Goal: Task Accomplishment & Management: Manage account settings

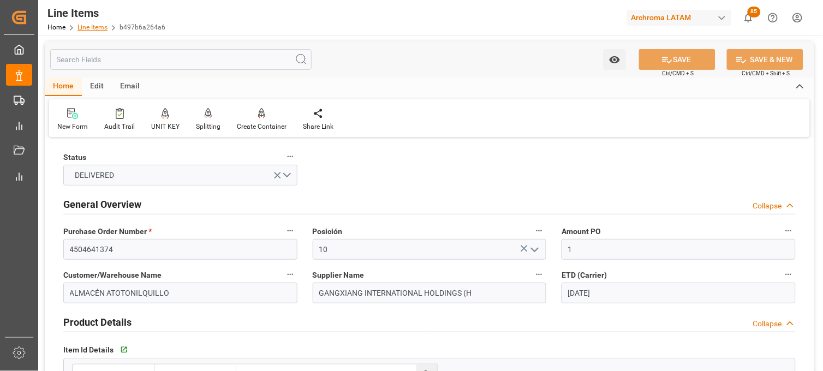
click at [90, 26] on link "Line Items" at bounding box center [93, 27] width 30 height 8
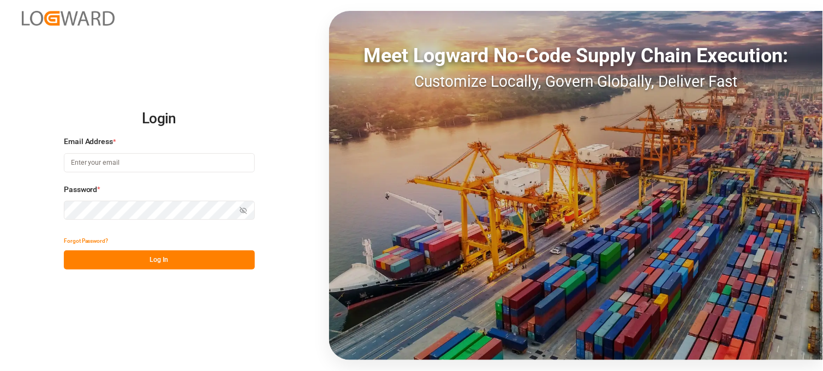
type input "[PERSON_NAME][EMAIL_ADDRESS][PERSON_NAME][DOMAIN_NAME]"
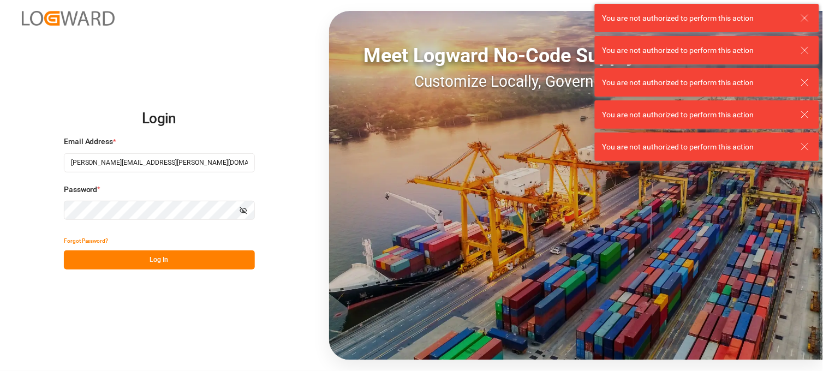
click at [131, 251] on button "Log In" at bounding box center [159, 260] width 191 height 19
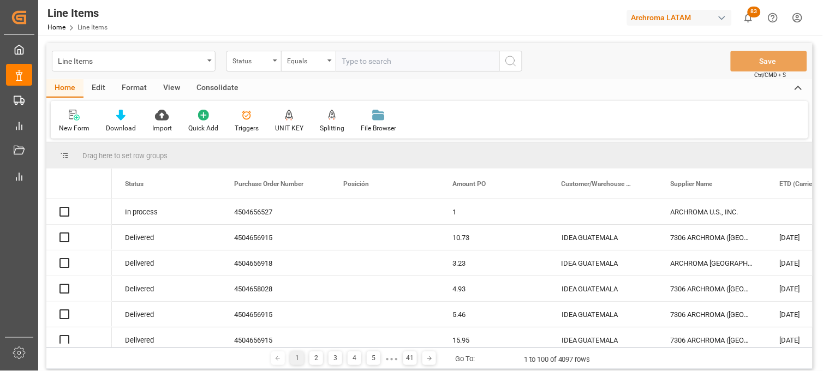
click at [206, 58] on div "Line Items" at bounding box center [134, 61] width 164 height 21
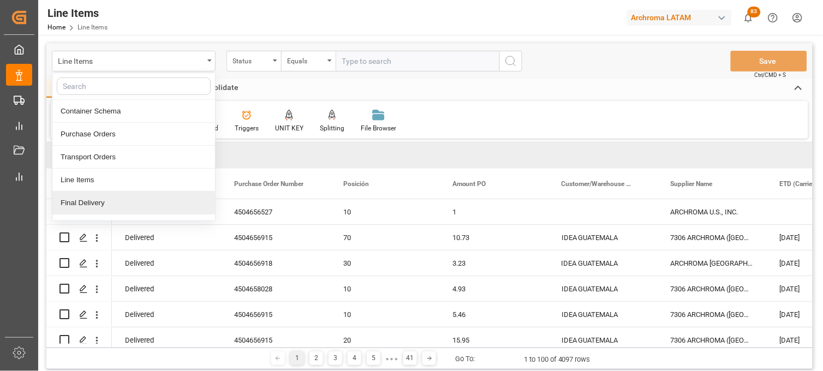
click at [137, 203] on div "Final Delivery" at bounding box center [133, 203] width 163 height 23
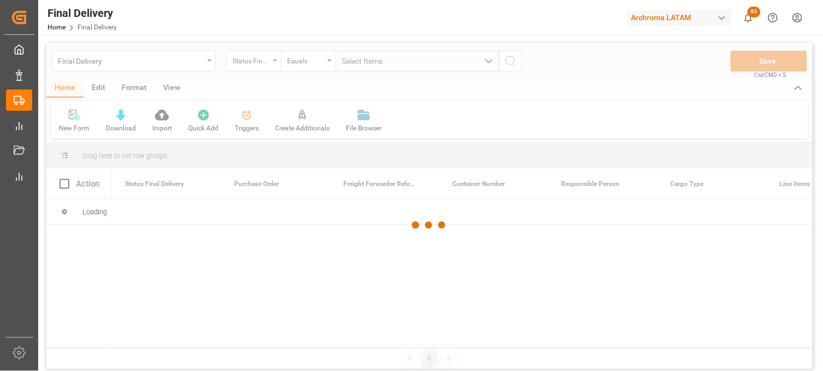
click at [268, 62] on div at bounding box center [429, 225] width 767 height 365
click at [275, 63] on div at bounding box center [429, 225] width 767 height 365
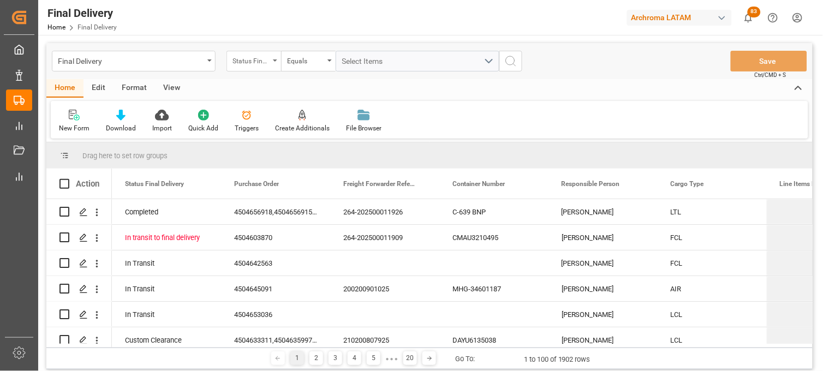
click at [274, 67] on div "Status Final Delivery" at bounding box center [254, 61] width 55 height 21
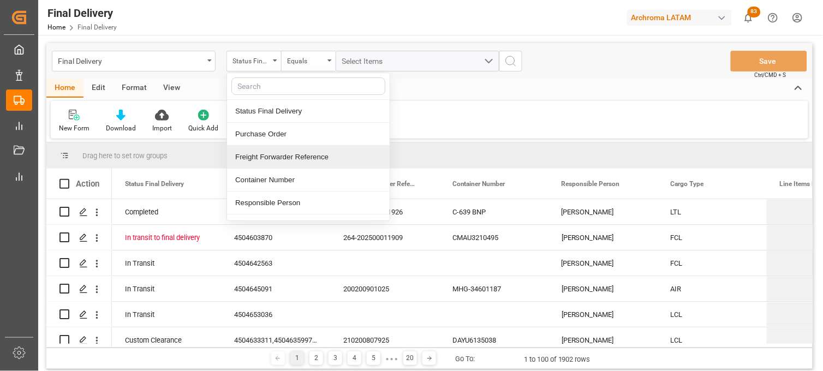
click at [281, 157] on div "Freight Forwarder Reference" at bounding box center [308, 157] width 163 height 23
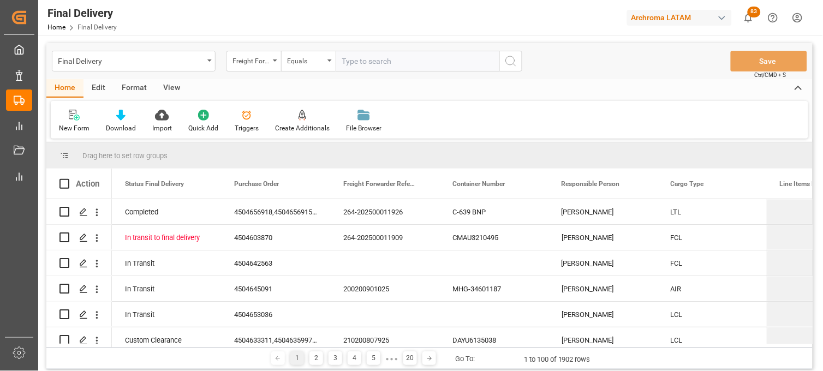
click at [359, 61] on input "text" at bounding box center [418, 61] width 164 height 21
type input "250906900573"
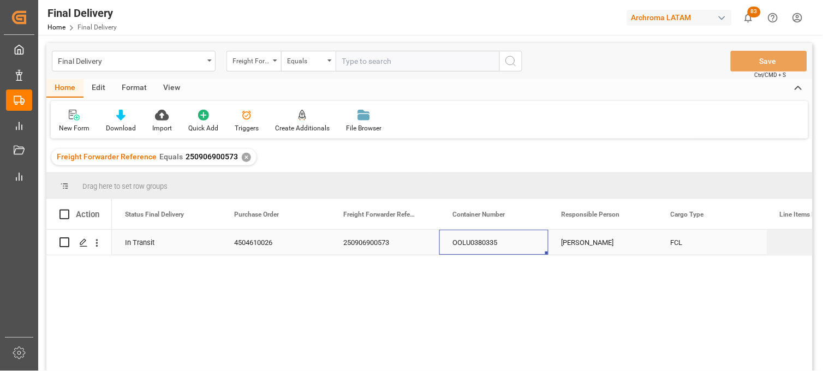
click at [479, 242] on div "OOLU0380335" at bounding box center [494, 242] width 109 height 25
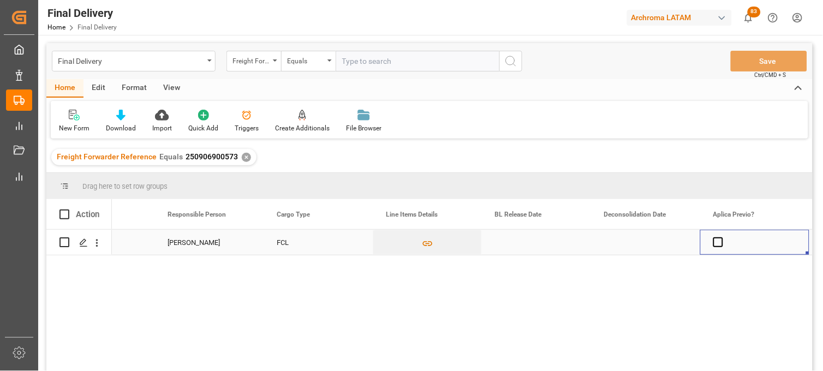
scroll to position [0, 503]
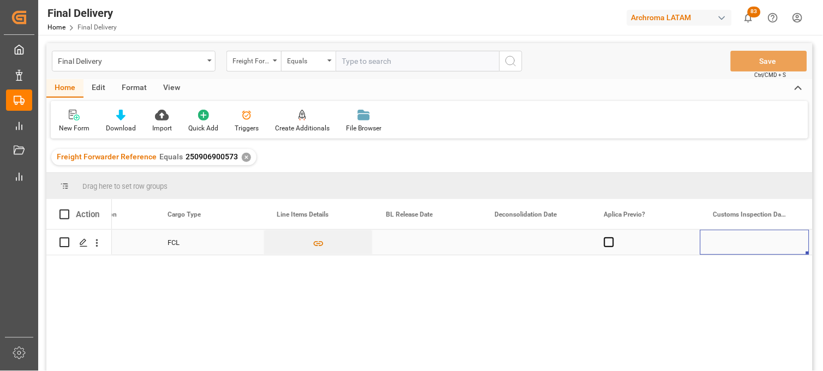
click at [406, 244] on div "Press SPACE to select this row." at bounding box center [427, 242] width 109 height 25
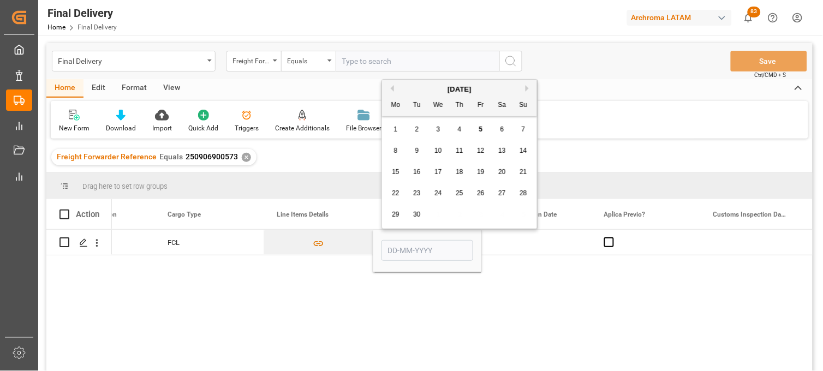
click at [477, 130] on div "5" at bounding box center [482, 129] width 14 height 13
type input "[DATE]"
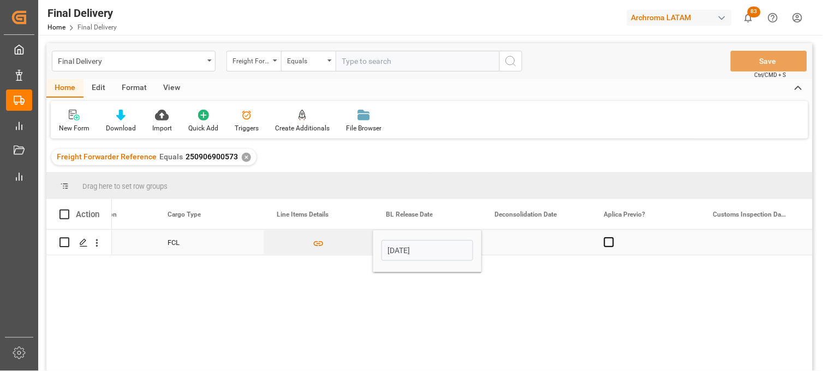
click at [516, 234] on div "Press SPACE to select this row." at bounding box center [536, 242] width 109 height 25
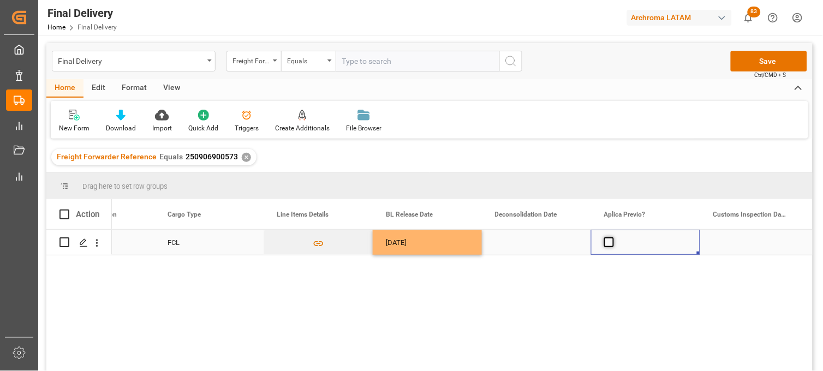
click at [612, 242] on span "Press SPACE to select this row." at bounding box center [610, 243] width 10 height 10
click at [613, 238] on input "Press SPACE to select this row." at bounding box center [613, 238] width 0 height 0
click at [522, 241] on div "Press SPACE to select this row." at bounding box center [536, 242] width 109 height 25
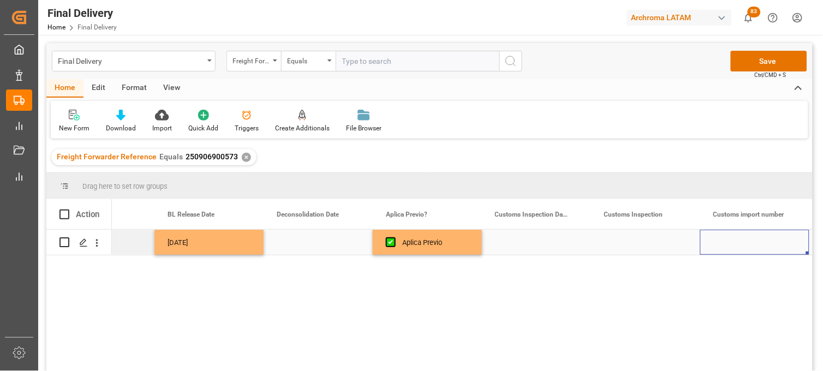
scroll to position [0, 831]
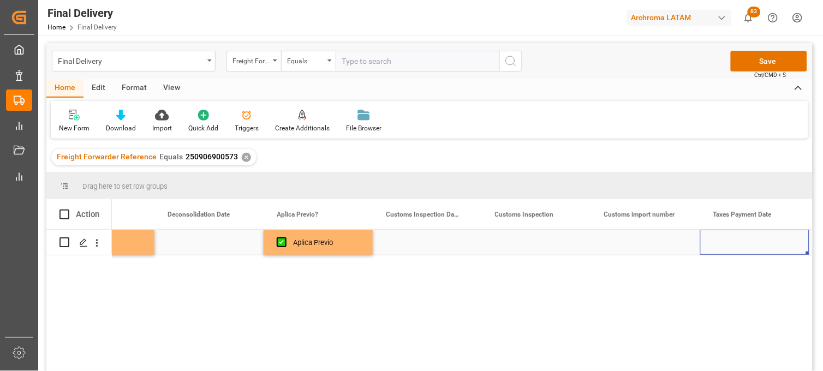
click at [416, 235] on div "Press SPACE to select this row." at bounding box center [427, 242] width 109 height 25
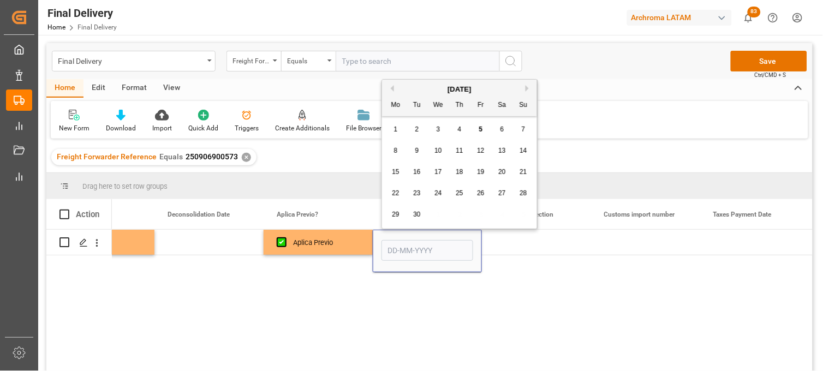
click at [395, 153] on span "8" at bounding box center [396, 151] width 4 height 8
type input "[DATE]"
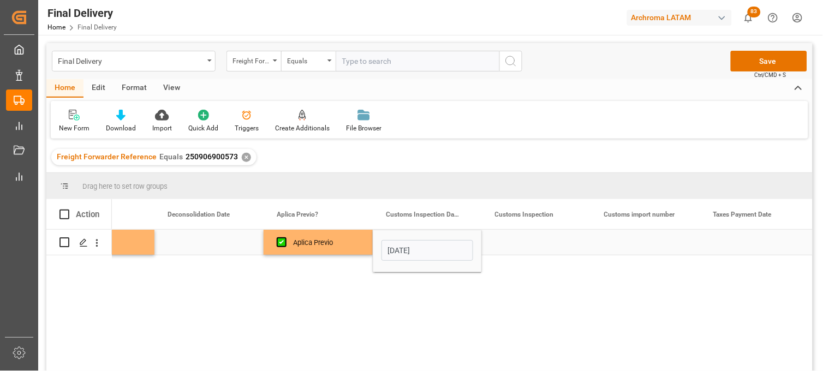
click at [517, 238] on div "Press SPACE to select this row." at bounding box center [536, 242] width 109 height 25
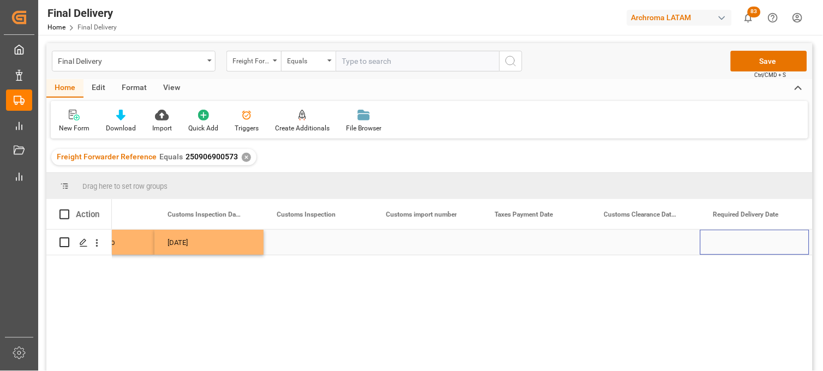
scroll to position [0, 1050]
click at [517, 240] on div "Press SPACE to select this row." at bounding box center [536, 242] width 109 height 25
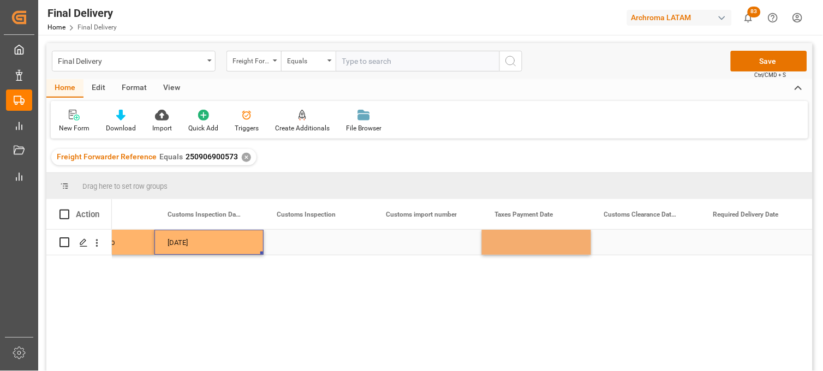
click at [220, 246] on div "[DATE]" at bounding box center [209, 242] width 109 height 25
click at [617, 246] on div "Press SPACE to select this row." at bounding box center [645, 242] width 109 height 25
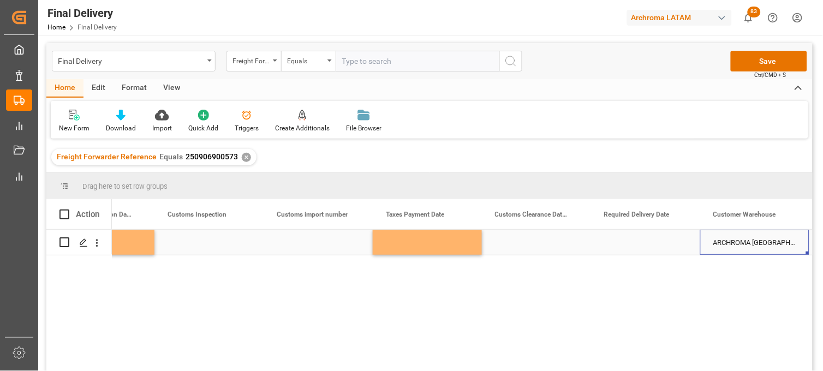
scroll to position [0, 1268]
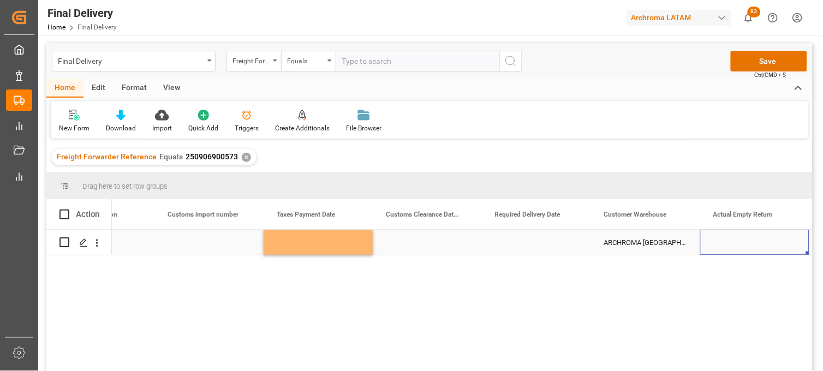
click at [523, 242] on div "Press SPACE to select this row." at bounding box center [536, 242] width 109 height 25
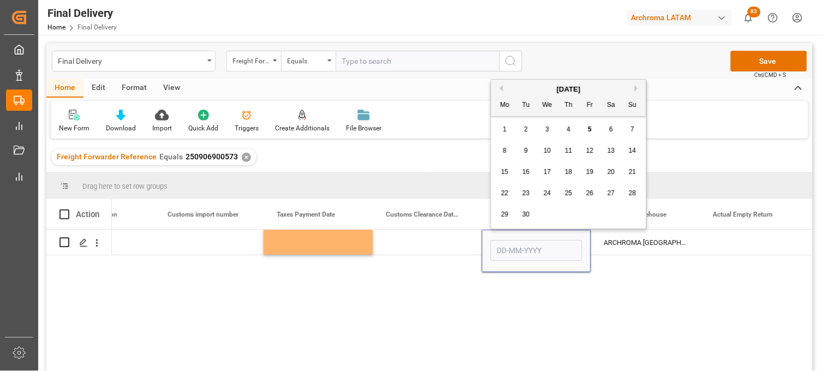
click at [569, 150] on span "11" at bounding box center [568, 151] width 7 height 8
type input "[DATE]"
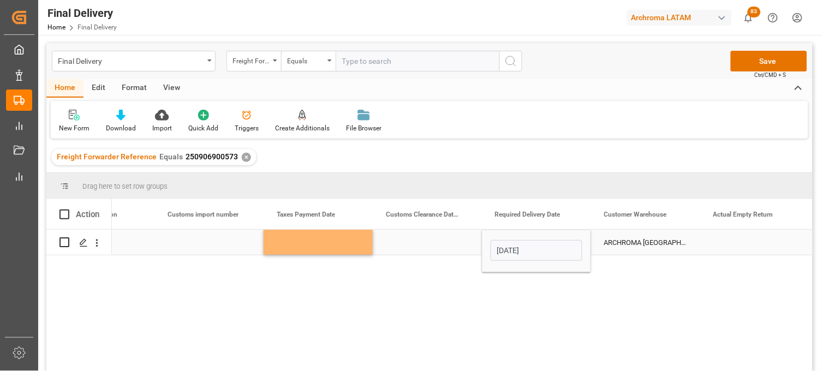
click at [442, 241] on div "Press SPACE to select this row." at bounding box center [427, 242] width 109 height 25
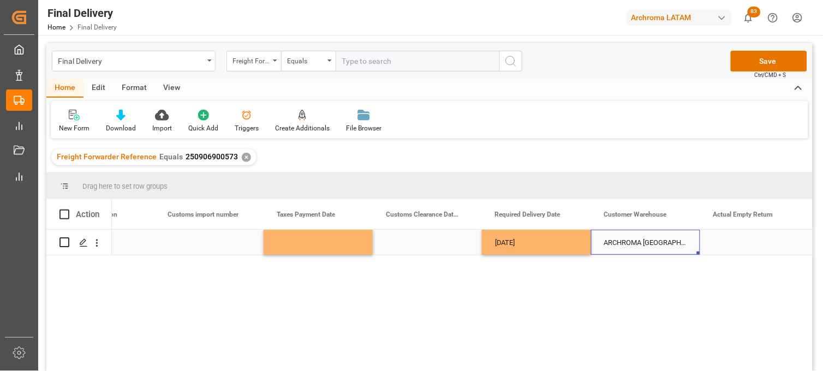
click at [607, 242] on div "ARCHROMA [GEOGRAPHIC_DATA] S DE RL DE CV ([GEOGRAPHIC_DATA][PERSON_NAME])" at bounding box center [645, 242] width 109 height 25
click at [761, 64] on button "Save" at bounding box center [769, 61] width 76 height 21
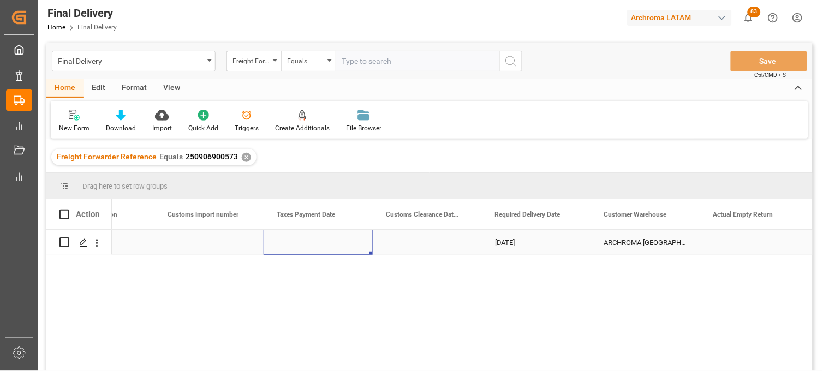
click at [306, 250] on div "Press SPACE to select this row." at bounding box center [318, 242] width 109 height 25
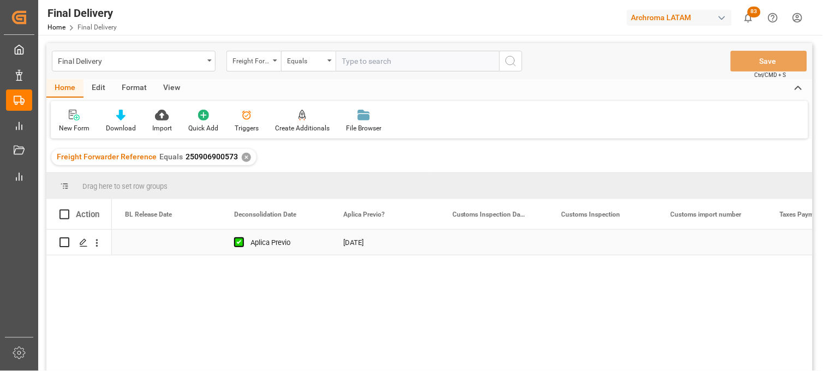
scroll to position [0, 765]
click at [246, 159] on div "✕" at bounding box center [246, 157] width 9 height 9
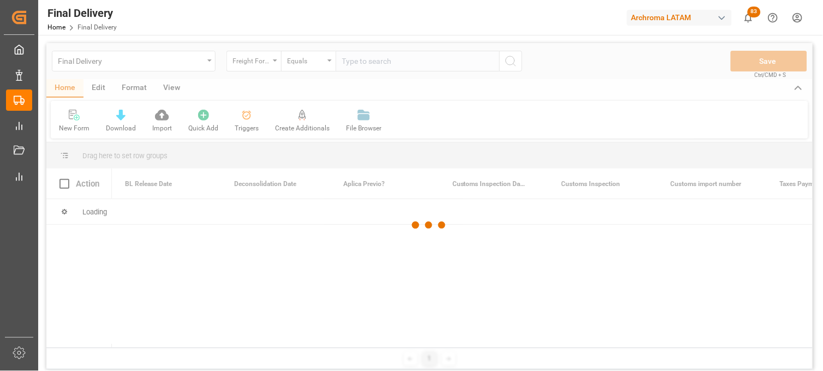
click at [274, 63] on div at bounding box center [429, 225] width 767 height 365
click at [272, 61] on div at bounding box center [429, 225] width 767 height 365
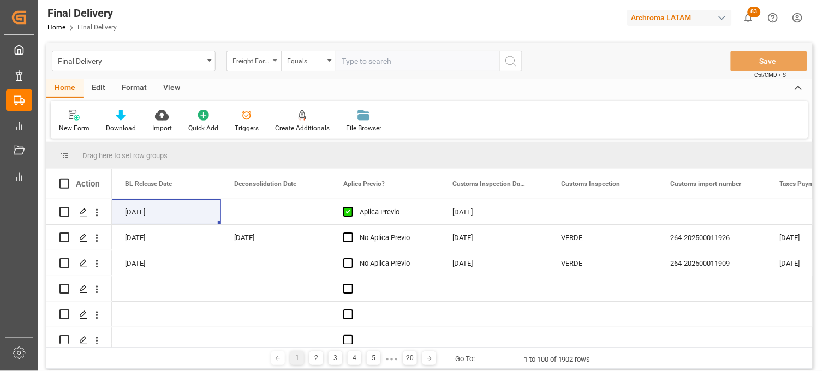
click at [274, 66] on div "Freight Forwarder Reference" at bounding box center [254, 61] width 55 height 21
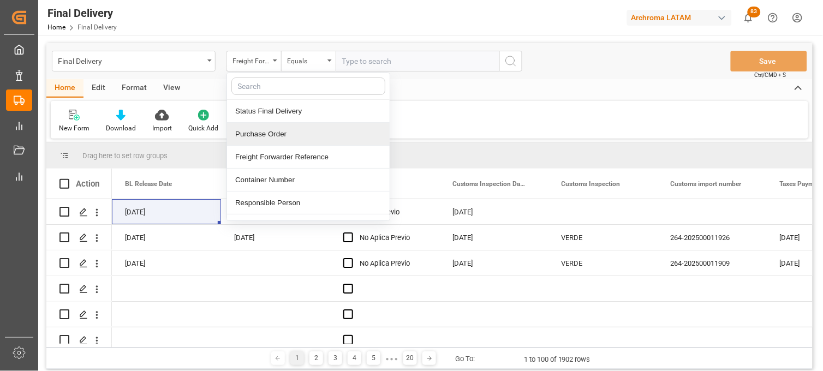
click at [282, 133] on div "Purchase Order" at bounding box center [308, 134] width 163 height 23
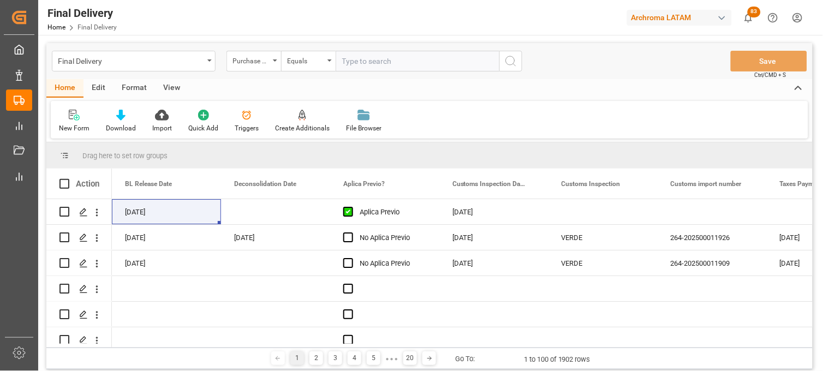
click at [348, 67] on input "text" at bounding box center [418, 61] width 164 height 21
paste input "4504634549"
type input "4504634549"
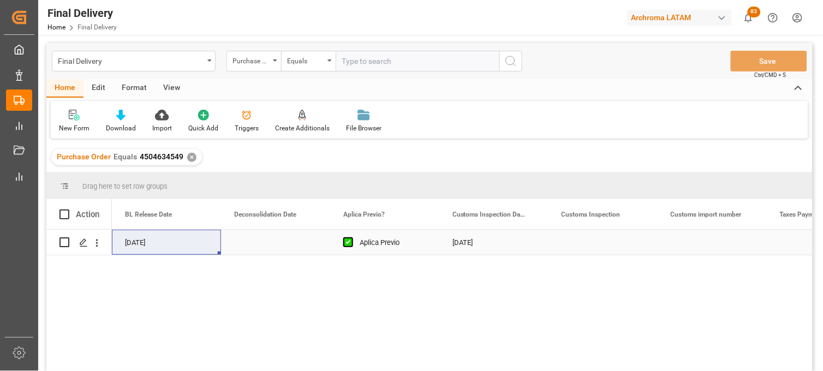
click at [705, 241] on div "Press SPACE to select this row." at bounding box center [712, 242] width 109 height 25
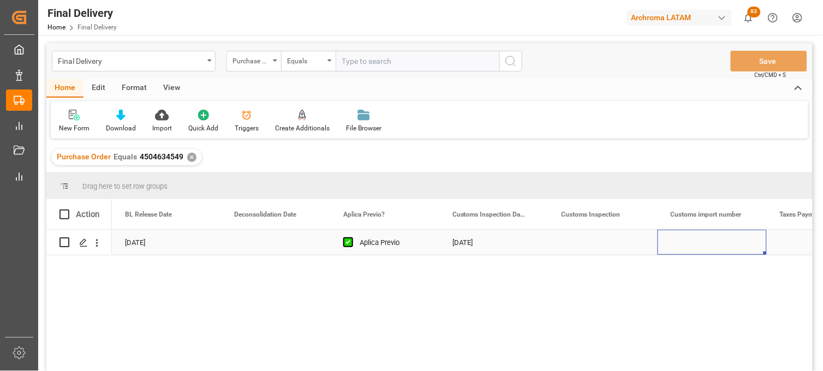
click at [705, 241] on div "Press SPACE to select this row." at bounding box center [712, 242] width 109 height 25
click at [710, 244] on input "Press SPACE to select this row." at bounding box center [713, 249] width 92 height 21
paste input "25 16 3108 5003772"
type input "25 16 3108 5003772"
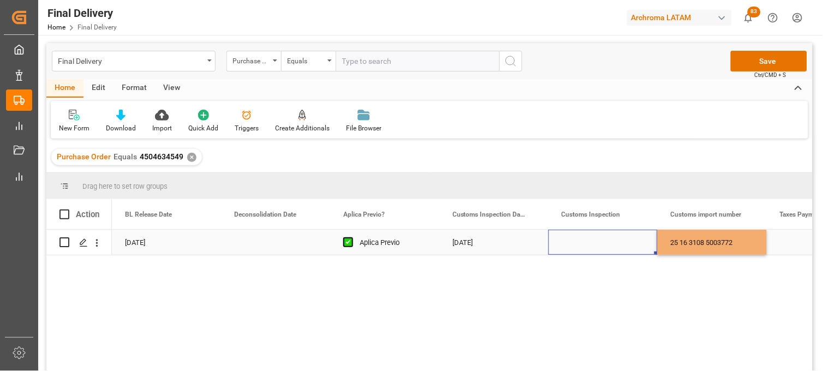
click at [586, 242] on div "Press SPACE to select this row." at bounding box center [603, 242] width 109 height 25
click at [463, 241] on div "[DATE]" at bounding box center [494, 242] width 109 height 25
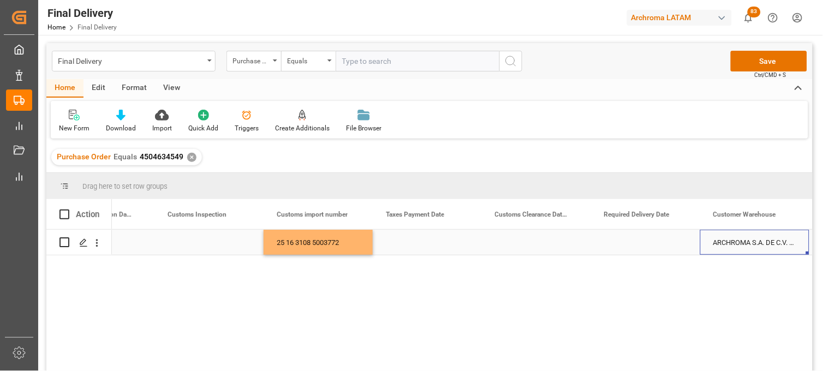
scroll to position [0, 1268]
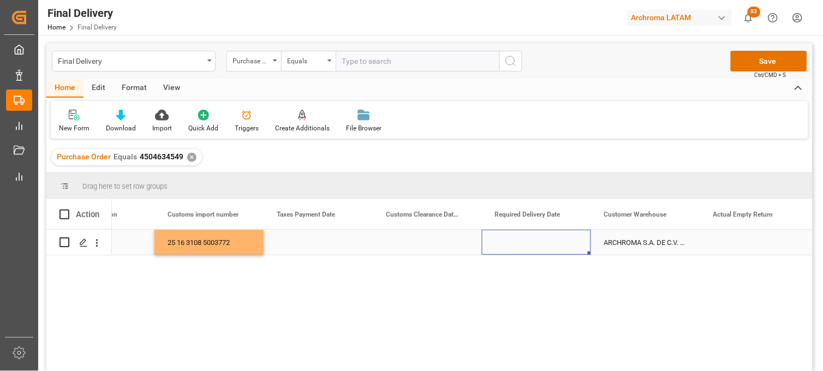
click at [530, 241] on div "Press SPACE to select this row." at bounding box center [536, 242] width 109 height 25
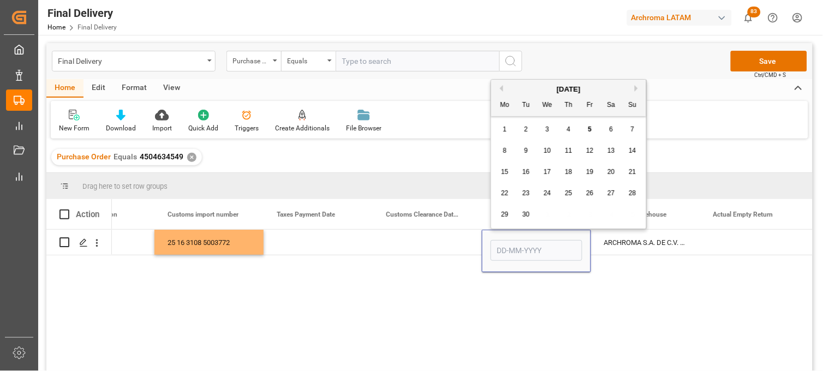
click at [586, 150] on div "12" at bounding box center [591, 151] width 14 height 13
type input "[DATE]"
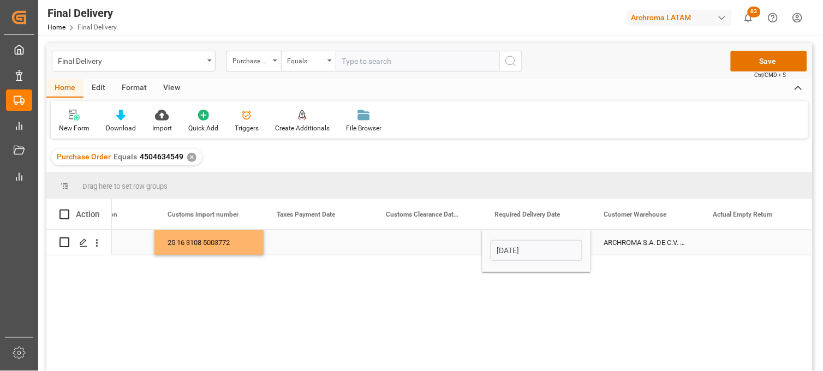
click at [619, 242] on div "ARCHROMA S.A. DE C.V. (SALVATIERRA)" at bounding box center [645, 242] width 109 height 25
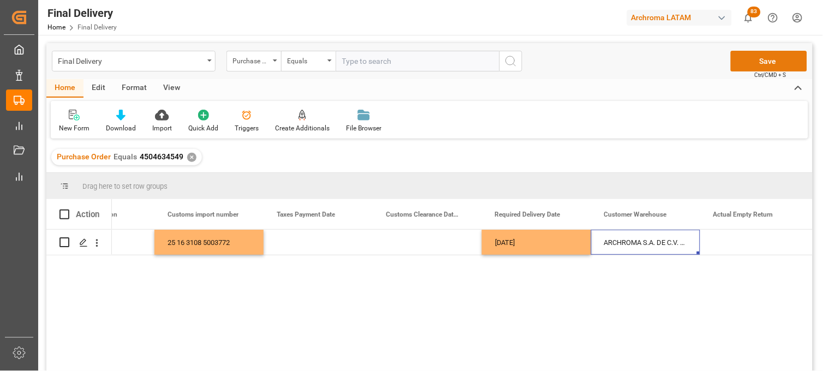
click at [743, 66] on button "Save" at bounding box center [769, 61] width 76 height 21
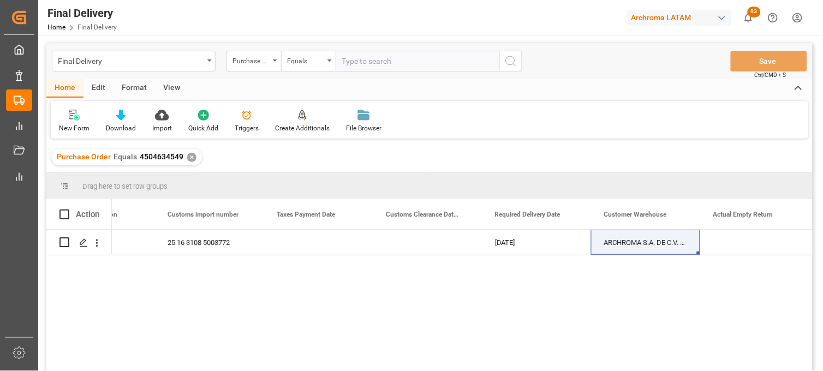
click at [187, 154] on div "✕" at bounding box center [191, 157] width 9 height 9
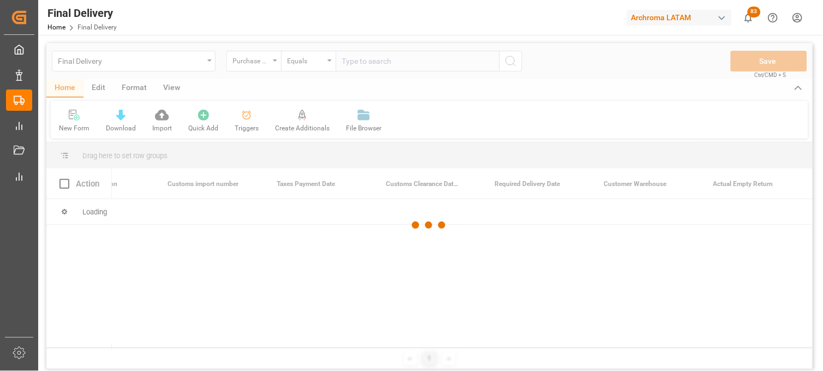
click at [271, 57] on div at bounding box center [429, 225] width 767 height 365
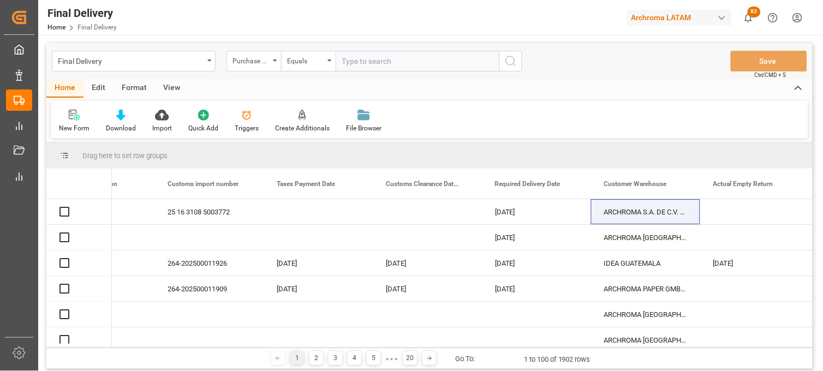
click at [275, 62] on div "Purchase Order" at bounding box center [254, 61] width 55 height 21
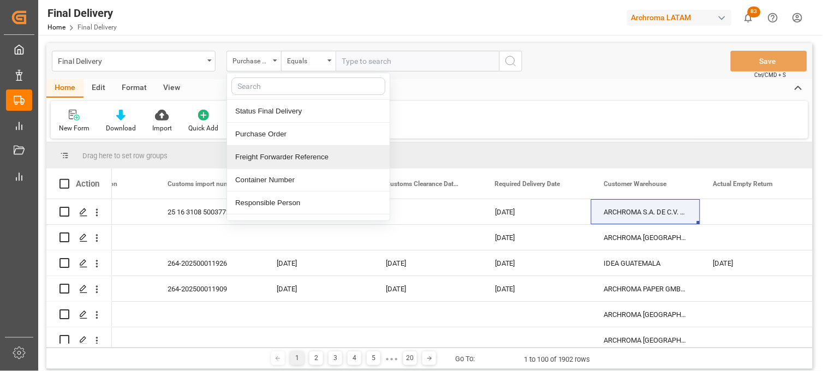
click at [270, 162] on div "Freight Forwarder Reference" at bounding box center [308, 157] width 163 height 23
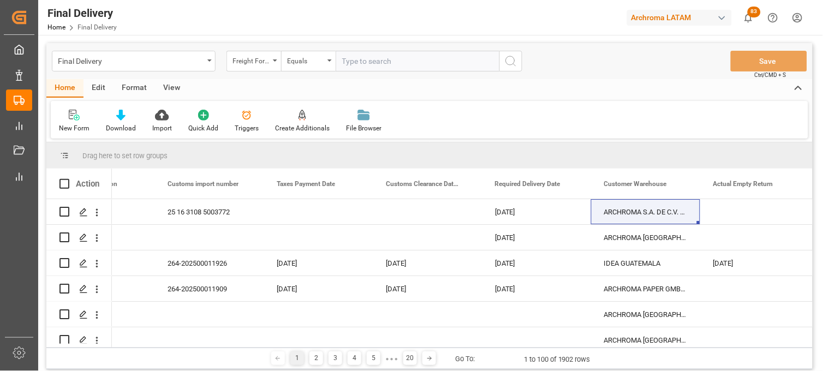
click at [346, 69] on input "text" at bounding box center [418, 61] width 164 height 21
paste input "250906900085"
type input "250906900085"
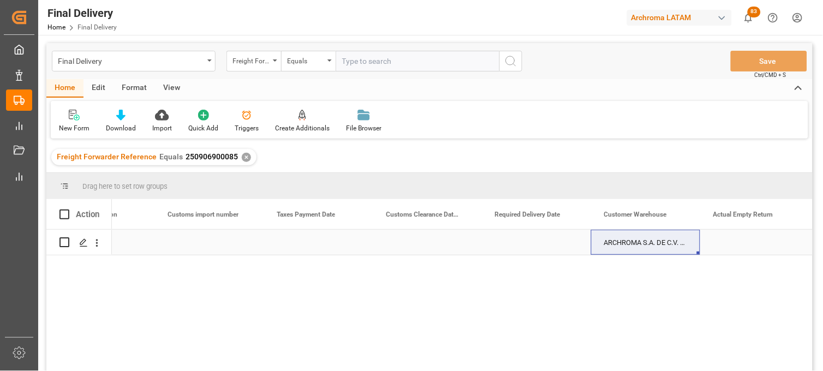
click at [524, 242] on div "Press SPACE to select this row." at bounding box center [536, 242] width 109 height 25
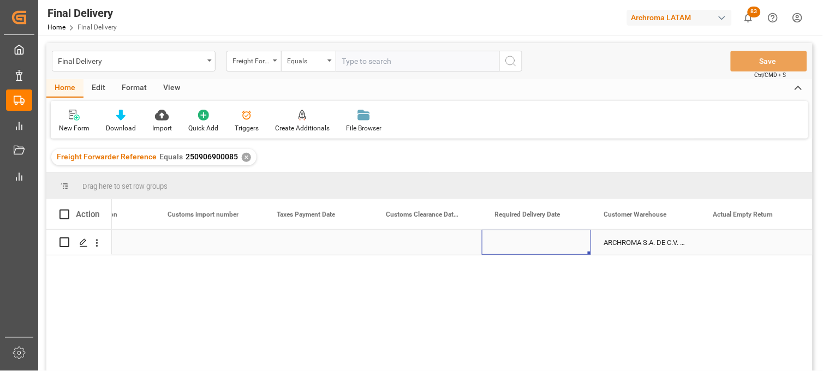
click at [524, 242] on div "Press SPACE to select this row." at bounding box center [536, 242] width 109 height 25
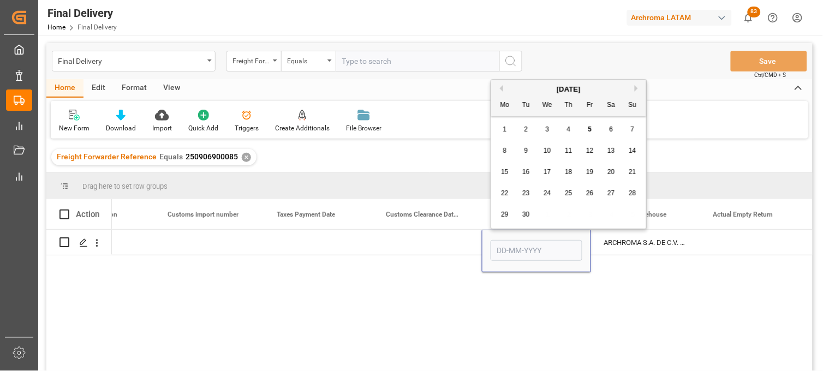
click at [564, 155] on div "11" at bounding box center [569, 151] width 14 height 13
type input "[DATE]"
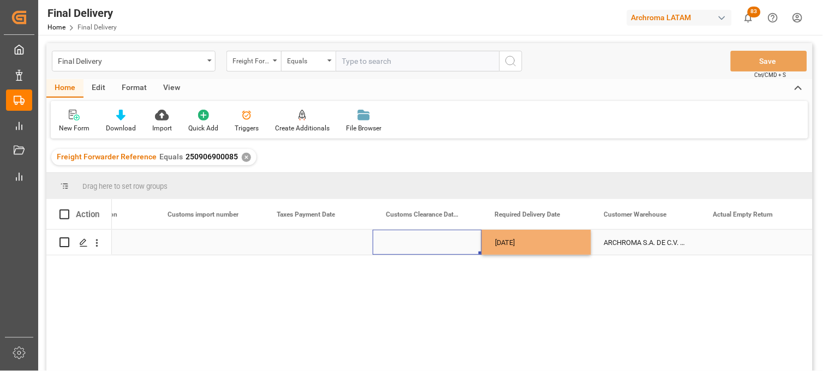
click at [440, 239] on div "Press SPACE to select this row." at bounding box center [427, 242] width 109 height 25
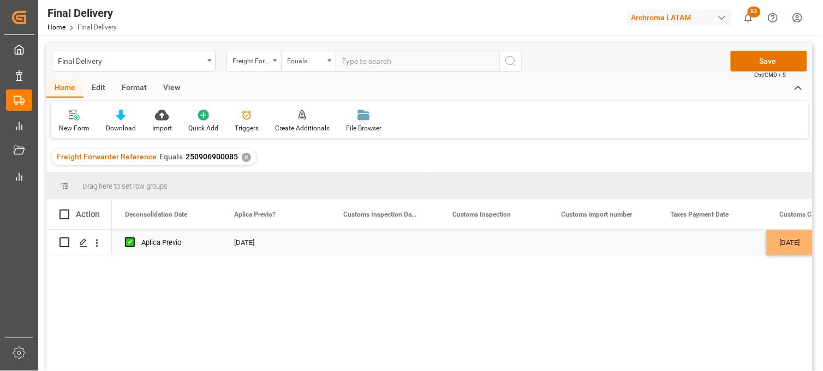
scroll to position [0, 874]
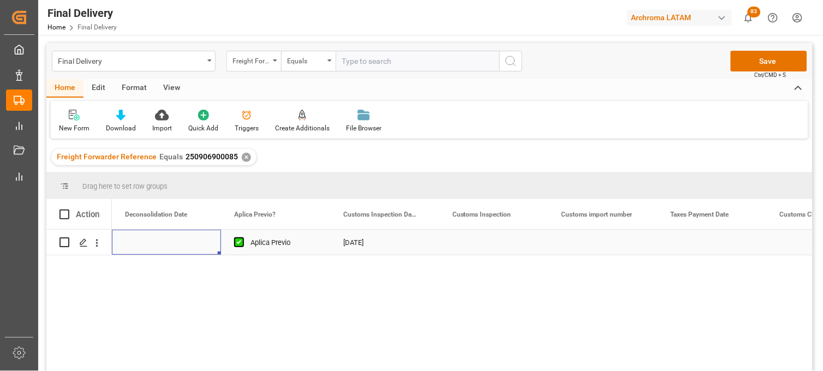
click at [608, 247] on div "Press SPACE to select this row." at bounding box center [603, 242] width 109 height 25
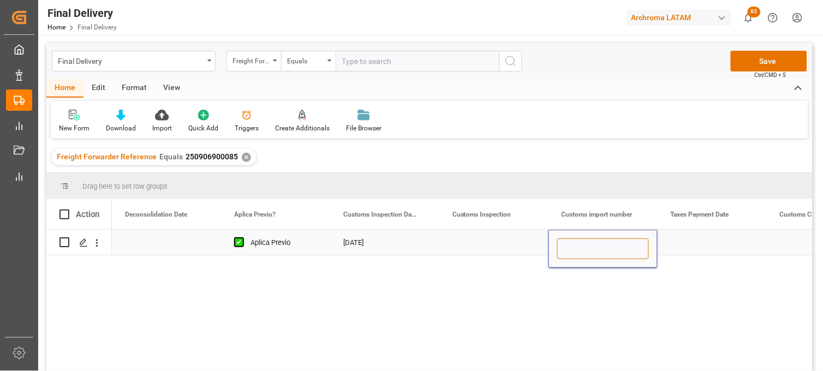
click at [608, 247] on input "Press SPACE to select this row." at bounding box center [604, 249] width 92 height 21
paste input "25 16 3108 5003682"
type input "25 16 3108 5003682"
click at [694, 240] on div "Press SPACE to select this row." at bounding box center [712, 242] width 109 height 25
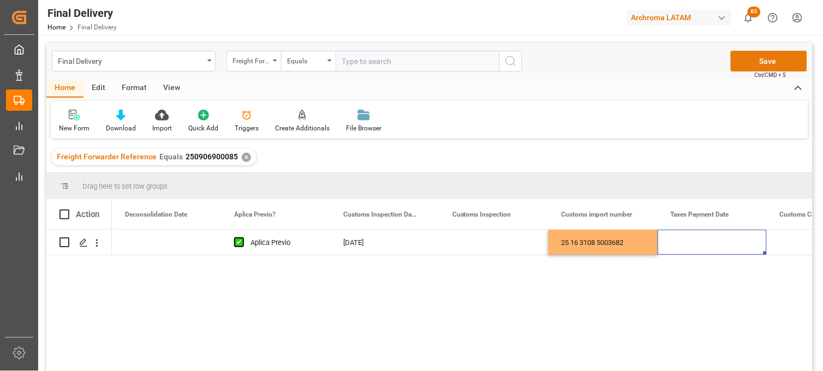
click at [757, 66] on button "Save" at bounding box center [769, 61] width 76 height 21
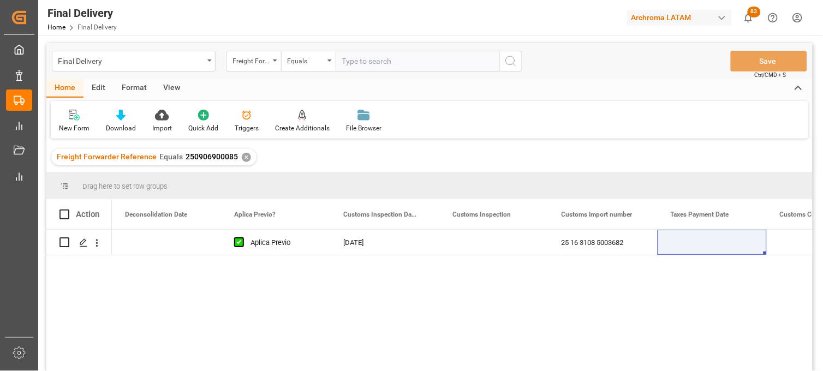
click at [739, 345] on div "28-08-2025 Aplica Previo 03-09-2025 25 16 3108 5003682 11-09-2025" at bounding box center [462, 304] width 701 height 149
click at [244, 156] on div "✕" at bounding box center [246, 157] width 9 height 9
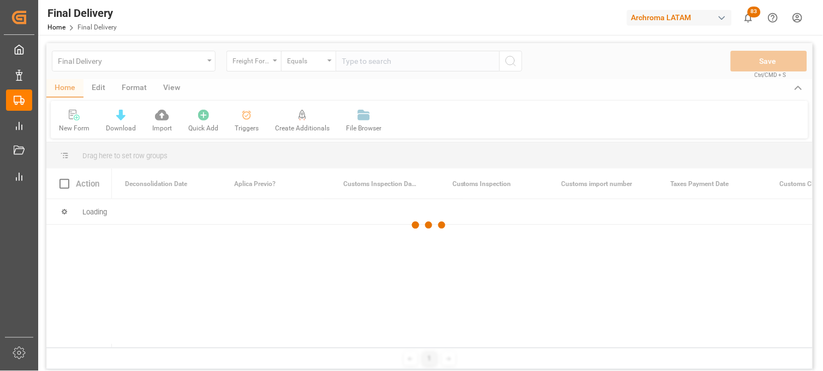
click at [317, 61] on div at bounding box center [429, 225] width 767 height 365
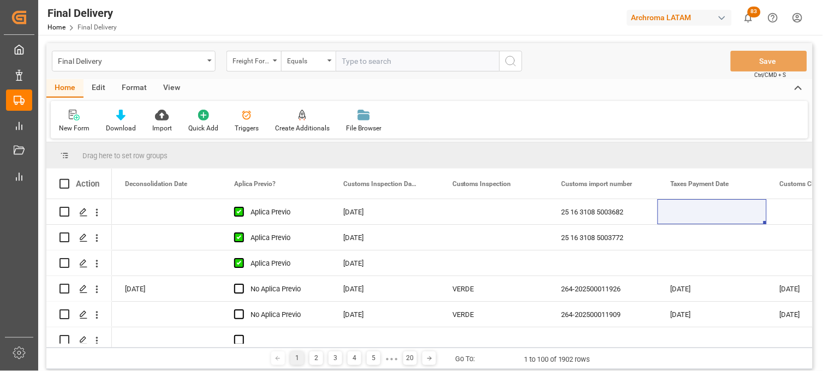
click at [328, 62] on div "Equals" at bounding box center [308, 61] width 55 height 21
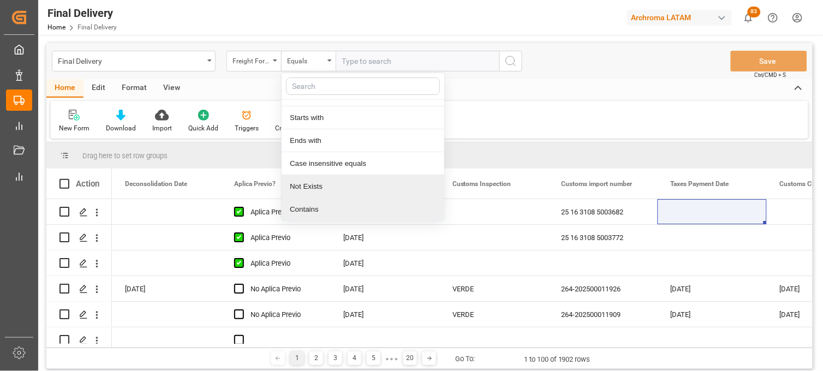
scroll to position [63, 0]
drag, startPoint x: 317, startPoint y: 206, endPoint x: 345, endPoint y: 121, distance: 88.9
click at [317, 206] on div "Contains" at bounding box center [363, 209] width 163 height 23
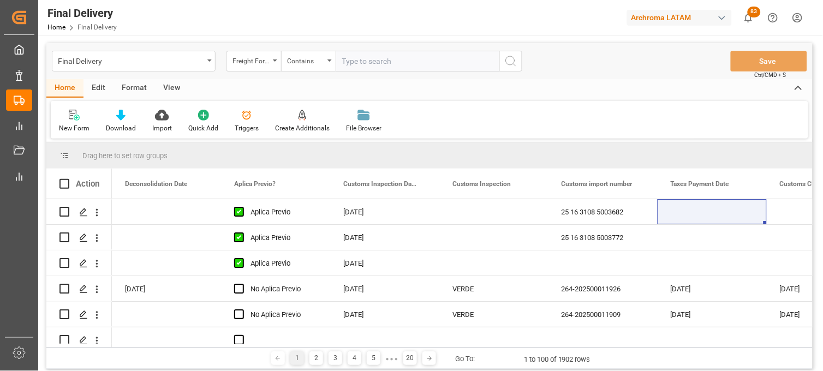
paste input "250915080074"
paste input "250915080027"
type input "250915080074,250915080027"
click at [512, 66] on icon "search button" at bounding box center [511, 61] width 13 height 13
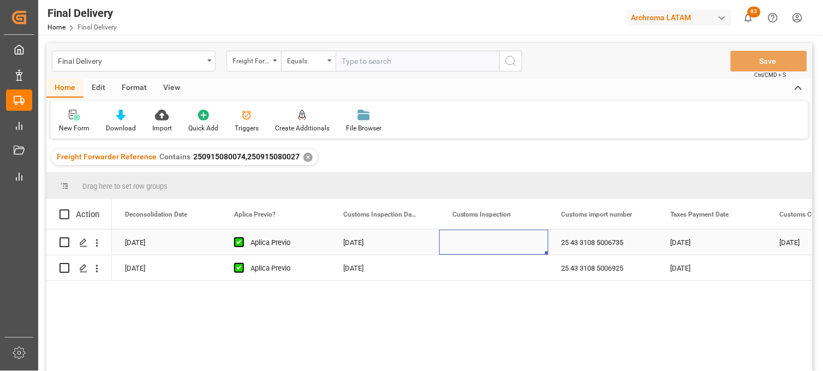
click at [478, 247] on div "Press SPACE to select this row." at bounding box center [494, 242] width 109 height 25
click at [590, 269] on div "25 43 3108 5006925" at bounding box center [603, 268] width 109 height 25
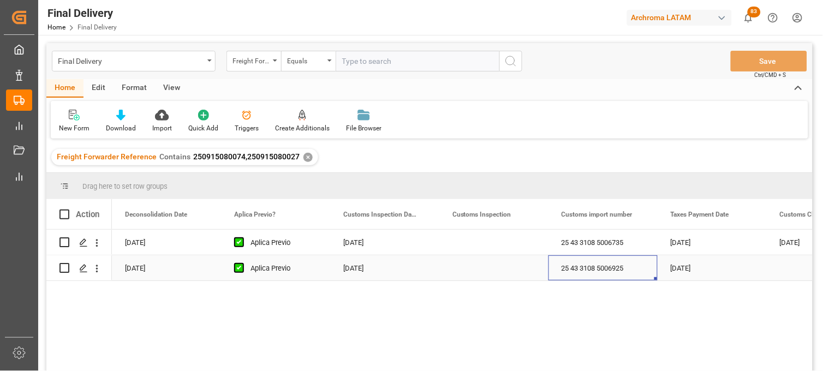
click at [366, 271] on div "[DATE]" at bounding box center [384, 268] width 109 height 25
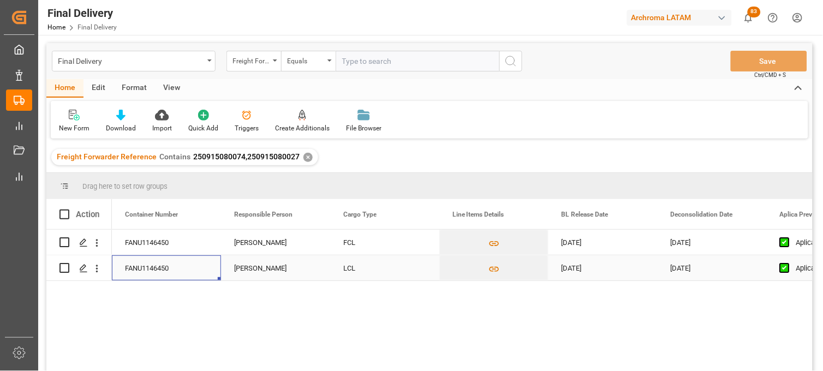
scroll to position [0, 218]
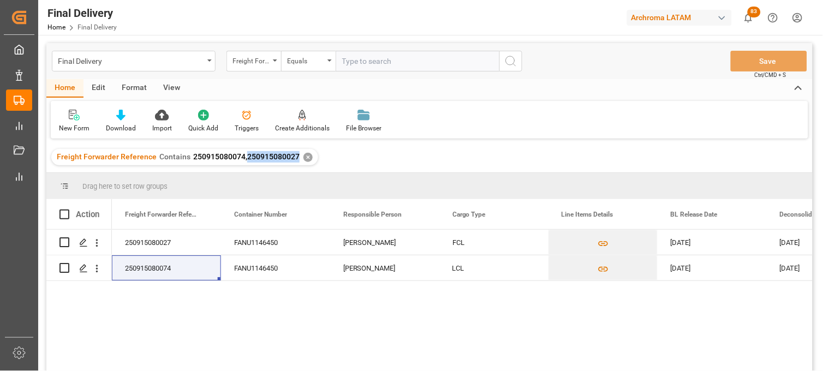
drag, startPoint x: 245, startPoint y: 155, endPoint x: 296, endPoint y: 157, distance: 51.4
click at [296, 157] on div "Freight Forwarder Reference Contains 250915080074,250915080027 ✕" at bounding box center [184, 157] width 267 height 16
copy span "250915080027"
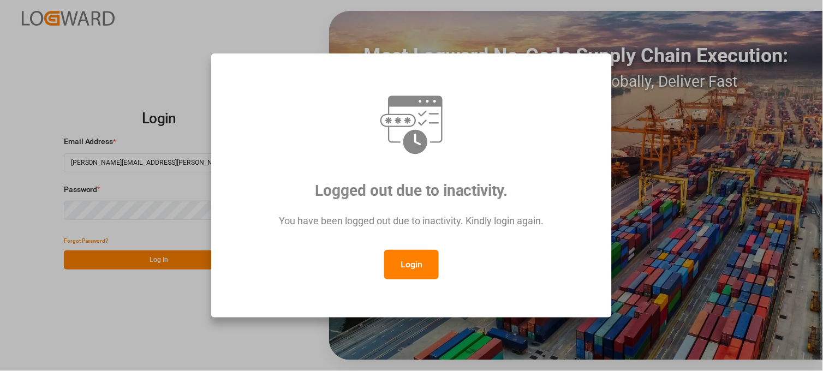
click at [402, 263] on button "Login" at bounding box center [411, 264] width 55 height 29
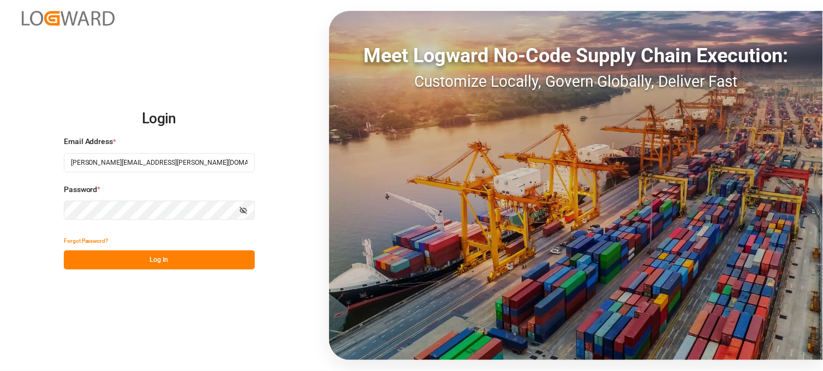
click at [182, 257] on button "Log In" at bounding box center [159, 260] width 191 height 19
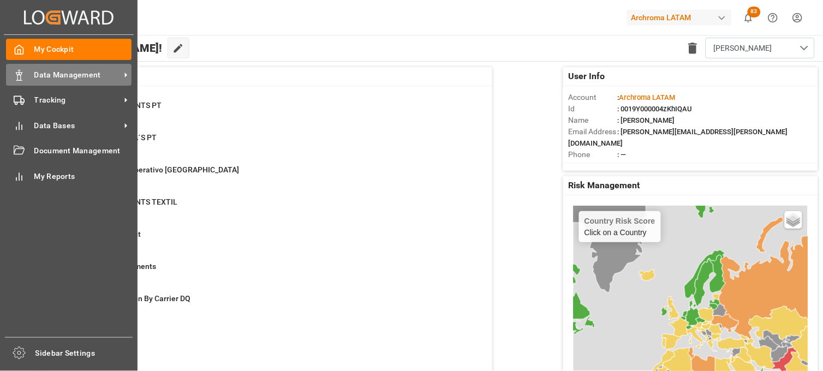
click at [22, 73] on polygon at bounding box center [20, 74] width 3 height 2
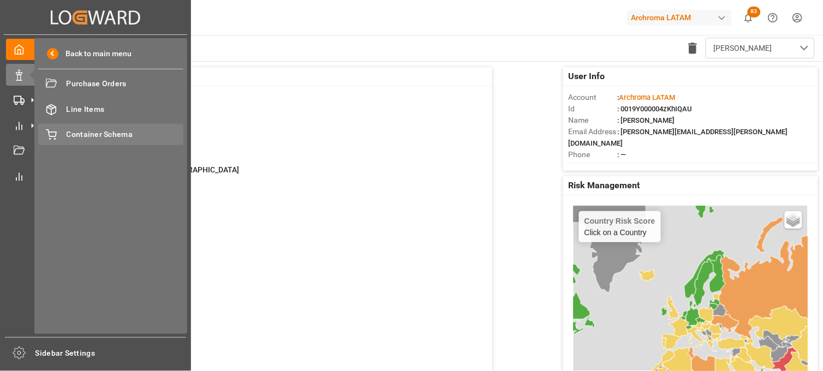
click at [85, 133] on span "Container Schema" at bounding box center [125, 134] width 117 height 11
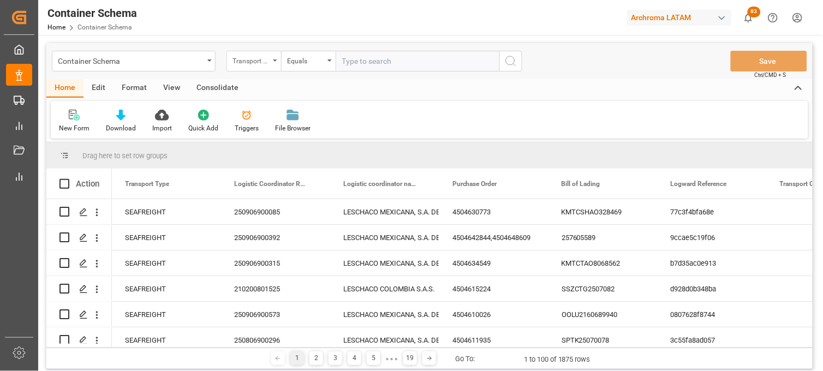
click at [242, 66] on div "Transport Type" at bounding box center [251, 60] width 37 height 13
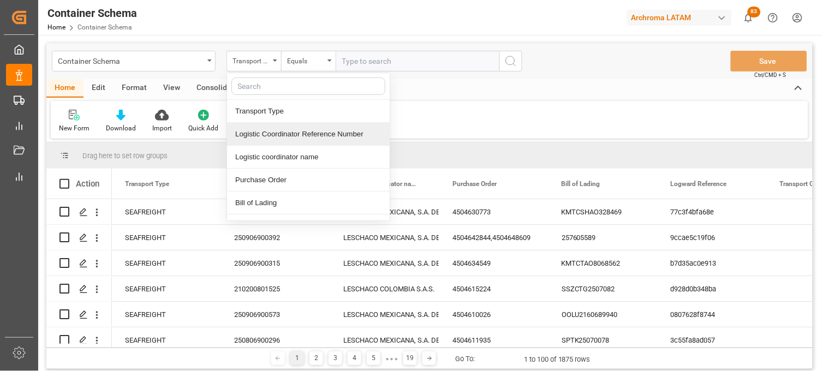
click at [260, 140] on div "Logistic Coordinator Reference Number" at bounding box center [308, 134] width 163 height 23
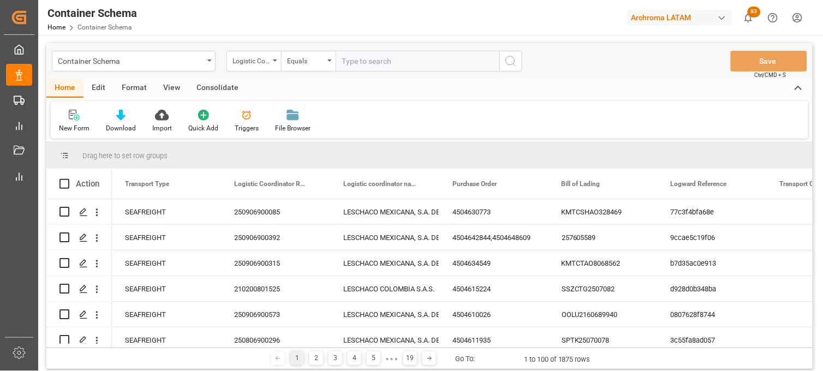
click at [352, 66] on input "text" at bounding box center [418, 61] width 164 height 21
paste input "250915080027"
type input "250915080027"
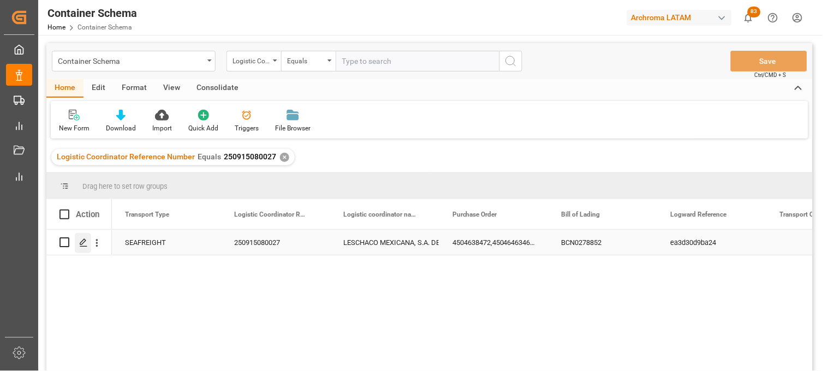
click at [81, 242] on icon "Press SPACE to select this row." at bounding box center [83, 243] width 9 height 9
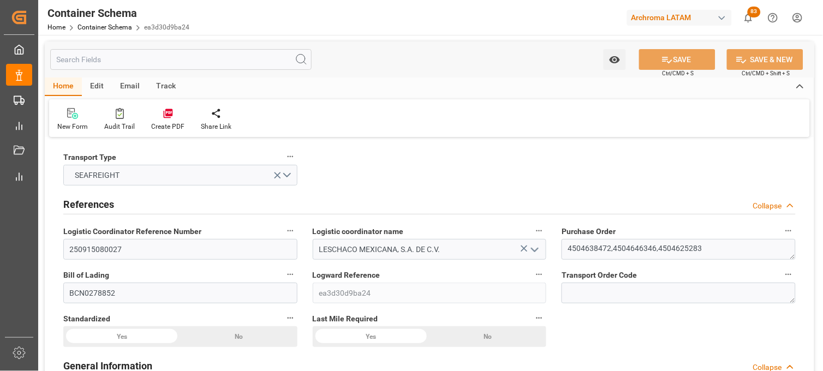
type input "10"
type input "7"
type input "3"
type input "74"
type input "4370"
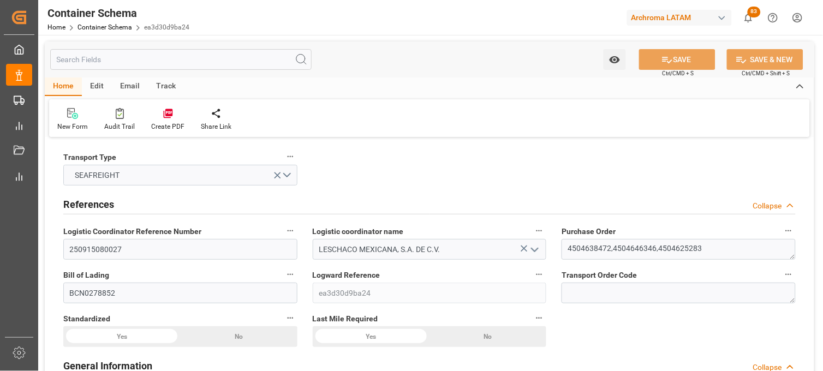
type input "4576.44"
type input "Hapag Lloyd"
type input "Hapag Lloyd Aktiengesellschaft"
type input "ESBCN"
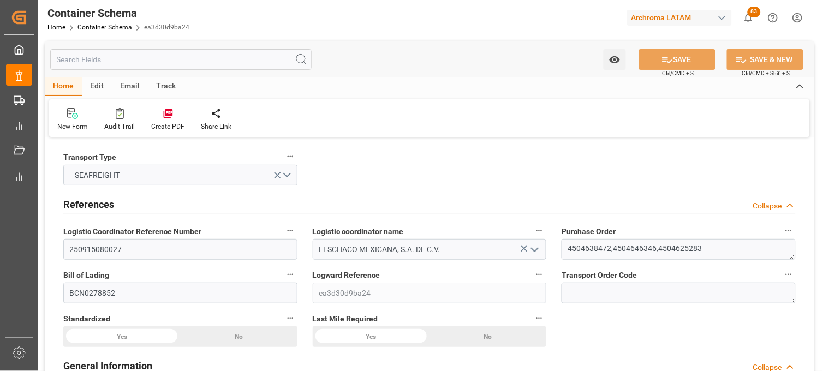
type input "MXVER"
type input "9295957"
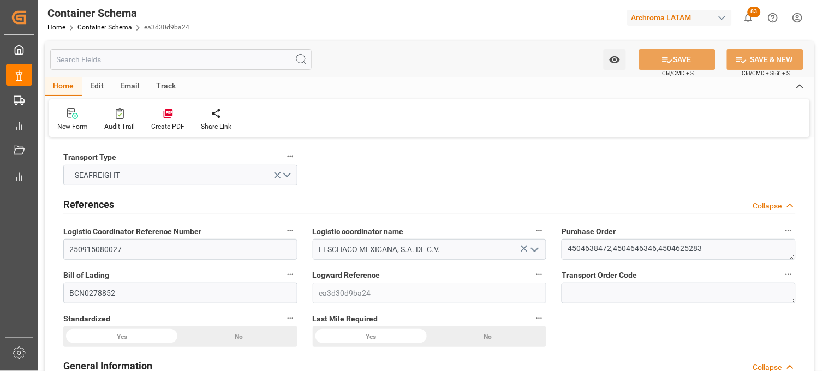
type input "9295957"
type input "12-08-2025 14:30"
type input "[DATE]"
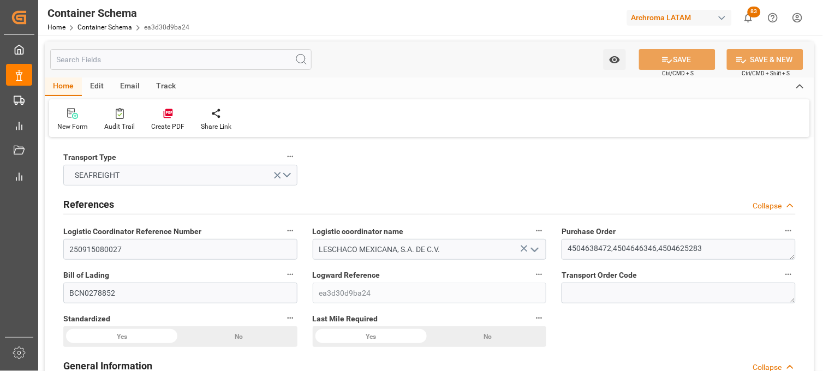
type input "07-08-2025 00:00"
type input "09-08-2025 14:30"
type input "09-08-2025 00:00"
type input "28-08-2025 00:00"
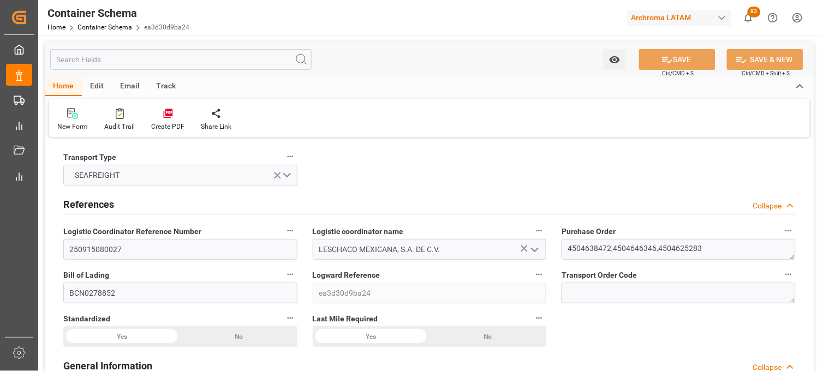
type input "28-08-2025 15:00"
type input "28-08-2025 00:00"
type input "28-08-2025 15:00"
type input "28-08-2025 00:00"
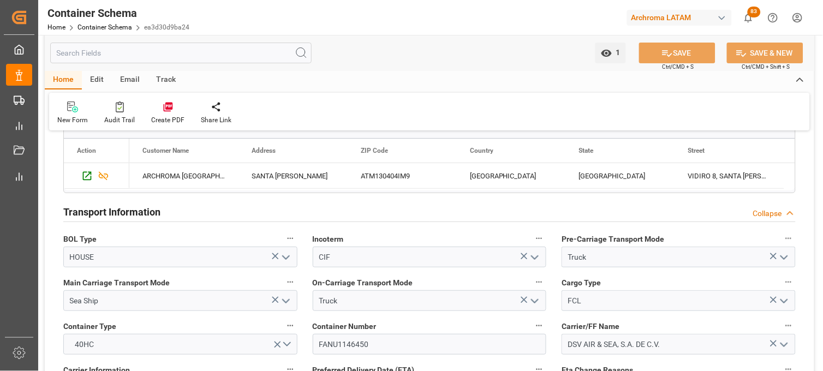
scroll to position [970, 0]
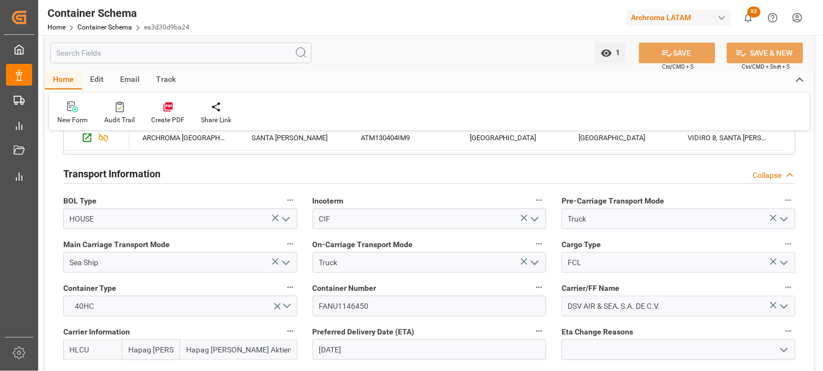
click at [783, 259] on icon "open menu" at bounding box center [784, 263] width 13 height 13
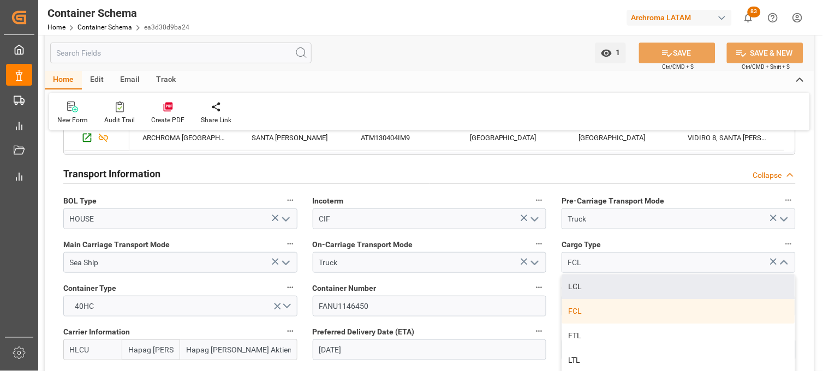
click at [620, 281] on div "LCL" at bounding box center [678, 287] width 233 height 25
type input "LCL"
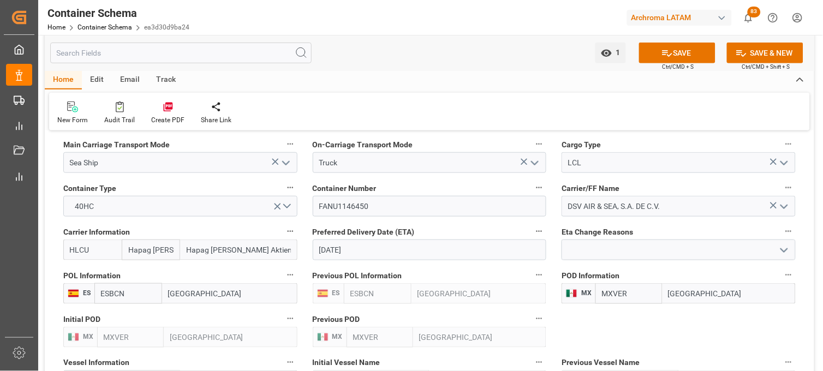
scroll to position [1092, 0]
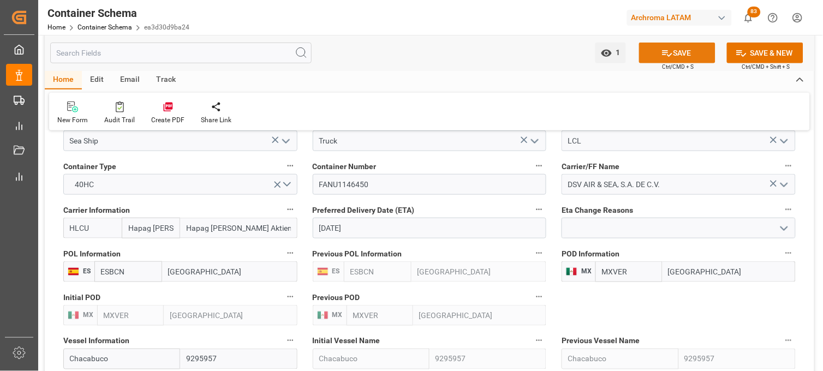
click at [679, 51] on button "SAVE" at bounding box center [677, 53] width 76 height 21
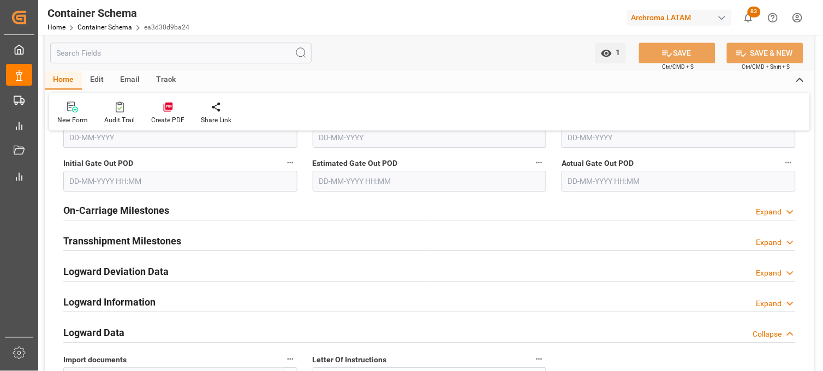
scroll to position [1638, 0]
click at [102, 28] on link "Container Schema" at bounding box center [105, 27] width 55 height 8
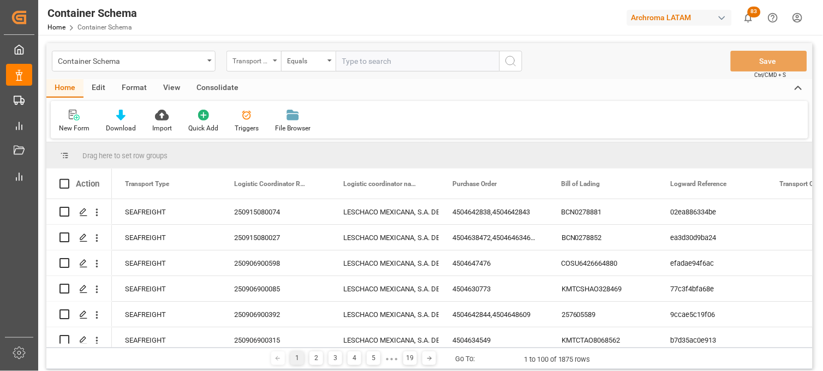
click at [274, 62] on div "Transport Type" at bounding box center [254, 61] width 55 height 21
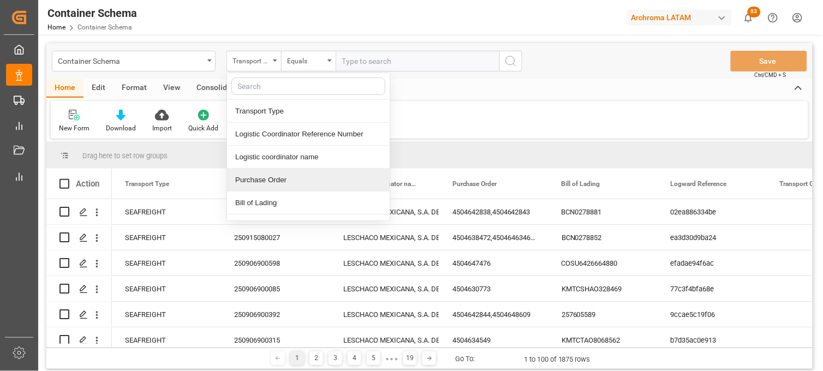
click at [262, 177] on div "Purchase Order" at bounding box center [308, 180] width 163 height 23
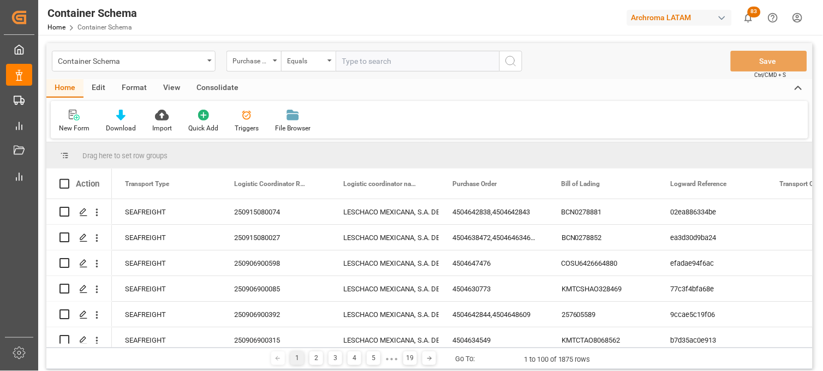
click at [337, 60] on input "text" at bounding box center [418, 61] width 164 height 21
click at [332, 61] on div "Equals" at bounding box center [308, 61] width 55 height 21
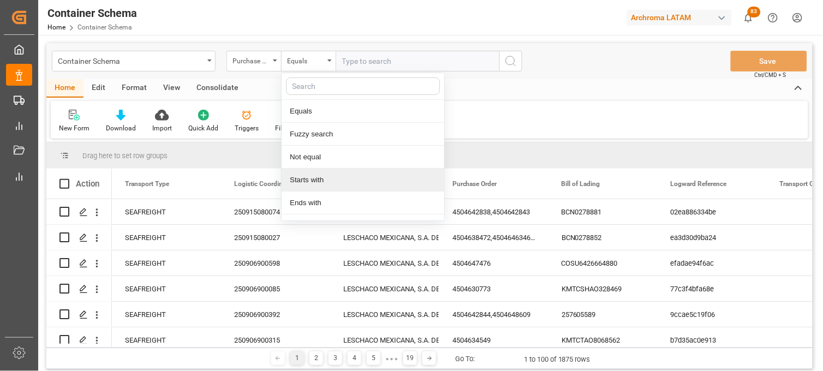
scroll to position [61, 0]
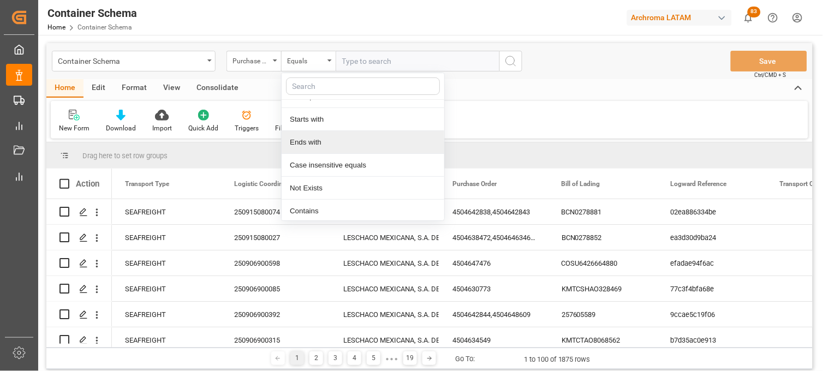
drag, startPoint x: 304, startPoint y: 144, endPoint x: 331, endPoint y: 102, distance: 50.1
click at [304, 144] on div "Ends with" at bounding box center [363, 142] width 163 height 23
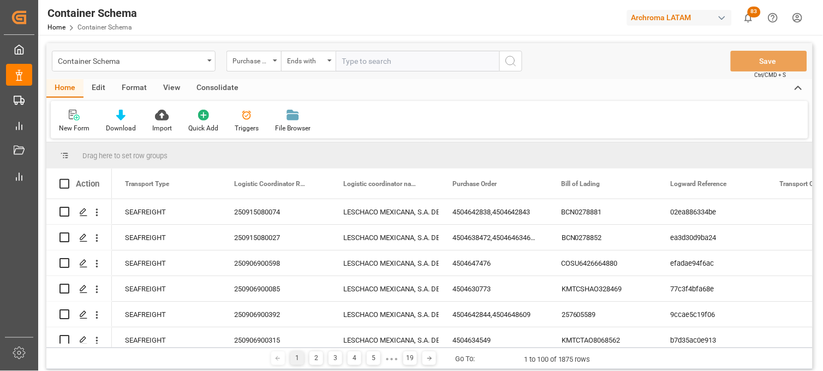
click at [369, 61] on input "text" at bounding box center [418, 61] width 164 height 21
paste input "4504640024"
type input "4504640024"
click at [505, 61] on icon "search button" at bounding box center [511, 61] width 13 height 13
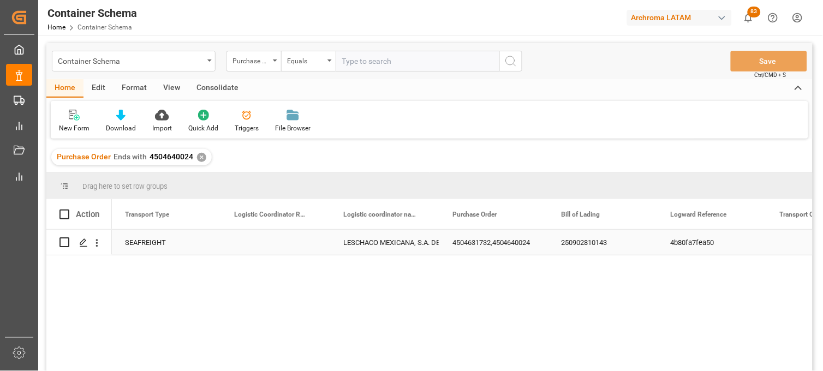
click at [575, 242] on div "250902810143" at bounding box center [603, 242] width 109 height 25
click at [575, 242] on input "250902810143" at bounding box center [604, 249] width 92 height 21
type input "JKTM51945300"
click at [497, 242] on div "4504631732,4504640024" at bounding box center [494, 242] width 109 height 25
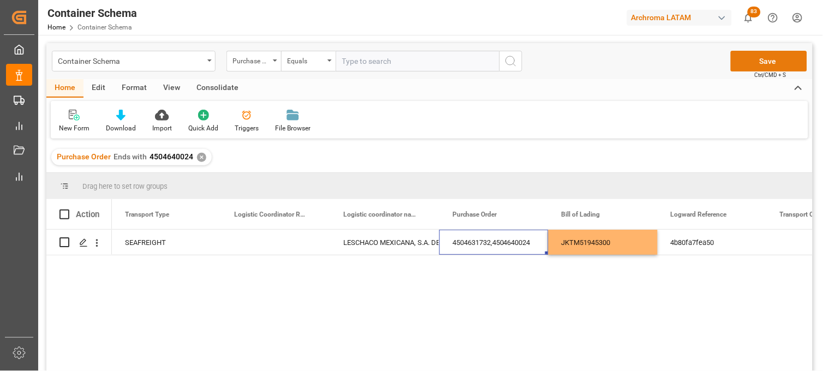
click at [755, 63] on button "Save" at bounding box center [769, 61] width 76 height 21
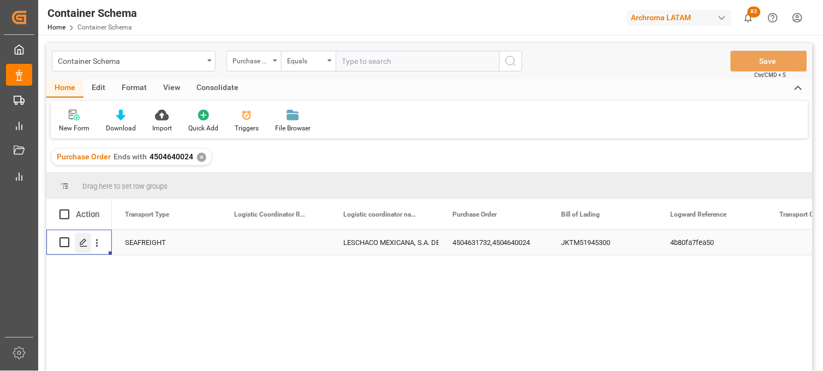
click at [86, 243] on icon "Press SPACE to select this row." at bounding box center [83, 243] width 9 height 9
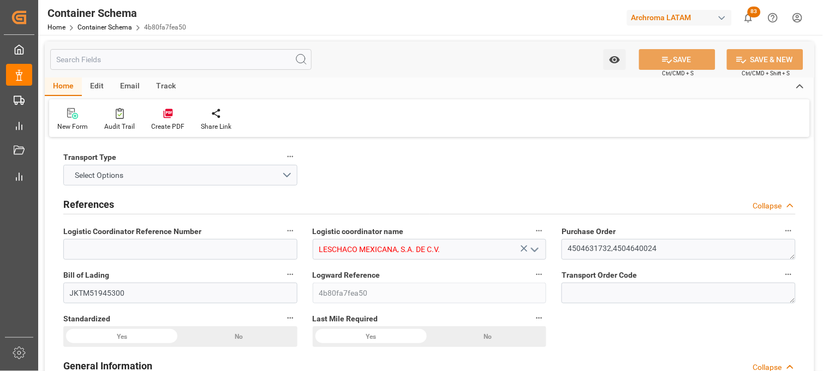
type input "10"
type input "7"
type input "2"
type input "108"
type input "6840"
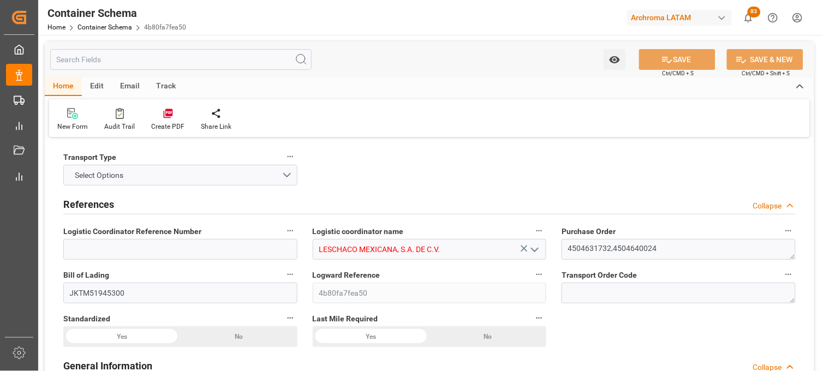
type input "7187.04"
type input "Hyundai"
type input "Hyundai Merchant Marine Co.Ltd."
type input "IDJKT"
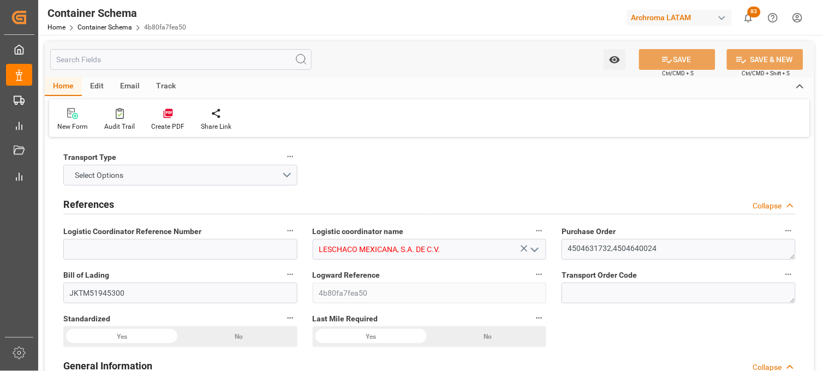
type input "MXZLO"
type input "9981166"
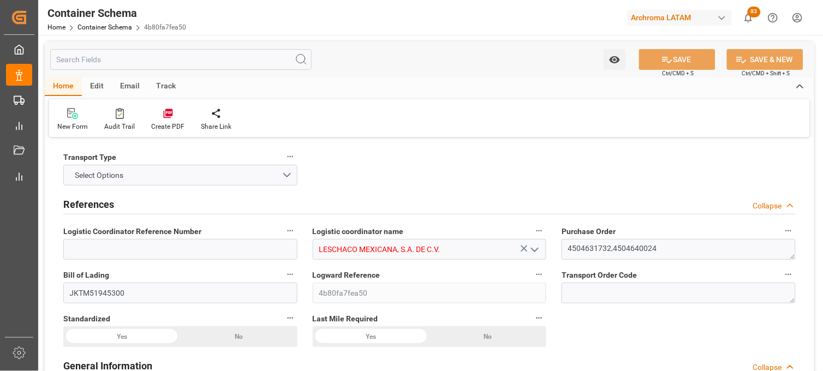
type input "9981166"
type input "01-09-2025 20:15"
type input "[DATE]"
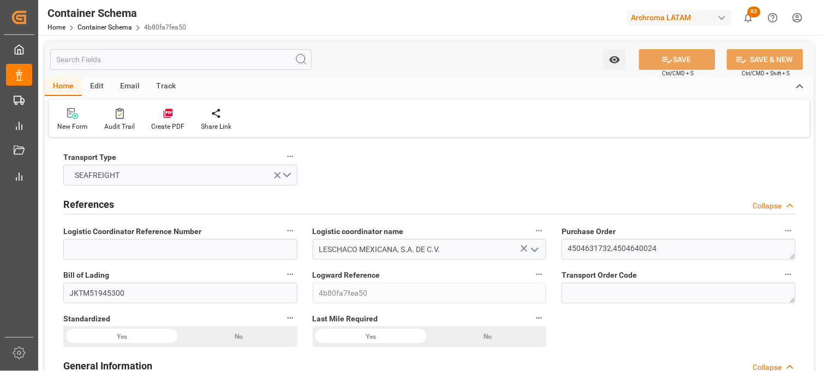
type input "30-08-2025 00:00"
type input "03-09-2025 20:00"
type input "03-09-2025 00:00"
type input "09-10-2025 00:00"
type input "09-10-2025 20:15"
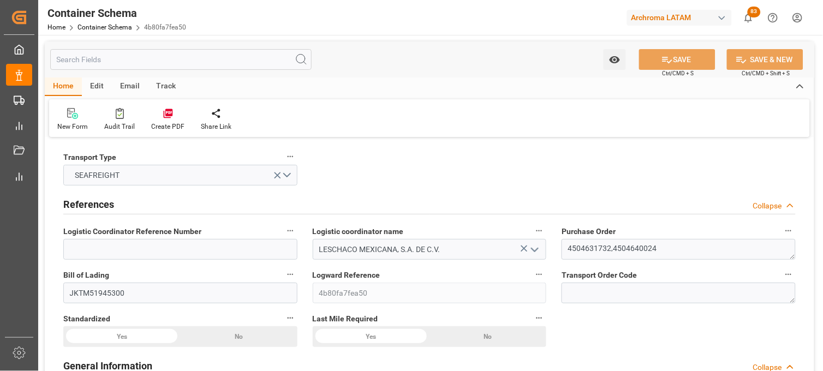
type input "09-10-2025 00:00"
click at [200, 249] on input at bounding box center [180, 249] width 234 height 21
paste input "251006900030"
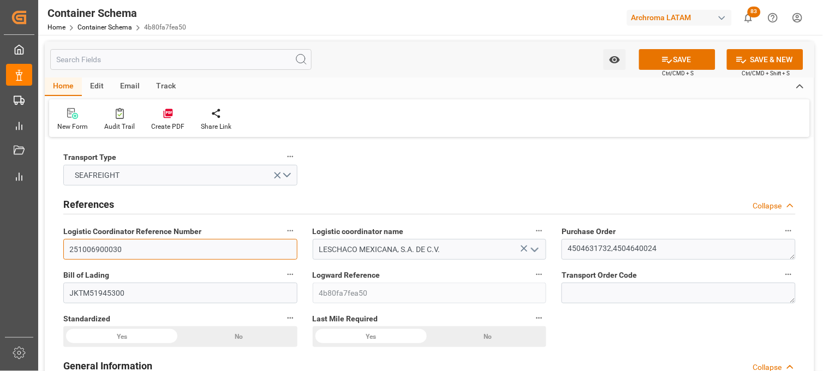
type input "251006900030"
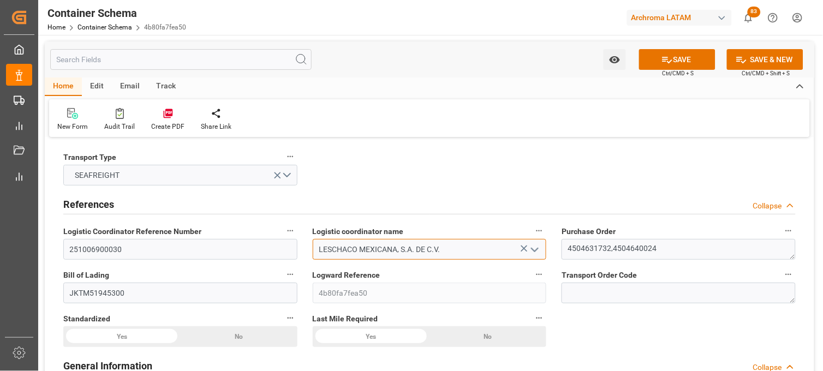
click at [342, 247] on input "LESCHACO MEXICANA, S.A. DE C.V." at bounding box center [430, 249] width 234 height 21
click at [680, 58] on button "SAVE" at bounding box center [677, 59] width 76 height 21
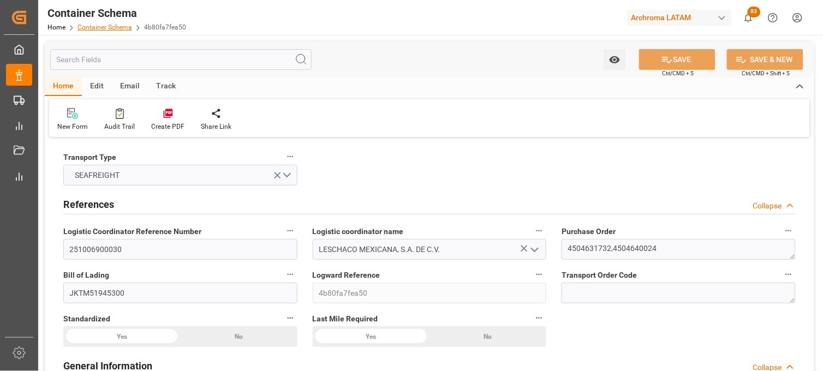
click at [88, 27] on link "Container Schema" at bounding box center [105, 27] width 55 height 8
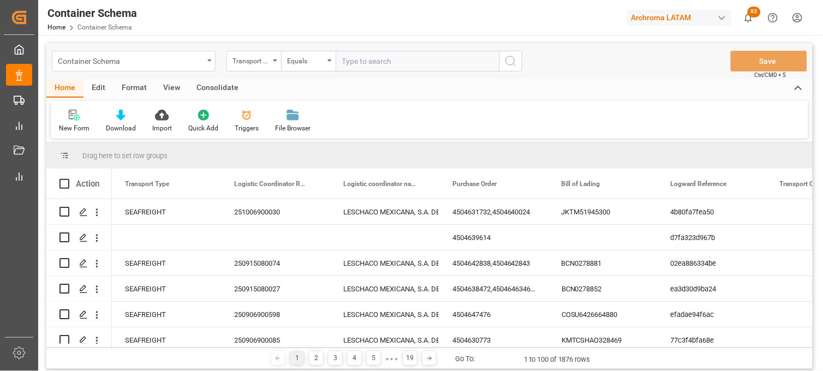
click at [115, 64] on div "Container Schema" at bounding box center [131, 61] width 146 height 14
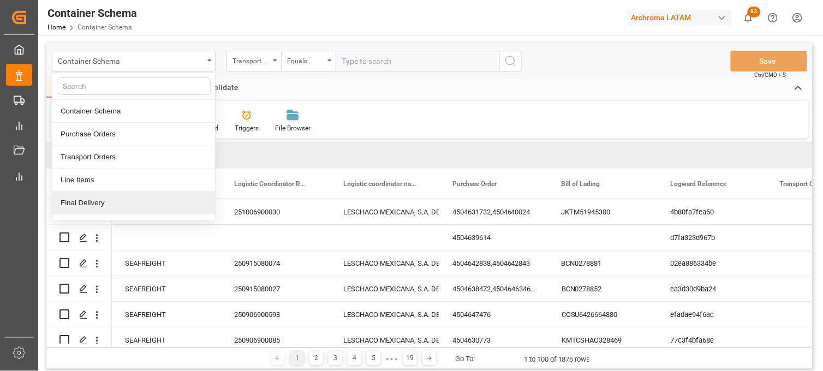
click at [100, 204] on div "Final Delivery" at bounding box center [133, 203] width 163 height 23
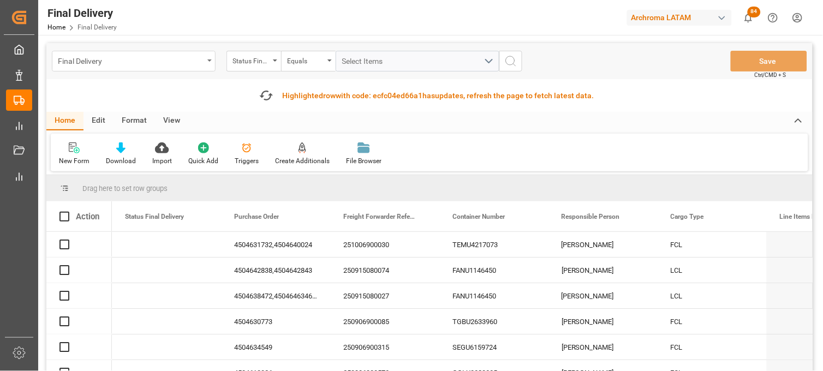
click at [118, 63] on div "Final Delivery" at bounding box center [131, 61] width 146 height 14
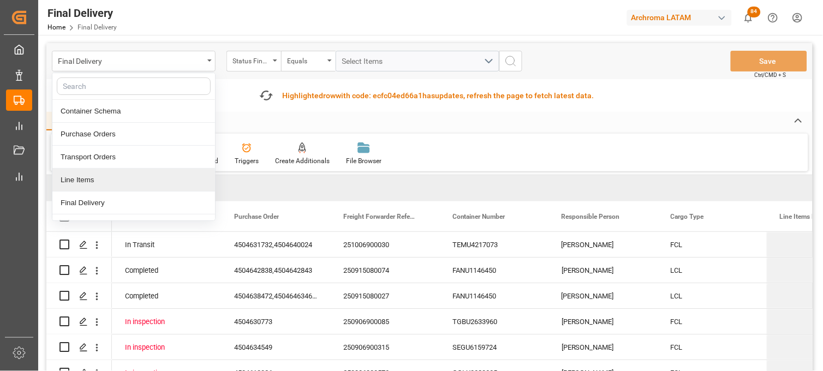
click at [102, 181] on div "Line Items" at bounding box center [133, 180] width 163 height 23
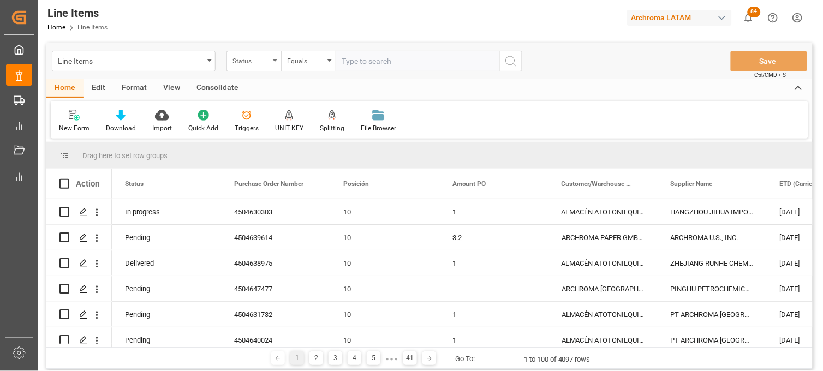
click at [259, 67] on div "Status" at bounding box center [254, 61] width 55 height 21
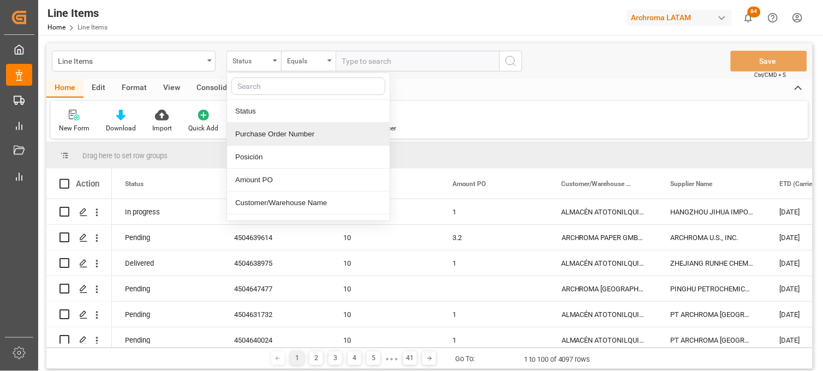
click at [265, 138] on div "Purchase Order Number" at bounding box center [308, 134] width 163 height 23
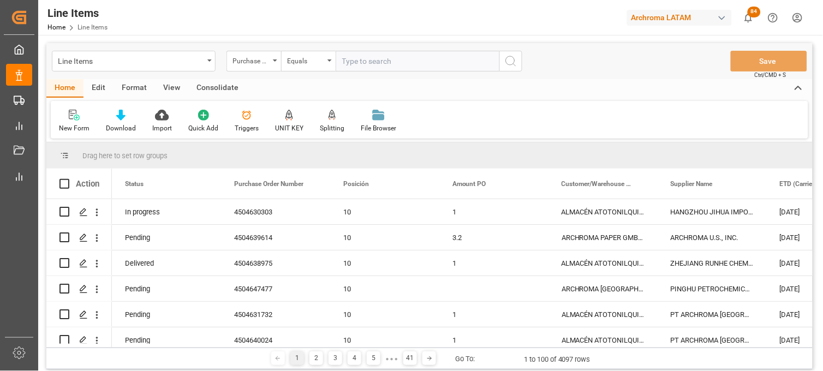
click at [363, 61] on input "text" at bounding box center [418, 61] width 164 height 21
paste input "4504630303"
type input "4504630303"
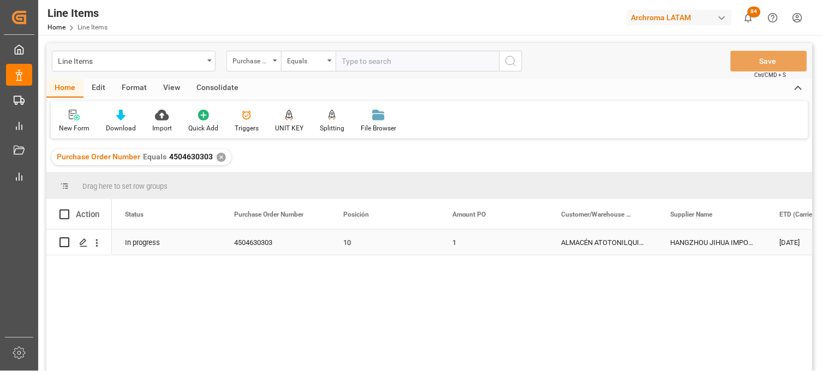
click at [588, 238] on div "ALMACÉN ATOTONILQUILLO" at bounding box center [603, 242] width 109 height 25
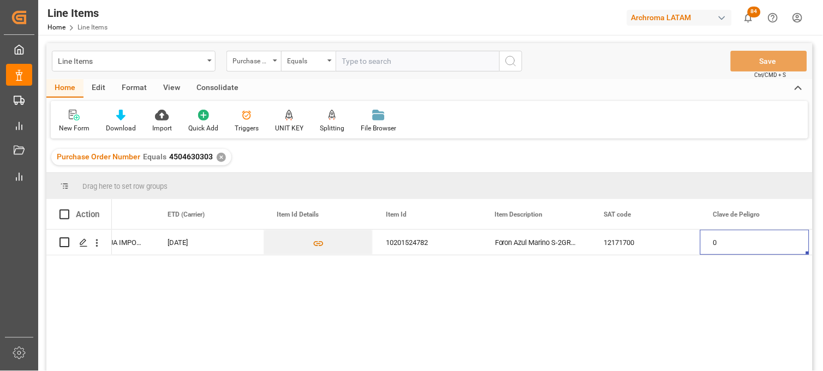
scroll to position [0, 722]
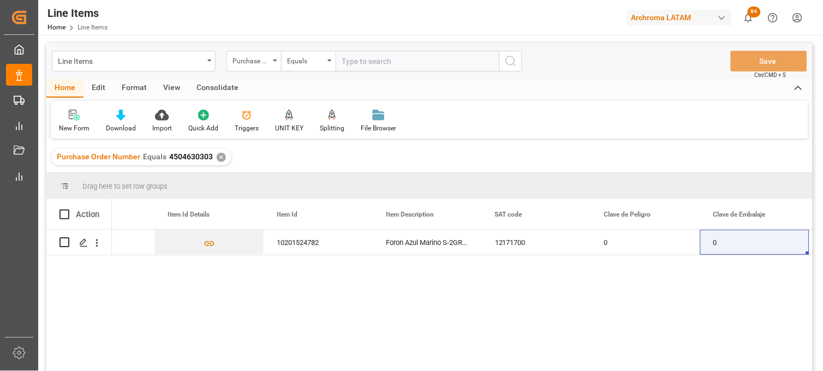
drag, startPoint x: 703, startPoint y: 321, endPoint x: 580, endPoint y: 324, distance: 122.4
click at [703, 321] on div "HANGZHOU JIHUA IMPORT & EXPORT CO. 10-08-2025 10201524782 Foron Azul Marino S-2…" at bounding box center [462, 304] width 701 height 149
click at [763, 295] on div "HANGZHOU JIHUA IMPORT & EXPORT CO. 10-08-2025 10201524782 Foron Azul Marino S-2…" at bounding box center [462, 304] width 701 height 149
click at [254, 63] on div "Purchase Order Number" at bounding box center [251, 60] width 37 height 13
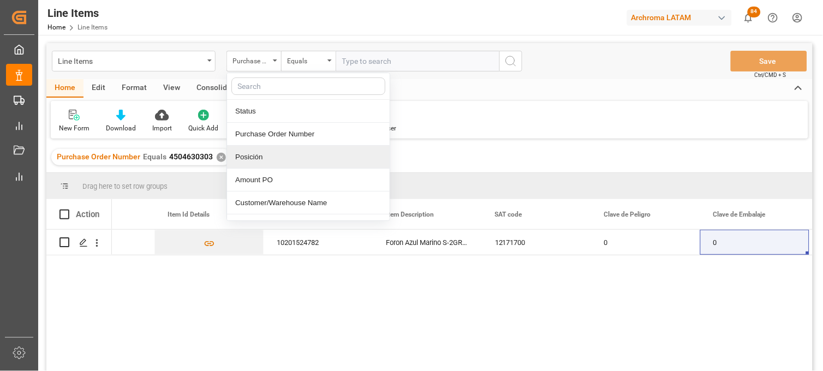
click at [217, 156] on div "✕" at bounding box center [221, 157] width 9 height 9
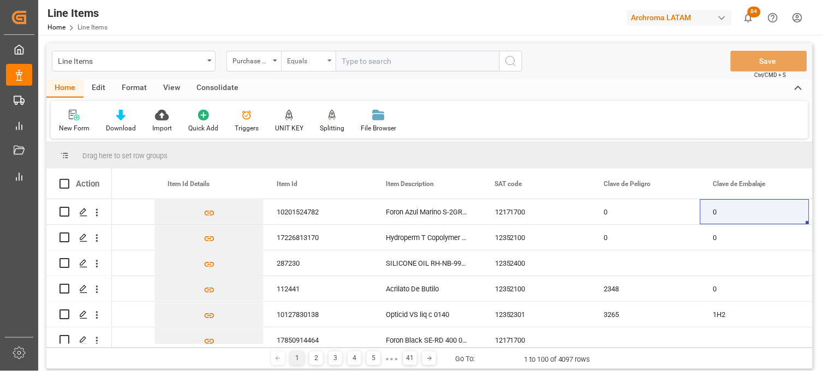
click at [326, 67] on div "Equals" at bounding box center [308, 61] width 55 height 21
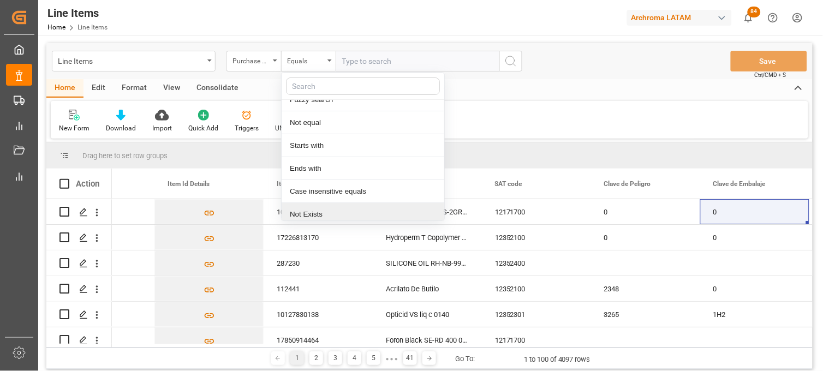
scroll to position [63, 0]
click at [312, 201] on div "Contains" at bounding box center [363, 209] width 163 height 23
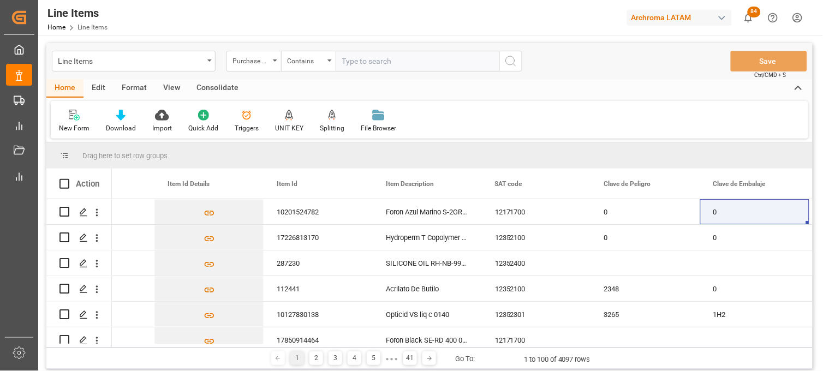
click at [355, 61] on input "text" at bounding box center [418, 61] width 164 height 21
paste input "4504641379,4504647416"
type input "4504641379,4504647416"
click at [512, 62] on icon "search button" at bounding box center [511, 61] width 13 height 13
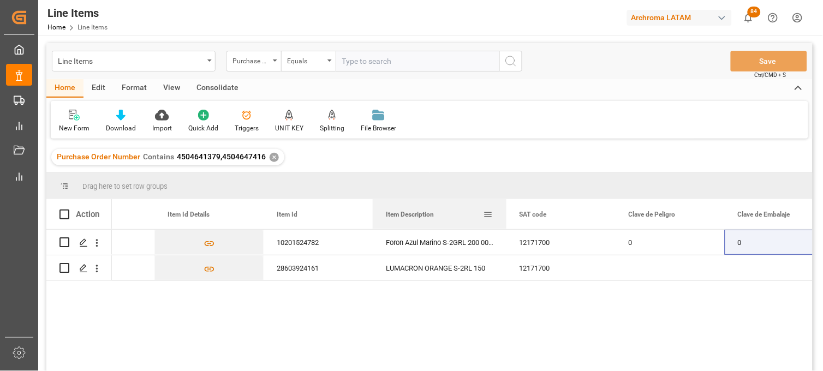
drag, startPoint x: 482, startPoint y: 209, endPoint x: 516, endPoint y: 208, distance: 34.4
click at [508, 208] on div at bounding box center [507, 214] width 4 height 30
click at [143, 63] on div "Line Items" at bounding box center [131, 61] width 146 height 14
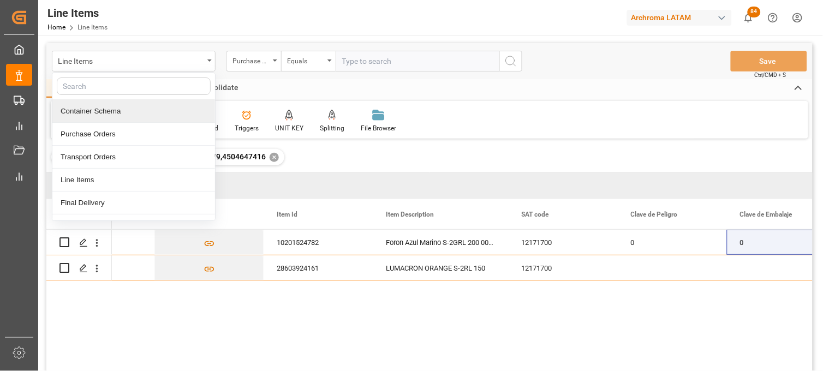
click at [133, 110] on div "Container Schema" at bounding box center [133, 111] width 163 height 23
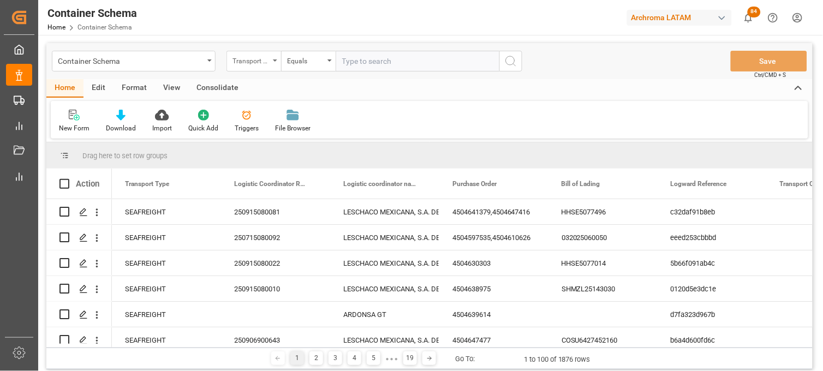
click at [277, 63] on div "Transport Type" at bounding box center [254, 61] width 55 height 21
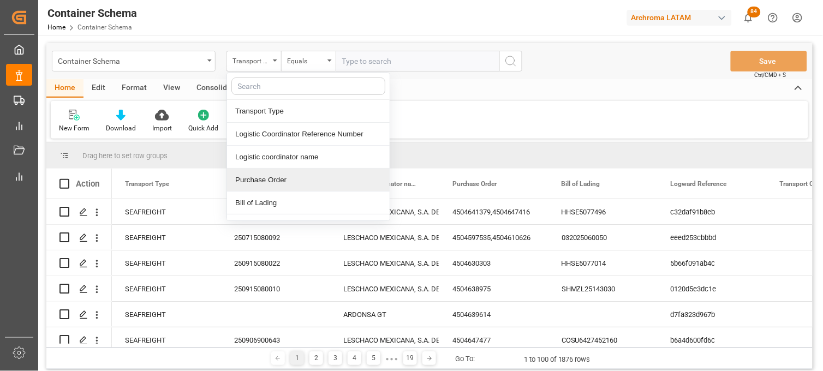
click at [269, 174] on div "Purchase Order" at bounding box center [308, 180] width 163 height 23
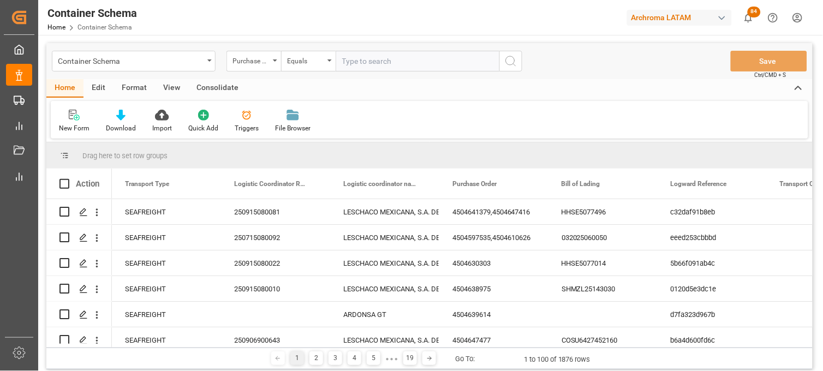
click at [346, 61] on input "text" at bounding box center [418, 61] width 164 height 21
paste input "4504642545"
type input "4504642545"
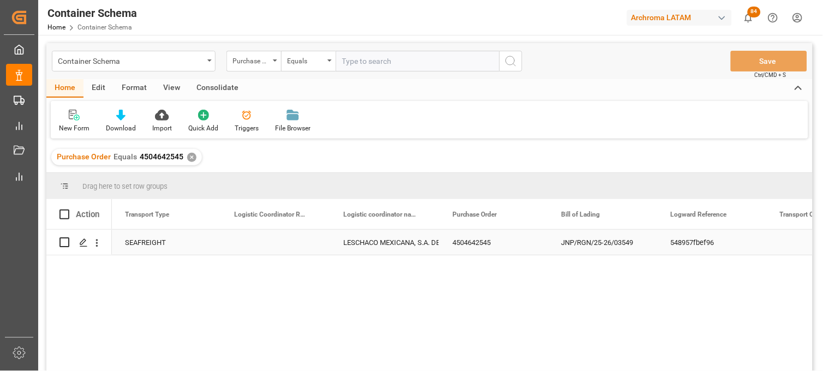
click at [253, 246] on div "Press SPACE to select this row." at bounding box center [275, 242] width 109 height 25
type input "251015080010"
click at [369, 245] on div "LESCHACO MEXICANA, S.A. DE C.V." at bounding box center [384, 242] width 83 height 25
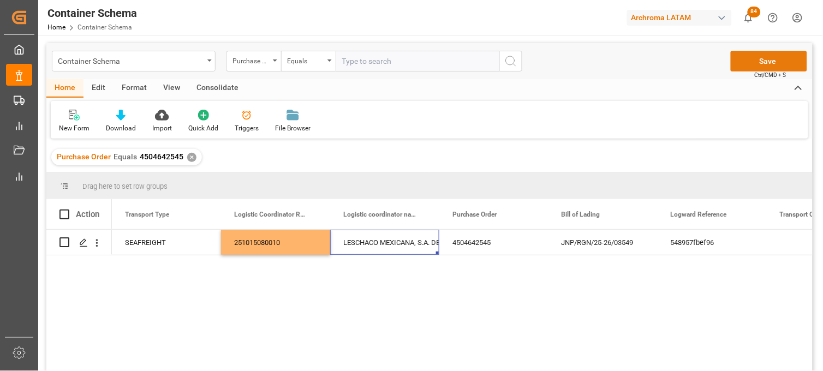
click at [752, 63] on button "Save" at bounding box center [769, 61] width 76 height 21
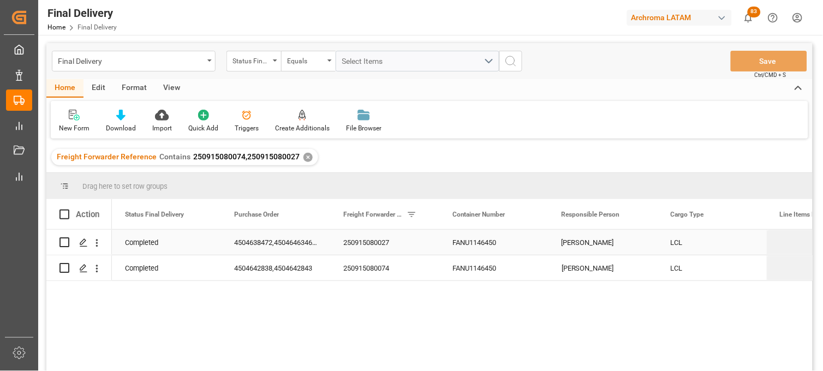
click at [465, 246] on div "FANU1146450" at bounding box center [494, 242] width 109 height 25
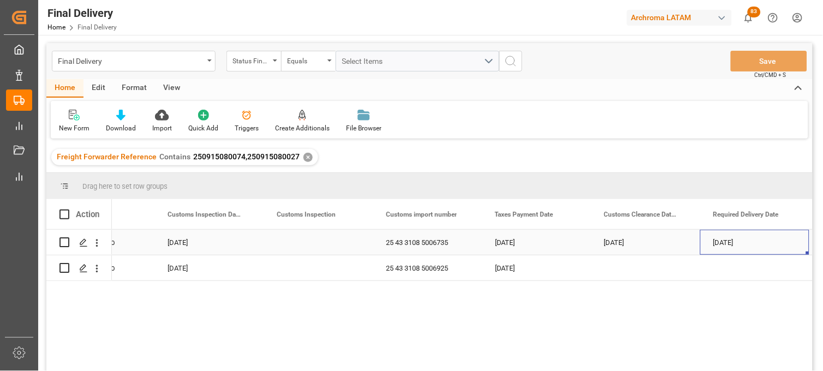
scroll to position [0, 1159]
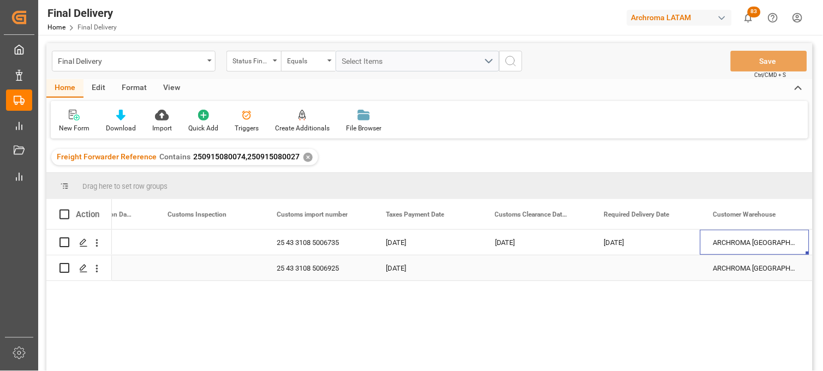
click at [626, 270] on div "Press SPACE to select this row." at bounding box center [645, 268] width 109 height 25
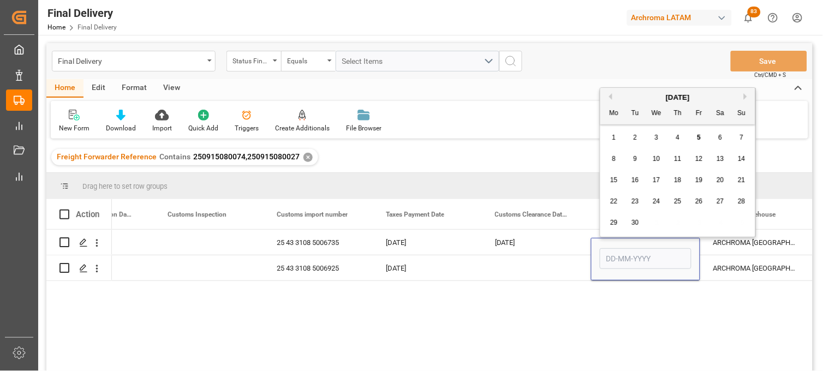
click at [701, 139] on span "5" at bounding box center [700, 138] width 4 height 8
type input "[DATE]"
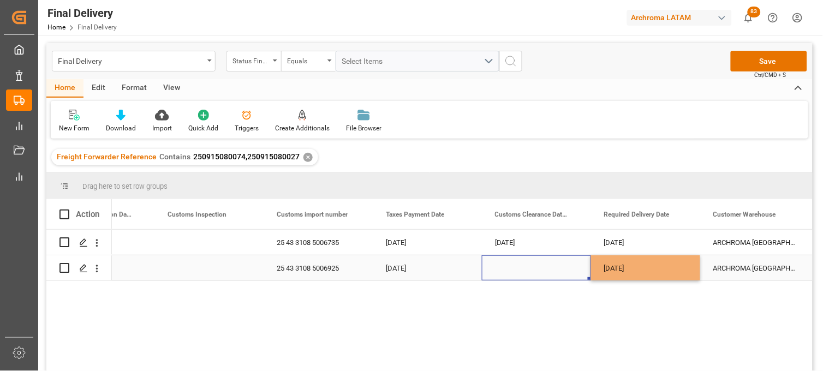
click at [509, 265] on div "Press SPACE to select this row." at bounding box center [536, 268] width 109 height 25
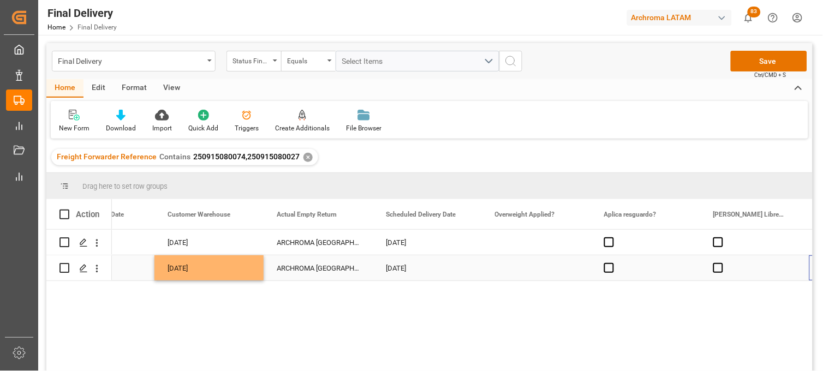
scroll to position [0, 0]
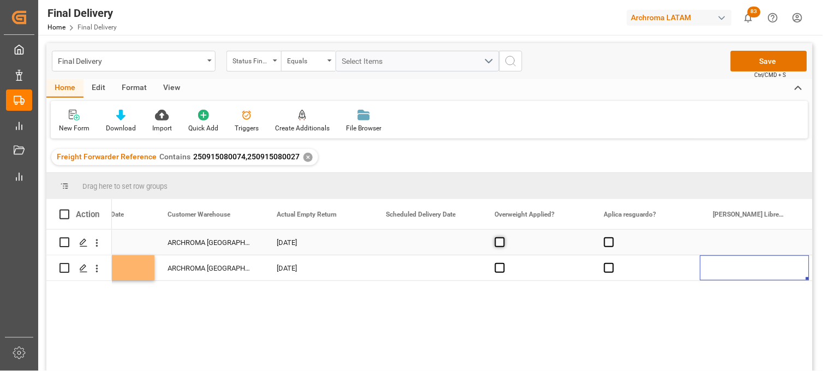
click at [500, 244] on span "Press SPACE to select this row." at bounding box center [500, 243] width 10 height 10
click at [503, 238] on input "Press SPACE to select this row." at bounding box center [503, 238] width 0 height 0
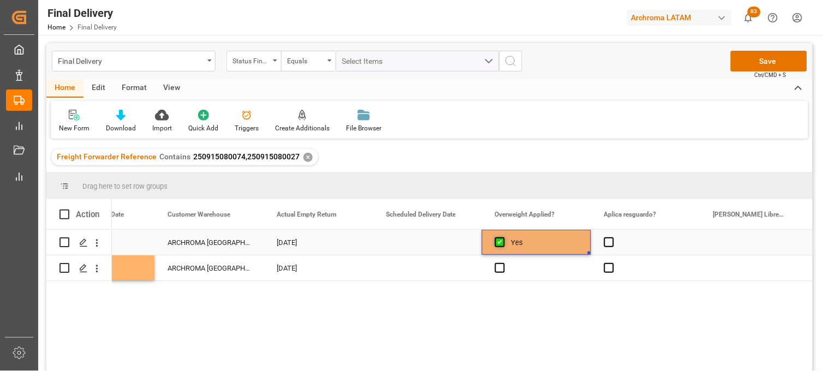
click at [500, 244] on span "Press SPACE to select this row." at bounding box center [500, 243] width 10 height 10
click at [503, 238] on input "Press SPACE to select this row." at bounding box center [503, 238] width 0 height 0
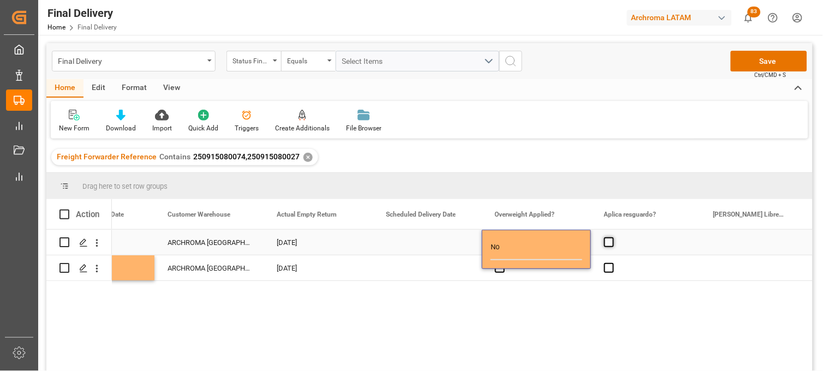
click at [612, 241] on span "Press SPACE to select this row." at bounding box center [610, 243] width 10 height 10
click at [613, 238] on input "Press SPACE to select this row." at bounding box center [613, 238] width 0 height 0
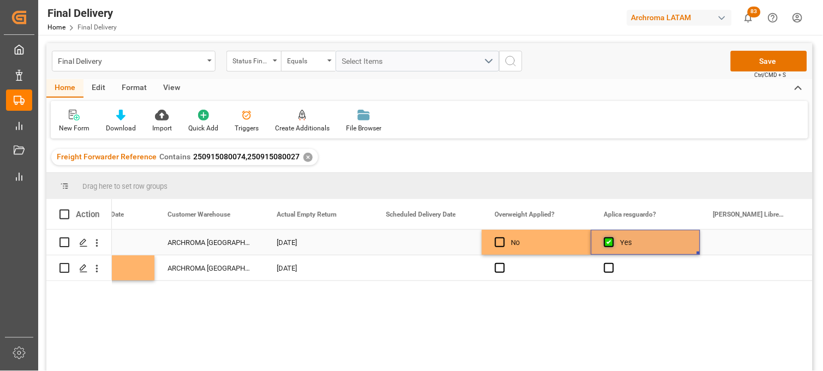
click at [612, 241] on span "Press SPACE to select this row." at bounding box center [610, 243] width 10 height 10
click at [613, 238] on input "Press SPACE to select this row." at bounding box center [613, 238] width 0 height 0
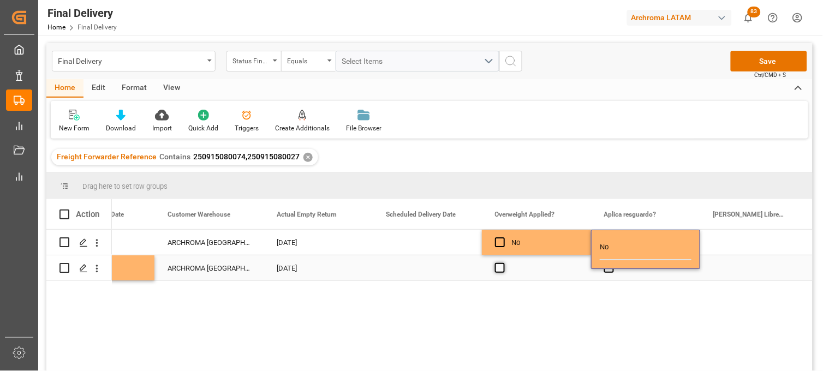
click at [501, 268] on span "Press SPACE to select this row." at bounding box center [500, 268] width 10 height 10
click at [503, 263] on input "Press SPACE to select this row." at bounding box center [503, 263] width 0 height 0
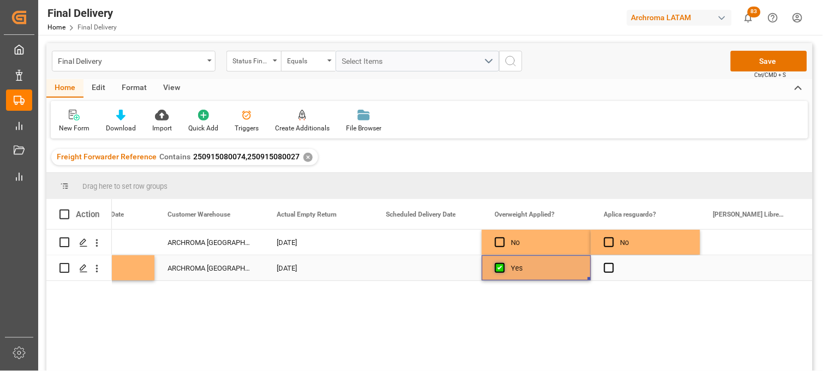
click at [501, 268] on span "Press SPACE to select this row." at bounding box center [500, 268] width 10 height 10
click at [503, 263] on input "Press SPACE to select this row." at bounding box center [503, 263] width 0 height 0
click at [607, 265] on span "Press SPACE to select this row." at bounding box center [610, 268] width 10 height 10
click at [613, 263] on input "Press SPACE to select this row." at bounding box center [613, 263] width 0 height 0
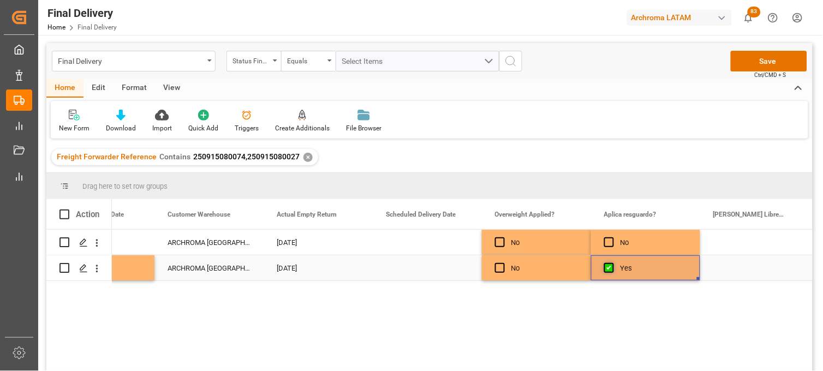
click at [607, 265] on span "Press SPACE to select this row." at bounding box center [610, 268] width 10 height 10
click at [613, 263] on input "Press SPACE to select this row." at bounding box center [613, 263] width 0 height 0
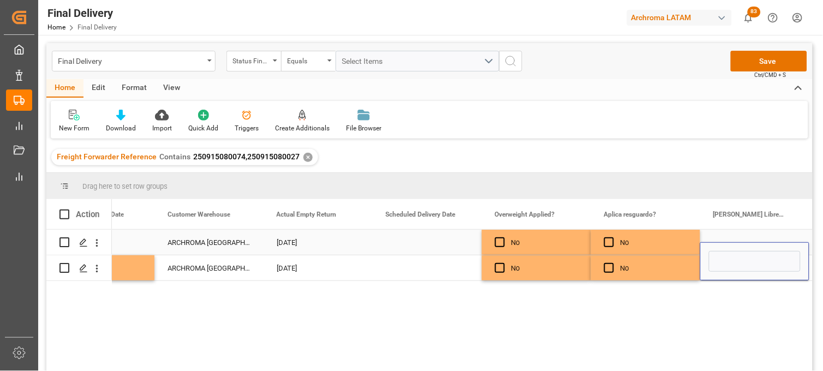
click at [525, 240] on div "No" at bounding box center [545, 242] width 67 height 25
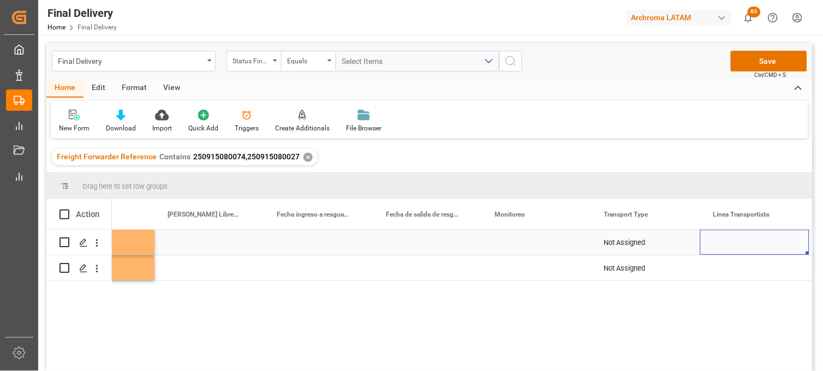
click at [516, 244] on div "Press SPACE to select this row." at bounding box center [536, 242] width 109 height 25
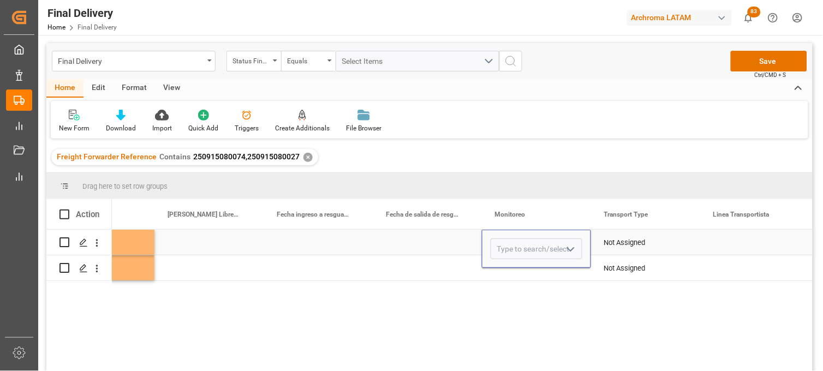
click at [516, 244] on input "Press SPACE to select this row." at bounding box center [537, 249] width 92 height 21
click at [520, 276] on div "Adrian Monroy" at bounding box center [536, 280] width 91 height 38
type input "Adrian Monroy"
click at [511, 270] on div "Press SPACE to select this row." at bounding box center [536, 268] width 109 height 25
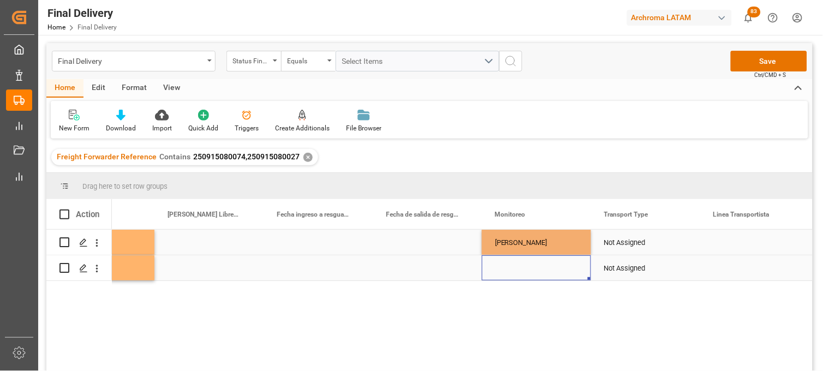
click at [511, 270] on div "Press SPACE to select this row." at bounding box center [536, 268] width 109 height 25
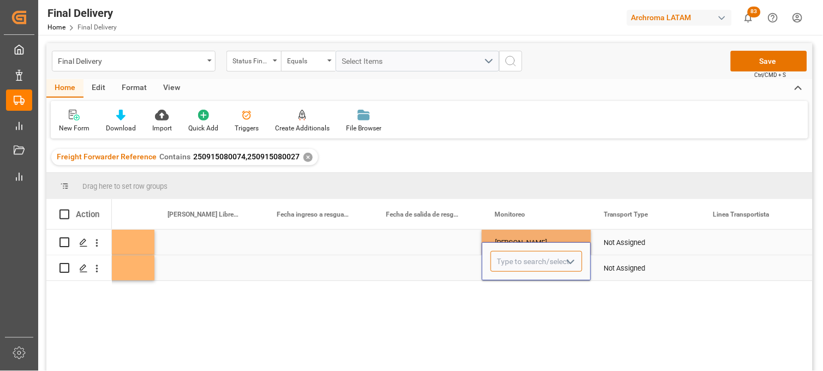
click at [509, 264] on input "Press SPACE to select this row." at bounding box center [537, 261] width 92 height 21
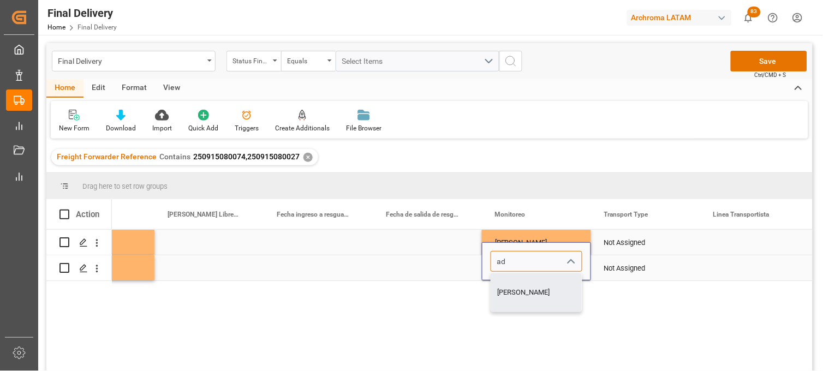
click at [518, 283] on div "Adrian Monroy" at bounding box center [536, 293] width 91 height 38
type input "Adrian Monroy"
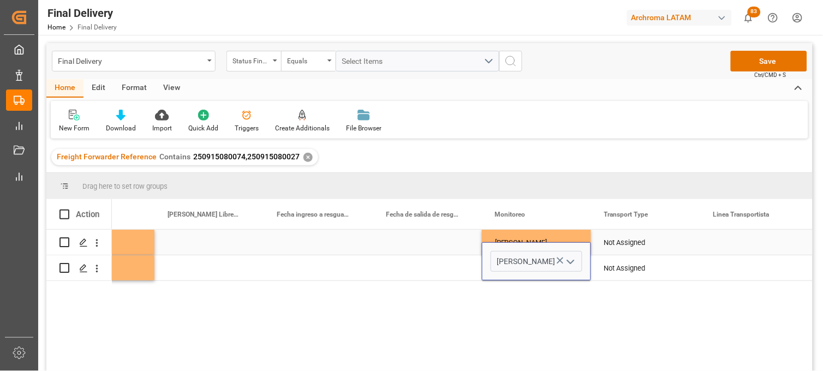
click at [616, 242] on div "Not Assigned" at bounding box center [646, 242] width 83 height 25
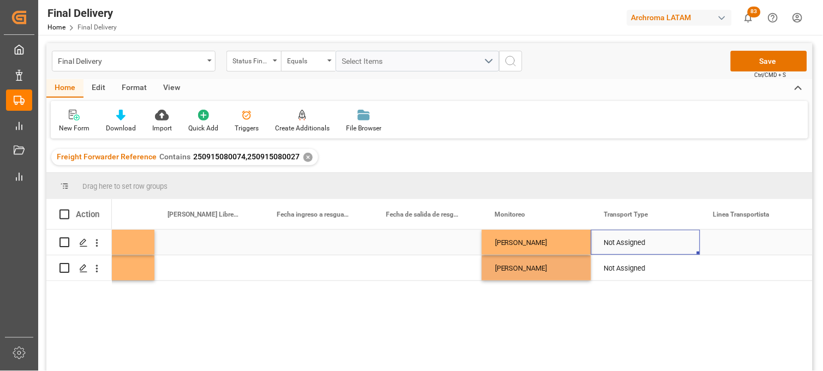
click at [616, 242] on div "Not Assigned" at bounding box center [646, 242] width 83 height 25
click at [668, 247] on icon "Press SPACE to select this row." at bounding box center [669, 247] width 11 height 11
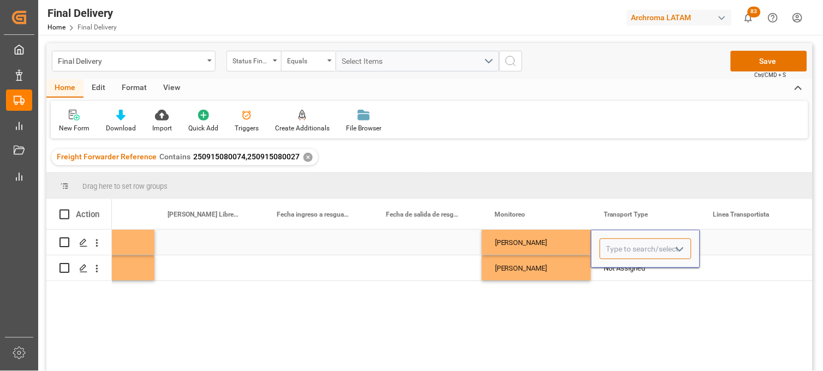
click at [639, 247] on input "Press SPACE to select this row." at bounding box center [646, 249] width 92 height 21
click at [623, 248] on input "Press SPACE to select this row." at bounding box center [646, 249] width 92 height 21
click at [618, 280] on div "Consolidated" at bounding box center [646, 280] width 91 height 38
type input "Consolidated"
click at [614, 268] on div "Not Assigned" at bounding box center [646, 268] width 83 height 25
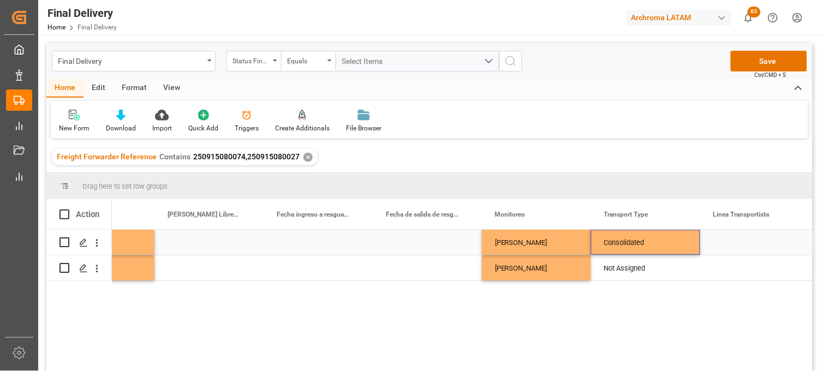
click at [620, 238] on div "Consolidated" at bounding box center [646, 242] width 83 height 25
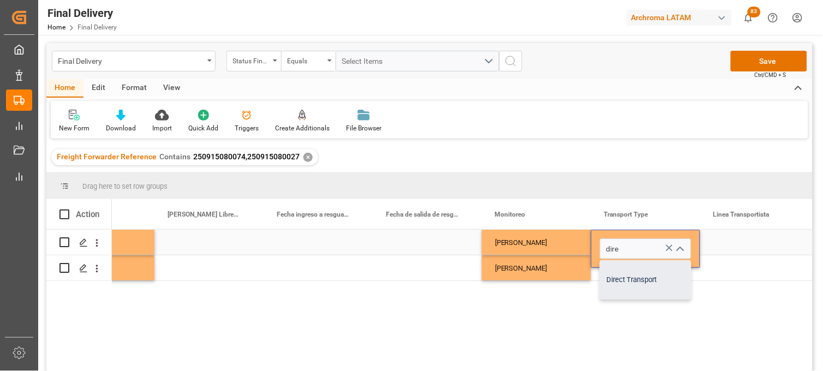
click at [618, 277] on div "Direct Transport" at bounding box center [646, 280] width 91 height 38
type input "Direct Transport"
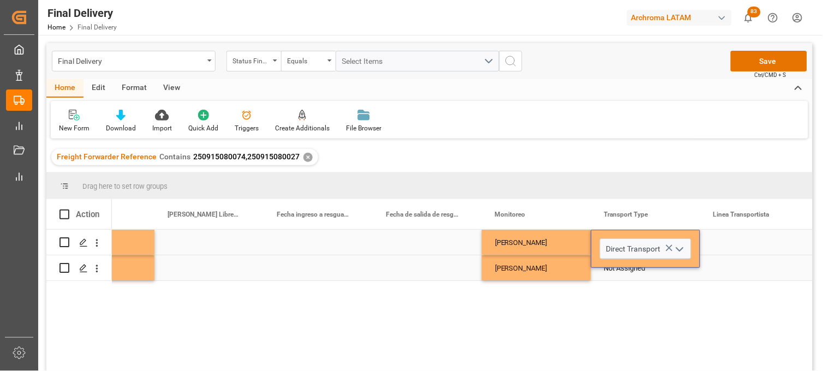
click at [616, 271] on div "Not Assigned" at bounding box center [646, 268] width 83 height 25
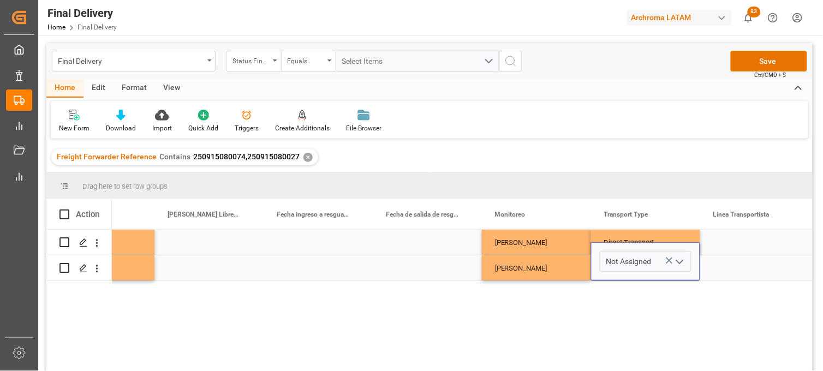
drag, startPoint x: 609, startPoint y: 264, endPoint x: 647, endPoint y: 263, distance: 37.7
click at [647, 263] on input "Not Assigned" at bounding box center [646, 261] width 92 height 21
type input "d"
click at [637, 293] on div "Direct Transport" at bounding box center [646, 293] width 91 height 38
type input "Direct Transport"
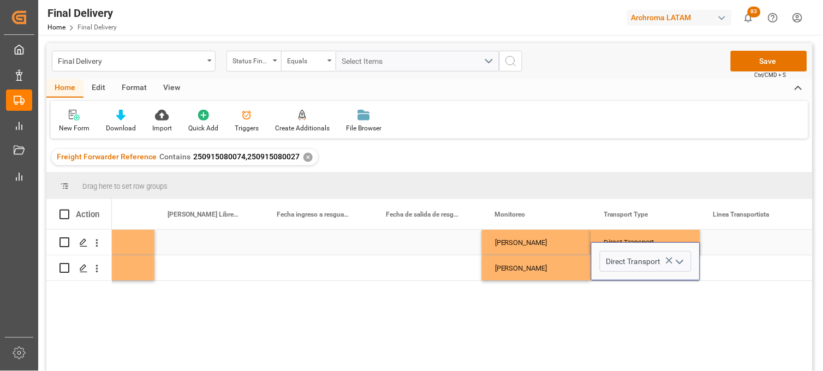
click at [740, 243] on div "Press SPACE to select this row." at bounding box center [755, 242] width 109 height 25
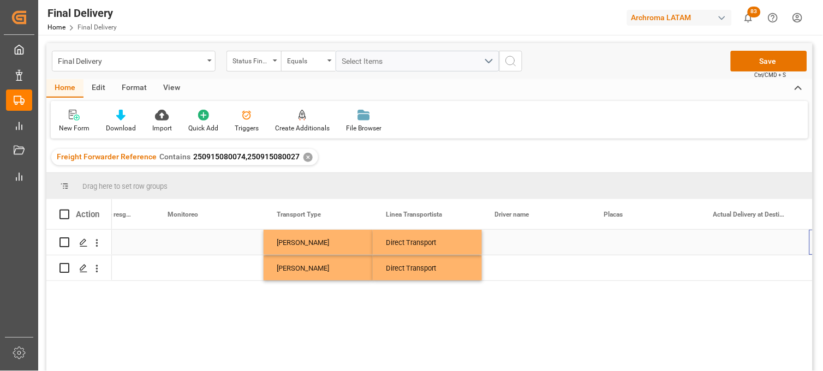
scroll to position [0, 2579]
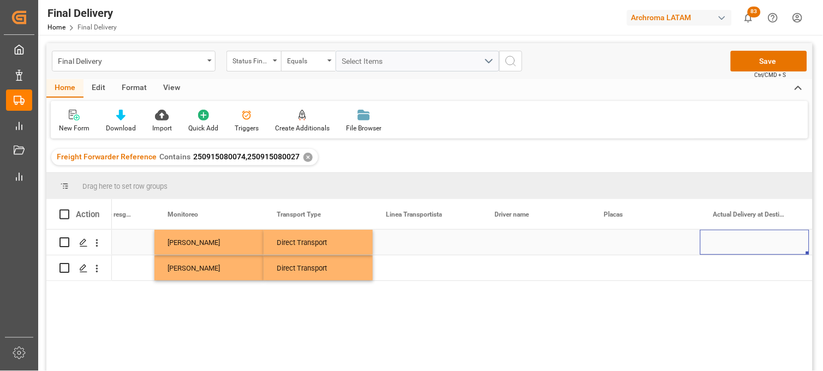
click at [413, 242] on div "Press SPACE to select this row." at bounding box center [427, 242] width 109 height 25
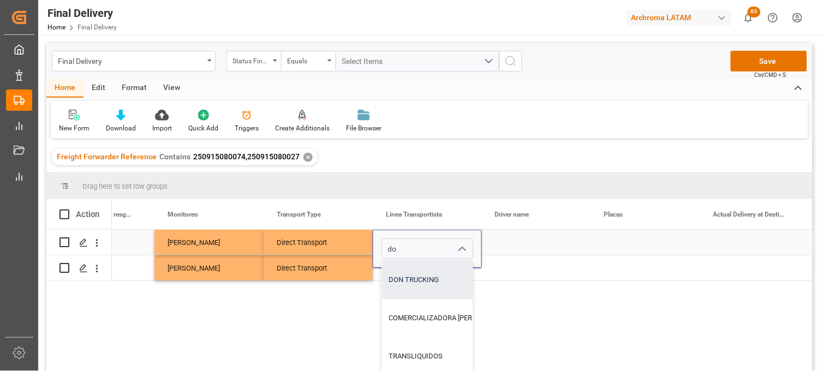
click at [419, 266] on div "DON TRUCKING" at bounding box center [467, 280] width 170 height 38
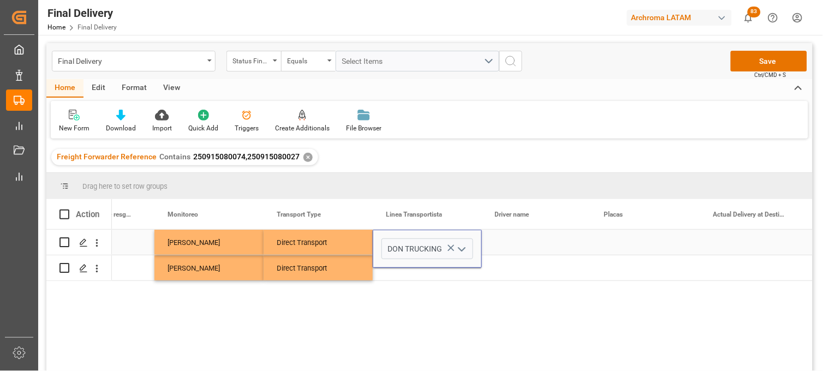
type input "DON TRUCKING"
click at [410, 266] on div "DON TRUCKING" at bounding box center [427, 249] width 109 height 38
click at [401, 269] on div "Press SPACE to select this row." at bounding box center [427, 268] width 109 height 25
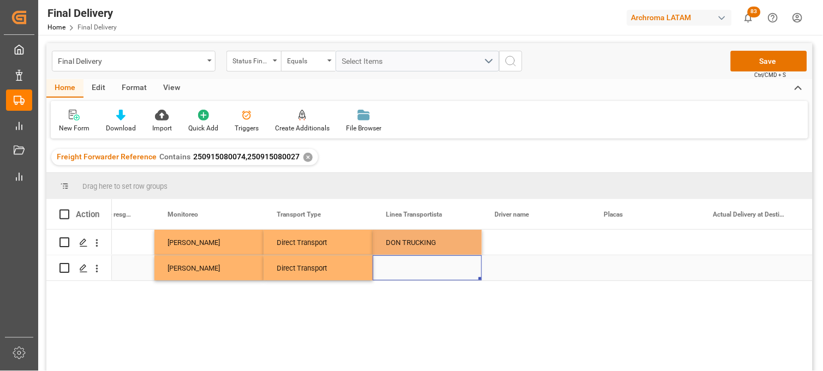
click at [399, 270] on div "Press SPACE to select this row." at bounding box center [427, 268] width 109 height 25
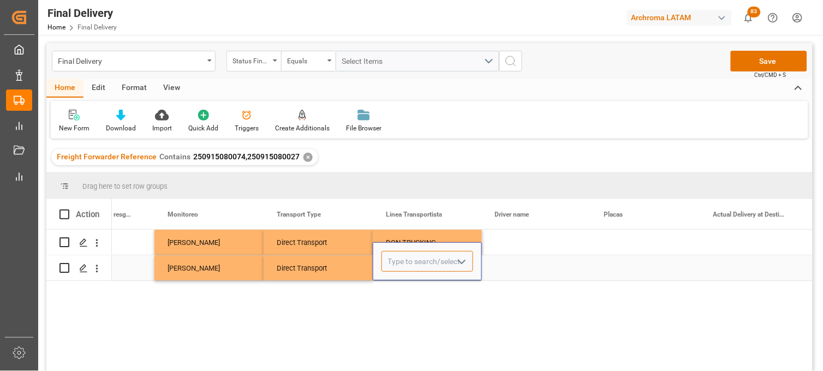
click at [399, 270] on input "Press SPACE to select this row." at bounding box center [428, 261] width 92 height 21
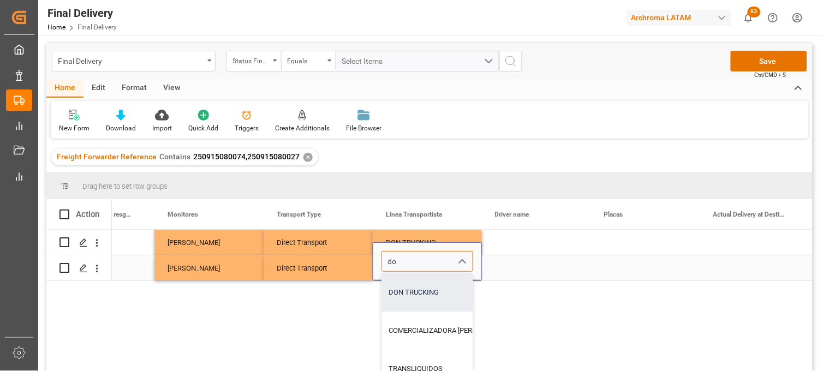
click at [399, 288] on div "DON TRUCKING" at bounding box center [467, 293] width 170 height 38
type input "DON TRUCKING"
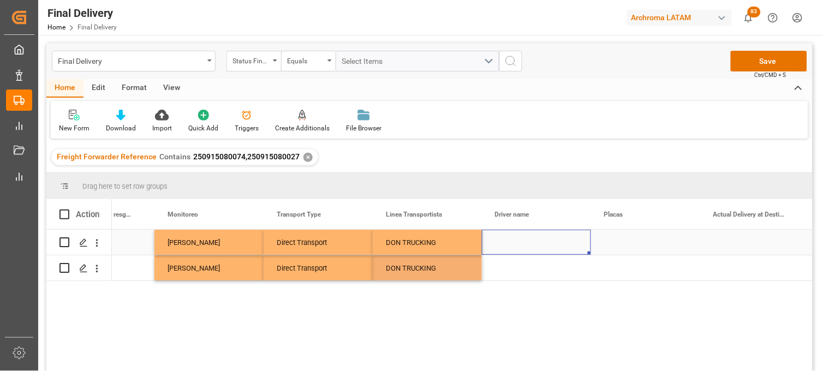
click at [517, 243] on div "Press SPACE to select this row." at bounding box center [536, 242] width 109 height 25
click at [517, 243] on input "Press SPACE to select this row." at bounding box center [537, 249] width 92 height 21
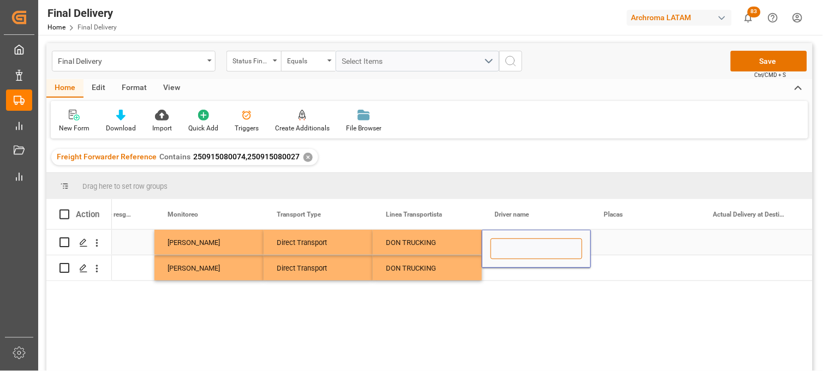
paste input "MARIO DE LA LUZ VILLICAÑA"
type input "MARIO DE LA LUZ VILLICAÑA"
click at [507, 270] on div "Press SPACE to select this row." at bounding box center [536, 268] width 109 height 25
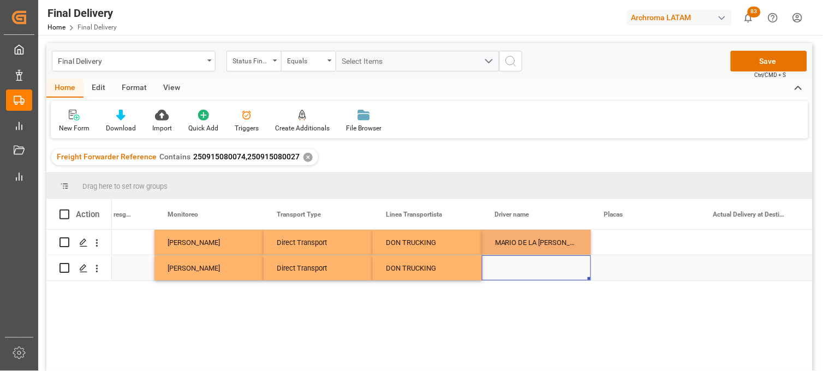
click at [505, 263] on div "Press SPACE to select this row." at bounding box center [536, 268] width 109 height 25
type input "MARIO DE LA LUZ VILLICAÑA"
click at [616, 242] on div "Press SPACE to select this row." at bounding box center [645, 242] width 109 height 25
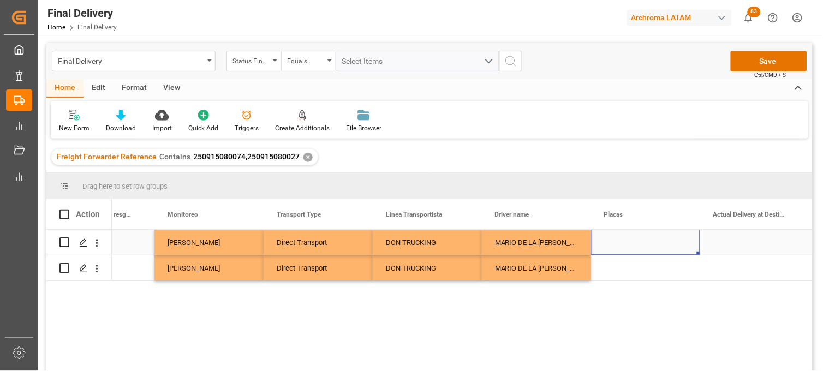
click at [620, 241] on div "Press SPACE to select this row." at bounding box center [645, 242] width 109 height 25
click at [619, 241] on input "Press SPACE to select this row." at bounding box center [646, 249] width 92 height 21
paste input "91AL7C"
type input "91AL7C"
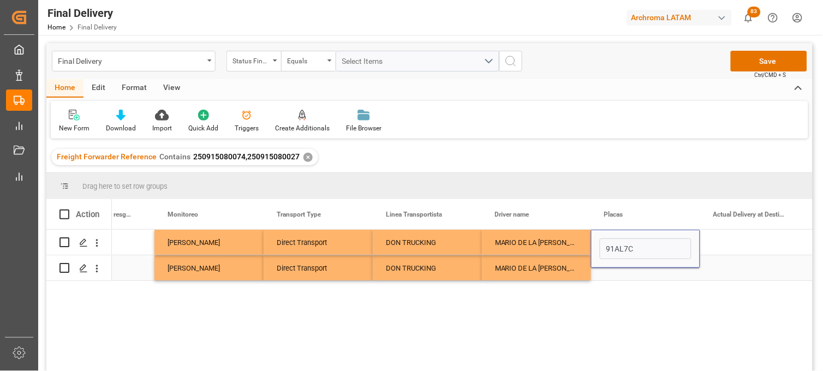
click at [614, 270] on div "Press SPACE to select this row." at bounding box center [645, 268] width 109 height 25
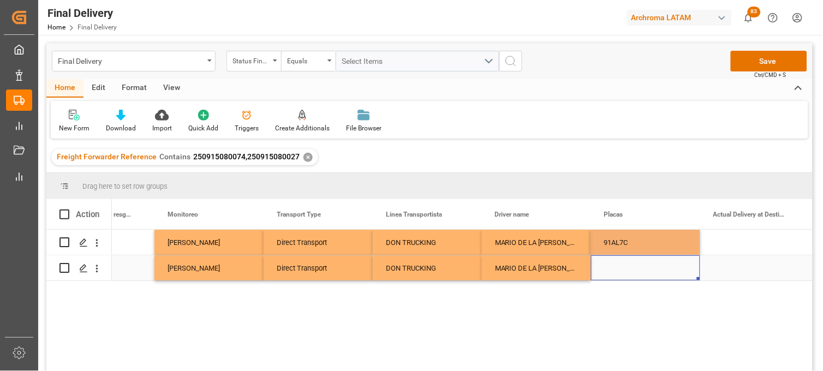
click at [613, 266] on div "Press SPACE to select this row." at bounding box center [645, 268] width 109 height 25
click at [613, 266] on input "Press SPACE to select this row." at bounding box center [646, 261] width 92 height 21
paste input "91AL7C"
type input "91AL7C"
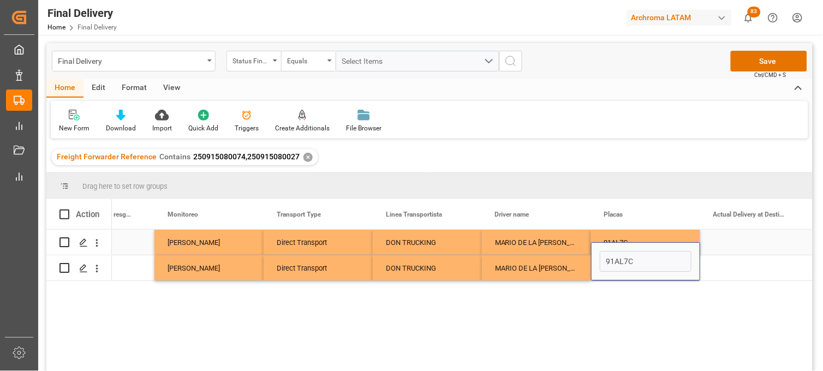
click at [755, 241] on div "Press SPACE to select this row." at bounding box center [755, 242] width 109 height 25
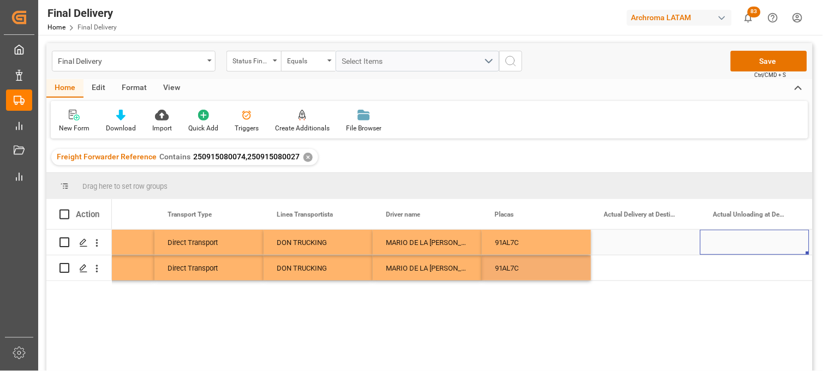
scroll to position [0, 2797]
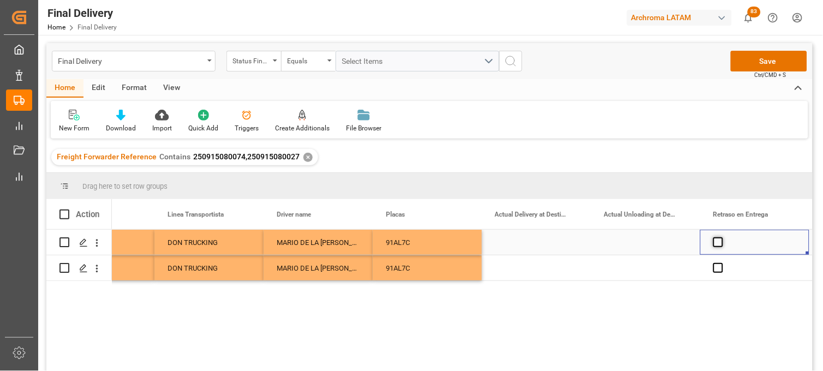
click at [717, 247] on span "Press SPACE to select this row." at bounding box center [719, 243] width 10 height 10
click at [722, 238] on input "Press SPACE to select this row." at bounding box center [722, 238] width 0 height 0
click at [717, 247] on span "Press SPACE to select this row." at bounding box center [719, 243] width 10 height 10
click at [722, 238] on input "Press SPACE to select this row." at bounding box center [722, 238] width 0 height 0
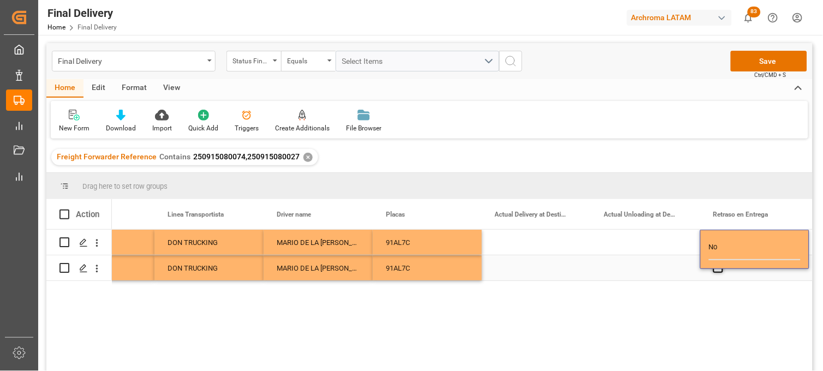
click at [719, 271] on span "Press SPACE to select this row." at bounding box center [719, 268] width 10 height 10
click at [722, 263] on input "Press SPACE to select this row." at bounding box center [722, 263] width 0 height 0
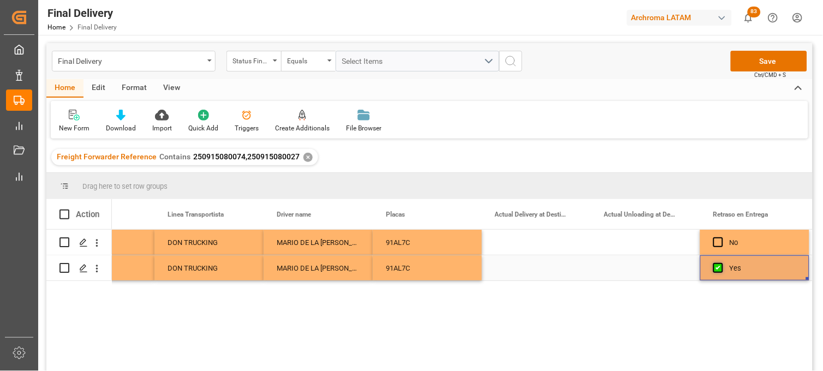
click at [719, 271] on span "Press SPACE to select this row." at bounding box center [719, 268] width 10 height 10
click at [722, 263] on input "Press SPACE to select this row." at bounding box center [722, 263] width 0 height 0
click at [645, 239] on div "Press SPACE to select this row." at bounding box center [645, 242] width 109 height 25
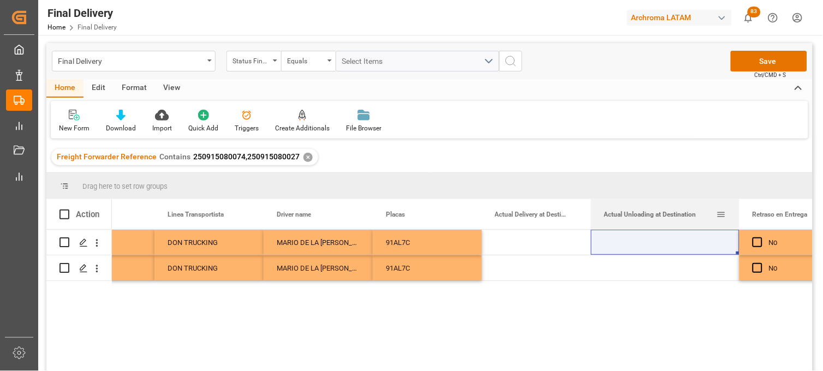
drag, startPoint x: 700, startPoint y: 204, endPoint x: 739, endPoint y: 206, distance: 39.4
click at [739, 206] on div at bounding box center [740, 214] width 4 height 30
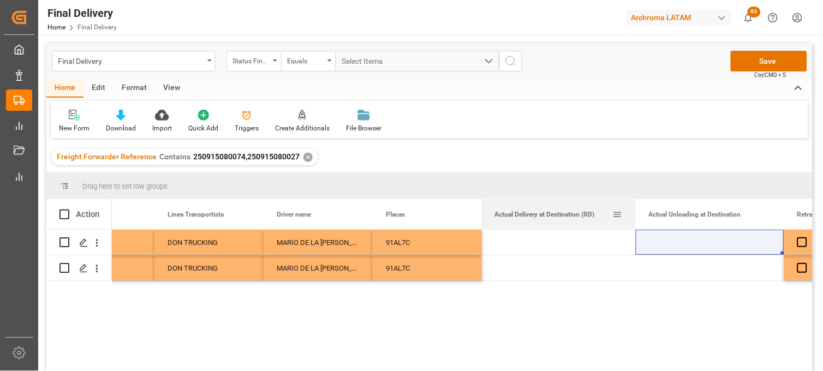
drag, startPoint x: 590, startPoint y: 205, endPoint x: 635, endPoint y: 205, distance: 44.8
click at [635, 205] on div at bounding box center [636, 214] width 4 height 30
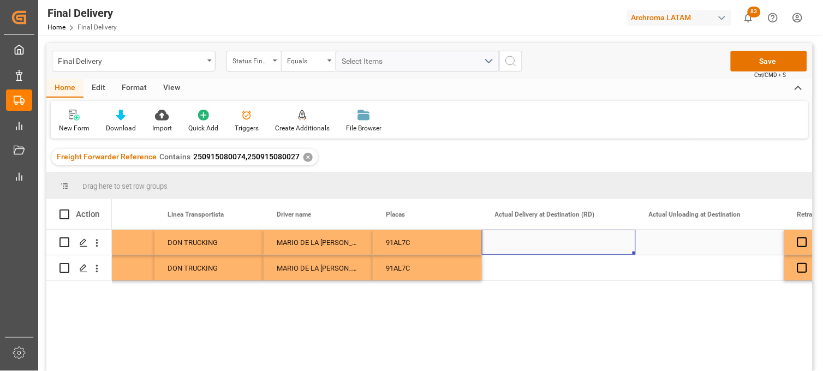
click at [541, 240] on div "Press SPACE to select this row." at bounding box center [559, 242] width 154 height 25
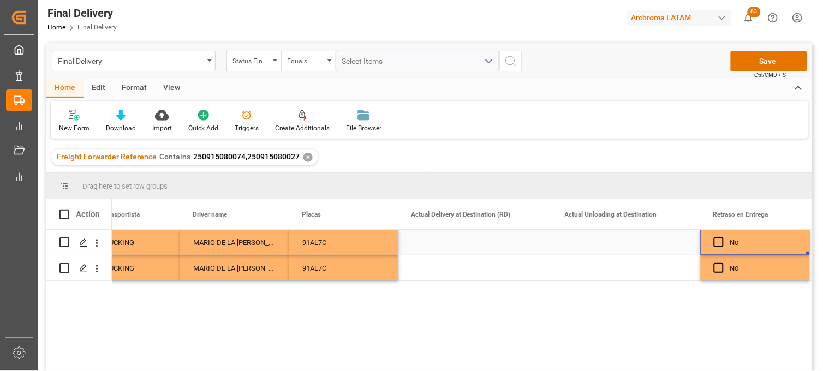
scroll to position [0, 2990]
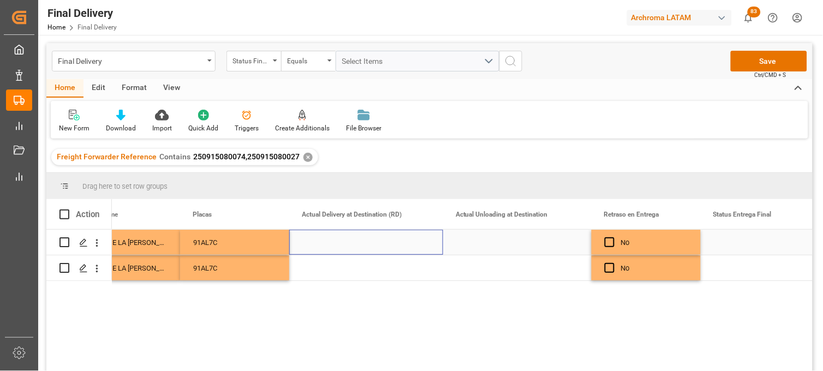
click at [341, 242] on div "Press SPACE to select this row." at bounding box center [366, 242] width 154 height 25
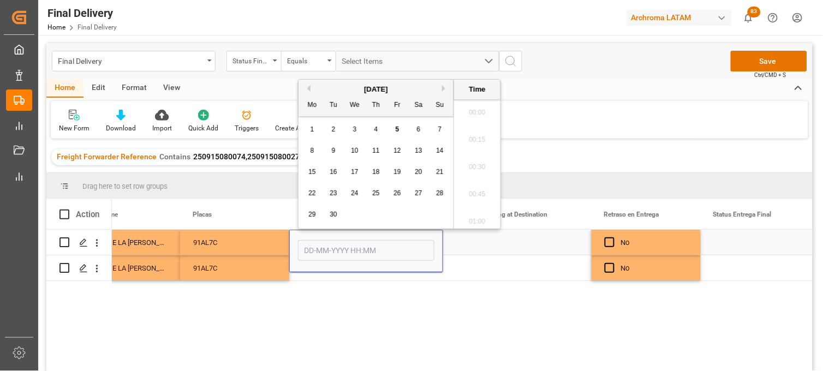
scroll to position [1505, 0]
click at [377, 129] on span "4" at bounding box center [377, 130] width 4 height 8
type input "04-09-2025 00:00"
click at [330, 276] on div "Press SPACE to select this row." at bounding box center [366, 268] width 154 height 25
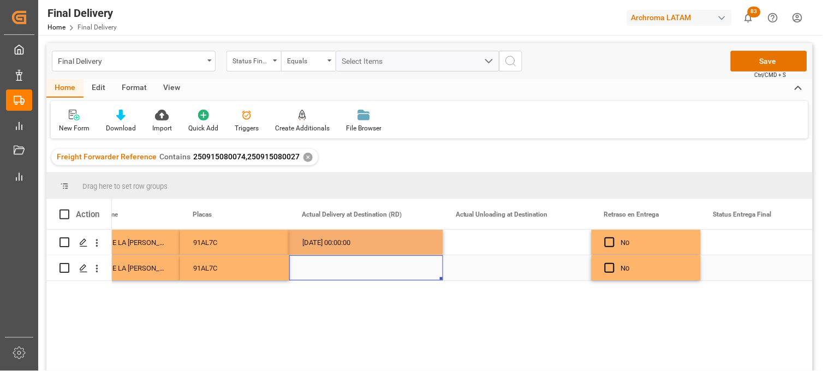
click at [322, 270] on div "Press SPACE to select this row." at bounding box center [366, 268] width 154 height 25
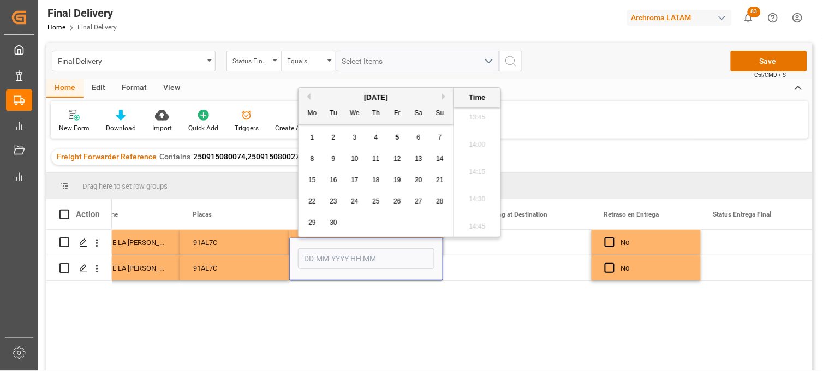
click at [370, 141] on div "4" at bounding box center [377, 138] width 14 height 13
type input "04-09-2025 00:00"
click at [484, 264] on div "Press SPACE to select this row." at bounding box center [517, 268] width 149 height 25
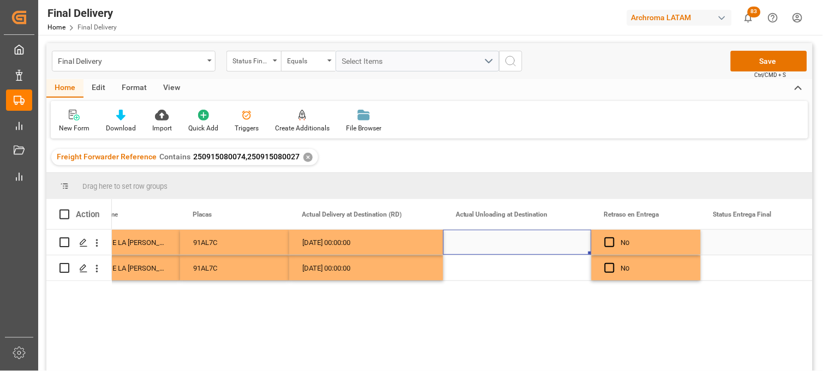
click at [494, 241] on div "Press SPACE to select this row." at bounding box center [517, 242] width 149 height 25
click at [478, 238] on div "Press SPACE to select this row." at bounding box center [517, 242] width 149 height 25
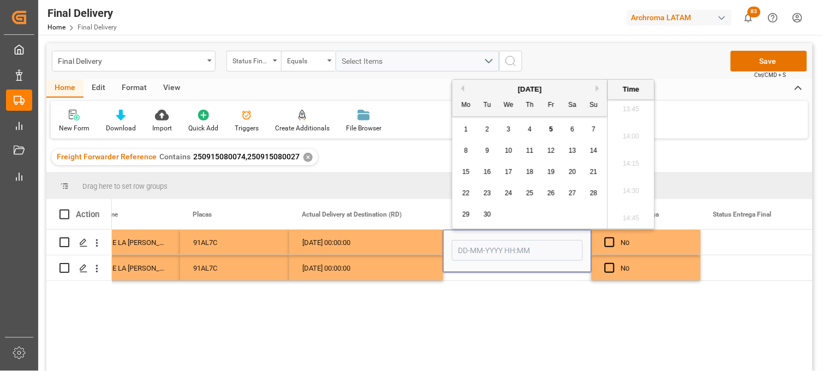
click at [529, 130] on span "4" at bounding box center [531, 130] width 4 height 8
click at [625, 166] on li "14:15" at bounding box center [631, 164] width 46 height 27
type input "04-09-2025 14:15"
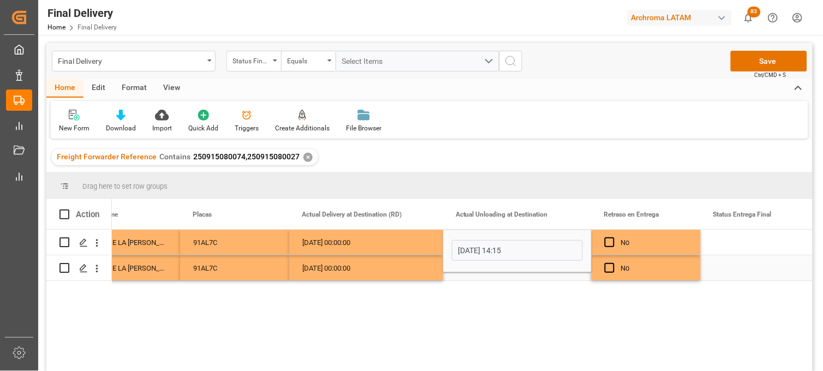
click at [460, 273] on div "Press SPACE to select this row." at bounding box center [517, 268] width 149 height 25
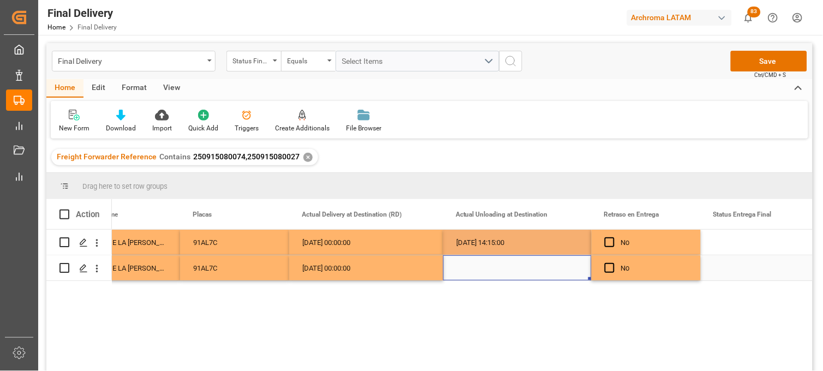
click at [463, 265] on div "Press SPACE to select this row." at bounding box center [517, 268] width 149 height 25
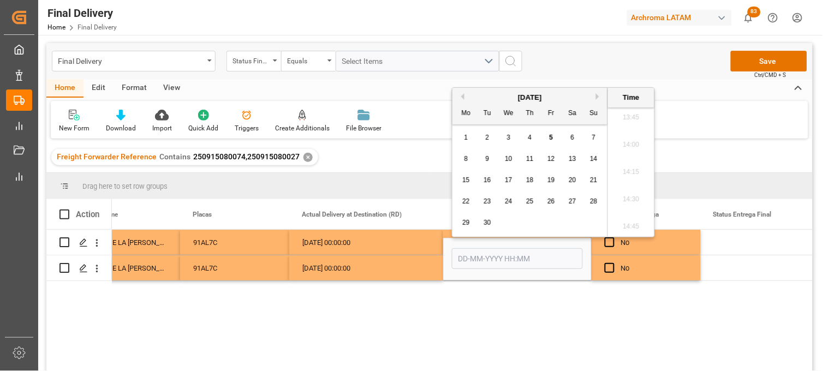
click at [530, 140] on span "4" at bounding box center [531, 138] width 4 height 8
click at [630, 151] on li "14:00" at bounding box center [631, 145] width 46 height 27
type input "04-09-2025 14:00"
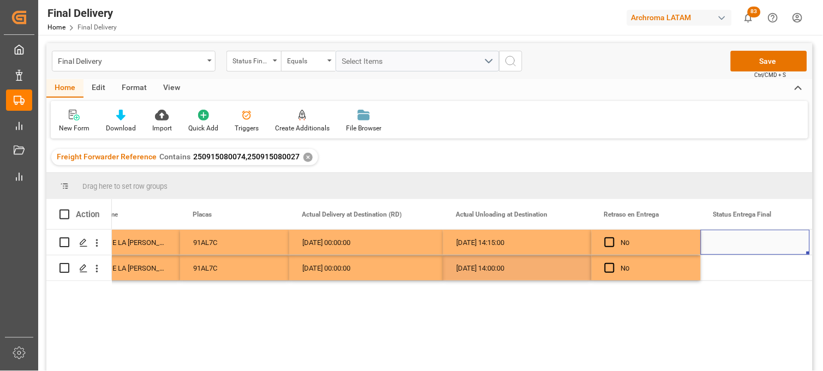
click at [731, 244] on div "Press SPACE to select this row." at bounding box center [755, 242] width 109 height 25
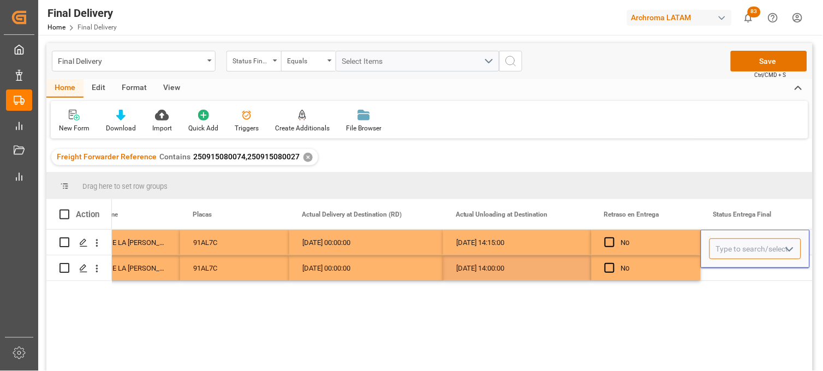
click at [731, 244] on input "Press SPACE to select this row." at bounding box center [756, 249] width 92 height 21
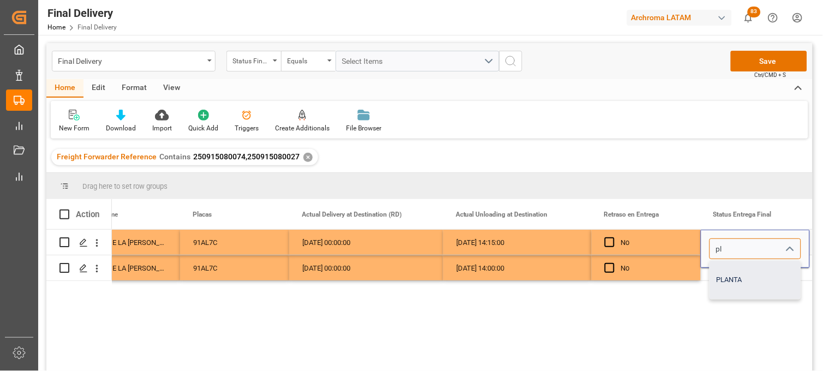
click at [731, 270] on div "PLANTA" at bounding box center [755, 280] width 91 height 38
type input "PLANTA"
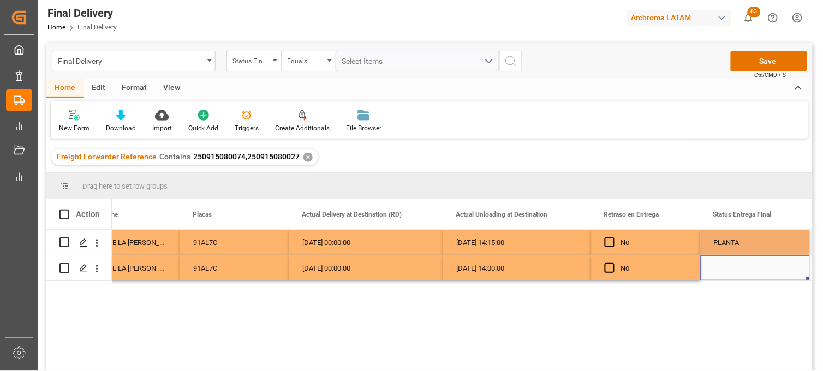
click at [730, 269] on div "Press SPACE to select this row." at bounding box center [755, 268] width 109 height 25
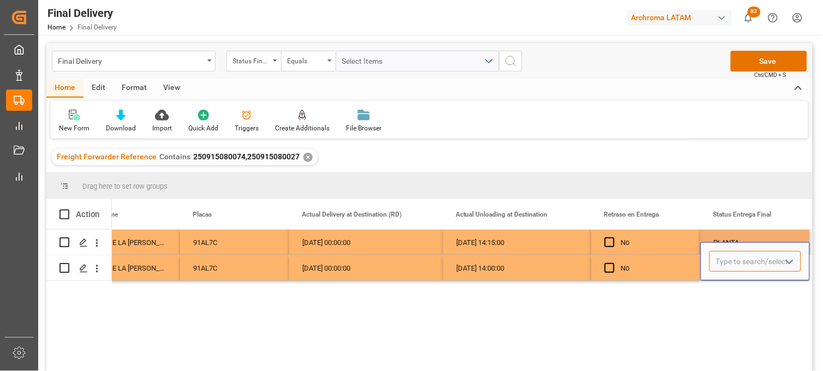
click at [723, 265] on input "Press SPACE to select this row." at bounding box center [756, 261] width 92 height 21
click at [723, 264] on input "Press SPACE to select this row." at bounding box center [756, 261] width 92 height 21
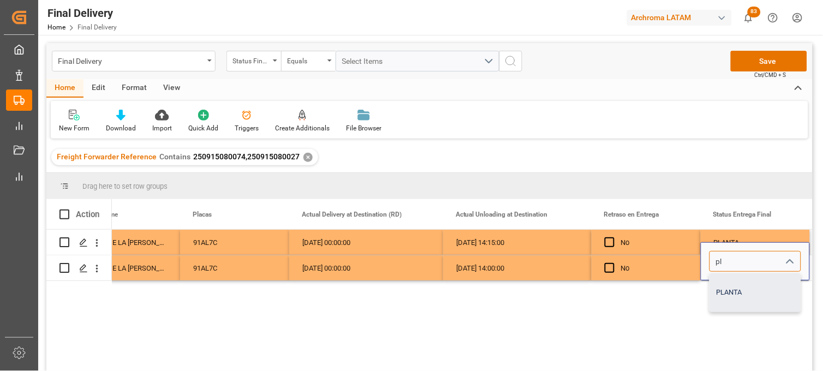
click at [726, 292] on div "PLANTA" at bounding box center [755, 293] width 91 height 38
type input "PLANTA"
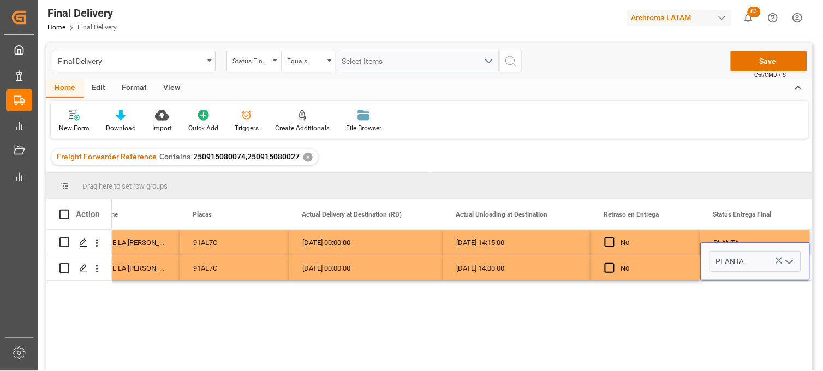
click at [528, 244] on div "04-09-2025 14:15:00" at bounding box center [517, 242] width 149 height 25
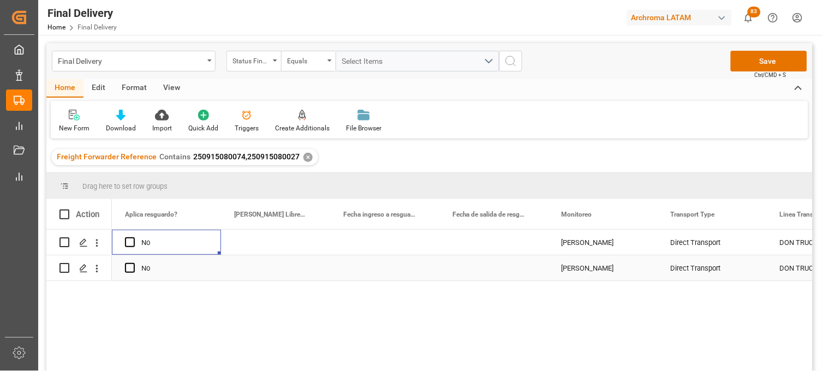
scroll to position [0, 2075]
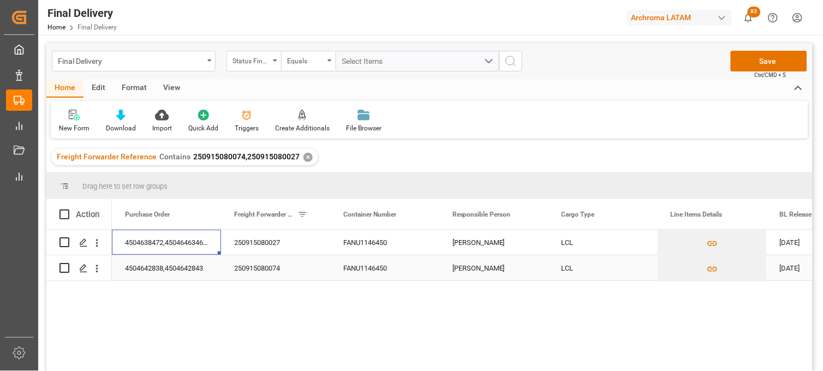
click at [277, 270] on div "250915080074" at bounding box center [275, 268] width 109 height 25
click at [590, 266] on div "LCL" at bounding box center [603, 268] width 109 height 25
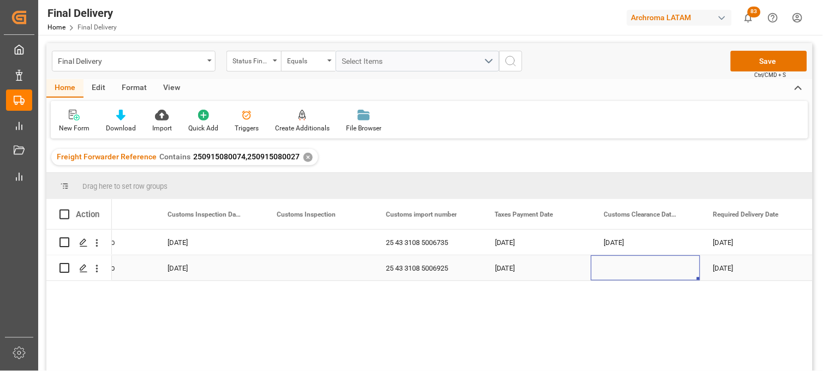
click at [620, 268] on div "Press SPACE to select this row." at bounding box center [645, 268] width 109 height 25
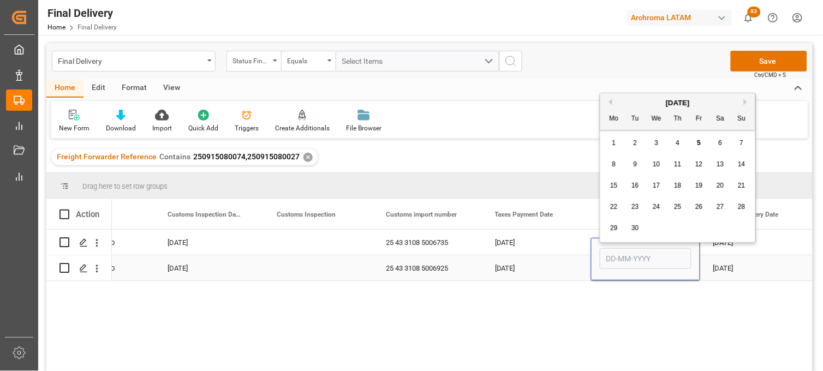
click at [620, 268] on input "Press SPACE to select this row." at bounding box center [646, 258] width 92 height 21
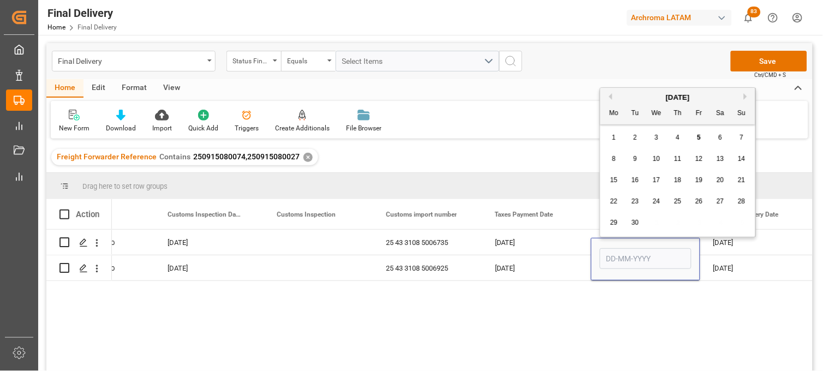
click at [609, 150] on div "8 9 10 11 12 13 14" at bounding box center [678, 159] width 149 height 21
click at [658, 139] on span "3" at bounding box center [657, 138] width 4 height 8
type input "[DATE]"
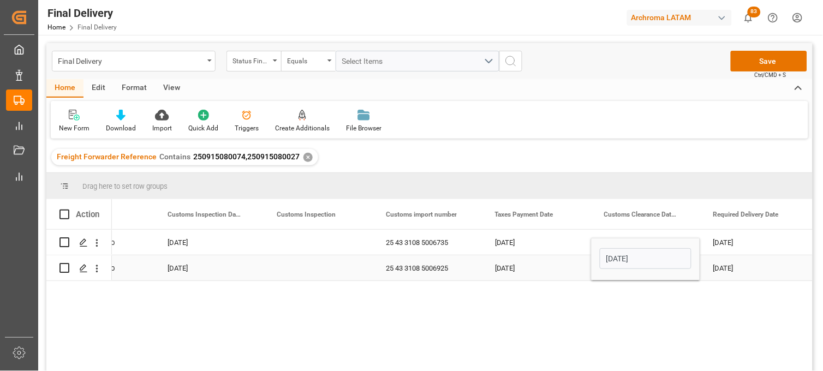
click at [527, 263] on div "[DATE]" at bounding box center [536, 268] width 109 height 25
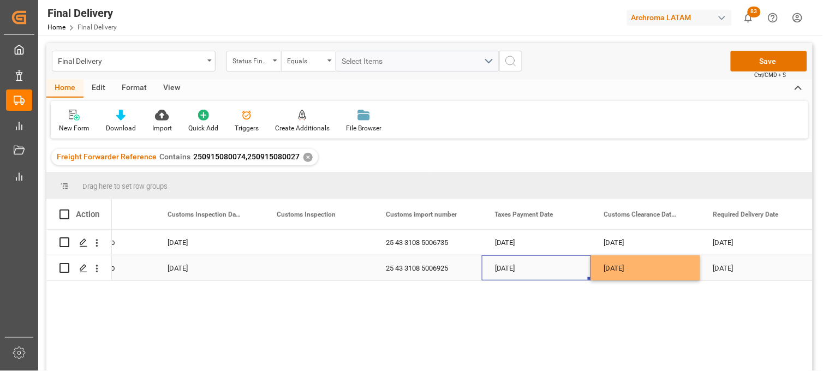
click at [313, 265] on div "Press SPACE to select this row." at bounding box center [318, 268] width 109 height 25
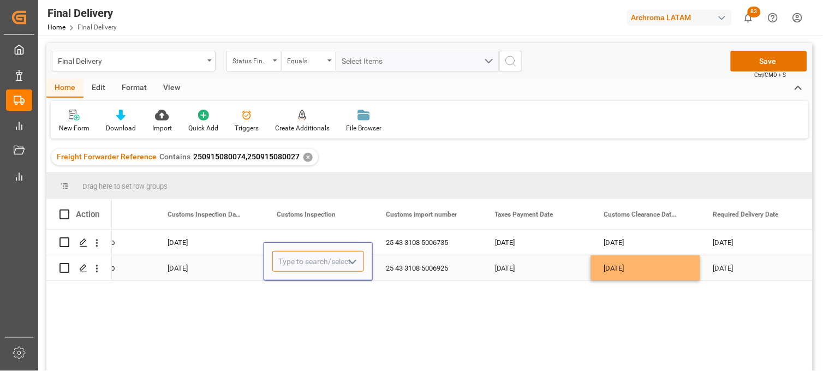
click at [313, 265] on input "Press SPACE to select this row." at bounding box center [318, 261] width 92 height 21
drag, startPoint x: 310, startPoint y: 297, endPoint x: 302, endPoint y: 260, distance: 36.8
click at [309, 297] on div "VERDE" at bounding box center [318, 293] width 91 height 38
type input "VERDE"
click at [298, 238] on div "Press SPACE to select this row." at bounding box center [318, 242] width 109 height 25
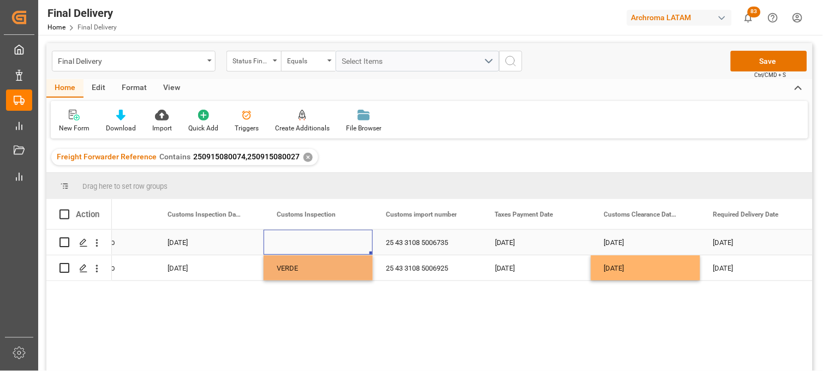
click at [295, 241] on div "Press SPACE to select this row." at bounding box center [318, 242] width 109 height 25
click at [295, 241] on input "Press SPACE to select this row." at bounding box center [318, 249] width 92 height 21
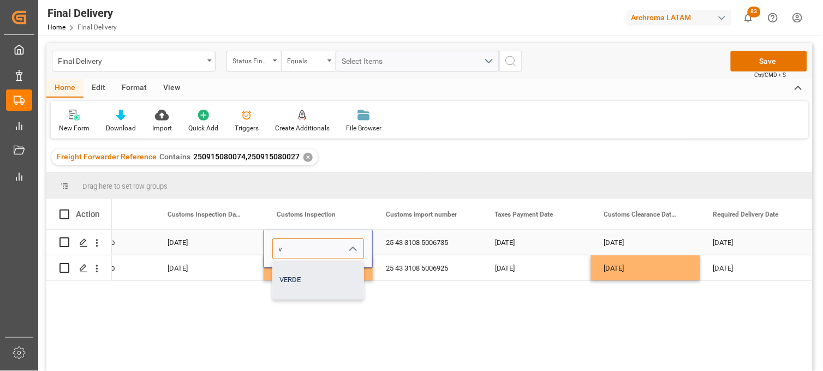
click at [298, 265] on div "VERDE" at bounding box center [318, 280] width 91 height 38
type input "VERDE"
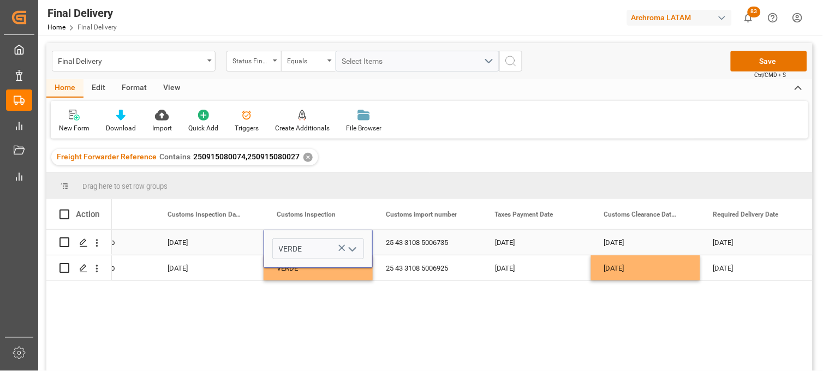
click at [407, 242] on div "25 43 3108 5006735" at bounding box center [427, 242] width 109 height 25
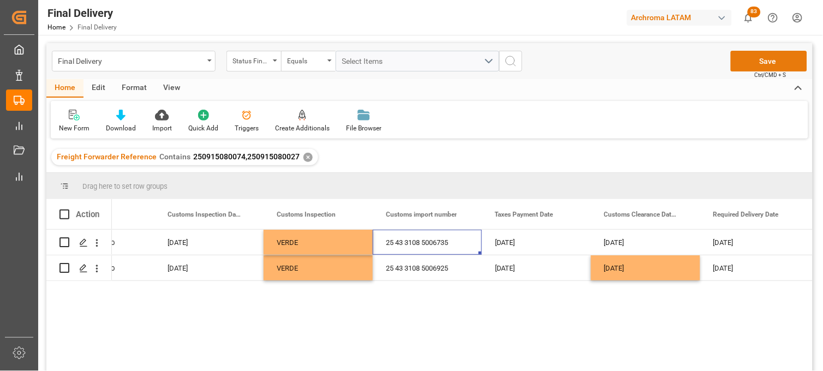
click at [746, 63] on button "Save" at bounding box center [769, 61] width 76 height 21
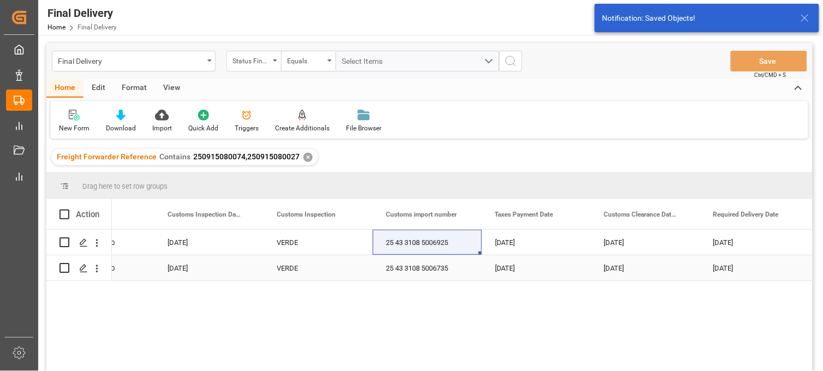
click at [540, 275] on div "[DATE]" at bounding box center [536, 268] width 109 height 25
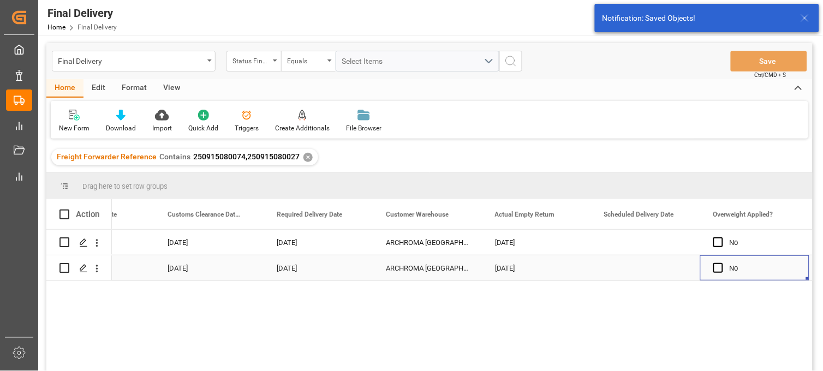
scroll to position [0, 1596]
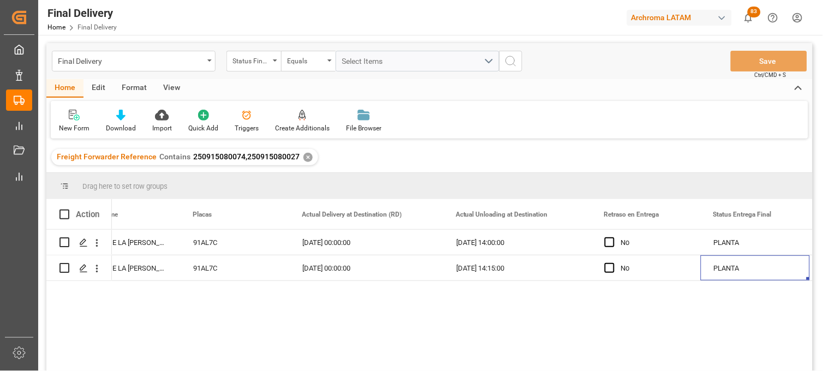
click at [304, 156] on div "✕" at bounding box center [308, 157] width 9 height 9
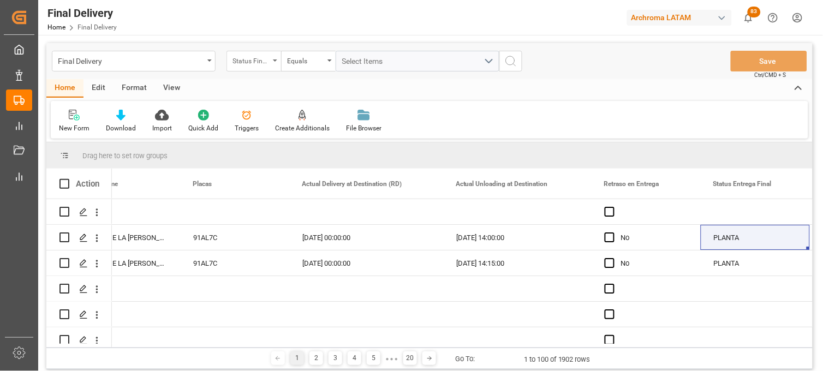
click at [260, 62] on div "Status Final Delivery" at bounding box center [251, 60] width 37 height 13
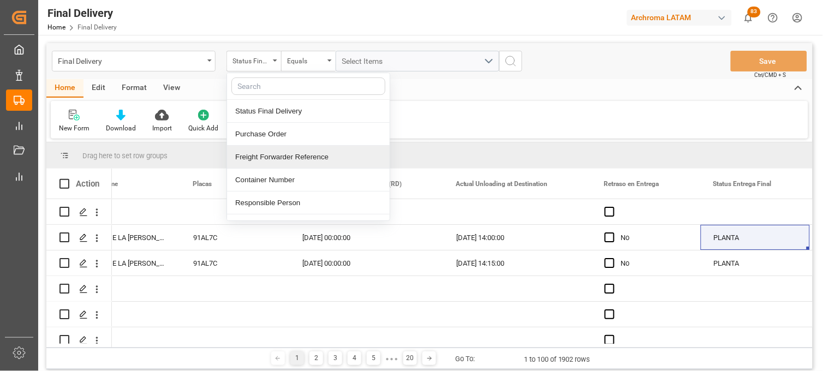
click at [275, 152] on div "Freight Forwarder Reference" at bounding box center [308, 157] width 163 height 23
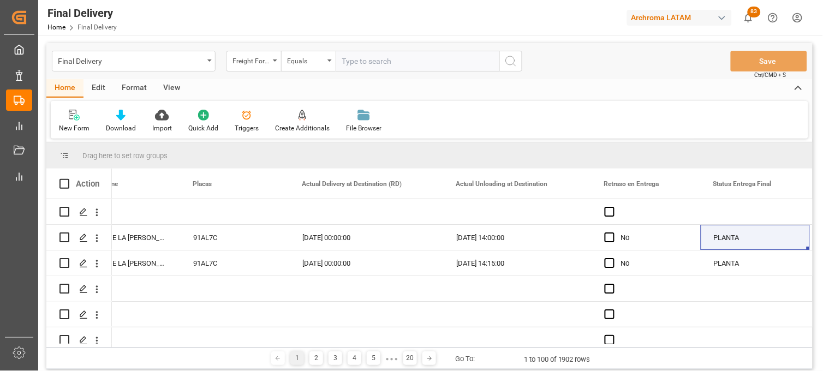
click at [351, 58] on input "text" at bounding box center [418, 61] width 164 height 21
type input "250915080010"
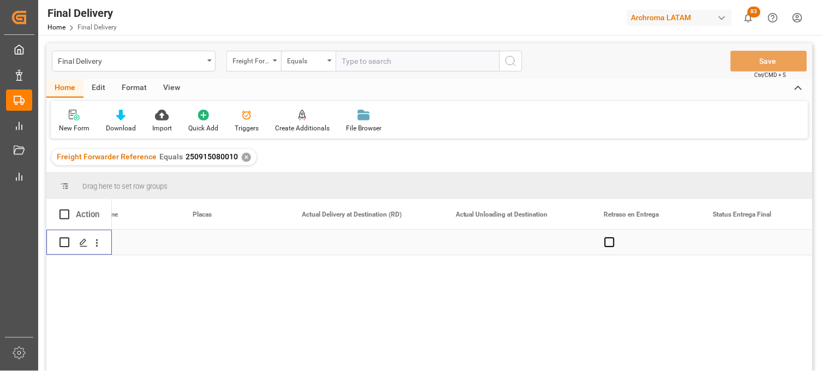
click at [63, 241] on input "Press Space to toggle row selection (unchecked)" at bounding box center [65, 243] width 10 height 10
checkbox input "true"
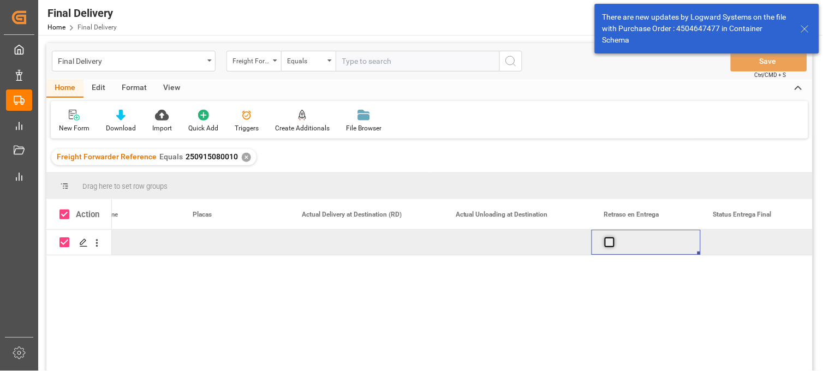
click at [609, 244] on span "Press SPACE to deselect this row." at bounding box center [610, 243] width 10 height 10
click at [613, 238] on input "Press SPACE to deselect this row." at bounding box center [613, 238] width 0 height 0
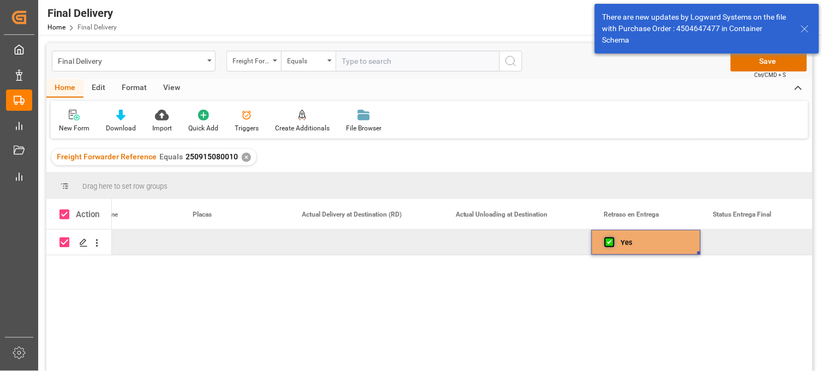
click at [609, 244] on span "Press SPACE to deselect this row." at bounding box center [610, 243] width 10 height 10
click at [613, 238] on input "Press SPACE to deselect this row." at bounding box center [613, 238] width 0 height 0
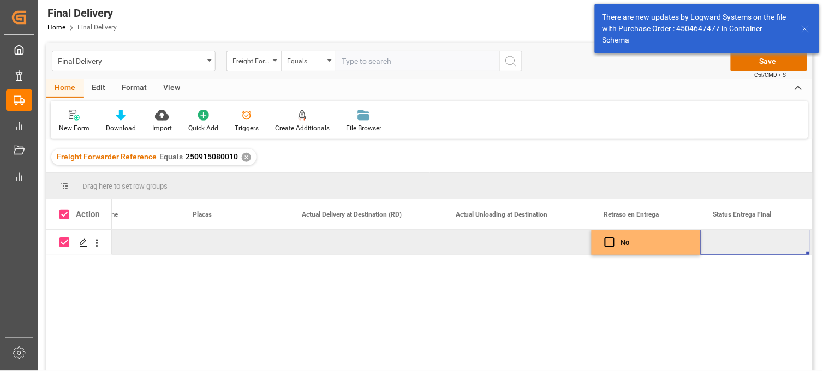
click at [744, 244] on div "Press SPACE to deselect this row." at bounding box center [755, 242] width 109 height 25
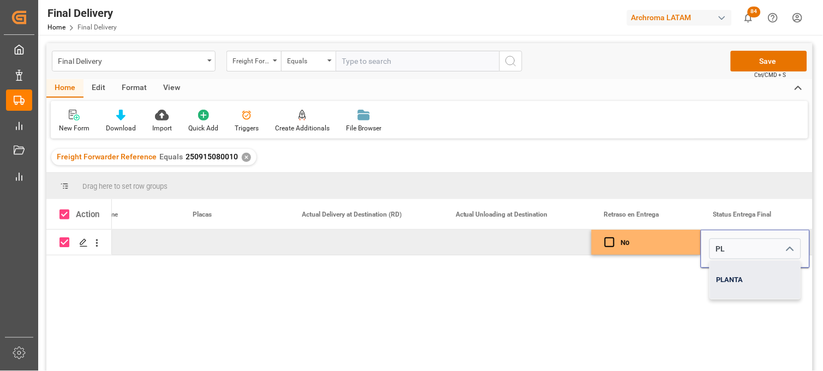
click at [738, 269] on div "PLANTA" at bounding box center [755, 280] width 91 height 38
type input "PLANTA"
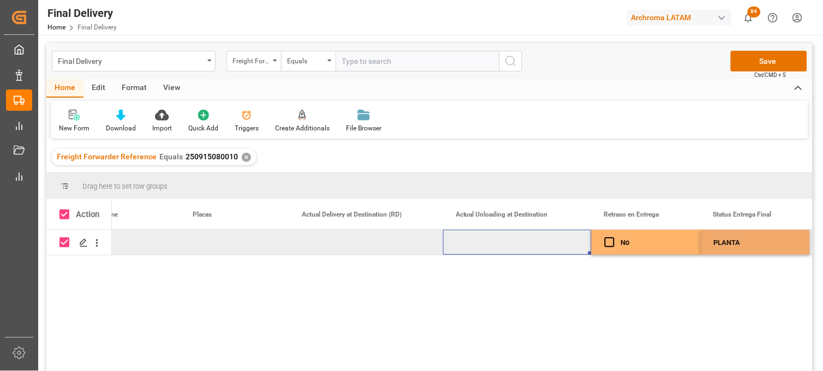
click at [497, 242] on div "Press SPACE to deselect this row." at bounding box center [517, 242] width 149 height 25
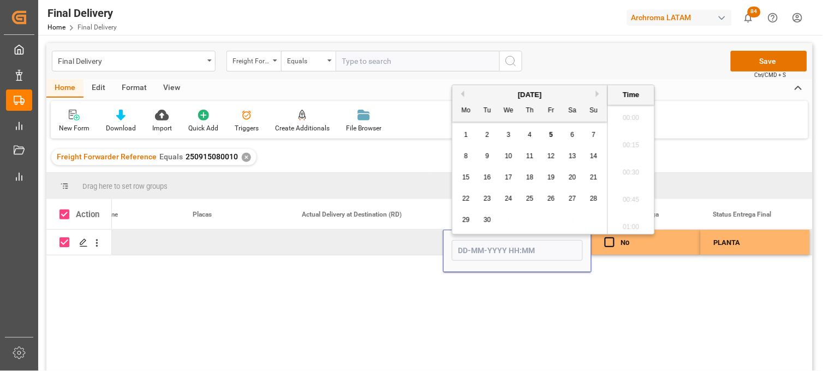
scroll to position [1560, 0]
click at [497, 242] on input "Press SPACE to deselect this row." at bounding box center [517, 250] width 131 height 21
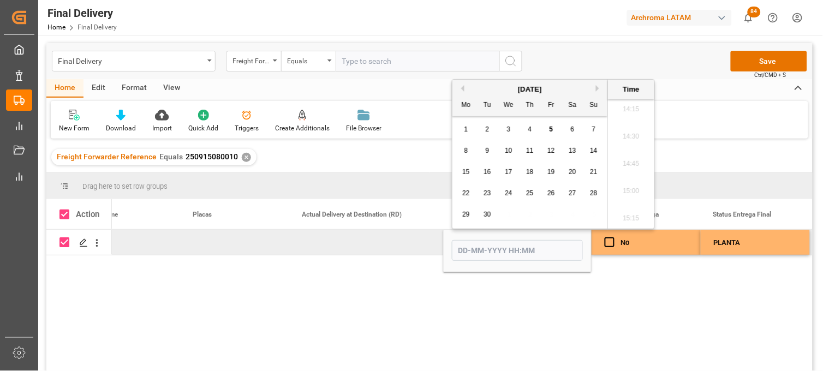
click at [472, 139] on div "1 2 3 4 5 6 7" at bounding box center [530, 129] width 149 height 21
click at [552, 128] on span "5" at bounding box center [552, 130] width 4 height 8
click at [625, 110] on li "14:15" at bounding box center [631, 109] width 46 height 27
type input "05-09-2025 14:15"
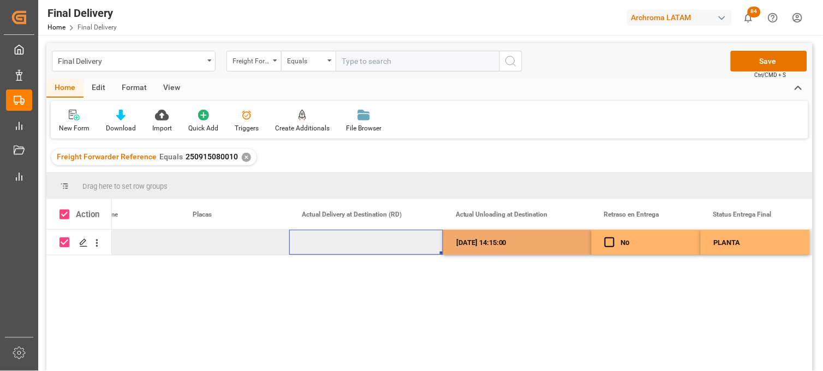
click at [335, 239] on div "Press SPACE to deselect this row." at bounding box center [366, 242] width 154 height 25
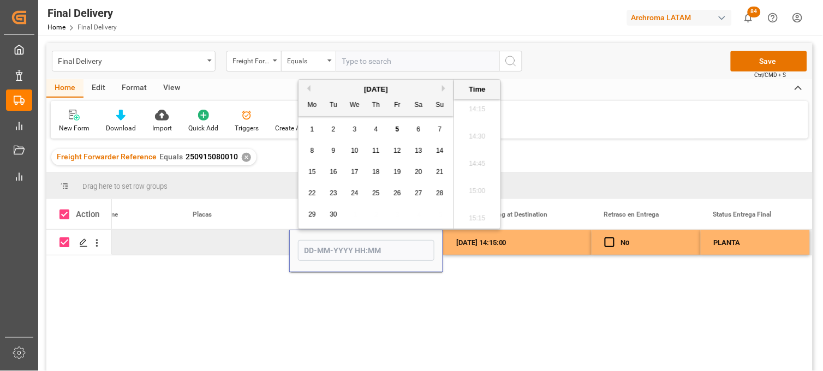
click at [402, 128] on div "5" at bounding box center [398, 129] width 14 height 13
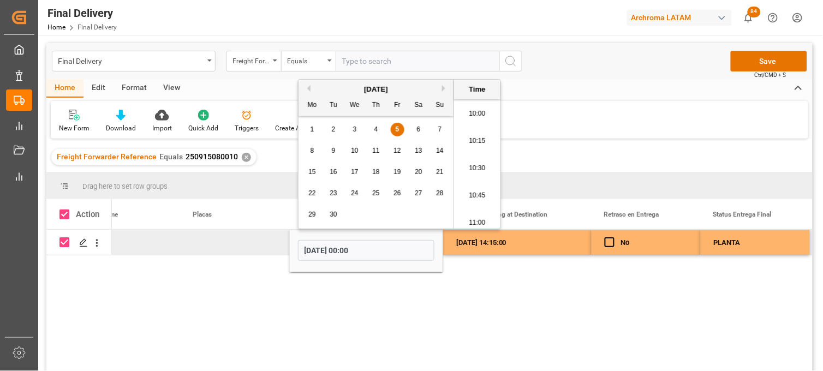
scroll to position [1074, 0]
click at [479, 159] on li "10:15" at bounding box center [477, 158] width 46 height 27
type input "05-09-2025 10:15"
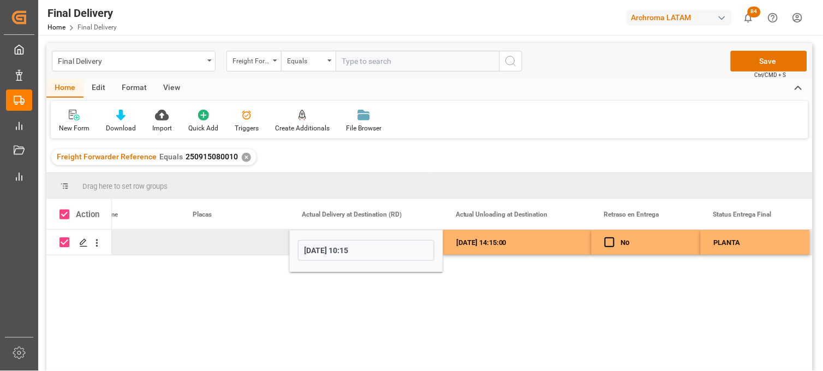
click at [212, 241] on div "Press SPACE to deselect this row." at bounding box center [234, 242] width 109 height 25
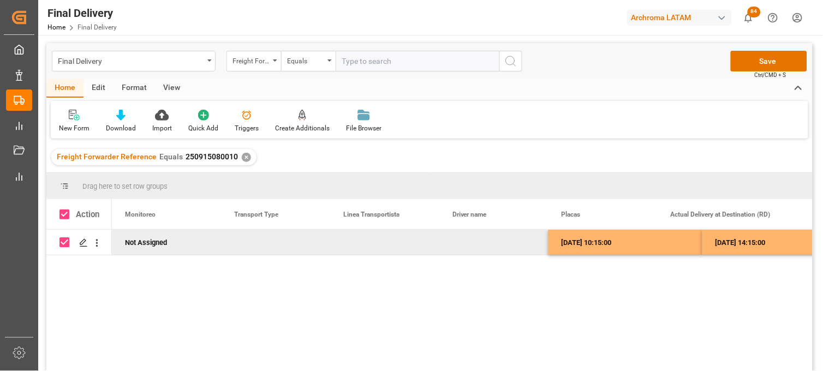
scroll to position [0, 2621]
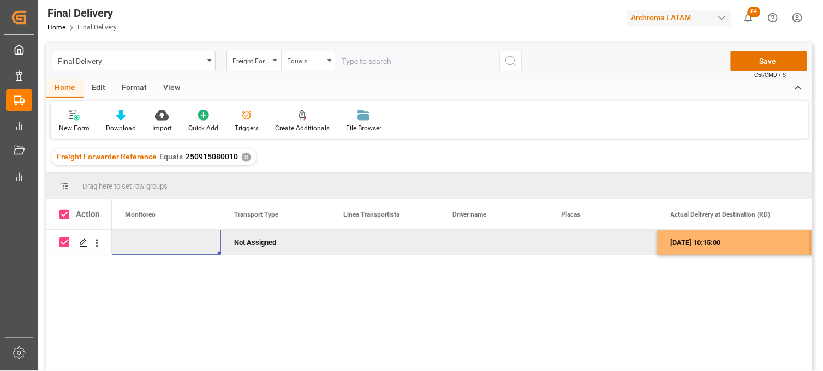
click at [270, 243] on div "Not Assigned" at bounding box center [275, 242] width 83 height 25
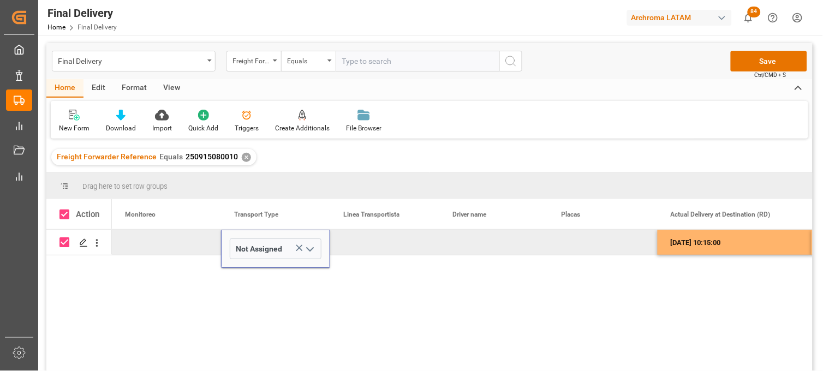
click at [270, 243] on input "Not Assigned" at bounding box center [276, 249] width 92 height 21
click at [266, 279] on div "Transport by customer" at bounding box center [275, 280] width 91 height 38
type input "Transport by customer"
click at [366, 242] on div "Press SPACE to deselect this row." at bounding box center [384, 242] width 109 height 25
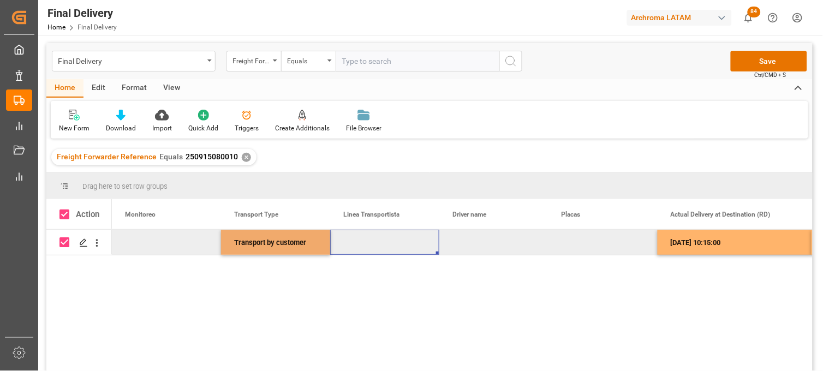
click at [366, 242] on div "Press SPACE to deselect this row." at bounding box center [384, 242] width 109 height 25
click at [366, 242] on input "Press SPACE to deselect this row." at bounding box center [385, 249] width 92 height 21
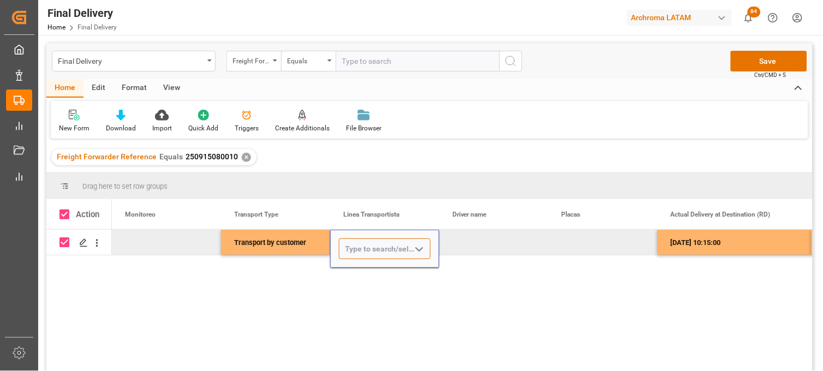
click at [366, 242] on input "Press SPACE to deselect this row." at bounding box center [385, 249] width 92 height 21
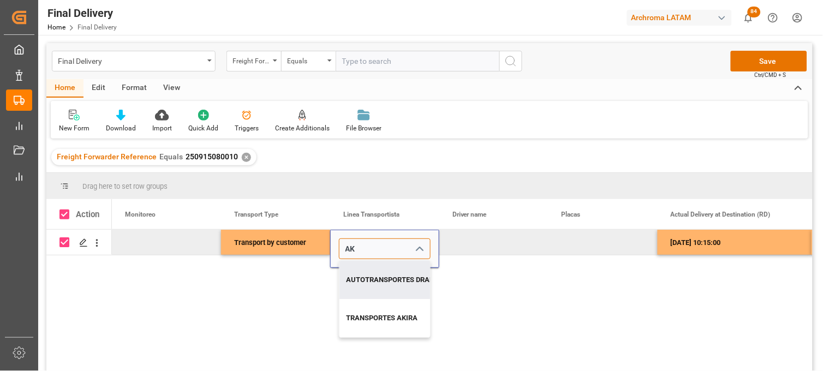
click at [367, 274] on div "AUTOTRANSPORTES DRAKKAR" at bounding box center [397, 280] width 115 height 38
type input "AUTOTRANSPORTES DRAKKAR"
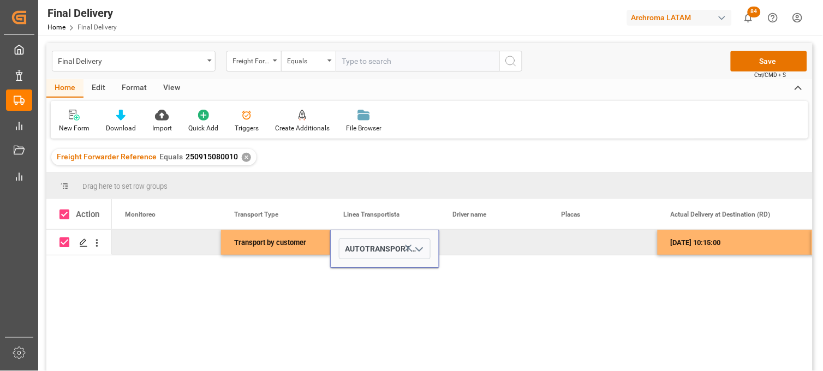
click at [163, 244] on div "Press SPACE to deselect this row." at bounding box center [166, 242] width 109 height 25
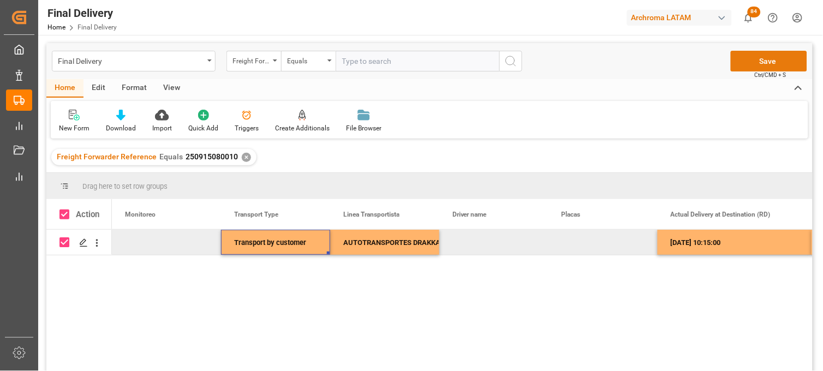
click at [745, 63] on button "Save" at bounding box center [769, 61] width 76 height 21
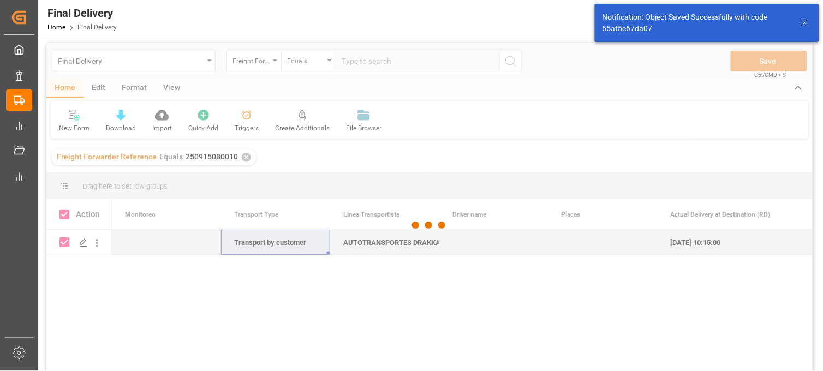
checkbox input "false"
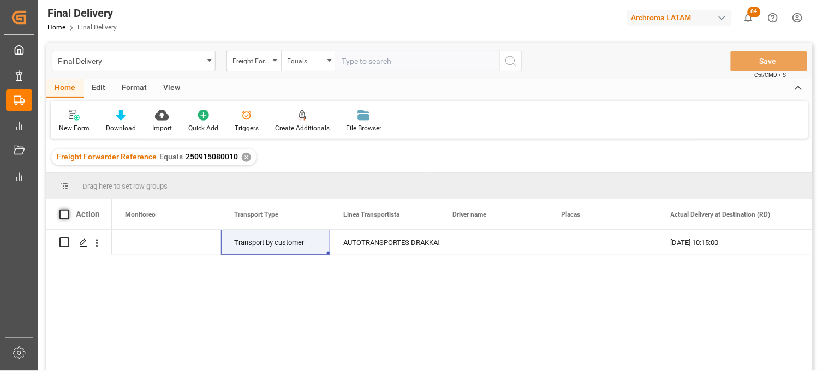
click at [64, 214] on span at bounding box center [65, 215] width 10 height 10
click at [68, 210] on input "checkbox" at bounding box center [68, 210] width 0 height 0
checkbox input "true"
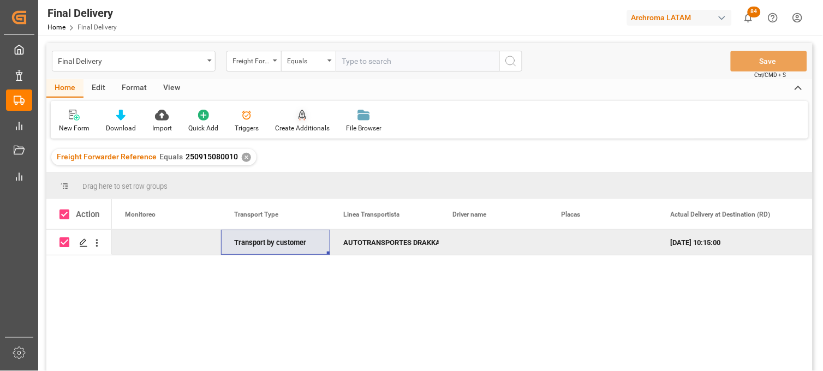
click at [287, 118] on div at bounding box center [302, 114] width 55 height 11
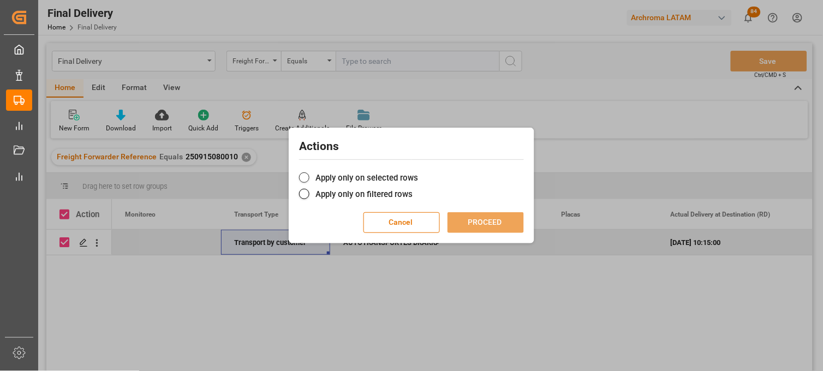
click at [312, 172] on div "Actions Apply only on selected rows Apply only on filtered rows Cancel PROCEED" at bounding box center [412, 186] width 240 height 110
click at [310, 176] on label "Apply only on selected rows" at bounding box center [411, 177] width 225 height 13
click at [418, 172] on input "Apply only on selected rows" at bounding box center [418, 172] width 0 height 0
click at [490, 223] on button "PROCEED" at bounding box center [486, 222] width 76 height 21
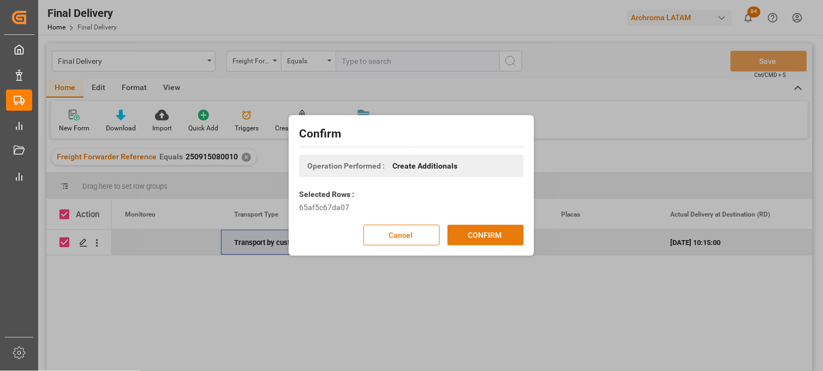
click at [487, 236] on button "CONFIRM" at bounding box center [486, 235] width 76 height 21
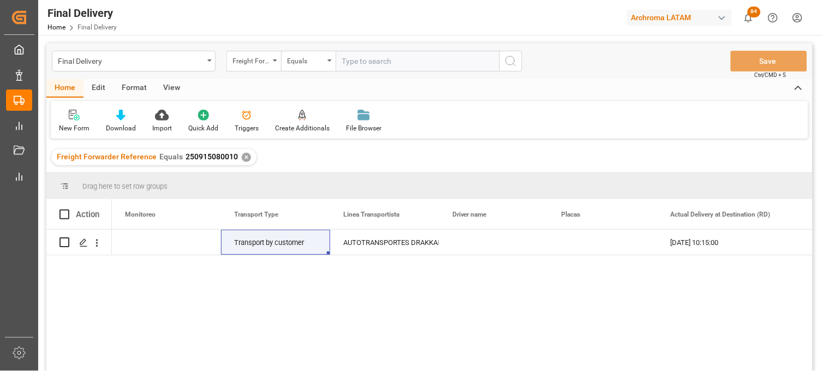
click at [243, 156] on div "✕" at bounding box center [246, 157] width 9 height 9
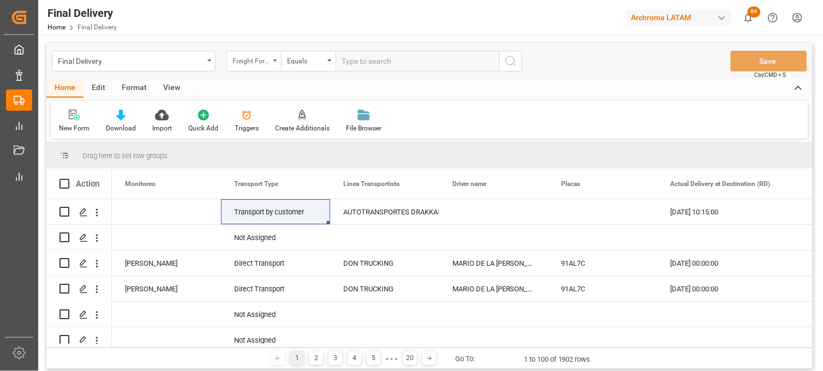
click at [275, 64] on div "Freight Forwarder Reference" at bounding box center [254, 61] width 55 height 21
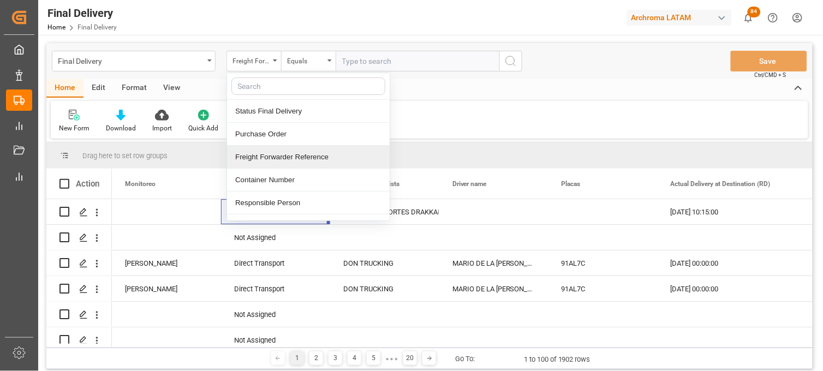
click at [283, 161] on div "Freight Forwarder Reference" at bounding box center [308, 157] width 163 height 23
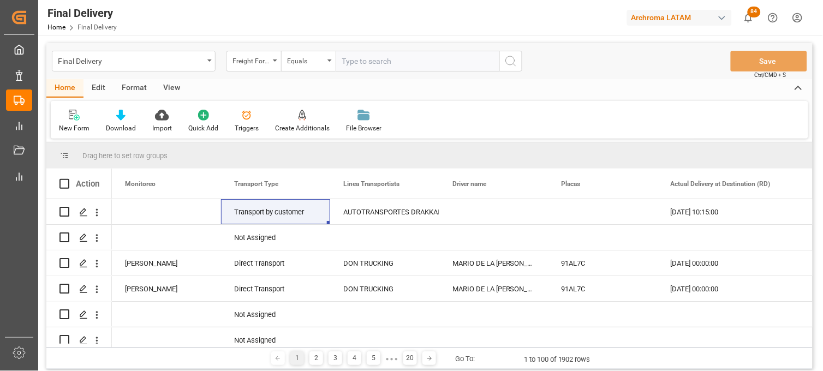
click at [361, 62] on input "text" at bounding box center [418, 61] width 164 height 21
paste input "250915080022"
type input "250915080022"
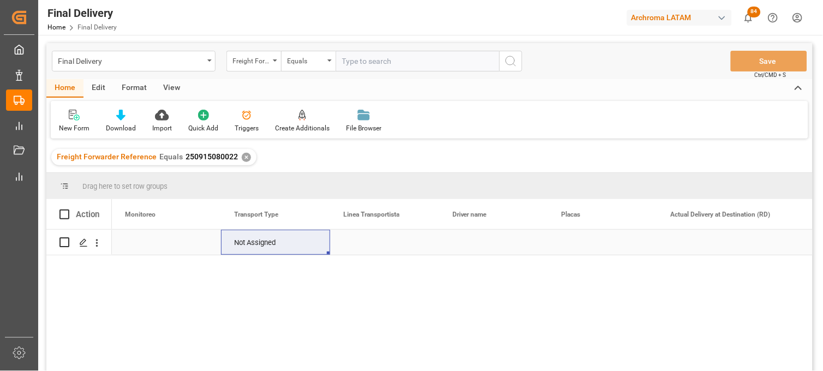
click at [363, 237] on div "Press SPACE to select this row." at bounding box center [384, 242] width 109 height 25
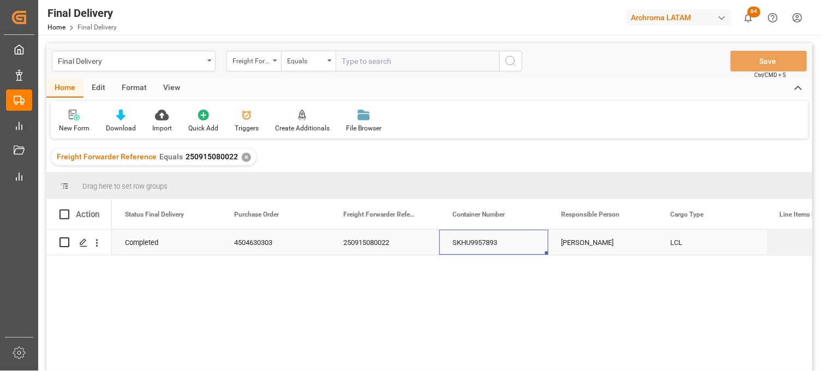
click at [478, 241] on div "SKHU9957893" at bounding box center [494, 242] width 109 height 25
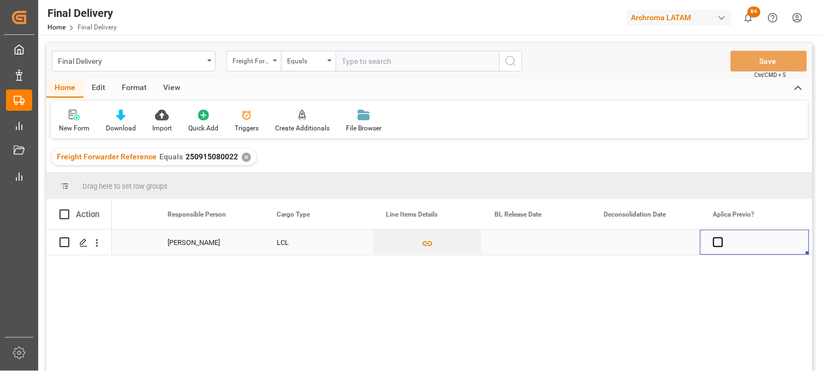
scroll to position [0, 503]
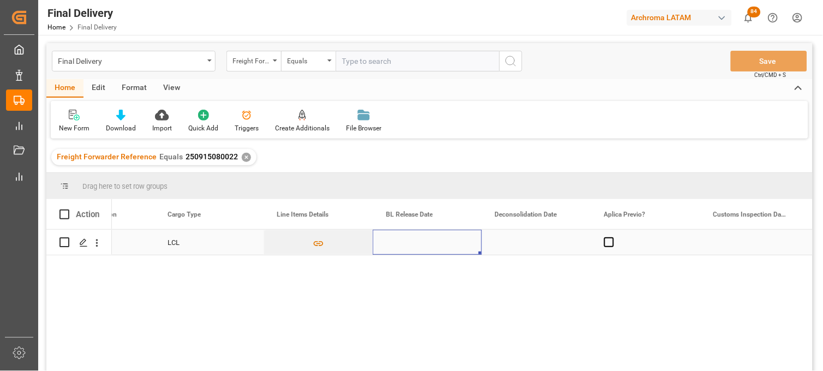
click at [410, 244] on div "Press SPACE to select this row." at bounding box center [427, 242] width 109 height 25
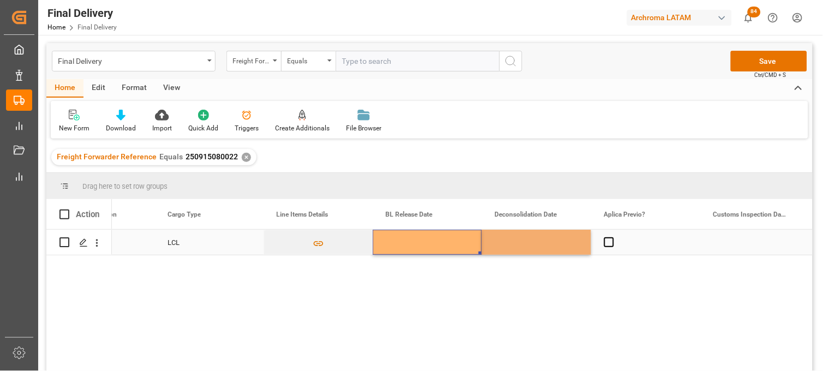
click at [408, 238] on div "Press SPACE to select this row." at bounding box center [427, 242] width 109 height 25
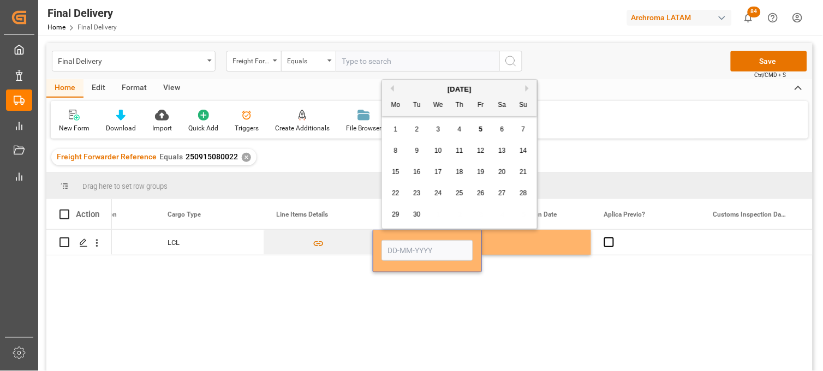
click at [458, 125] on div "4" at bounding box center [460, 129] width 14 height 13
type input "[DATE]"
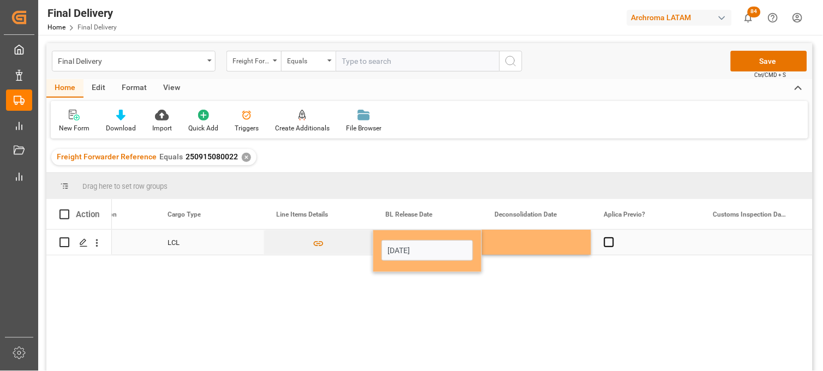
click at [514, 245] on div "Press SPACE to select this row." at bounding box center [536, 242] width 109 height 25
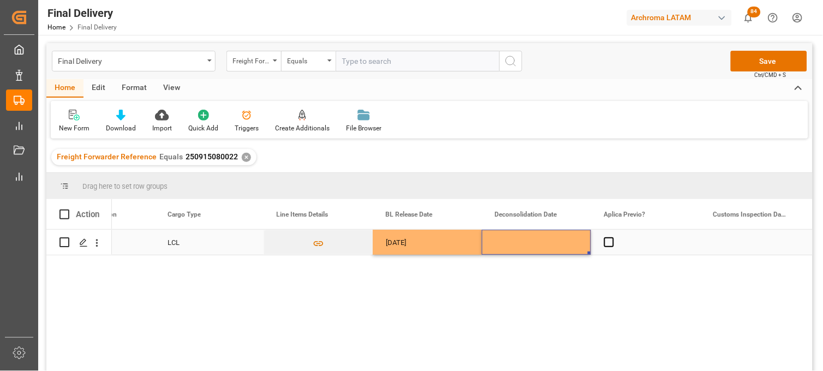
click at [530, 244] on div "Press SPACE to select this row." at bounding box center [536, 242] width 109 height 25
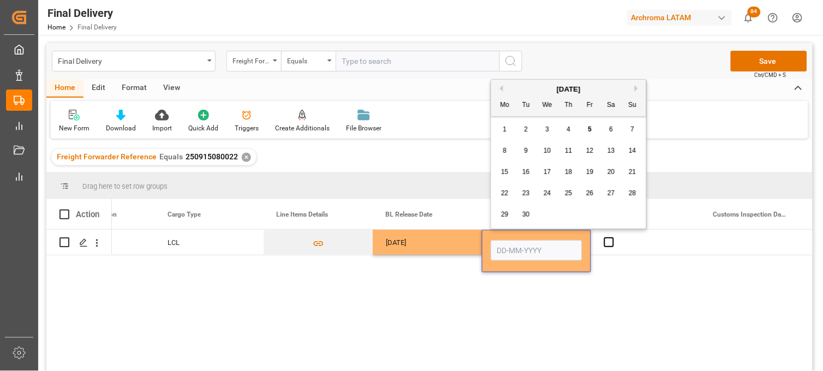
click at [508, 132] on div "1" at bounding box center [506, 129] width 14 height 13
type input "[DATE]"
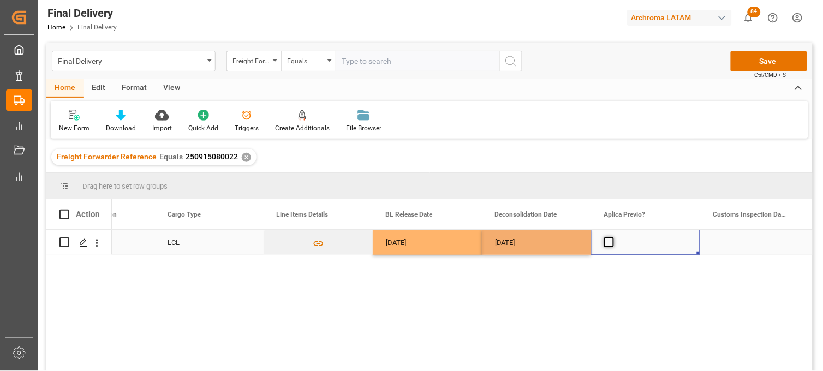
click at [611, 243] on span "Press SPACE to select this row." at bounding box center [610, 243] width 10 height 10
click at [613, 238] on input "Press SPACE to select this row." at bounding box center [613, 238] width 0 height 0
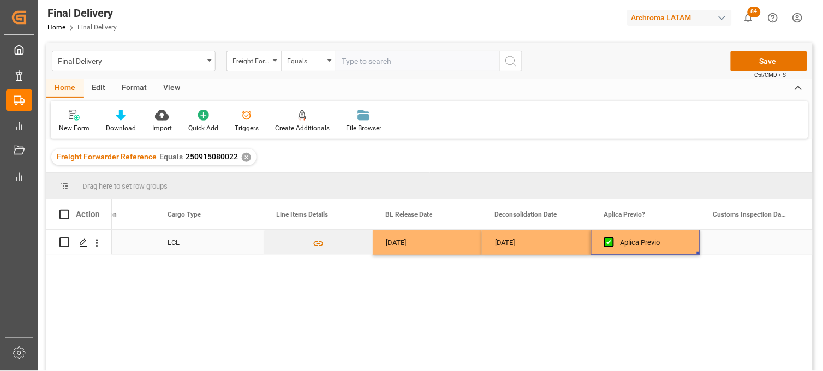
click at [732, 241] on div "Press SPACE to select this row." at bounding box center [755, 242] width 109 height 25
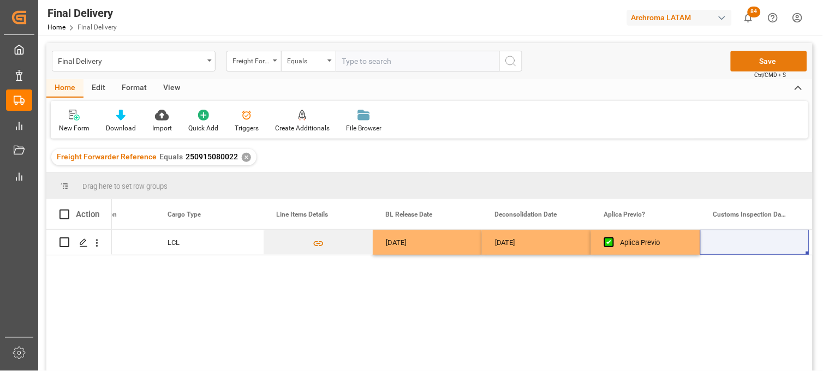
click at [755, 64] on button "Save" at bounding box center [769, 61] width 76 height 21
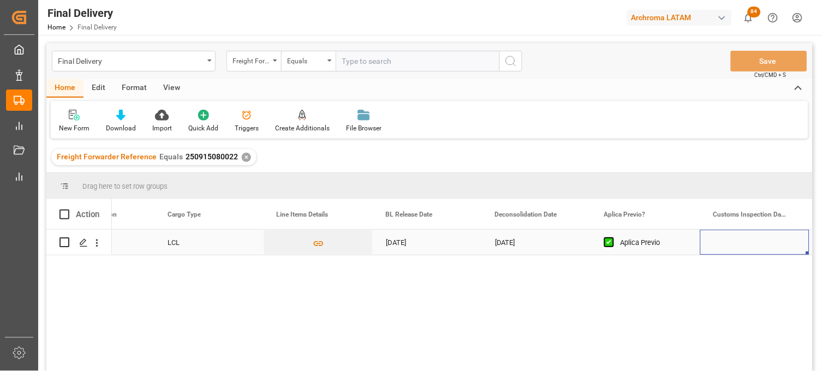
click at [736, 241] on div "Press SPACE to select this row." at bounding box center [755, 242] width 109 height 25
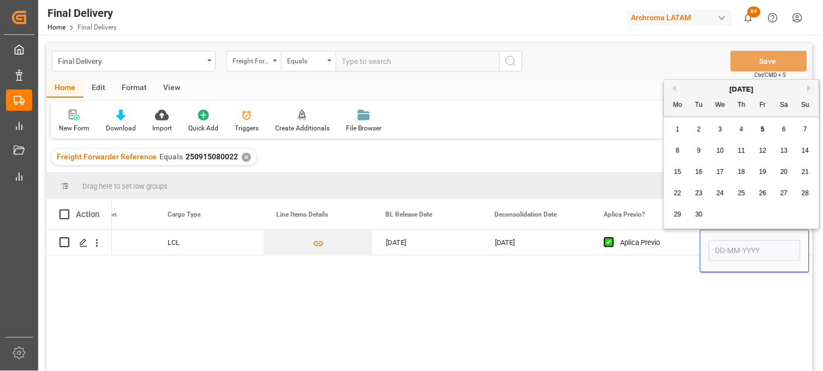
click at [674, 148] on div "8" at bounding box center [679, 151] width 14 height 13
type input "[DATE]"
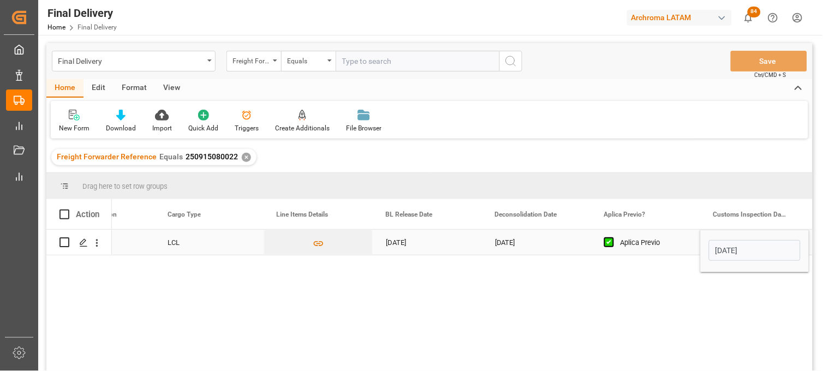
click at [639, 247] on div "Aplica Previo" at bounding box center [654, 242] width 67 height 25
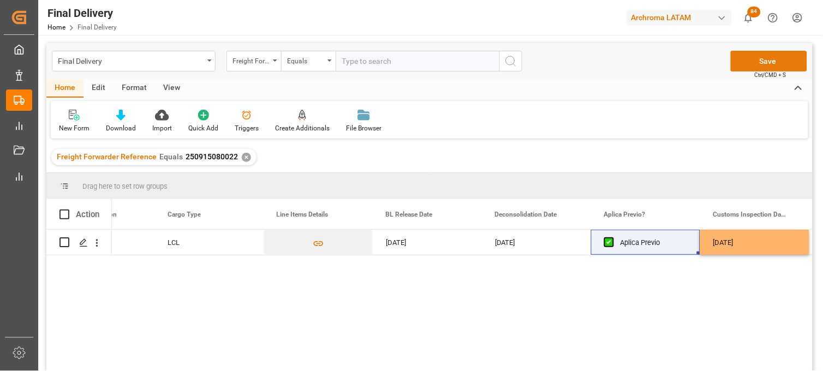
click at [751, 68] on button "Save" at bounding box center [769, 61] width 76 height 21
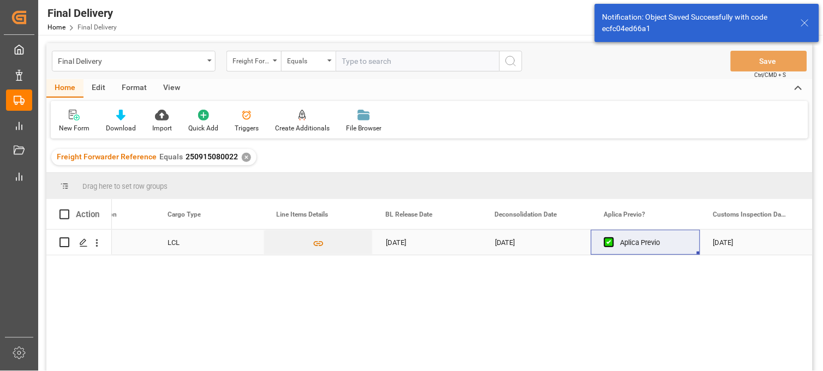
click at [416, 247] on div "[DATE]" at bounding box center [427, 242] width 109 height 25
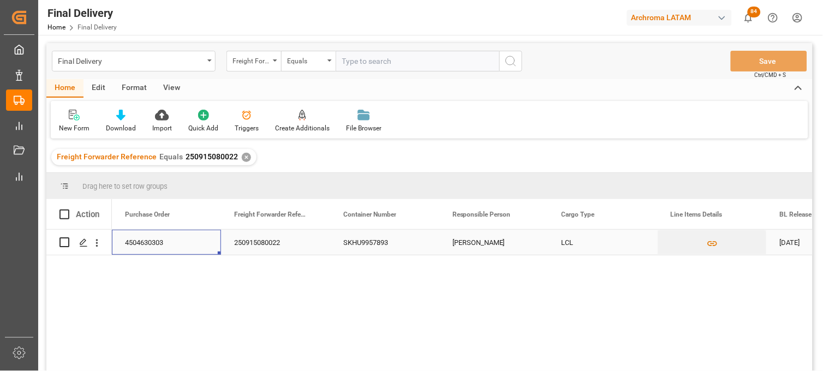
scroll to position [0, 0]
click at [251, 242] on div "4504630303" at bounding box center [275, 242] width 109 height 25
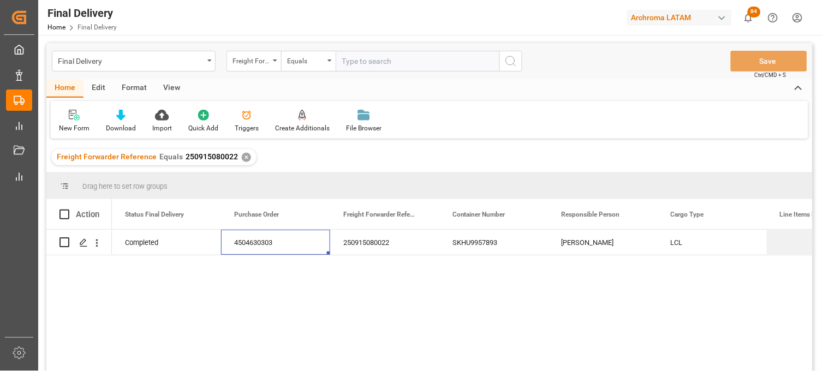
click at [242, 156] on div "✕" at bounding box center [246, 157] width 9 height 9
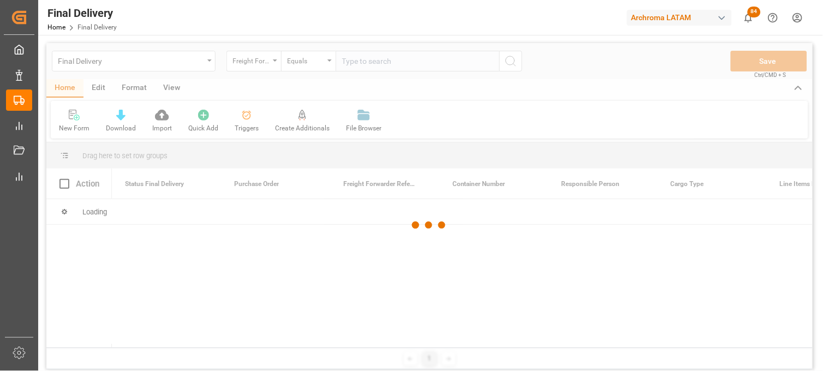
click at [353, 61] on div at bounding box center [429, 225] width 767 height 365
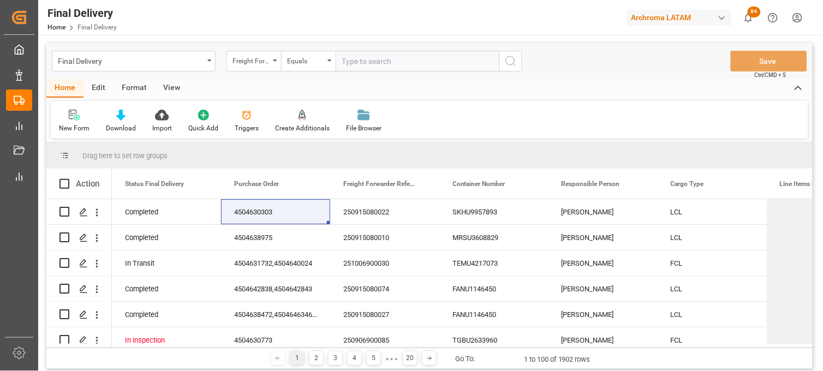
click at [353, 61] on input "text" at bounding box center [418, 61] width 164 height 21
paste input "250915080081"
type input "250915080081"
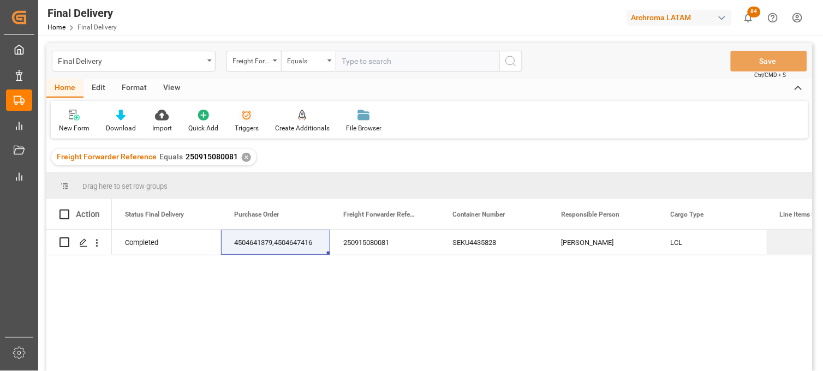
click at [241, 119] on icon at bounding box center [246, 115] width 11 height 11
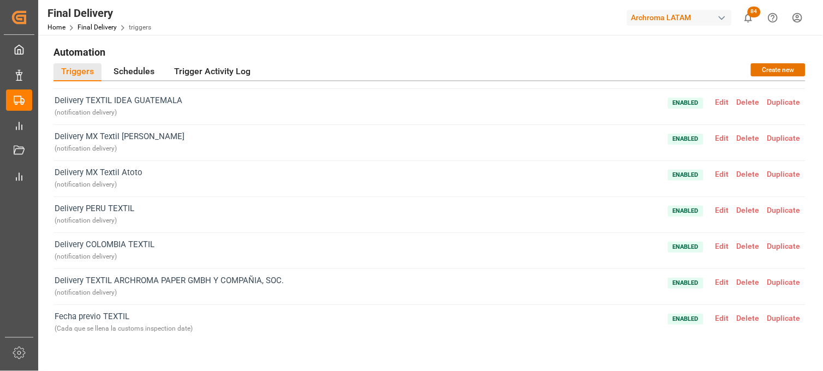
scroll to position [144, 0]
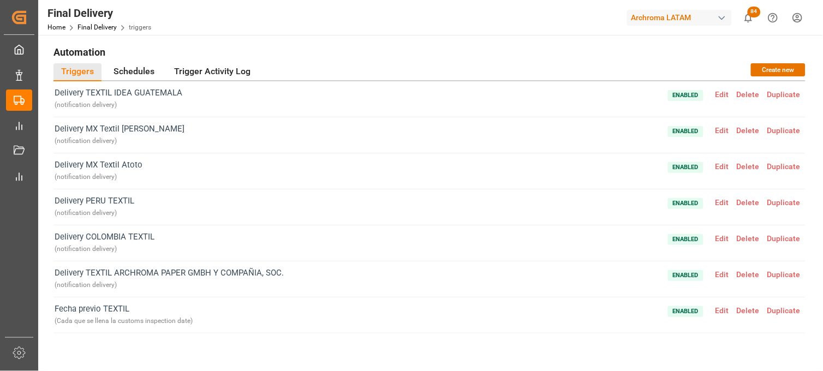
click at [721, 308] on span "Edit" at bounding box center [722, 310] width 21 height 9
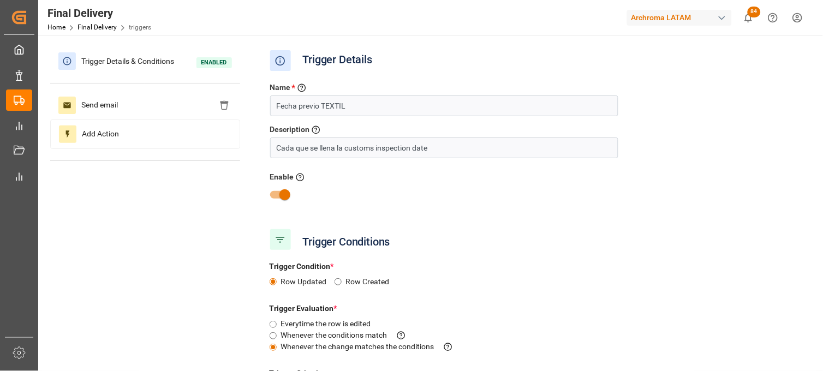
type input "Customs Inspection Date"
type input "Field Was Null"
type input "Business Unit"
type input "Equal"
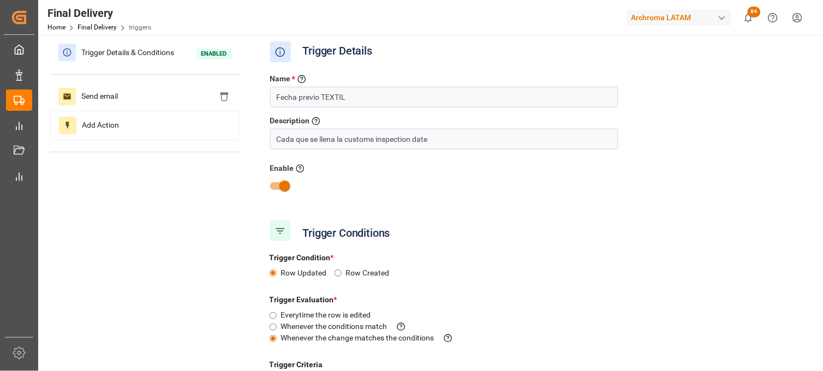
scroll to position [0, 0]
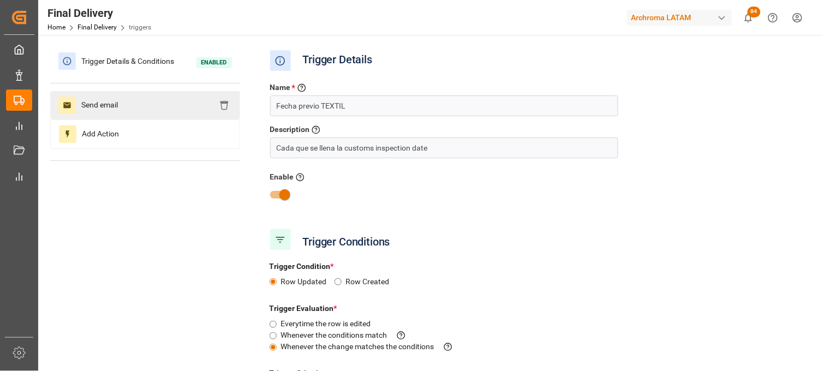
click at [64, 103] on icon at bounding box center [66, 106] width 7 height 6
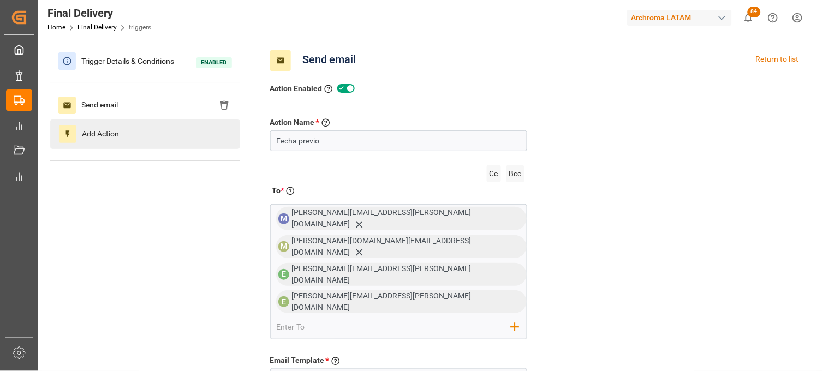
click at [90, 134] on span "Add Action" at bounding box center [100, 134] width 48 height 17
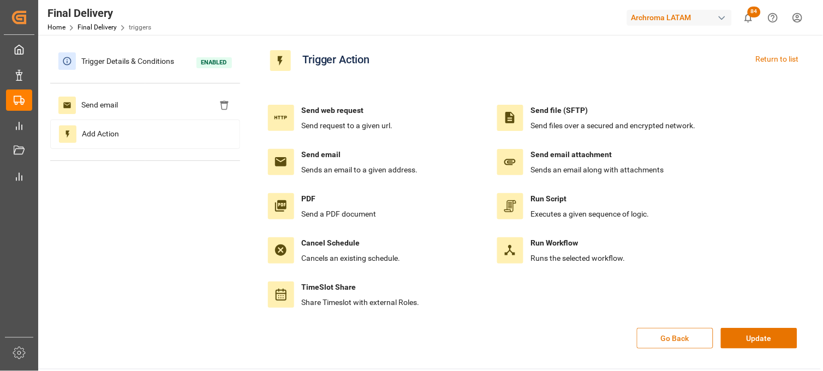
click at [664, 341] on button "Go Back" at bounding box center [675, 338] width 76 height 21
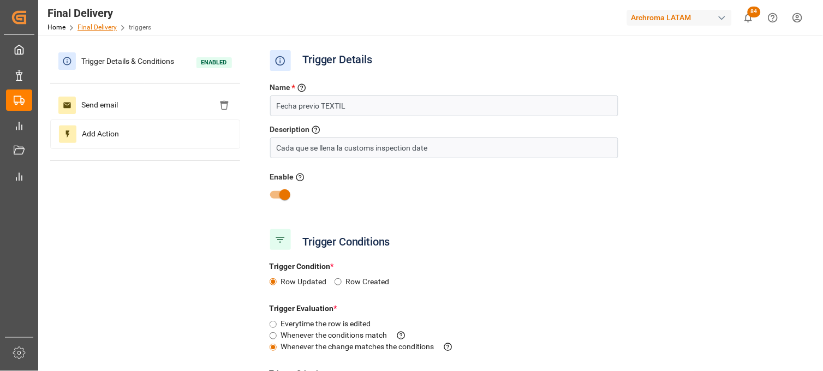
click at [92, 27] on link "Final Delivery" at bounding box center [97, 27] width 39 height 8
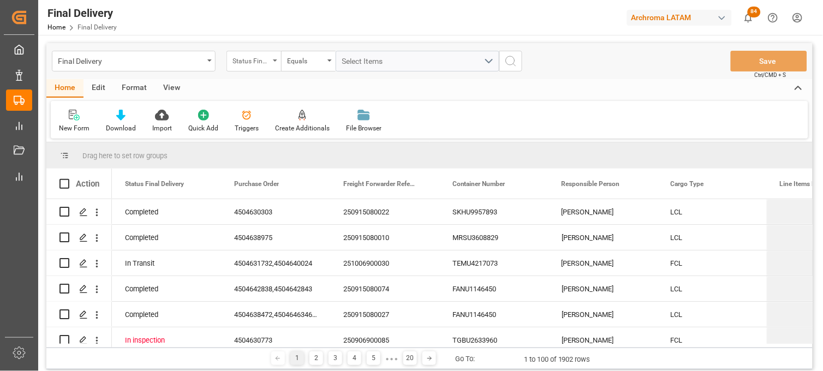
click at [269, 64] on div "Status Final Delivery" at bounding box center [251, 60] width 37 height 13
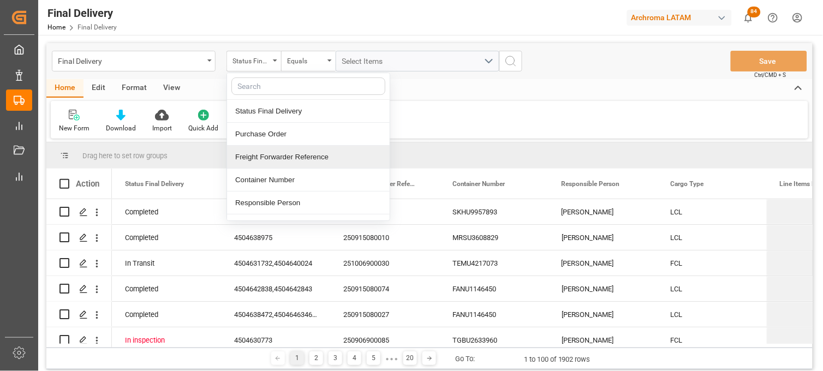
click at [286, 156] on div "Freight Forwarder Reference" at bounding box center [308, 157] width 163 height 23
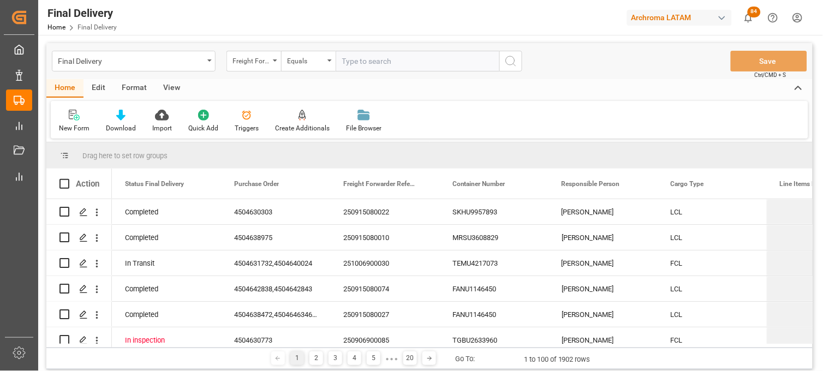
click at [384, 68] on input "text" at bounding box center [418, 61] width 164 height 21
click at [269, 73] on div "Final Delivery Freight Forwarder Reference Equals 4504641379,4504647416 Save Ct…" at bounding box center [429, 61] width 767 height 36
drag, startPoint x: 251, startPoint y: 56, endPoint x: 250, endPoint y: 62, distance: 5.7
click at [250, 58] on div "Freight Forwarder Reference" at bounding box center [251, 60] width 37 height 13
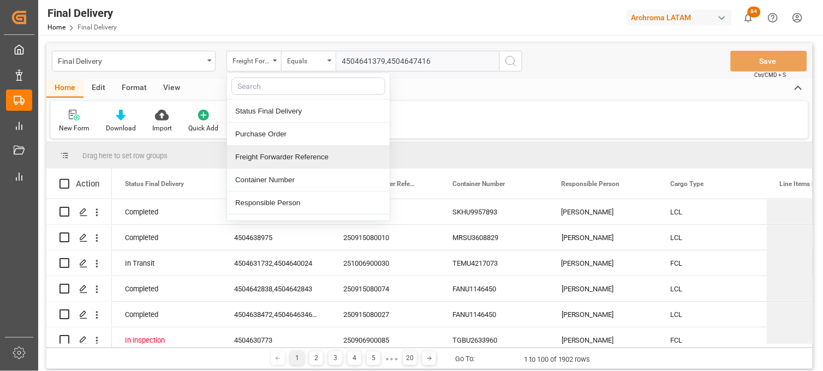
drag, startPoint x: 285, startPoint y: 154, endPoint x: 325, endPoint y: 97, distance: 69.7
click at [284, 153] on div "Freight Forwarder Reference" at bounding box center [308, 157] width 163 height 23
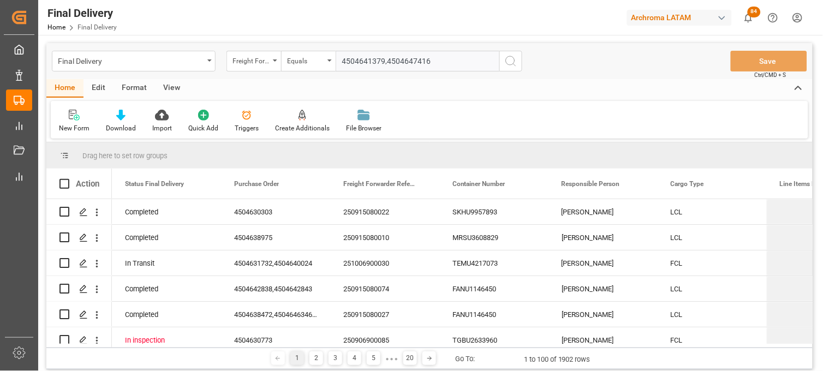
click at [352, 61] on input "4504641379,4504647416" at bounding box center [418, 61] width 164 height 21
drag, startPoint x: 345, startPoint y: 60, endPoint x: 492, endPoint y: 61, distance: 147.4
click at [492, 61] on input "4504641379,4504647416" at bounding box center [418, 61] width 164 height 21
paste input "250915080081"
type input "250915080081"
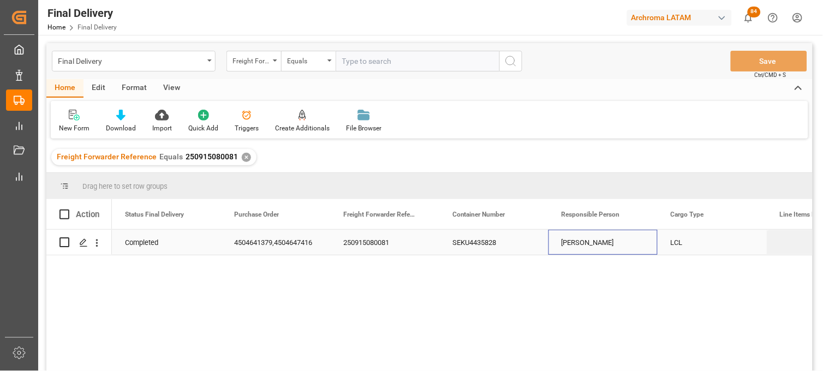
click at [592, 248] on div "[PERSON_NAME]" at bounding box center [603, 242] width 109 height 25
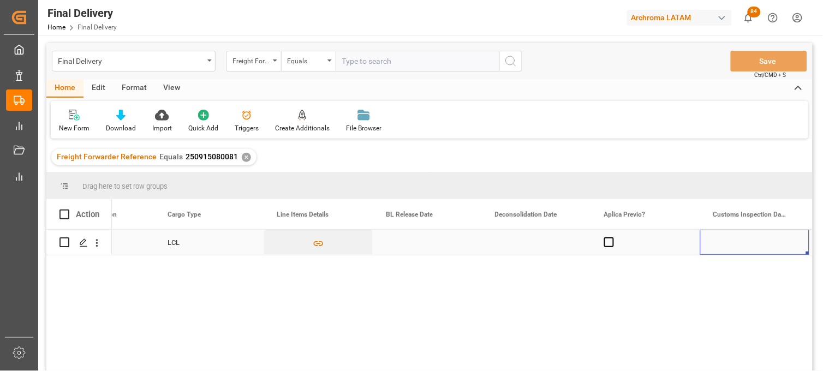
scroll to position [0, 503]
click at [412, 241] on div "Press SPACE to select this row." at bounding box center [427, 242] width 109 height 25
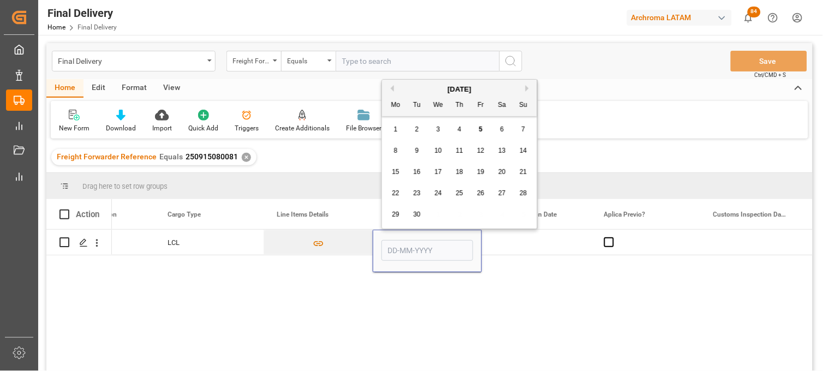
click at [460, 129] on span "4" at bounding box center [460, 130] width 4 height 8
type input "[DATE]"
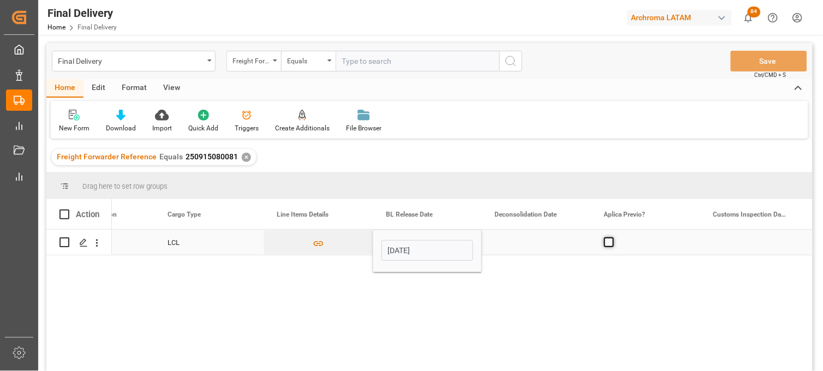
click at [613, 244] on span "Press SPACE to select this row." at bounding box center [610, 243] width 10 height 10
click at [613, 238] on input "Press SPACE to select this row." at bounding box center [613, 238] width 0 height 0
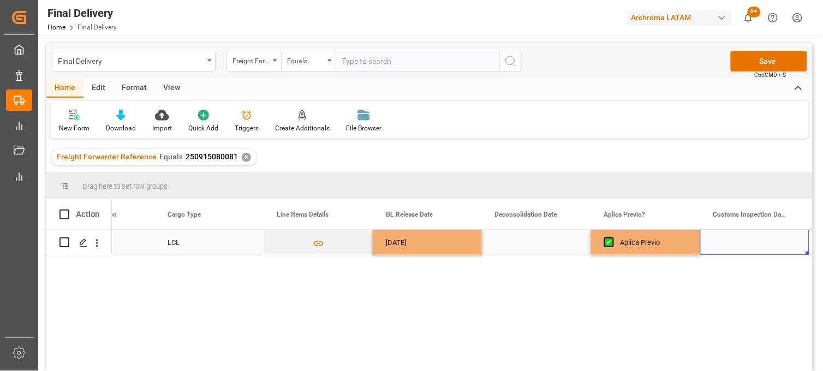
click at [732, 244] on div "Press SPACE to select this row." at bounding box center [755, 242] width 109 height 25
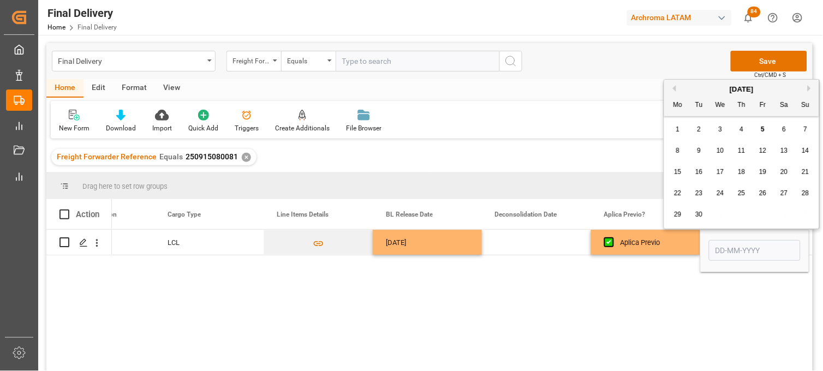
click at [680, 151] on div "8" at bounding box center [679, 151] width 14 height 13
type input "[DATE]"
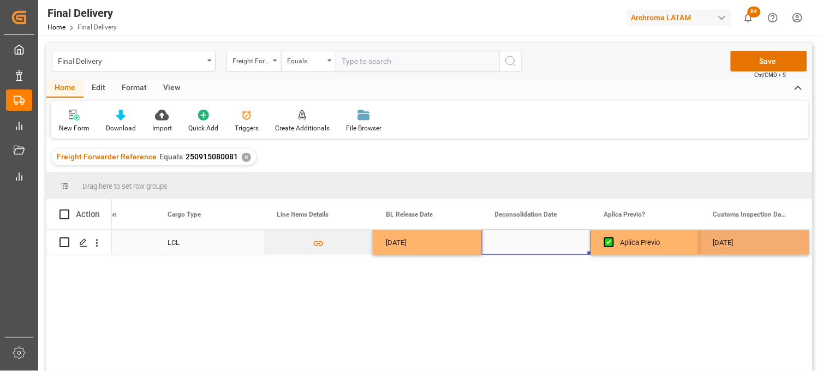
click at [525, 239] on div "Press SPACE to select this row." at bounding box center [536, 242] width 109 height 25
click at [515, 244] on div "Press SPACE to select this row." at bounding box center [536, 242] width 109 height 25
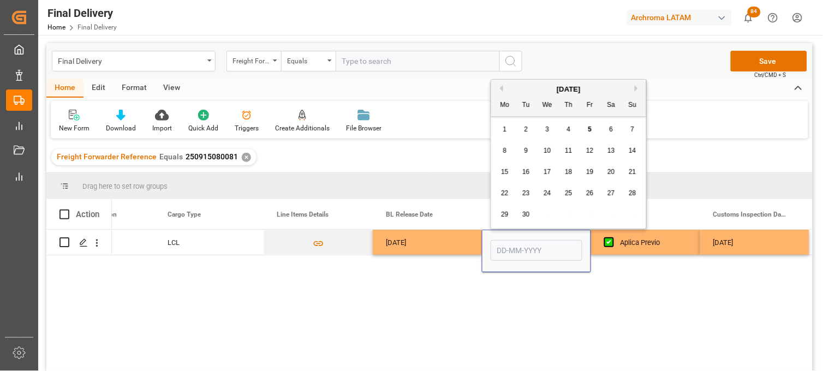
click at [526, 130] on span "2" at bounding box center [527, 130] width 4 height 8
type input "[DATE]"
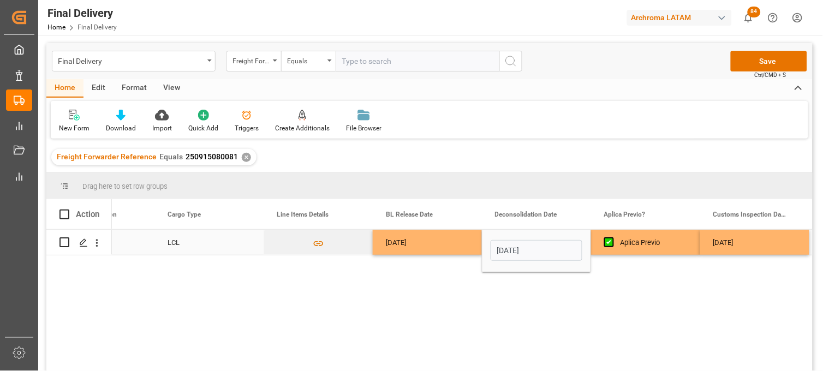
click at [645, 244] on div "Aplica Previo" at bounding box center [654, 242] width 67 height 25
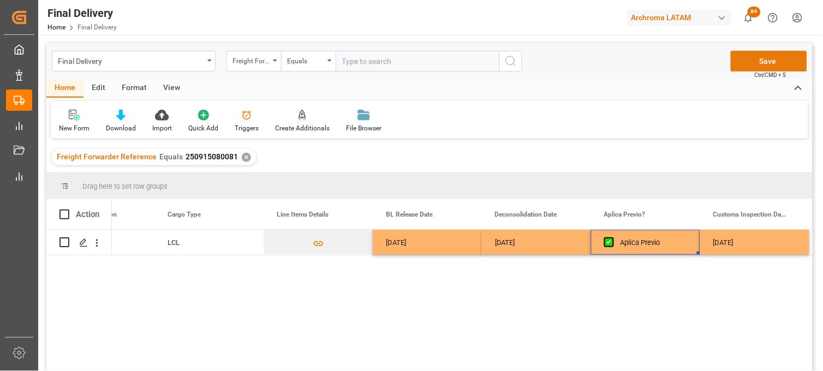
click at [743, 62] on button "Save" at bounding box center [769, 61] width 76 height 21
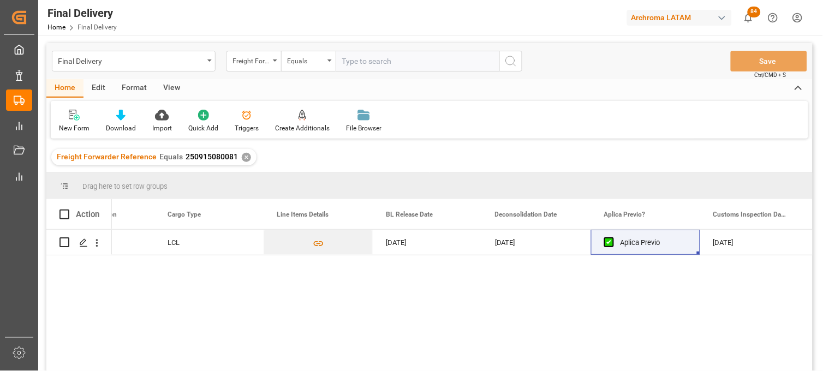
click at [242, 158] on div "✕" at bounding box center [246, 157] width 9 height 9
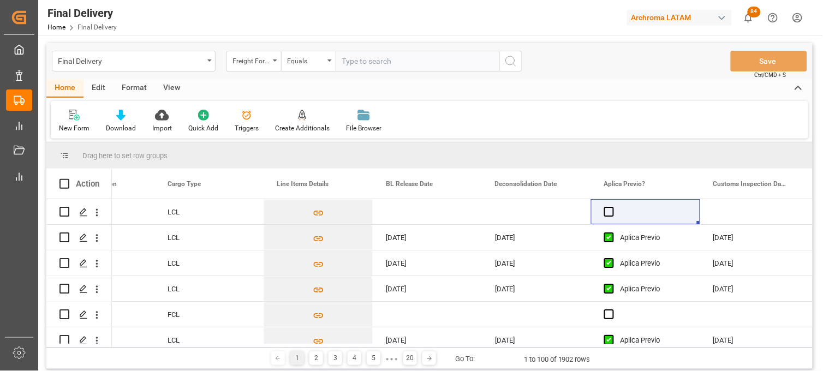
click at [355, 61] on input "text" at bounding box center [418, 61] width 164 height 21
paste input "250915080091"
type input "250915080091"
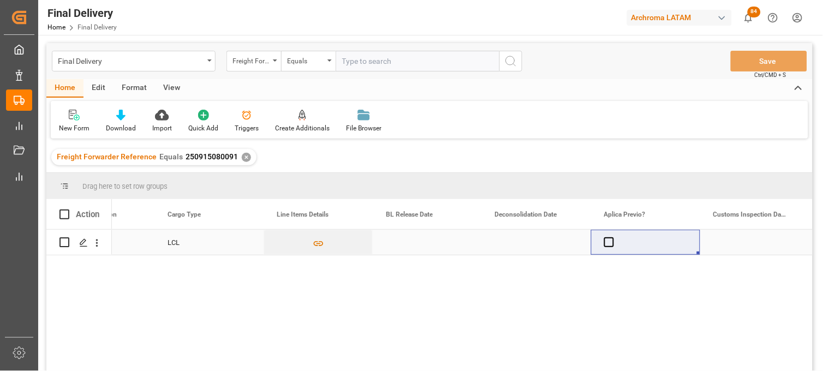
click at [407, 242] on div "Press SPACE to select this row." at bounding box center [427, 242] width 109 height 25
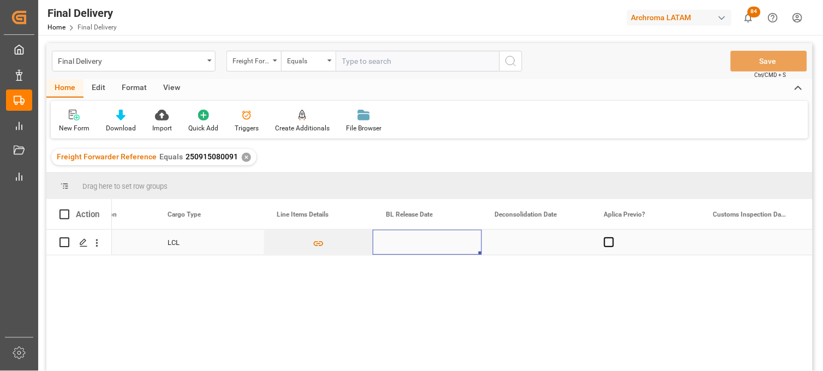
click at [407, 242] on div "Press SPACE to select this row." at bounding box center [427, 242] width 109 height 25
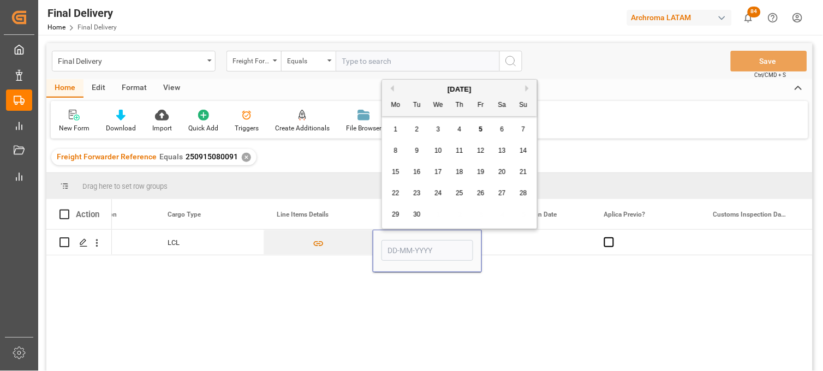
click at [460, 130] on span "4" at bounding box center [460, 130] width 4 height 8
type input "[DATE]"
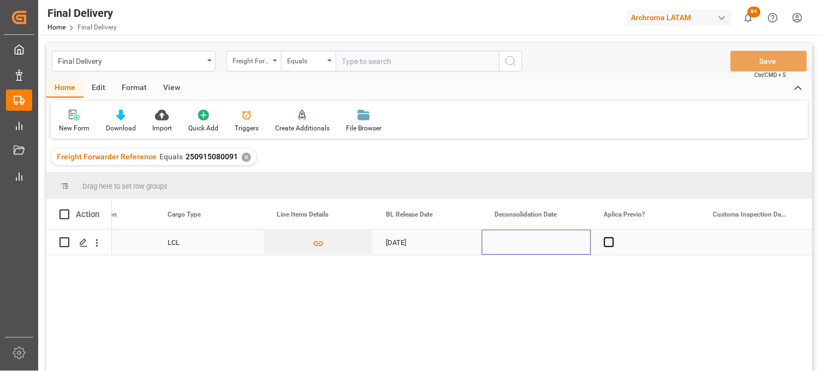
click at [514, 237] on div "Press SPACE to select this row." at bounding box center [536, 242] width 109 height 25
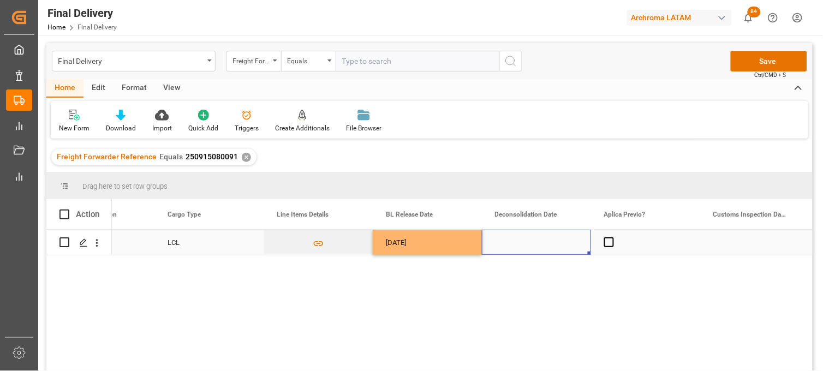
click at [516, 244] on div "Press SPACE to select this row." at bounding box center [536, 242] width 109 height 25
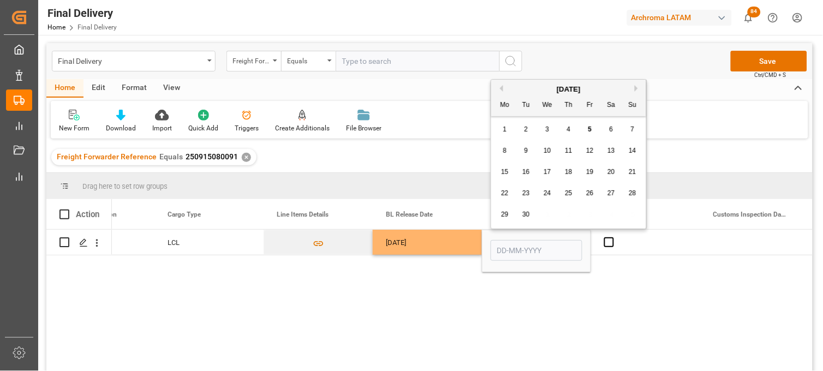
click at [549, 130] on span "3" at bounding box center [548, 130] width 4 height 8
type input "[DATE]"
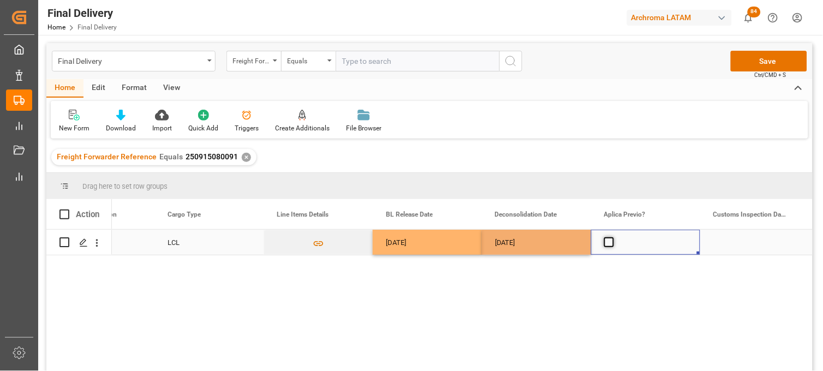
click at [610, 242] on span "Press SPACE to select this row." at bounding box center [610, 243] width 10 height 10
click at [613, 238] on input "Press SPACE to select this row." at bounding box center [613, 238] width 0 height 0
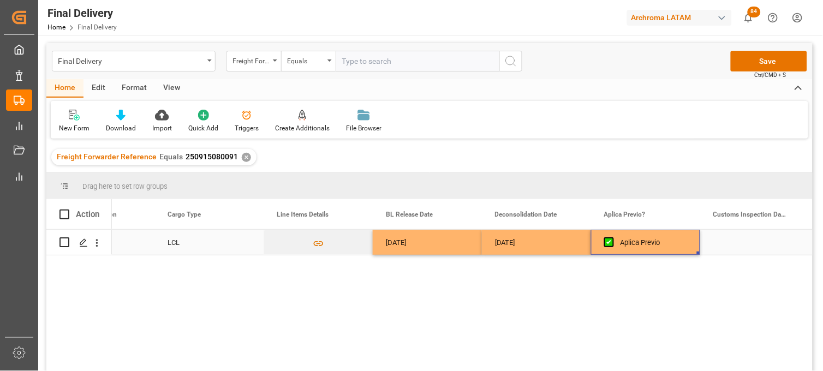
click at [727, 238] on div "Press SPACE to select this row." at bounding box center [755, 242] width 109 height 25
click at [746, 243] on div "Press SPACE to select this row." at bounding box center [755, 242] width 109 height 25
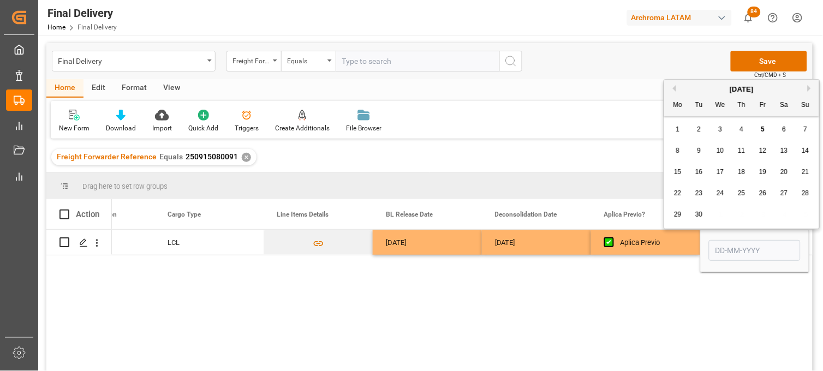
click at [678, 150] on span "8" at bounding box center [679, 151] width 4 height 8
type input "[DATE]"
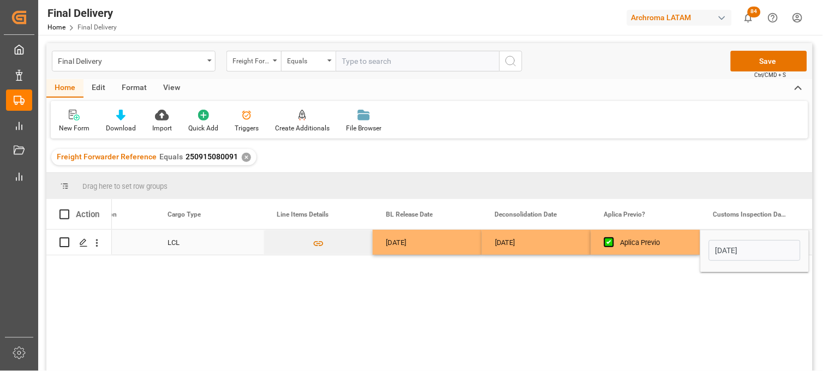
click at [651, 244] on div "Aplica Previo" at bounding box center [654, 242] width 67 height 25
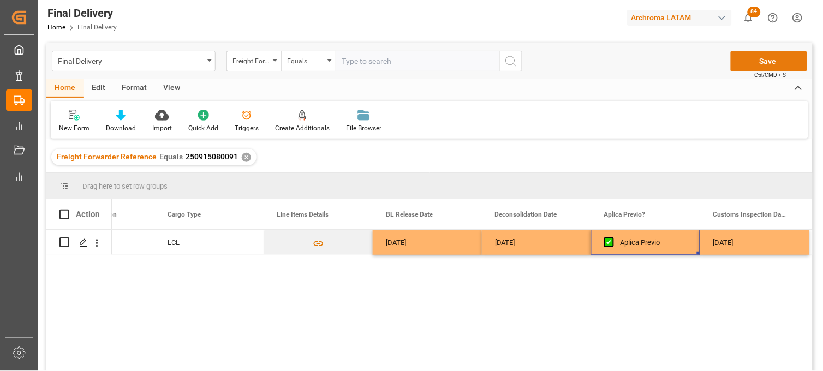
click at [741, 64] on button "Save" at bounding box center [769, 61] width 76 height 21
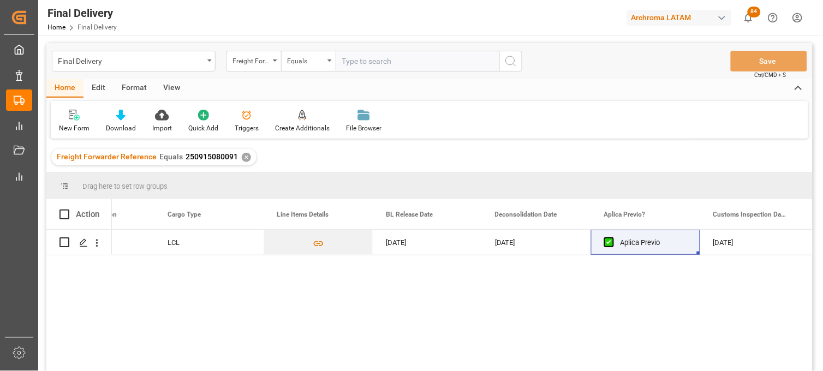
click at [242, 156] on div "✕" at bounding box center [246, 157] width 9 height 9
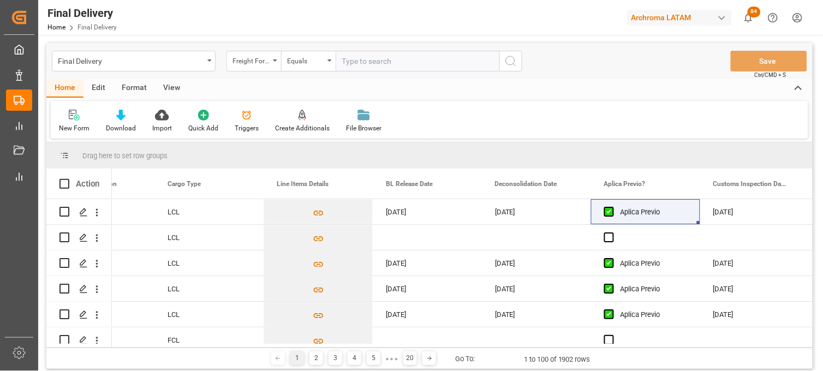
click at [348, 62] on input "text" at bounding box center [418, 61] width 164 height 21
paste input "4504505151"
type input "4504505151"
click at [259, 59] on div "Freight Forwarder Reference" at bounding box center [251, 60] width 37 height 13
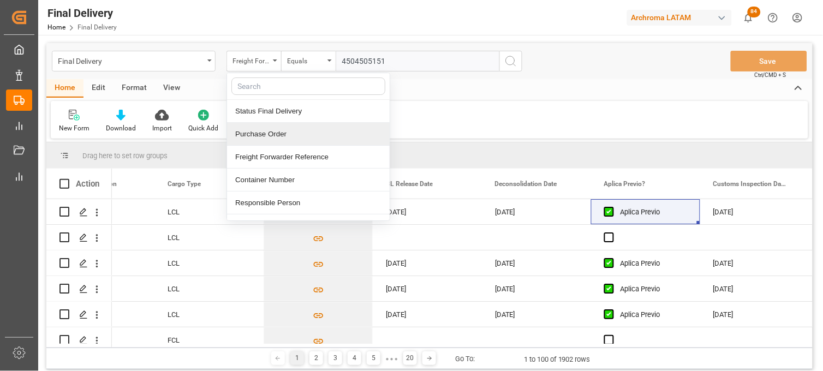
click at [261, 134] on div "Purchase Order" at bounding box center [308, 134] width 163 height 23
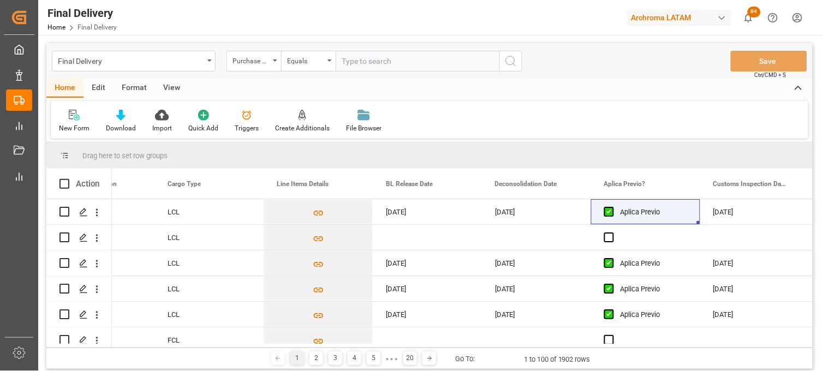
click at [348, 57] on input "text" at bounding box center [418, 61] width 164 height 21
paste input "4504505151"
type input "4504505151"
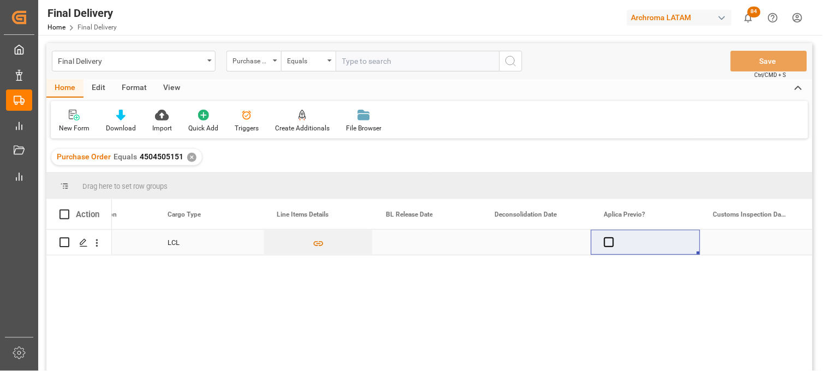
click at [408, 244] on div "Press SPACE to select this row." at bounding box center [427, 242] width 109 height 25
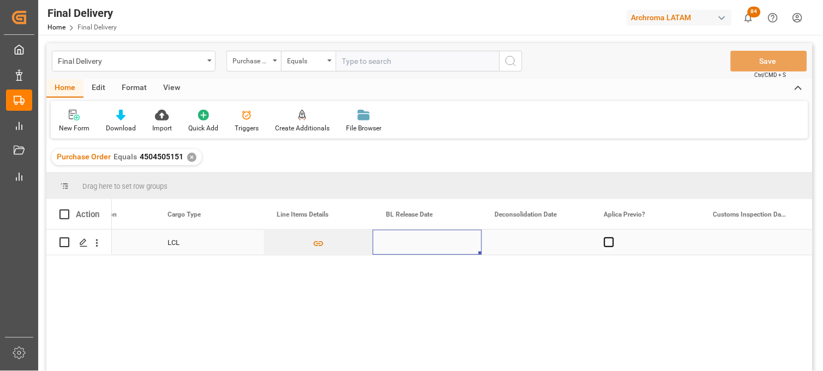
click at [408, 244] on div "Press SPACE to select this row." at bounding box center [427, 242] width 109 height 25
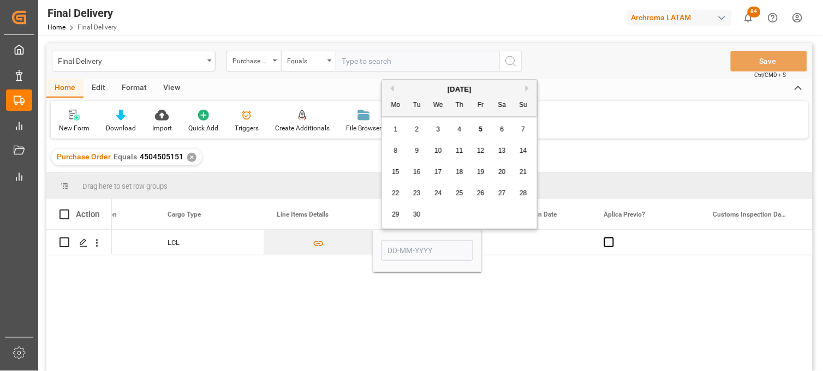
click at [483, 131] on span "5" at bounding box center [481, 130] width 4 height 8
type input "[DATE]"
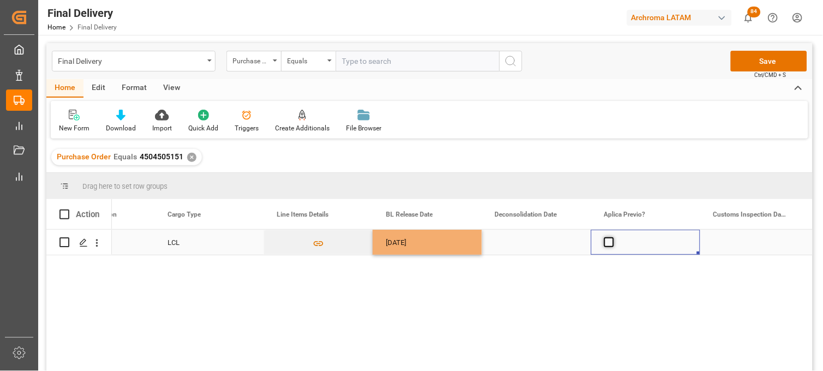
click at [608, 240] on span "Press SPACE to select this row." at bounding box center [610, 243] width 10 height 10
click at [613, 238] on input "Press SPACE to select this row." at bounding box center [613, 238] width 0 height 0
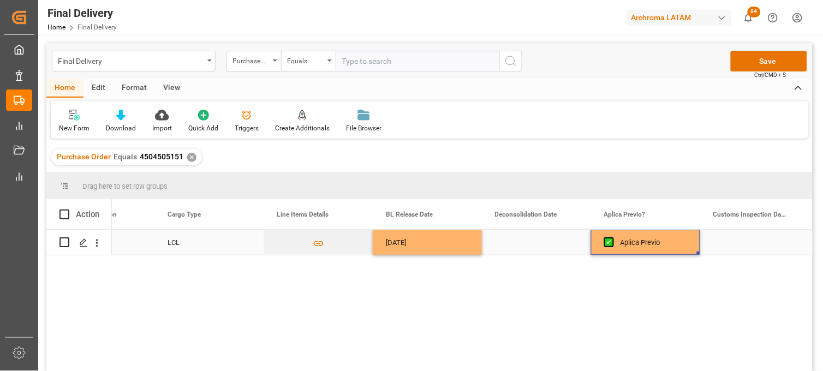
click at [735, 245] on div "Press SPACE to select this row." at bounding box center [755, 242] width 109 height 25
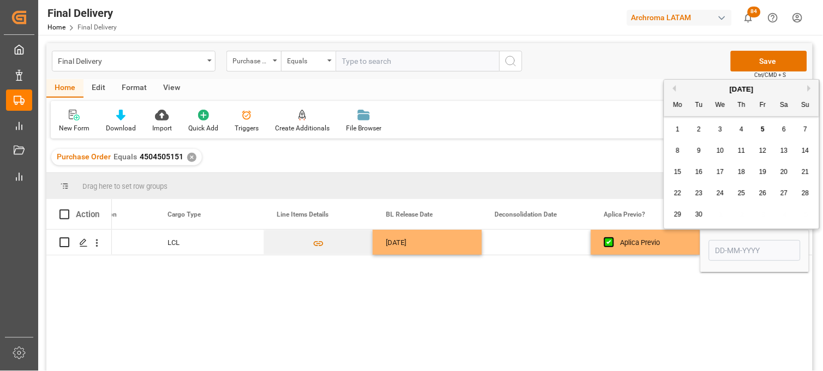
click at [679, 154] on span "8" at bounding box center [679, 151] width 4 height 8
type input "[DATE]"
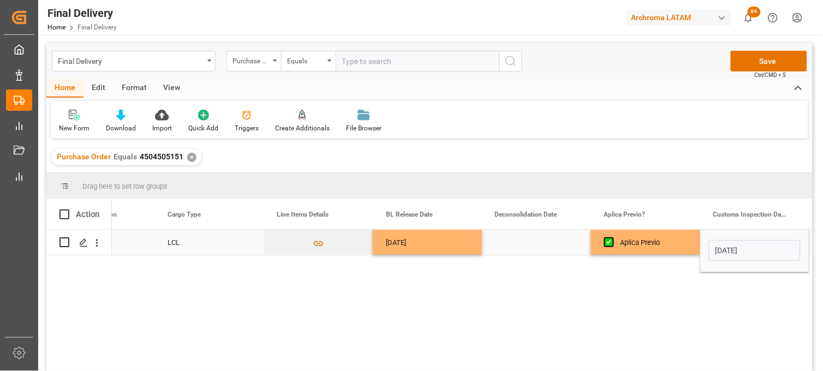
click at [539, 242] on div "Press SPACE to select this row." at bounding box center [536, 242] width 109 height 25
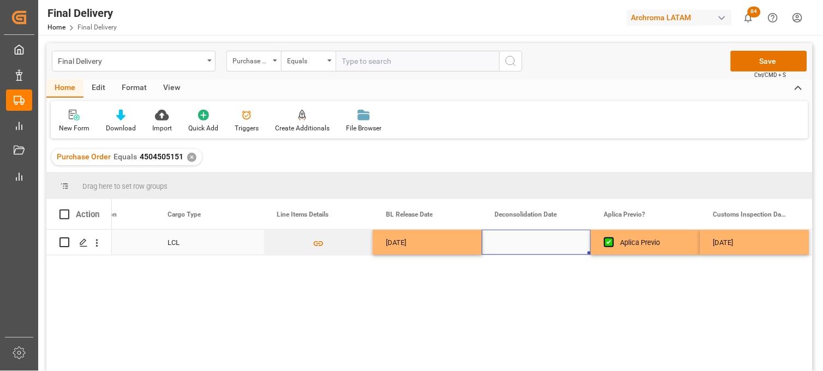
click at [523, 246] on div "Press SPACE to select this row." at bounding box center [536, 242] width 109 height 25
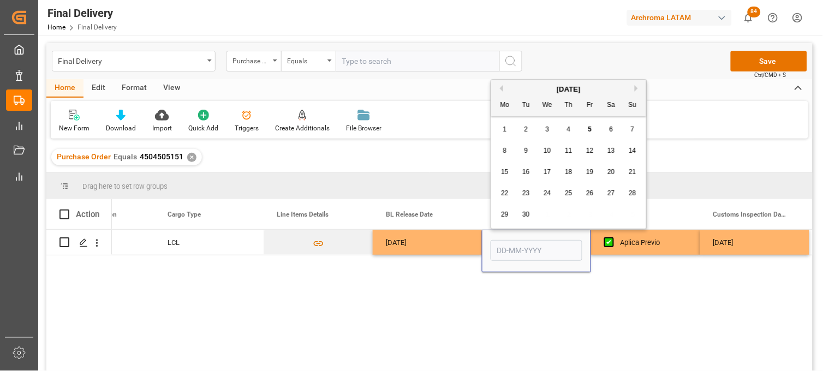
click at [501, 89] on button "Previous Month" at bounding box center [500, 88] width 7 height 7
click at [587, 216] on span "29" at bounding box center [589, 215] width 7 height 8
type input "[DATE]"
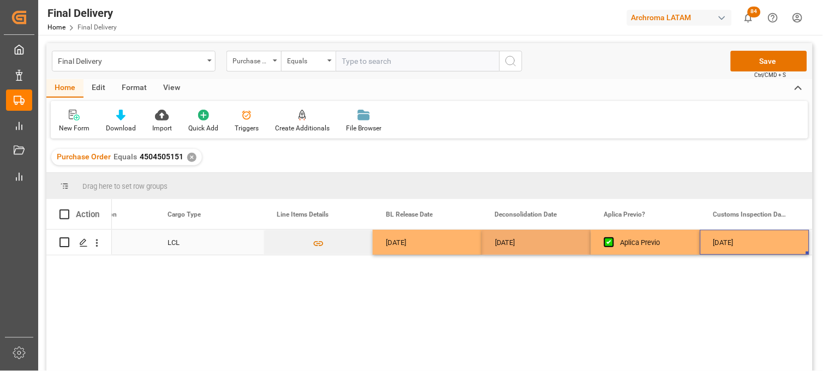
click at [737, 239] on div "[DATE]" at bounding box center [755, 242] width 109 height 25
click at [740, 61] on button "Save" at bounding box center [769, 61] width 76 height 21
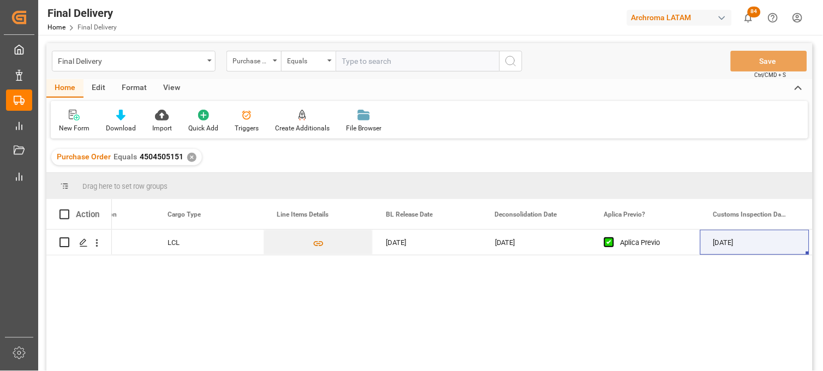
click at [191, 156] on div "✕" at bounding box center [191, 157] width 9 height 9
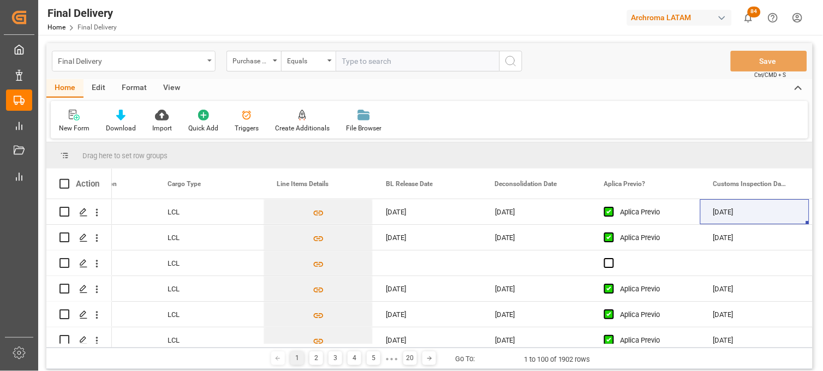
click at [209, 61] on icon "open menu" at bounding box center [210, 61] width 4 height 2
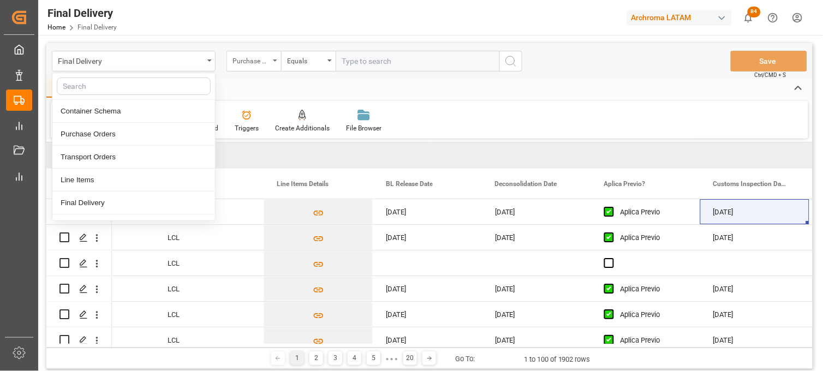
click at [260, 57] on div "Purchase Order" at bounding box center [251, 60] width 37 height 13
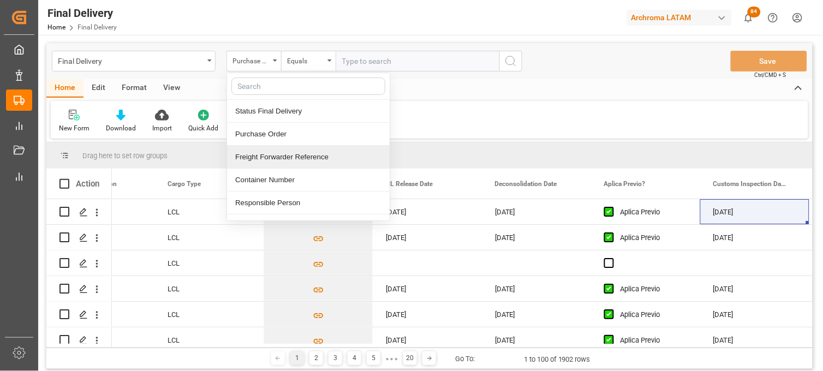
drag, startPoint x: 276, startPoint y: 151, endPoint x: 324, endPoint y: 83, distance: 83.4
click at [276, 150] on div "Freight Forwarder Reference" at bounding box center [308, 157] width 163 height 23
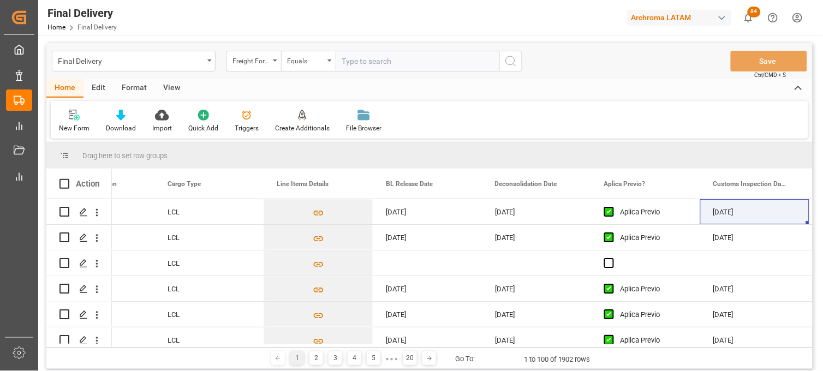
click at [339, 68] on input "text" at bounding box center [418, 61] width 164 height 21
paste input "250915080003"
type input "250915080003"
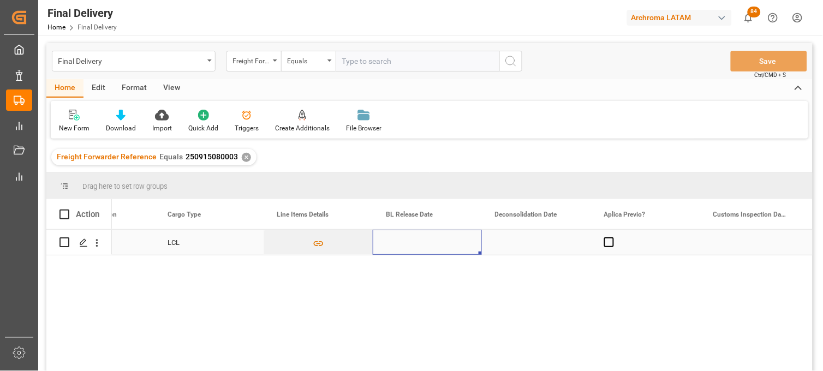
click at [412, 243] on div "Press SPACE to select this row." at bounding box center [427, 242] width 109 height 25
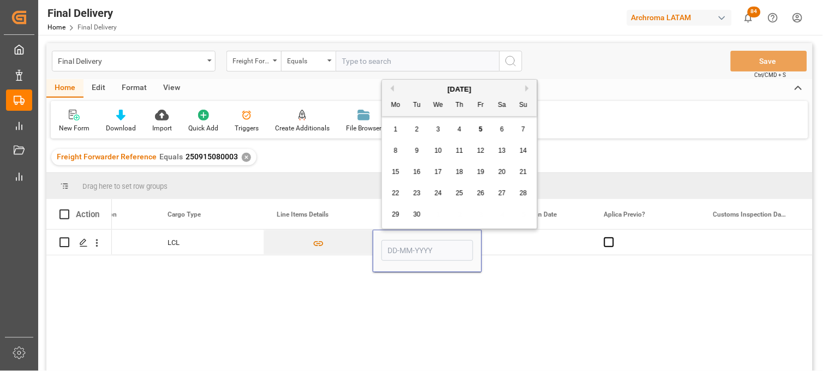
click at [481, 131] on span "5" at bounding box center [481, 130] width 4 height 8
type input "[DATE]"
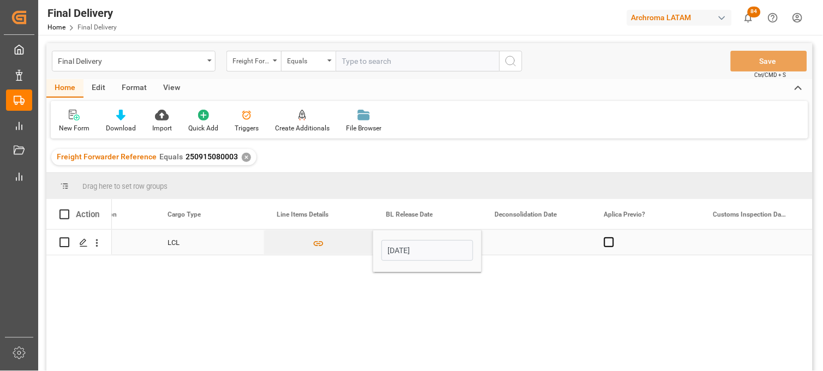
click at [521, 241] on div "Press SPACE to select this row." at bounding box center [536, 242] width 109 height 25
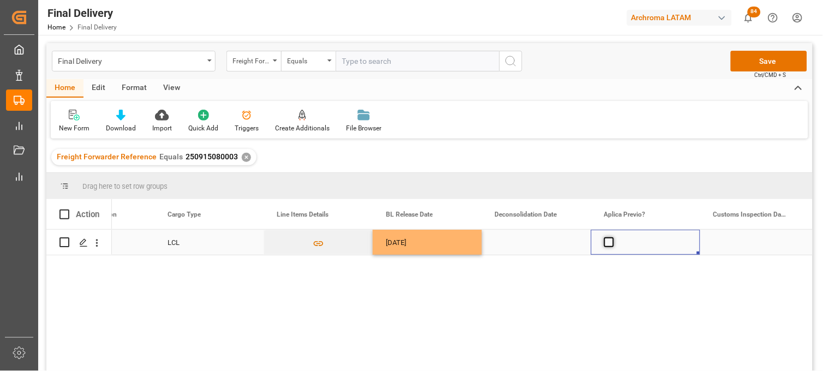
click at [612, 243] on span "Press SPACE to select this row." at bounding box center [610, 243] width 10 height 10
click at [613, 238] on input "Press SPACE to select this row." at bounding box center [613, 238] width 0 height 0
click at [736, 239] on div "Press SPACE to select this row." at bounding box center [755, 242] width 109 height 25
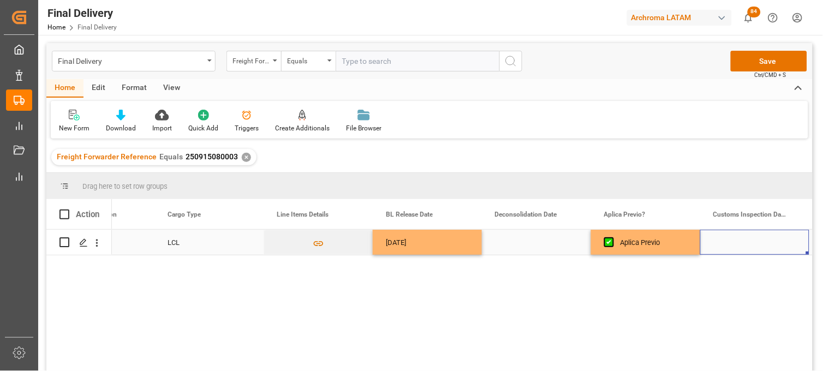
click at [736, 239] on div "Press SPACE to select this row." at bounding box center [755, 242] width 109 height 25
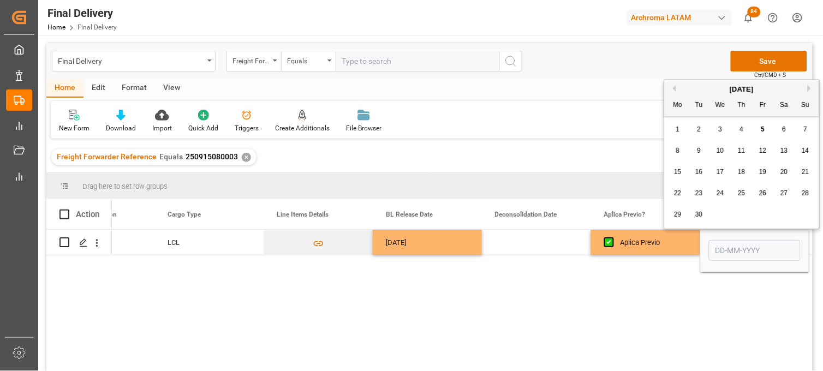
drag, startPoint x: 781, startPoint y: 129, endPoint x: 722, endPoint y: 155, distance: 64.3
click at [781, 130] on div "6" at bounding box center [785, 129] width 14 height 13
type input "06-09-2025"
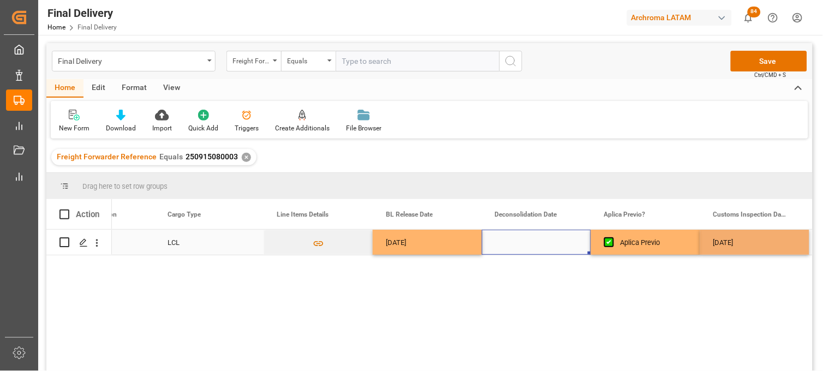
click at [523, 240] on div "Press SPACE to select this row." at bounding box center [536, 242] width 109 height 25
click at [524, 240] on div "Press SPACE to select this row." at bounding box center [536, 242] width 109 height 25
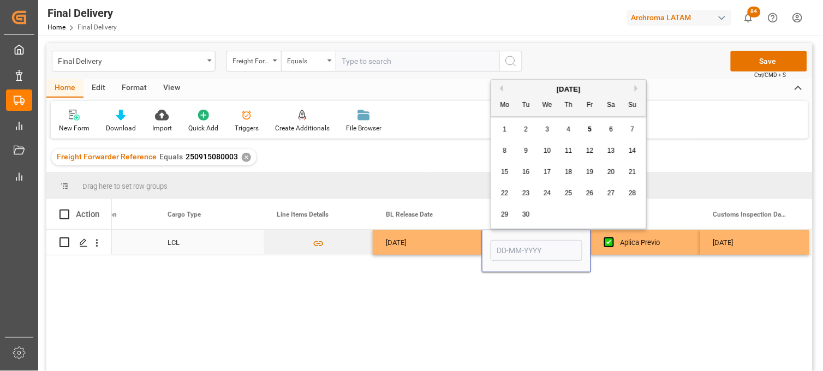
click at [524, 240] on input "Press SPACE to select this row." at bounding box center [537, 250] width 92 height 21
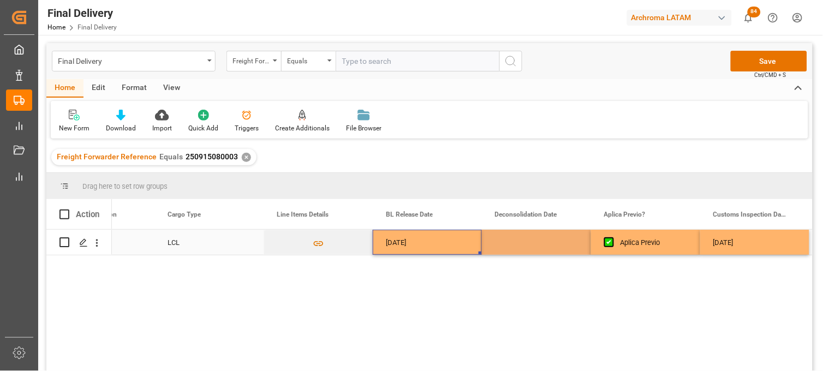
click at [459, 246] on div "[DATE]" at bounding box center [427, 242] width 109 height 25
click at [521, 246] on div "Press SPACE to select this row." at bounding box center [536, 242] width 109 height 25
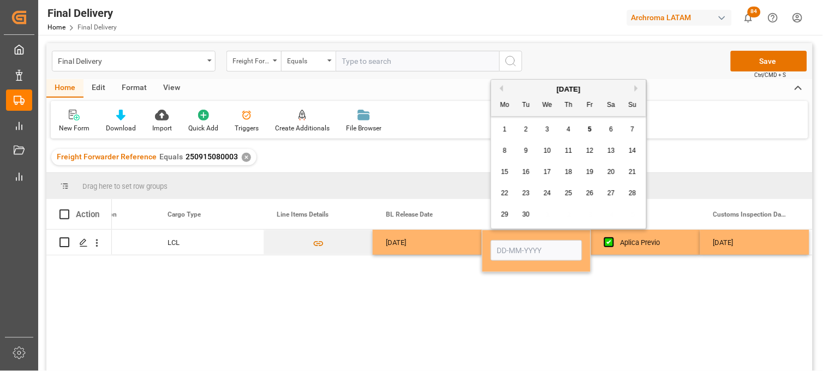
click at [568, 126] on span "4" at bounding box center [569, 130] width 4 height 8
type input "[DATE]"
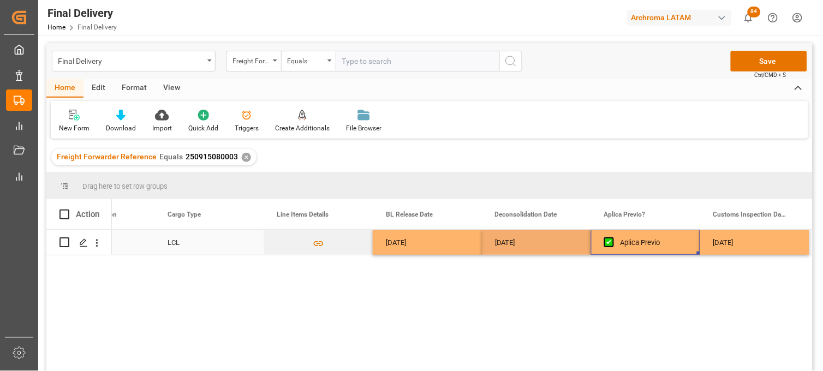
click at [639, 242] on div "Aplica Previo" at bounding box center [654, 242] width 67 height 25
click at [745, 58] on button "Save" at bounding box center [769, 61] width 76 height 21
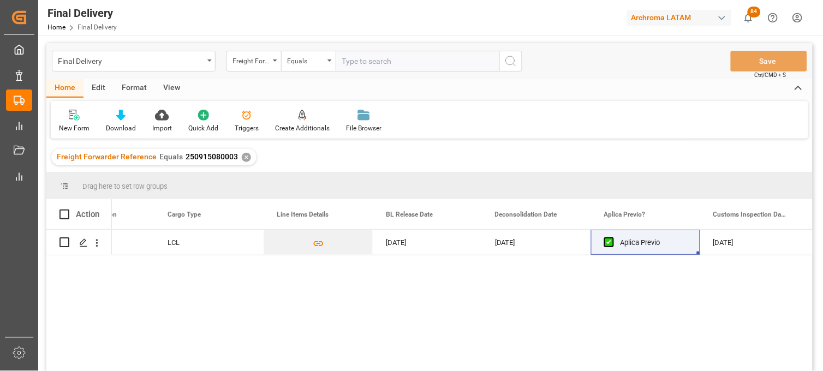
click at [242, 156] on div "✕" at bounding box center [246, 157] width 9 height 9
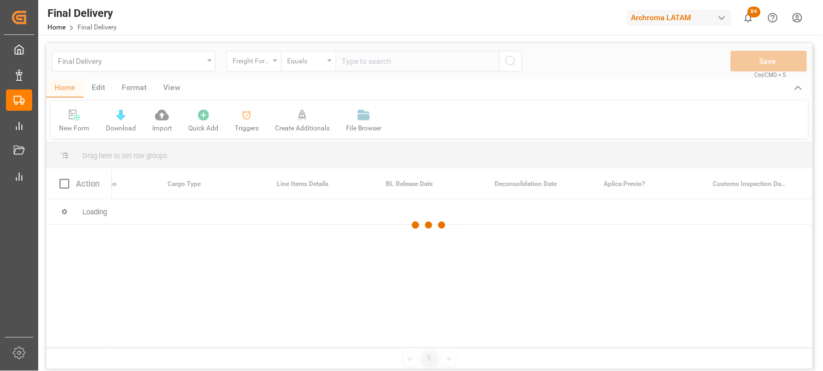
click at [359, 63] on div at bounding box center [429, 225] width 767 height 365
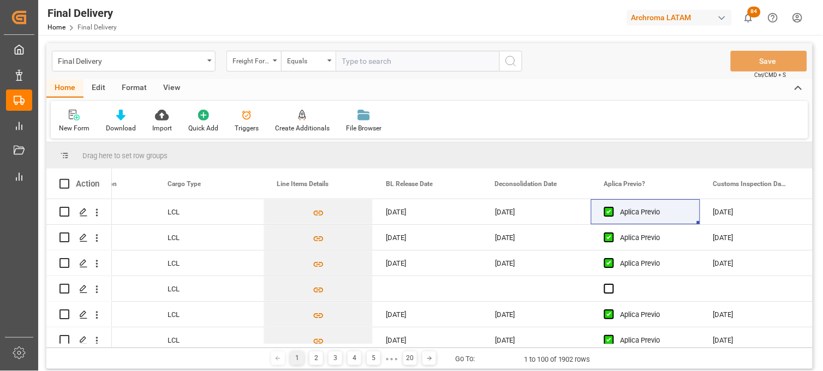
click at [359, 63] on input "text" at bounding box center [418, 61] width 164 height 21
paste input "250915080054"
type input "250915080054"
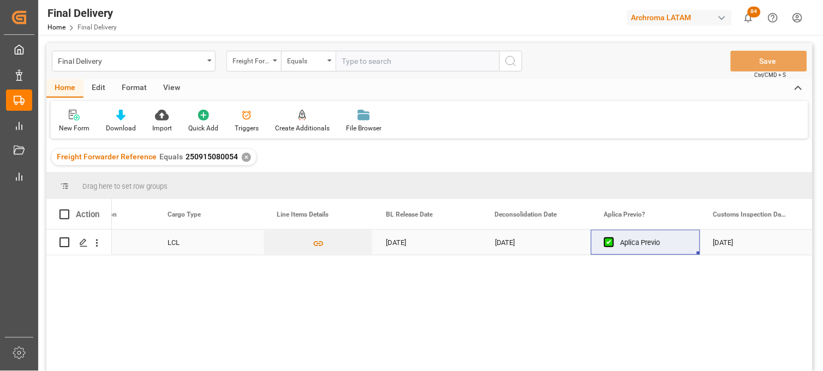
click at [508, 245] on div "[DATE]" at bounding box center [536, 242] width 109 height 25
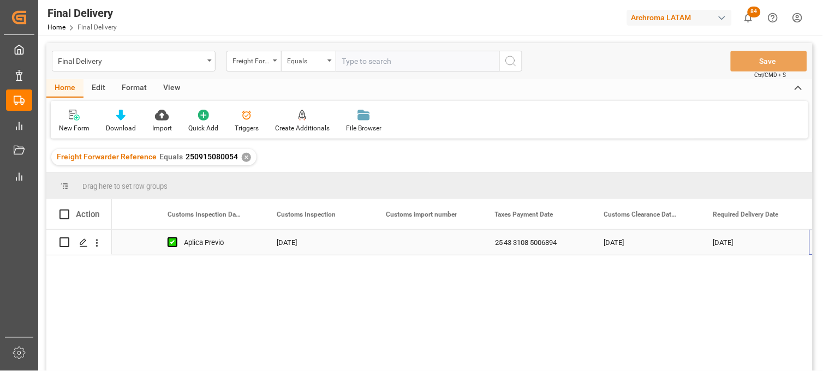
scroll to position [0, 1050]
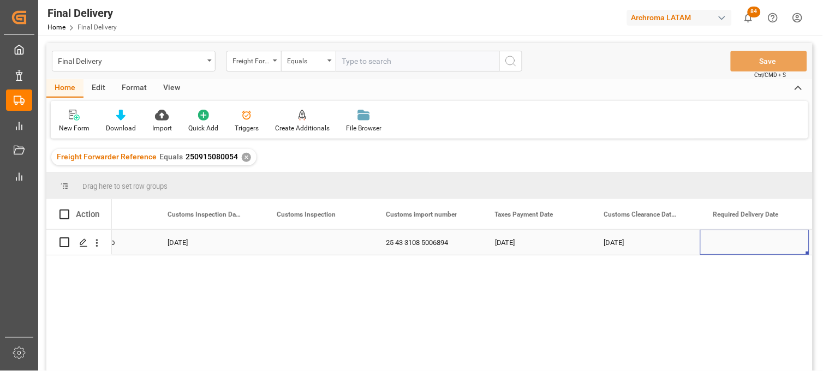
click at [307, 242] on div "Press SPACE to select this row." at bounding box center [318, 242] width 109 height 25
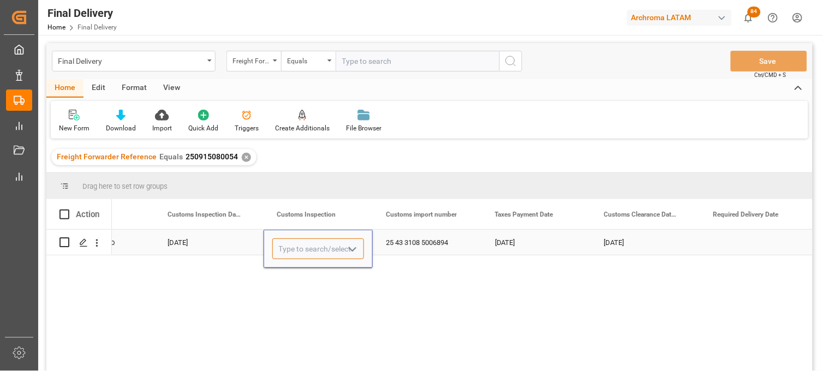
click at [307, 242] on input "Press SPACE to select this row." at bounding box center [318, 249] width 92 height 21
click at [299, 269] on div "VERDE" at bounding box center [318, 280] width 91 height 38
type input "VERDE"
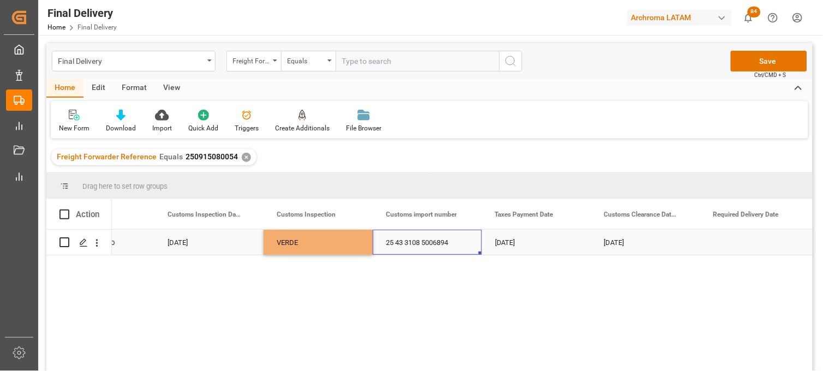
click at [406, 241] on div "25 43 3108 5006894" at bounding box center [427, 242] width 109 height 25
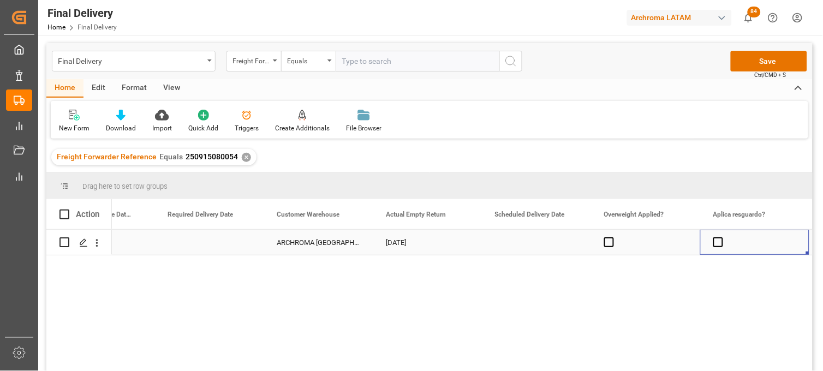
scroll to position [0, 1705]
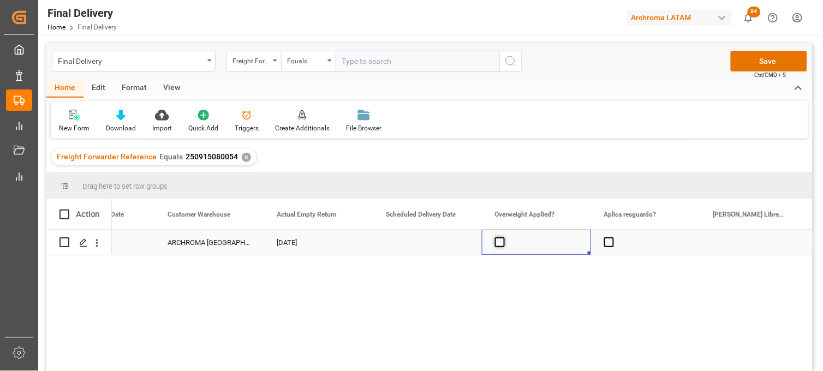
click at [499, 242] on span "Press SPACE to select this row." at bounding box center [500, 243] width 10 height 10
click at [503, 238] on input "Press SPACE to select this row." at bounding box center [503, 238] width 0 height 0
click at [499, 242] on span "Press SPACE to select this row." at bounding box center [500, 243] width 10 height 10
click at [503, 238] on input "Press SPACE to select this row." at bounding box center [503, 238] width 0 height 0
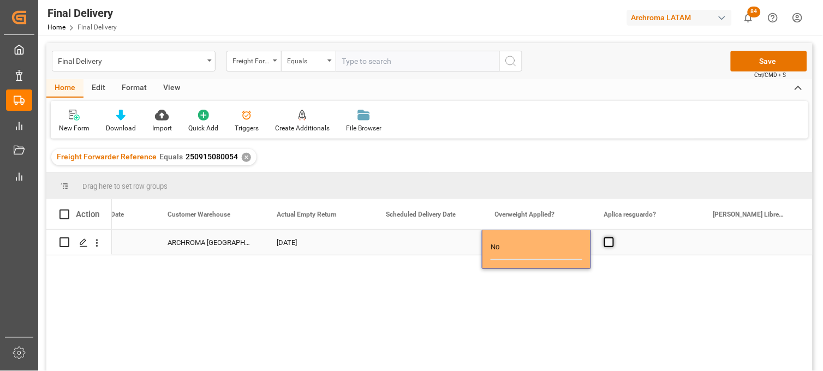
click at [608, 242] on span "Press SPACE to select this row." at bounding box center [610, 243] width 10 height 10
click at [613, 238] on input "Press SPACE to select this row." at bounding box center [613, 238] width 0 height 0
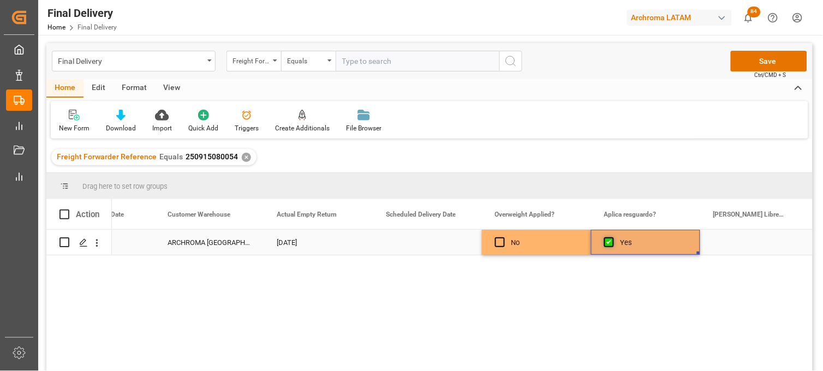
click at [608, 242] on span "Press SPACE to select this row." at bounding box center [610, 243] width 10 height 10
click at [613, 238] on input "Press SPACE to select this row." at bounding box center [613, 238] width 0 height 0
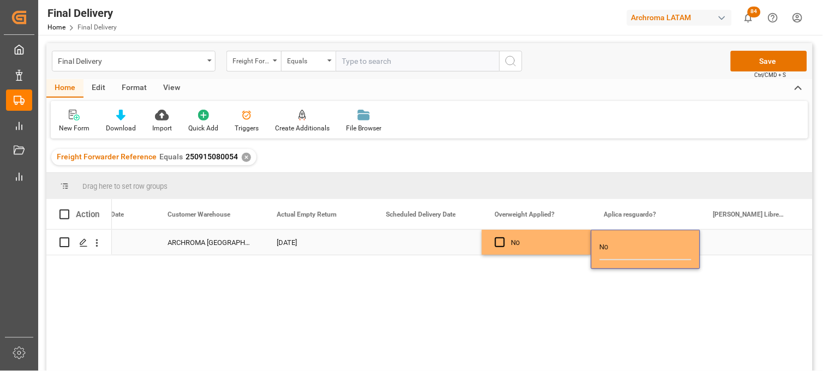
click at [734, 242] on div "Press SPACE to select this row." at bounding box center [755, 242] width 109 height 25
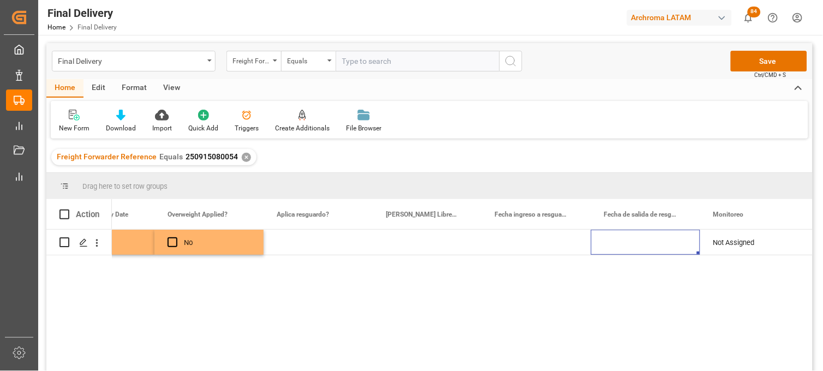
scroll to position [0, 2142]
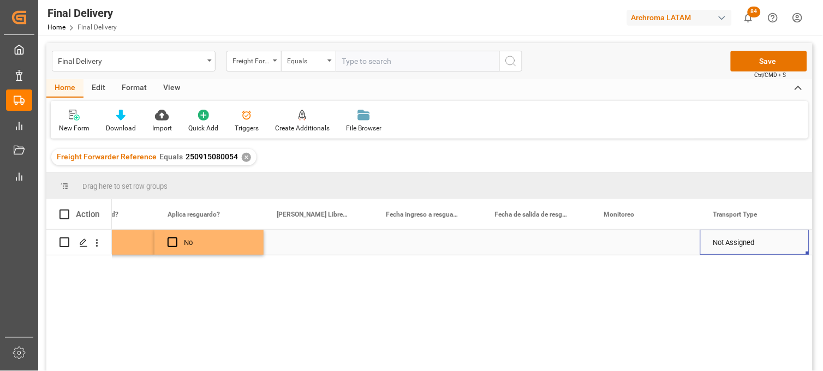
click at [625, 244] on div "Press SPACE to select this row." at bounding box center [645, 242] width 109 height 25
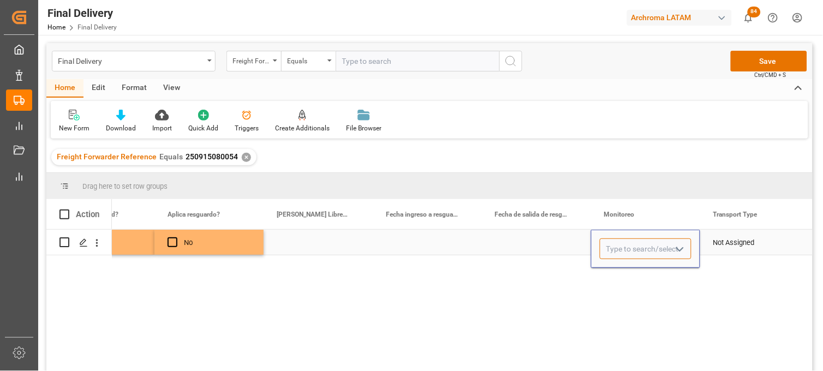
click at [625, 244] on input "Press SPACE to select this row." at bounding box center [646, 249] width 92 height 21
click at [623, 270] on div "Adrian Monroy" at bounding box center [646, 280] width 91 height 38
type input "Adrian Monroy"
click at [728, 239] on div "Not Assigned" at bounding box center [755, 242] width 83 height 25
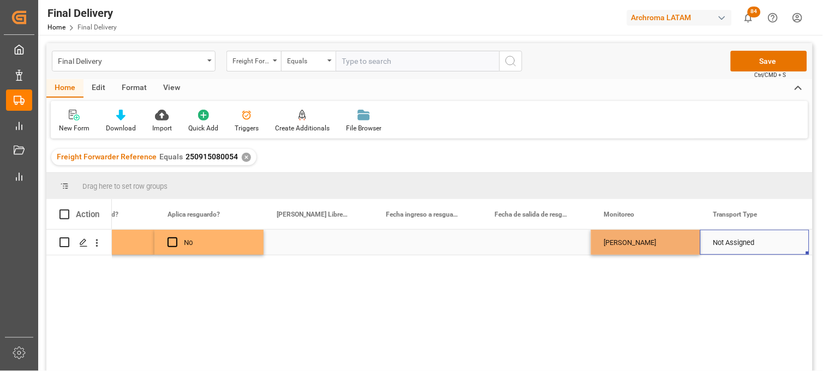
scroll to position [0, 2251]
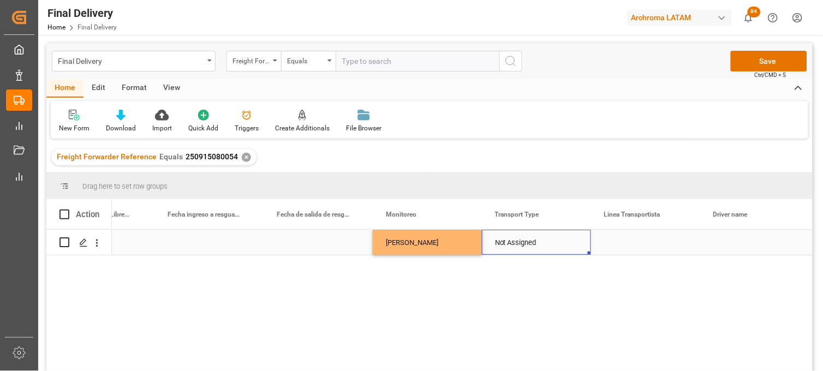
click at [492, 241] on div "Not Assigned" at bounding box center [536, 242] width 109 height 25
click at [530, 241] on div "Not Assigned" at bounding box center [536, 242] width 83 height 25
click at [562, 247] on button "open menu" at bounding box center [570, 249] width 16 height 17
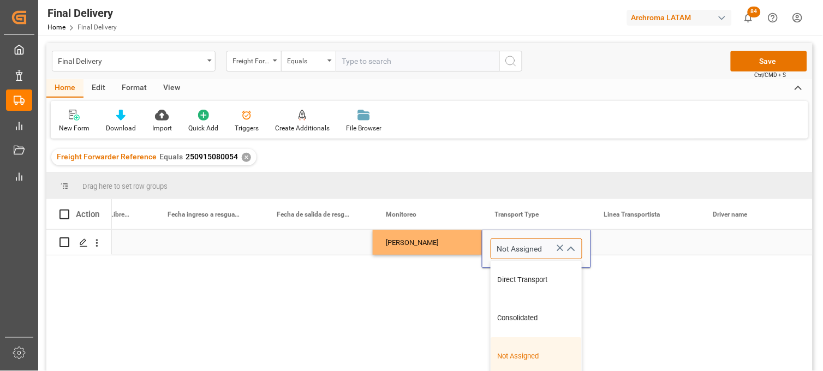
click at [534, 248] on input "Not Assigned" at bounding box center [537, 249] width 92 height 21
click at [519, 312] on div "Consolidated" at bounding box center [536, 318] width 91 height 38
type input "Consolidated"
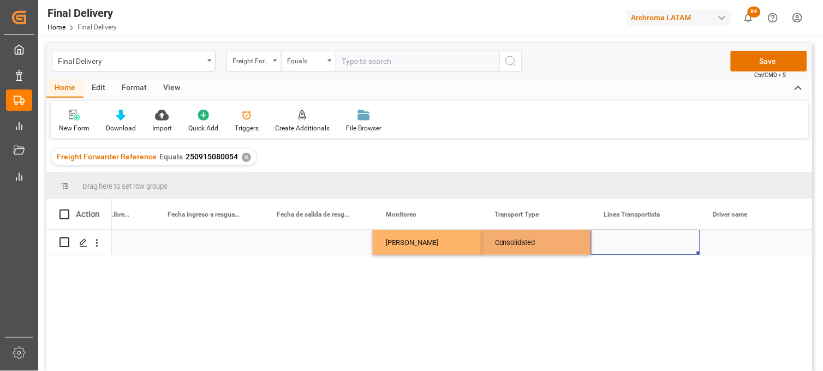
click at [626, 239] on div "Press SPACE to select this row." at bounding box center [645, 242] width 109 height 25
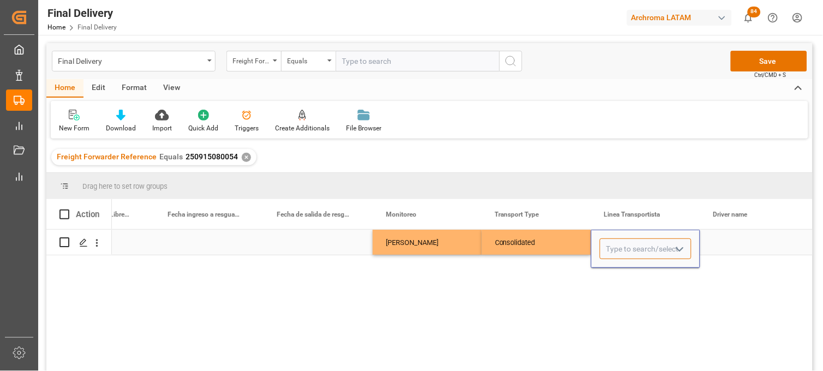
click at [624, 247] on input "Press SPACE to select this row." at bounding box center [646, 249] width 92 height 21
click at [624, 277] on div "TAE" at bounding box center [689, 280] width 177 height 38
type input "TAE"
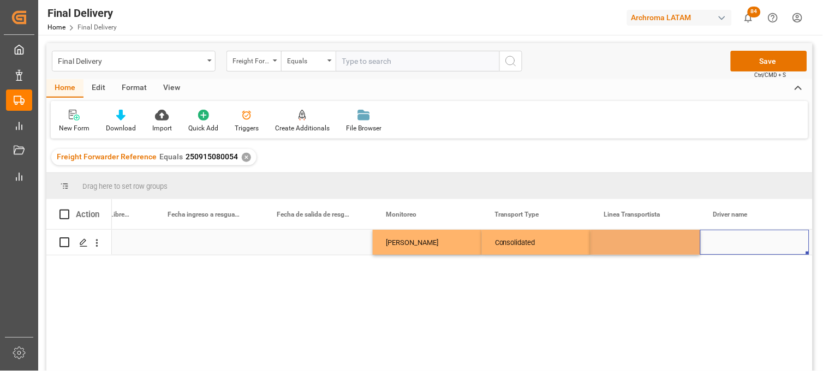
click at [726, 247] on div "Press SPACE to select this row." at bounding box center [755, 242] width 109 height 25
click at [730, 241] on div "Press SPACE to select this row." at bounding box center [755, 242] width 109 height 25
type input "ADRIAN SANTILLAN TORRES"
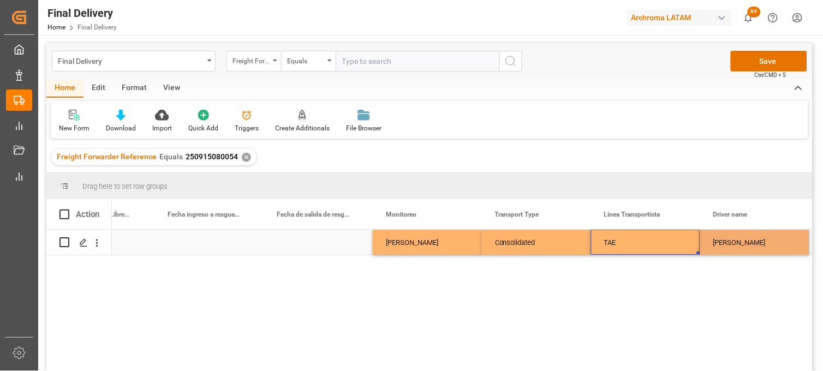
click at [629, 239] on div "TAE" at bounding box center [646, 242] width 83 height 25
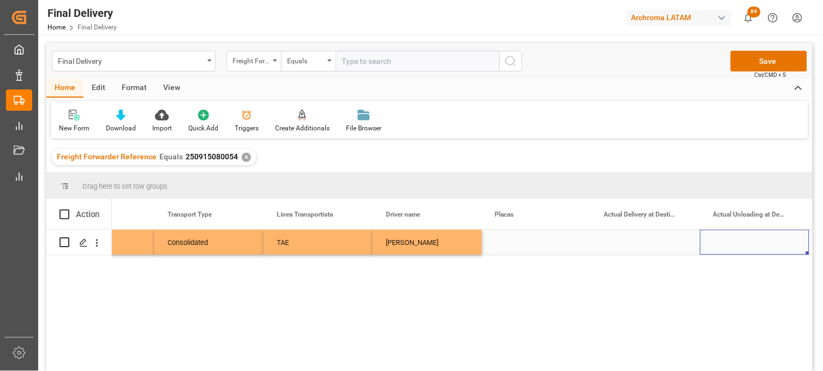
click at [513, 241] on div "Press SPACE to select this row." at bounding box center [536, 242] width 109 height 25
click at [513, 241] on input "Press SPACE to select this row." at bounding box center [537, 249] width 92 height 21
type input "51 AM 7U"
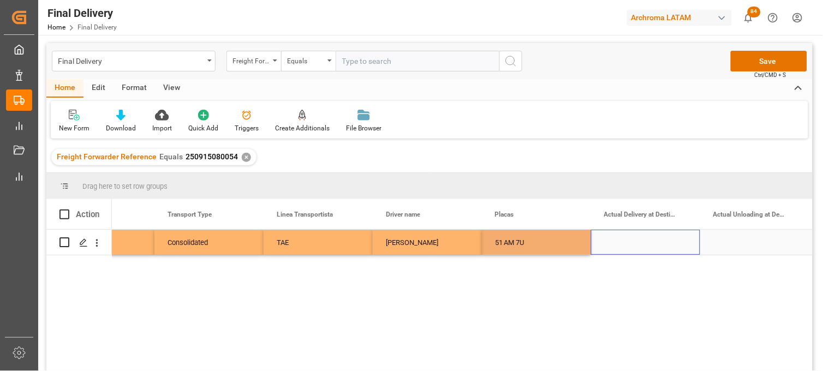
click at [639, 243] on div "Press SPACE to select this row." at bounding box center [645, 242] width 109 height 25
click at [638, 242] on div "Press SPACE to select this row." at bounding box center [645, 242] width 109 height 25
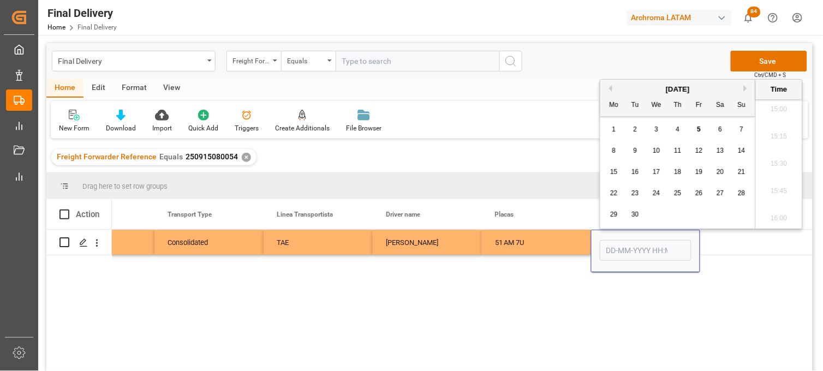
click at [698, 132] on span "5" at bounding box center [700, 130] width 4 height 8
click at [783, 146] on li "09:45" at bounding box center [779, 142] width 46 height 27
type input "05-09-2025 09:45"
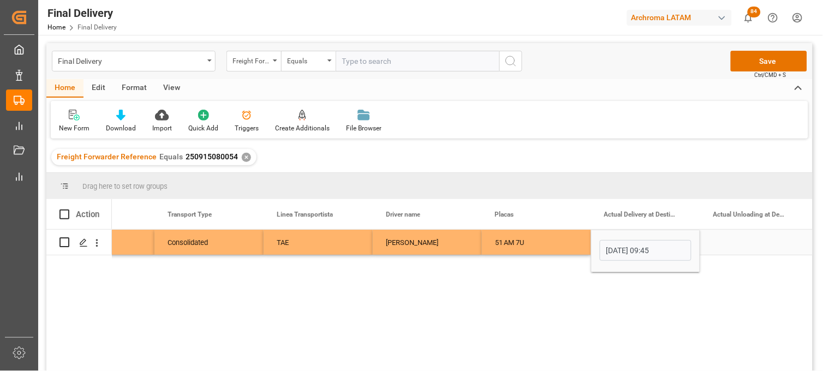
click at [734, 240] on div "Press SPACE to select this row." at bounding box center [755, 242] width 109 height 25
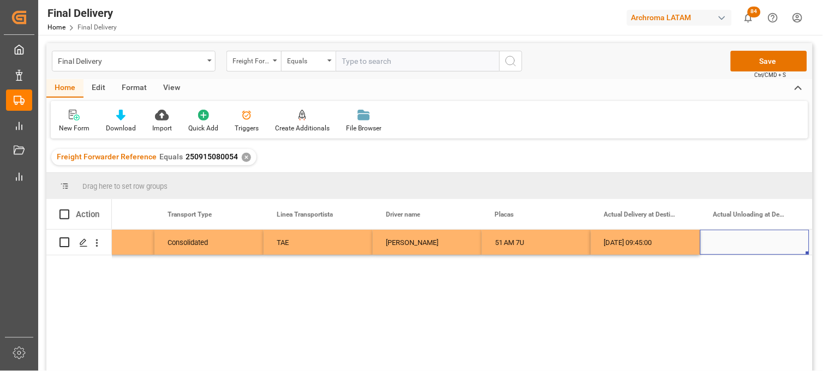
click at [734, 241] on div "Press SPACE to select this row." at bounding box center [755, 242] width 109 height 25
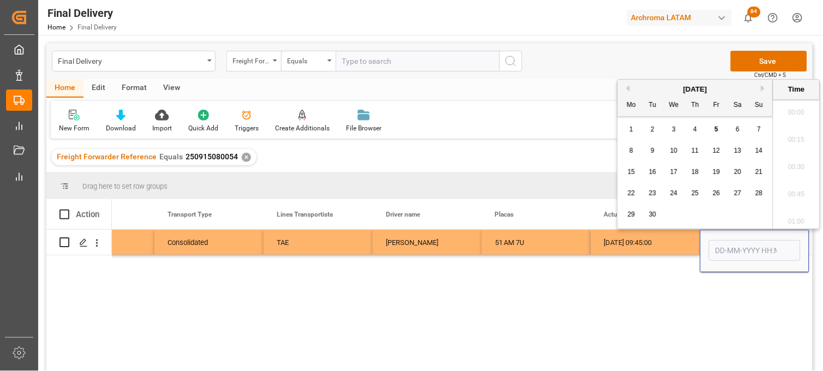
scroll to position [1642, 0]
click at [718, 130] on span "5" at bounding box center [717, 130] width 4 height 8
click at [792, 125] on li "13:00" at bounding box center [797, 133] width 46 height 27
type input "05-09-2025 13:00"
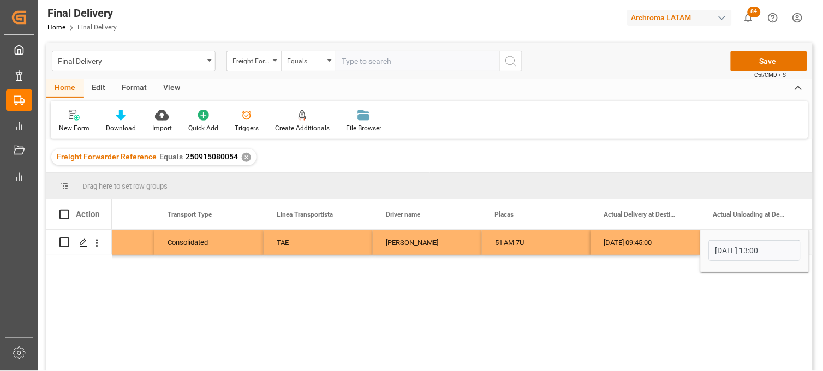
click at [526, 246] on div "51 AM 7U" at bounding box center [536, 242] width 109 height 25
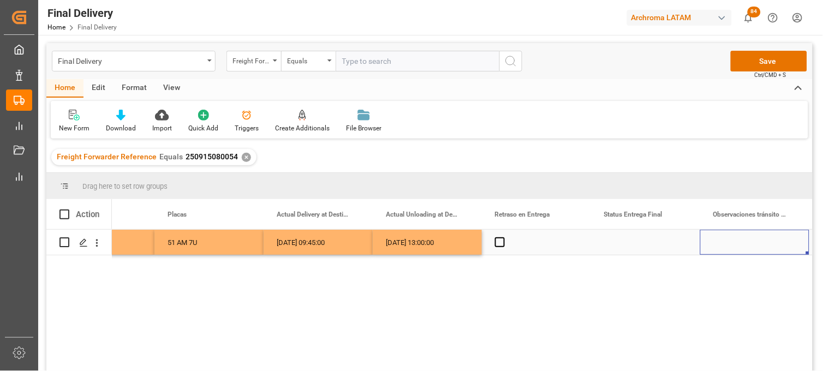
scroll to position [0, 3125]
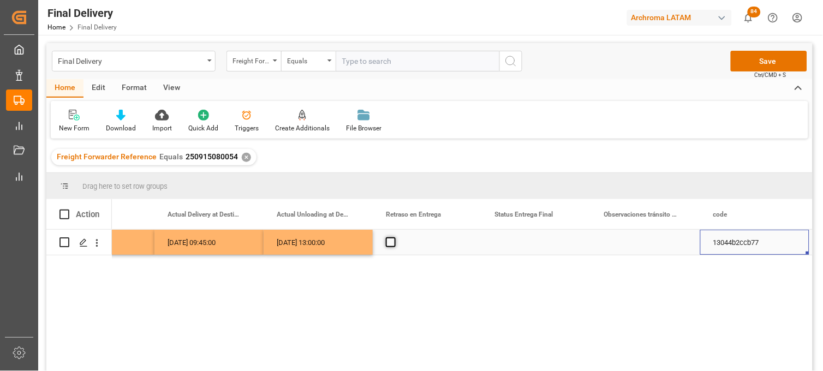
click at [389, 244] on span "Press SPACE to select this row." at bounding box center [391, 243] width 10 height 10
click at [394, 238] on input "Press SPACE to select this row." at bounding box center [394, 238] width 0 height 0
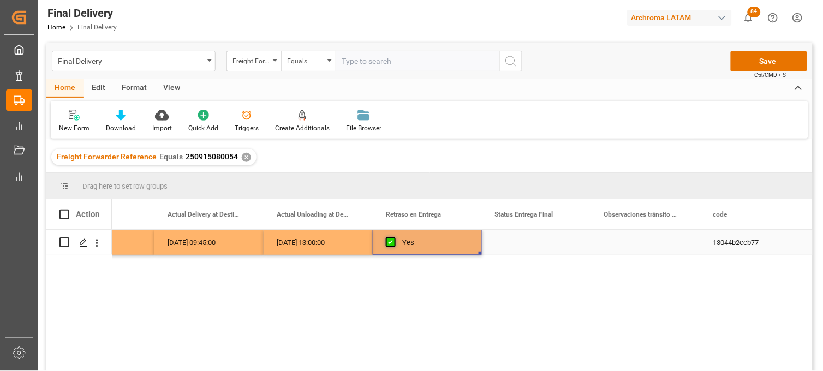
click at [389, 244] on span "Press SPACE to select this row." at bounding box center [391, 243] width 10 height 10
click at [394, 238] on input "Press SPACE to select this row." at bounding box center [394, 238] width 0 height 0
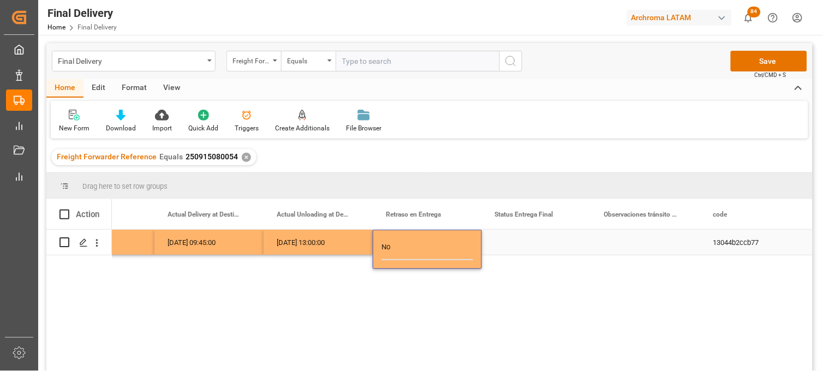
click at [517, 241] on div "Press SPACE to select this row." at bounding box center [536, 242] width 109 height 25
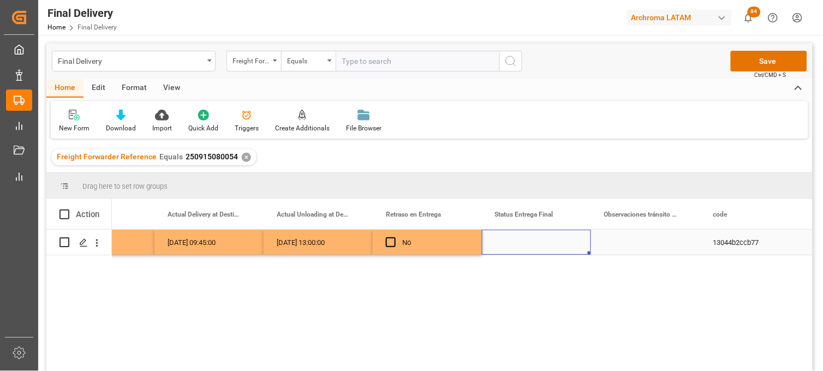
click at [517, 241] on div "Press SPACE to select this row." at bounding box center [536, 242] width 109 height 25
click at [517, 241] on input "Press SPACE to select this row." at bounding box center [537, 249] width 92 height 21
type input "PLANTA"
click at [439, 246] on div "No" at bounding box center [435, 242] width 67 height 25
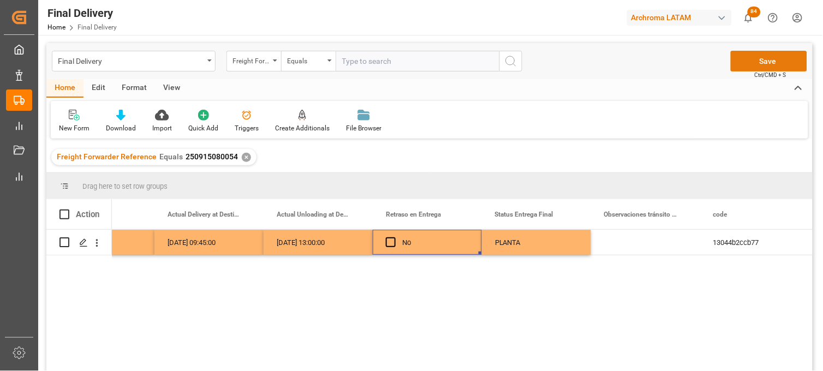
click at [745, 63] on button "Save" at bounding box center [769, 61] width 76 height 21
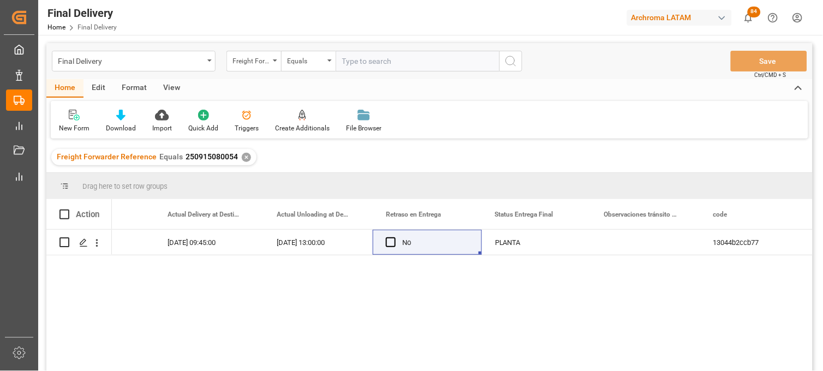
click at [670, 297] on div "ADRIAN SANTILLAN TORRES 51 AM 7U 05-09-2025 09:45:00 05-09-2025 13:00:00 No PLA…" at bounding box center [462, 304] width 701 height 149
click at [636, 251] on div "Press SPACE to select this row." at bounding box center [645, 242] width 109 height 25
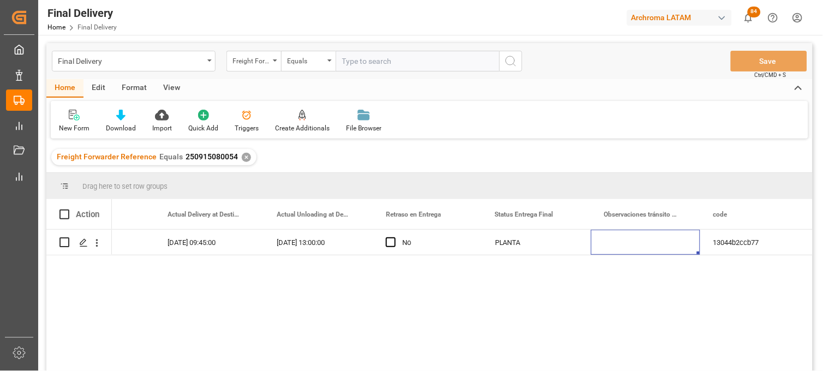
click at [242, 157] on div "✕" at bounding box center [246, 157] width 9 height 9
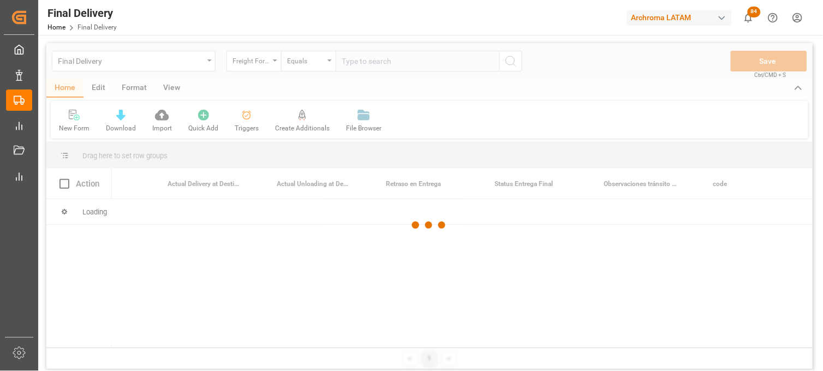
click at [355, 57] on div at bounding box center [429, 225] width 767 height 365
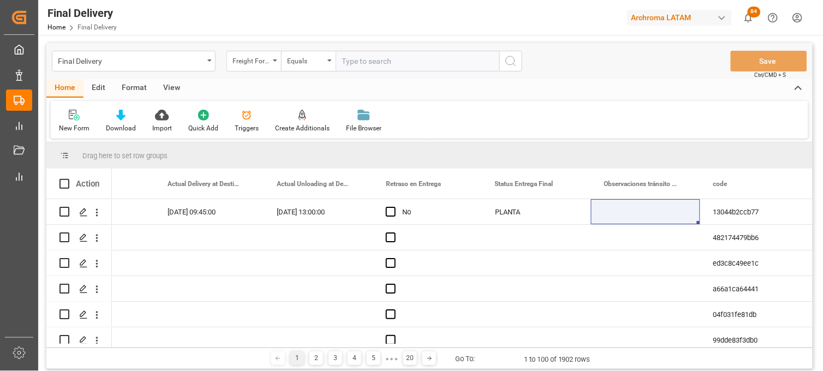
click at [353, 61] on input "text" at bounding box center [418, 61] width 164 height 21
paste input "250906900613"
type input "250906900613"
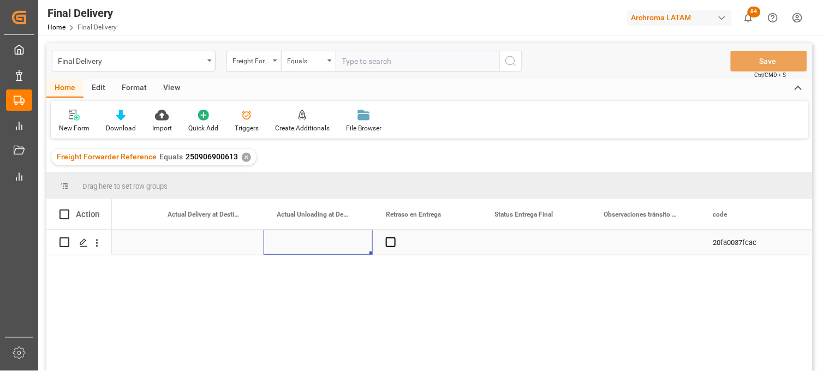
click at [280, 243] on div "Press SPACE to select this row." at bounding box center [318, 242] width 109 height 25
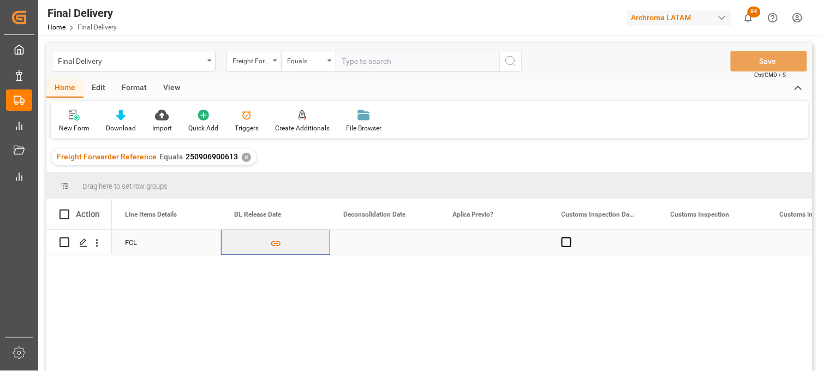
scroll to position [0, 218]
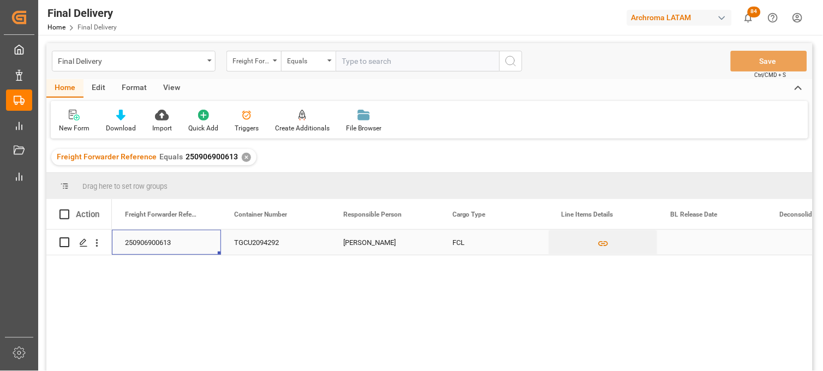
click at [686, 241] on div "Press SPACE to select this row." at bounding box center [712, 242] width 109 height 25
click at [685, 241] on div "Press SPACE to select this row." at bounding box center [712, 242] width 109 height 25
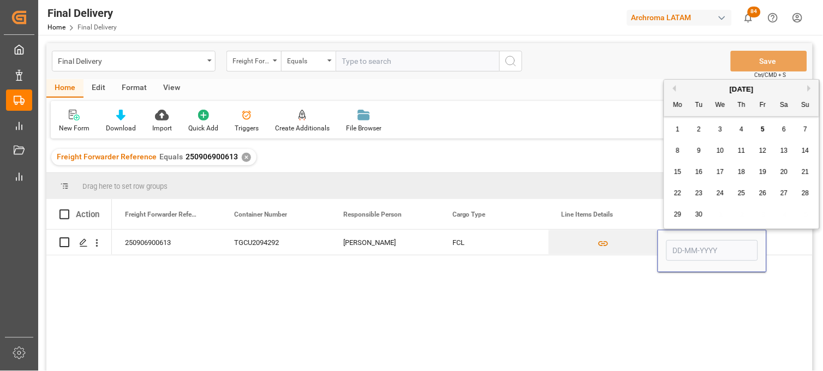
click at [741, 131] on span "4" at bounding box center [742, 130] width 4 height 8
type input "[DATE]"
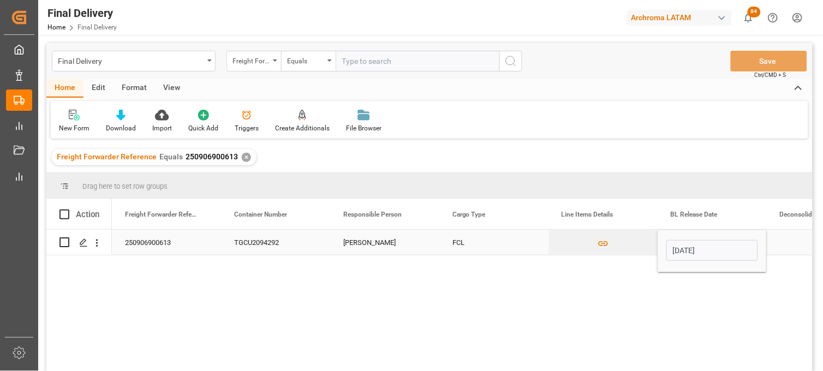
click at [789, 239] on div "Press SPACE to select this row." at bounding box center [821, 242] width 109 height 25
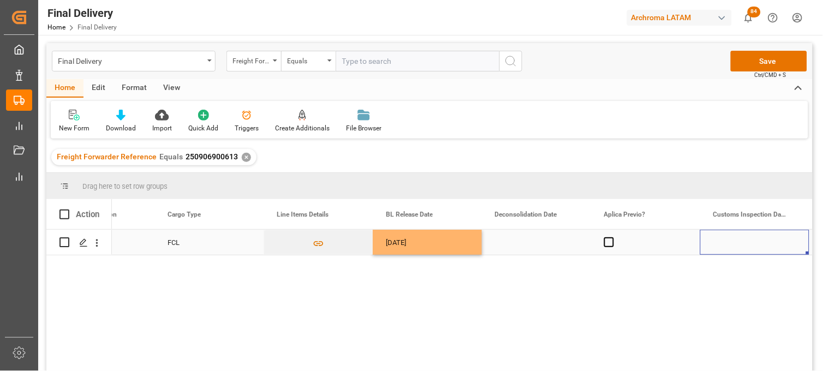
scroll to position [0, 613]
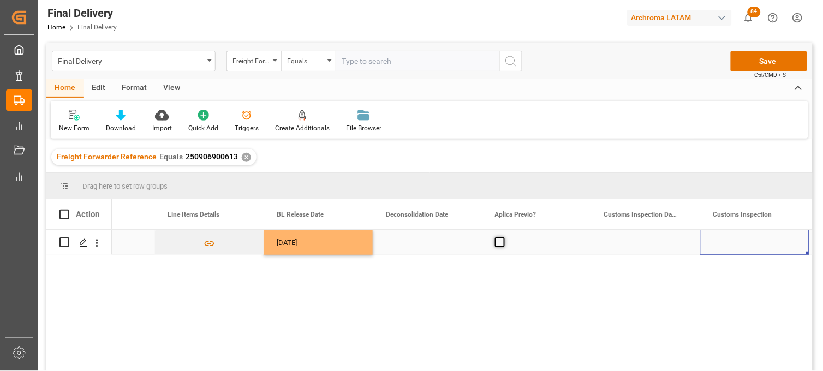
click at [497, 239] on span "Press SPACE to select this row." at bounding box center [500, 243] width 10 height 10
click at [503, 238] on input "Press SPACE to select this row." at bounding box center [503, 238] width 0 height 0
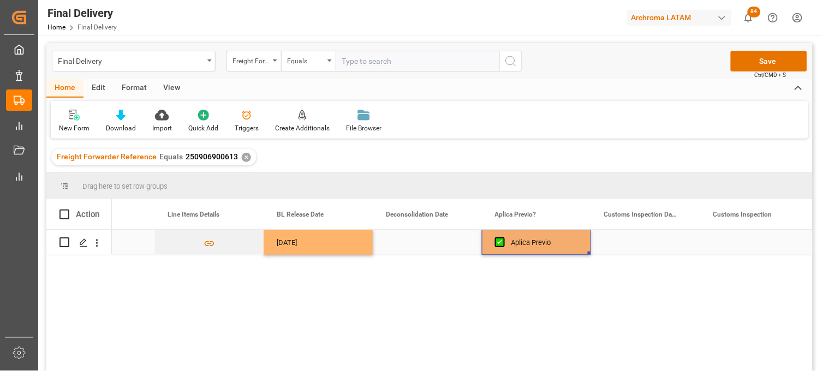
click at [619, 238] on div "Press SPACE to select this row." at bounding box center [645, 242] width 109 height 25
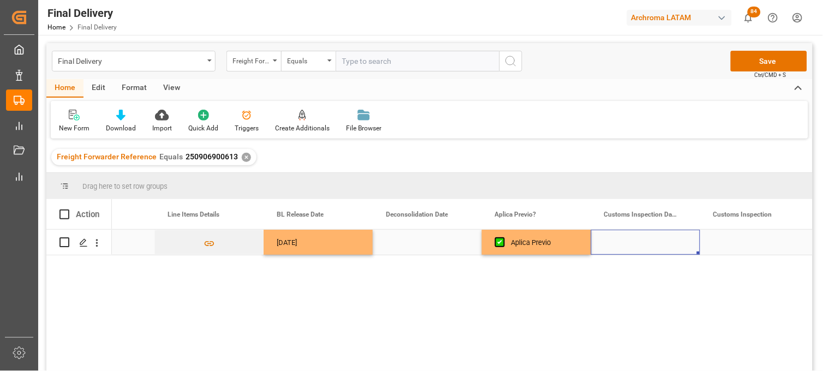
click at [619, 238] on div "Press SPACE to select this row." at bounding box center [645, 242] width 109 height 25
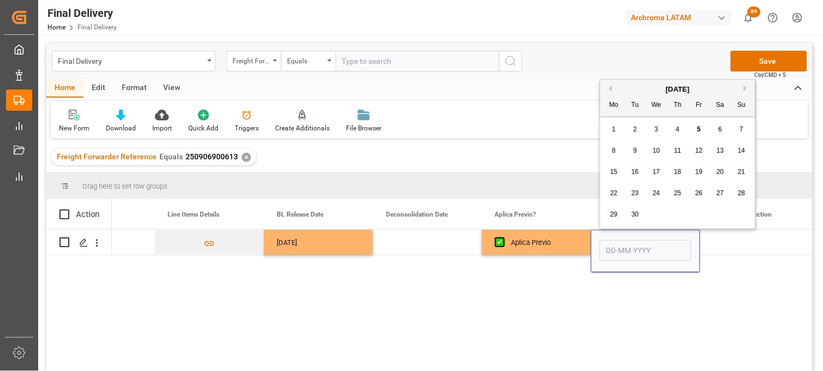
click at [701, 131] on span "5" at bounding box center [700, 130] width 4 height 8
type input "[DATE]"
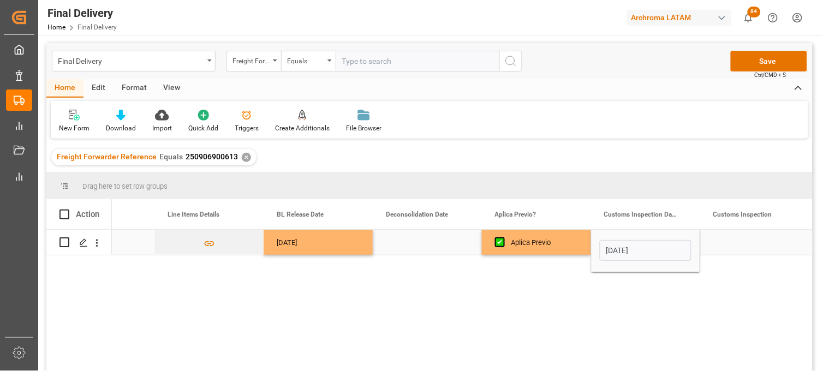
click at [721, 239] on div "Press SPACE to select this row." at bounding box center [755, 242] width 109 height 25
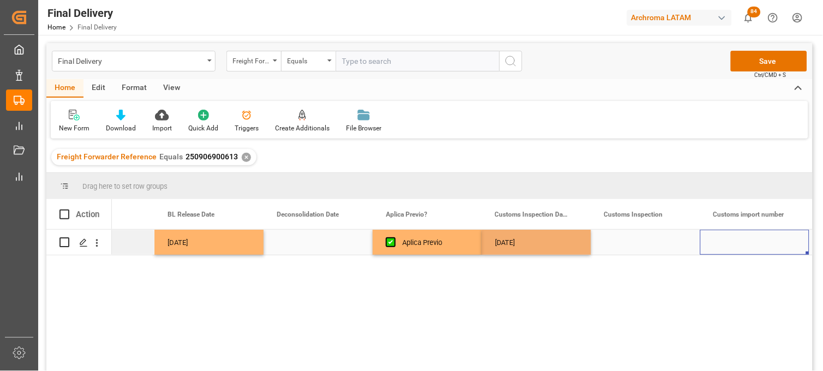
scroll to position [0, 831]
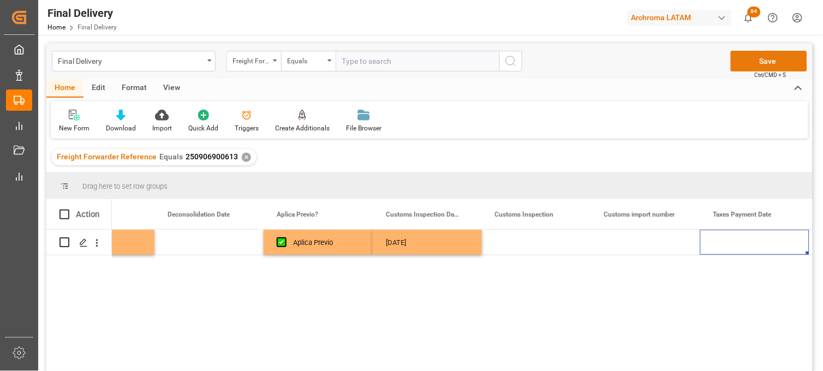
click at [754, 60] on button "Save" at bounding box center [769, 61] width 76 height 21
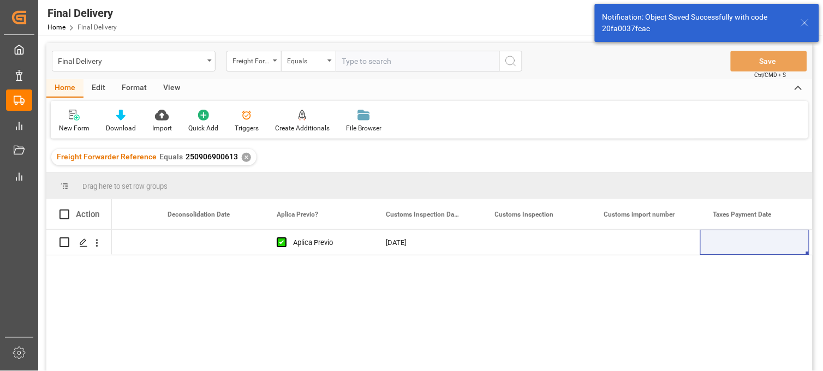
click at [243, 157] on div "✕" at bounding box center [246, 157] width 9 height 9
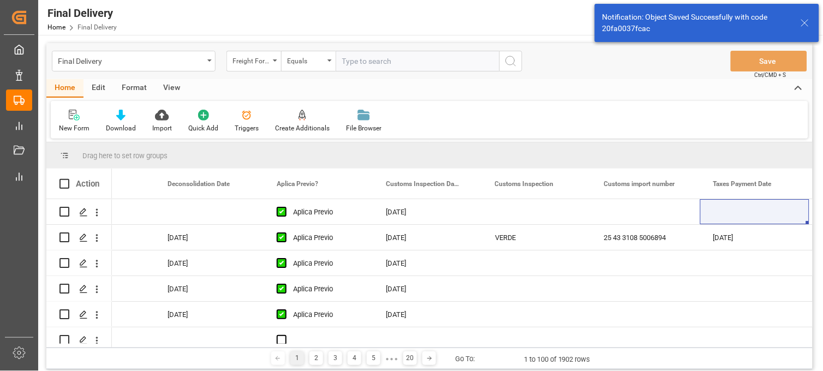
click at [357, 62] on input "text" at bounding box center [418, 61] width 164 height 21
paste input "250906900392"
type input "250906900392"
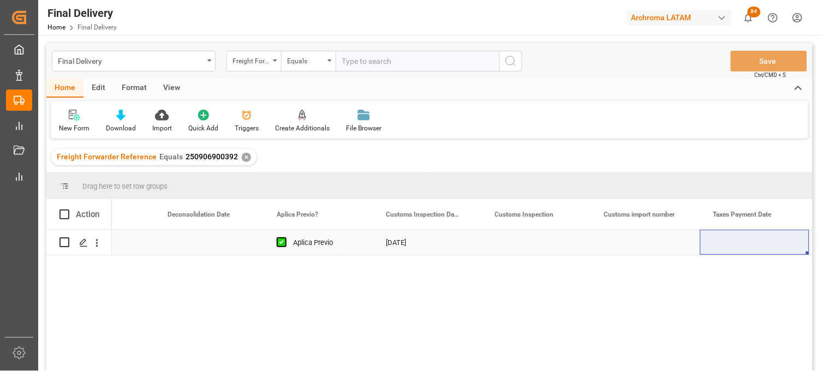
click at [525, 239] on div "Press SPACE to select this row." at bounding box center [536, 242] width 109 height 25
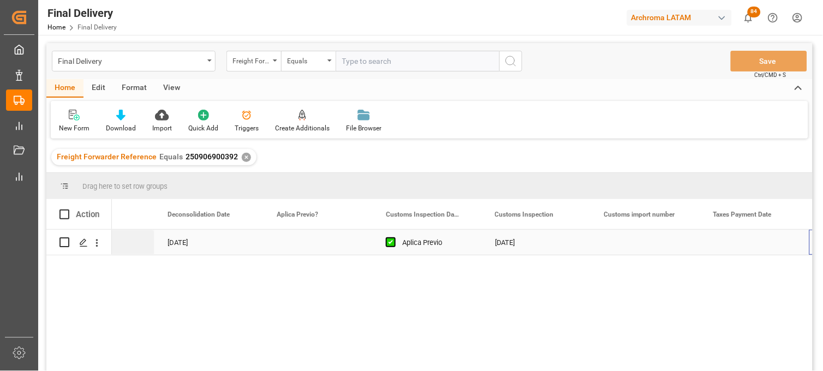
scroll to position [0, 831]
click at [512, 245] on div "Press SPACE to select this row." at bounding box center [536, 242] width 109 height 25
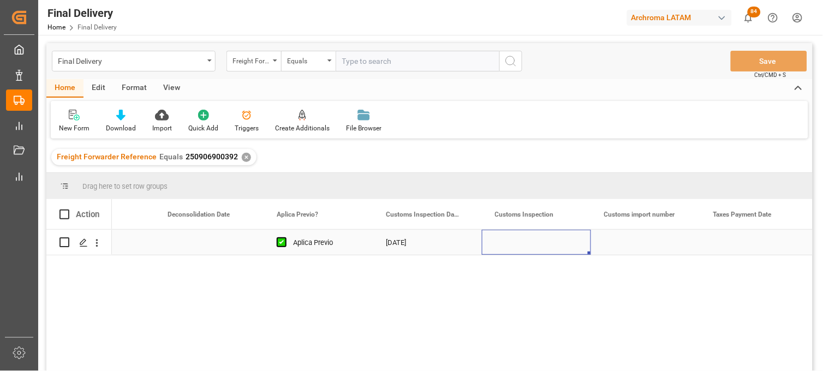
click at [512, 245] on div "Press SPACE to select this row." at bounding box center [536, 242] width 109 height 25
click at [411, 247] on div "[DATE]" at bounding box center [427, 242] width 109 height 25
click at [410, 247] on div "[DATE]" at bounding box center [427, 242] width 109 height 25
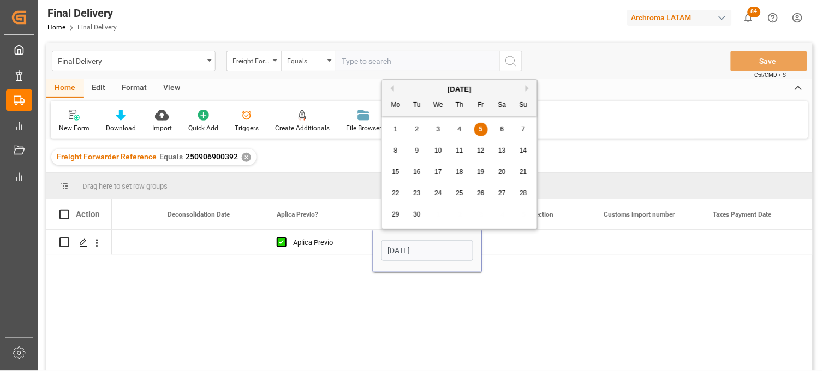
click at [395, 152] on span "8" at bounding box center [396, 151] width 4 height 8
type input "[DATE]"
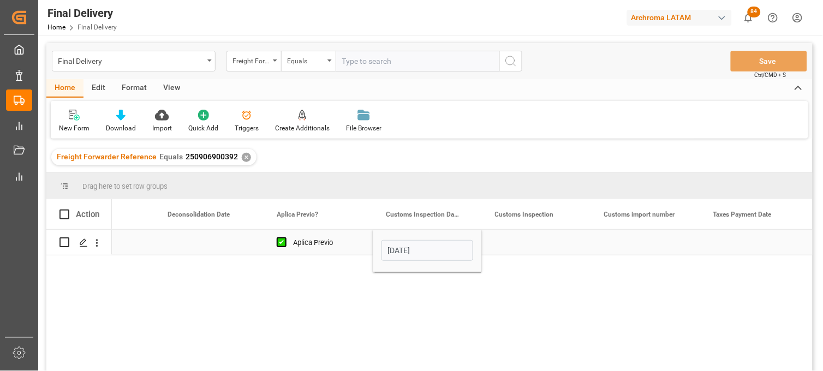
click at [524, 242] on div "Press SPACE to select this row." at bounding box center [536, 242] width 109 height 25
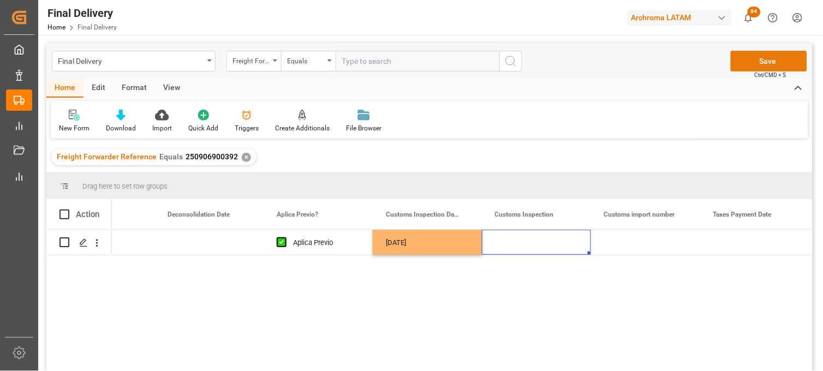
click at [746, 63] on button "Save" at bounding box center [769, 61] width 76 height 21
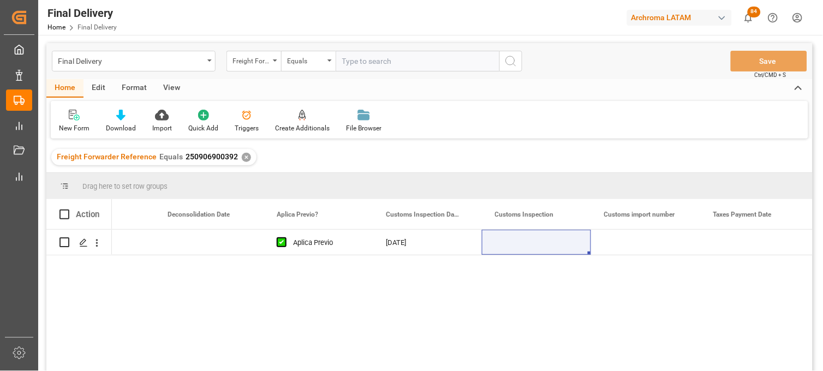
click at [244, 157] on div "✕" at bounding box center [246, 157] width 9 height 9
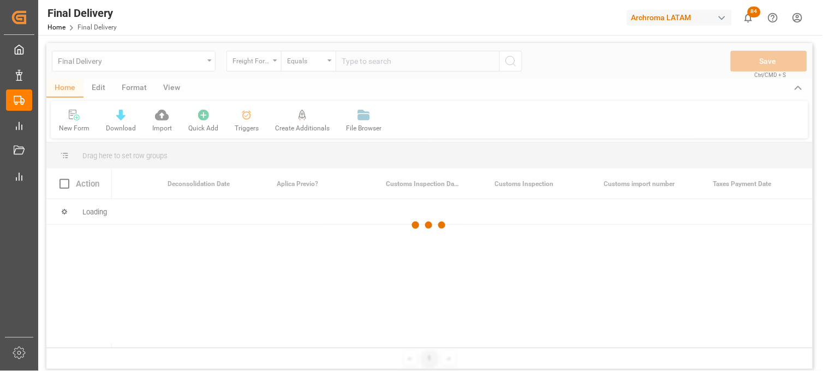
click at [364, 63] on div at bounding box center [429, 225] width 767 height 365
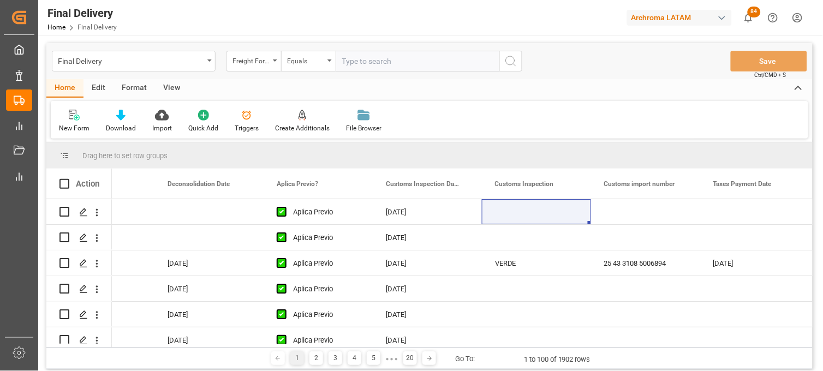
click at [364, 63] on input "text" at bounding box center [418, 61] width 164 height 21
paste input "250915080024"
type input "250915080024"
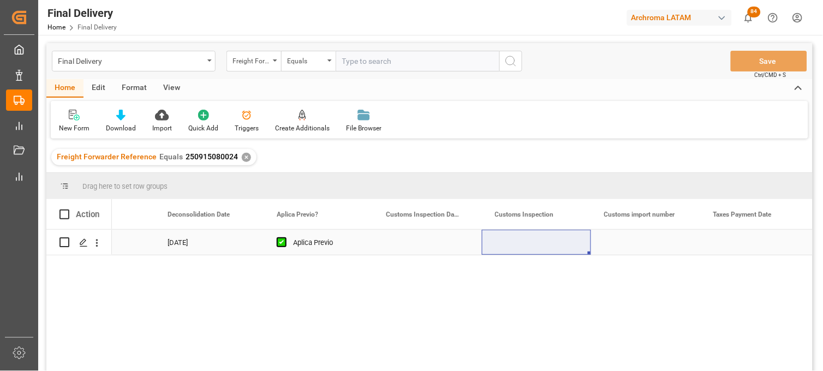
click at [425, 244] on div "Press SPACE to select this row." at bounding box center [427, 242] width 109 height 25
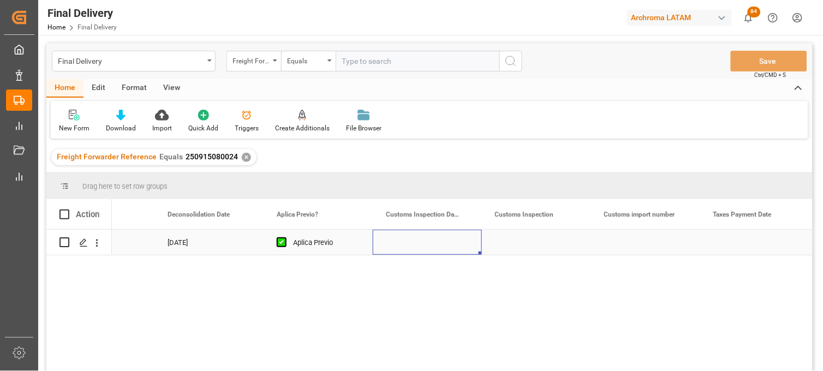
click at [425, 242] on div "Press SPACE to select this row." at bounding box center [427, 242] width 109 height 25
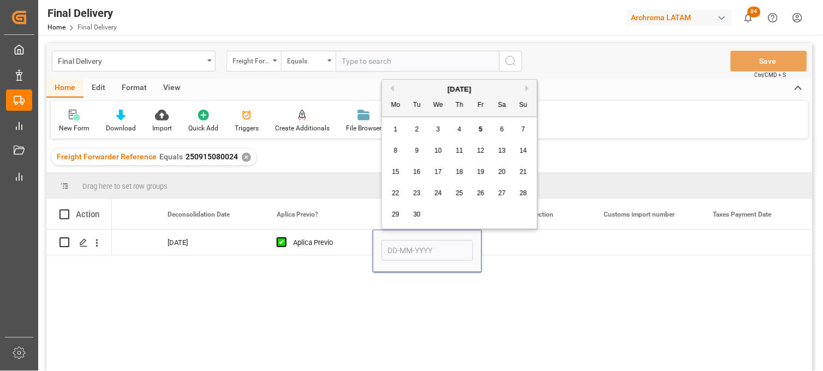
click at [500, 132] on div "6" at bounding box center [503, 129] width 14 height 13
type input "06-09-2025"
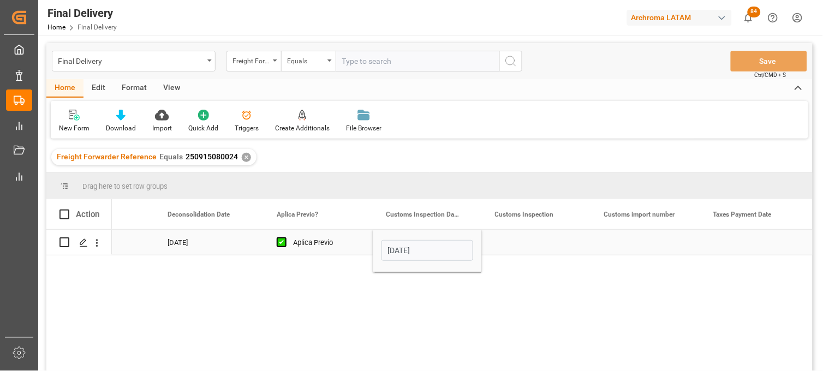
click at [512, 240] on div "Press SPACE to select this row." at bounding box center [536, 242] width 109 height 25
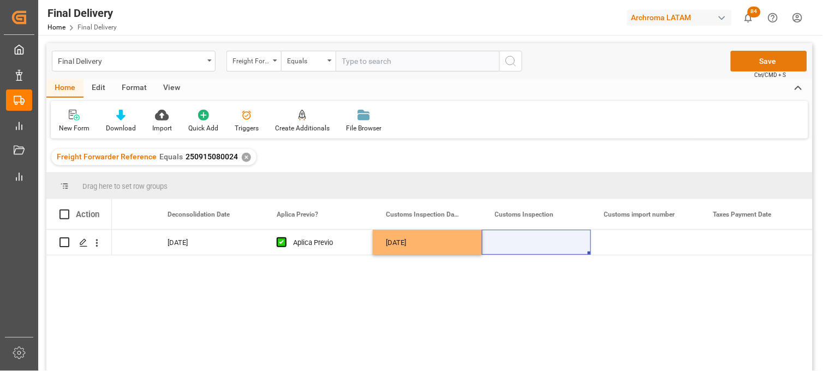
click at [752, 57] on button "Save" at bounding box center [769, 61] width 76 height 21
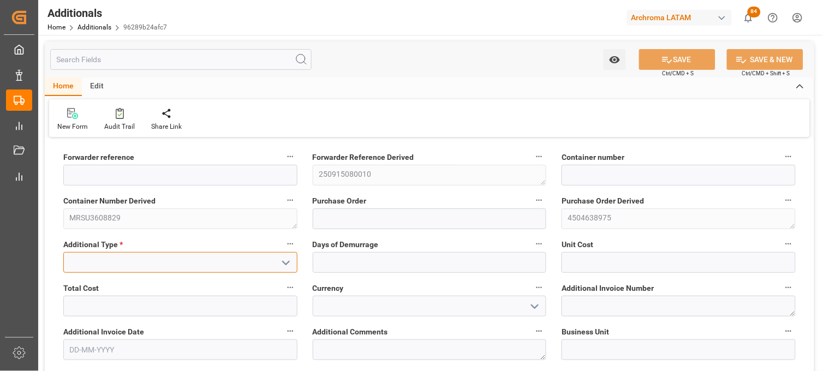
click at [274, 258] on input at bounding box center [180, 262] width 234 height 21
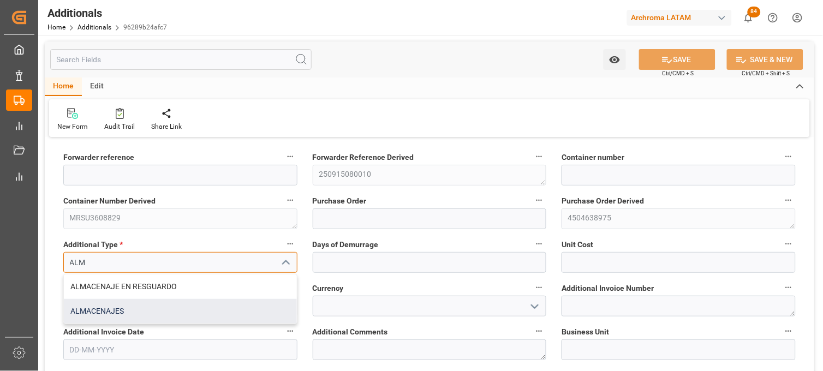
click at [140, 307] on div "ALMACENAJES" at bounding box center [180, 311] width 233 height 25
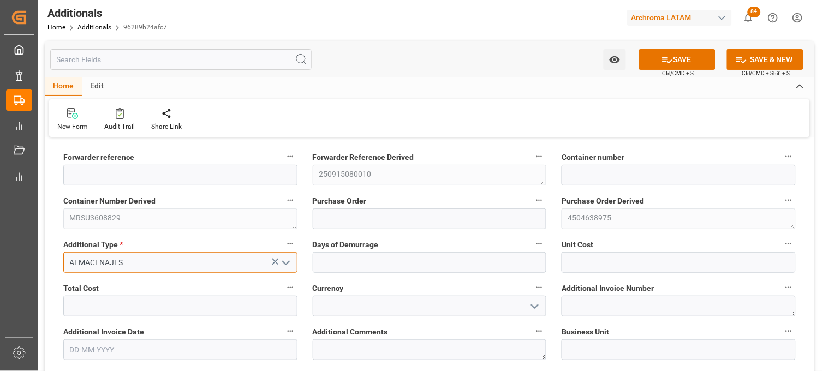
type input "ALMACENAJES"
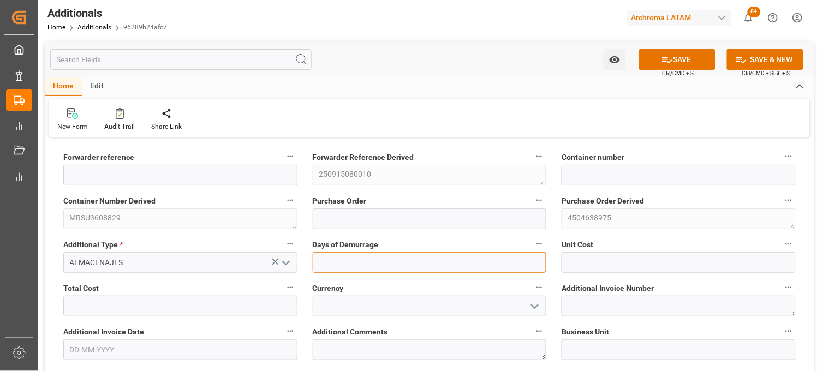
click at [335, 270] on input "text" at bounding box center [430, 262] width 234 height 21
type input "2"
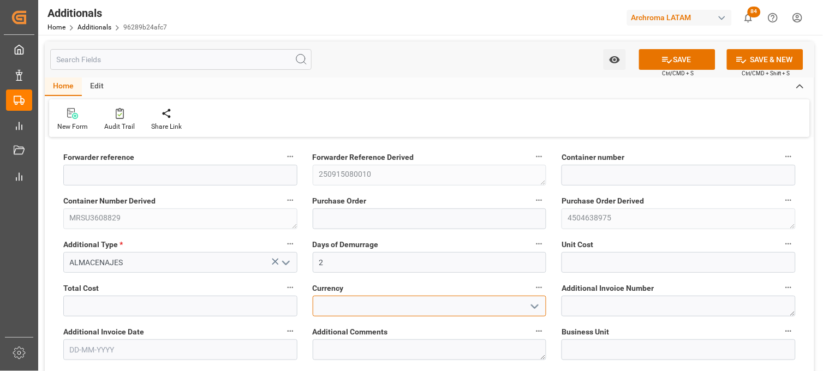
click at [347, 304] on input at bounding box center [430, 306] width 234 height 21
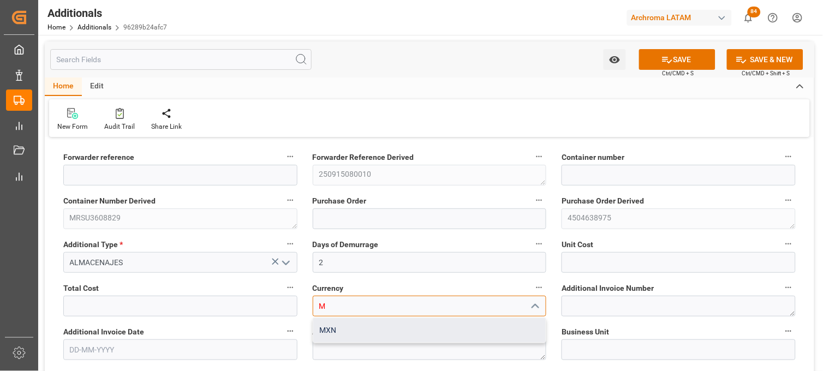
click at [348, 327] on div "MXN" at bounding box center [429, 330] width 233 height 25
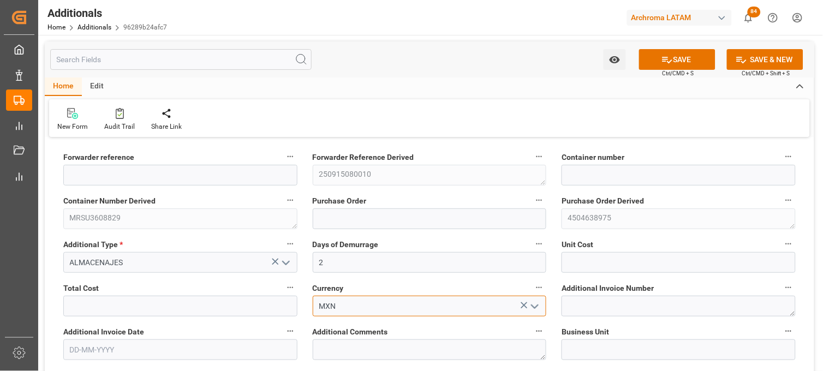
type input "MXN"
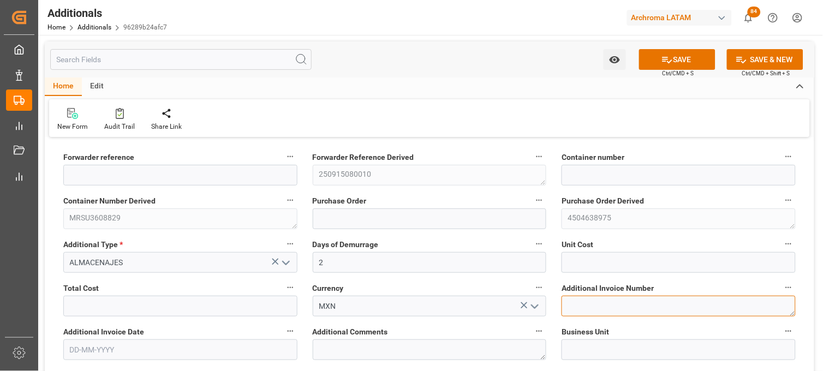
click at [572, 312] on textarea at bounding box center [679, 306] width 234 height 21
paste textarea "LM454817"
type textarea "LM454817"
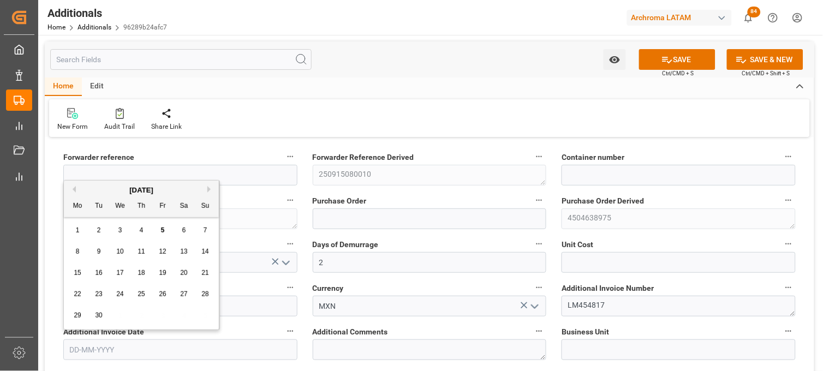
click at [182, 350] on input "text" at bounding box center [180, 350] width 234 height 21
click at [85, 224] on div "1 2 3 4 5 6 7" at bounding box center [141, 230] width 149 height 21
click at [142, 232] on span "4" at bounding box center [142, 231] width 4 height 8
type input "[DATE]"
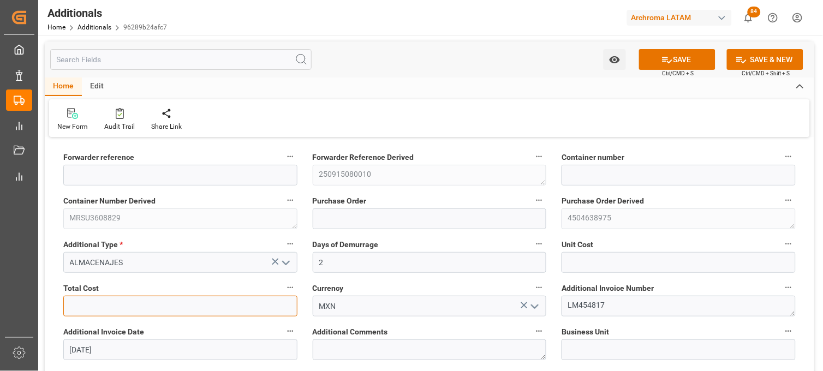
drag, startPoint x: 229, startPoint y: 307, endPoint x: 242, endPoint y: 299, distance: 15.0
click at [230, 307] on input "text" at bounding box center [180, 306] width 234 height 21
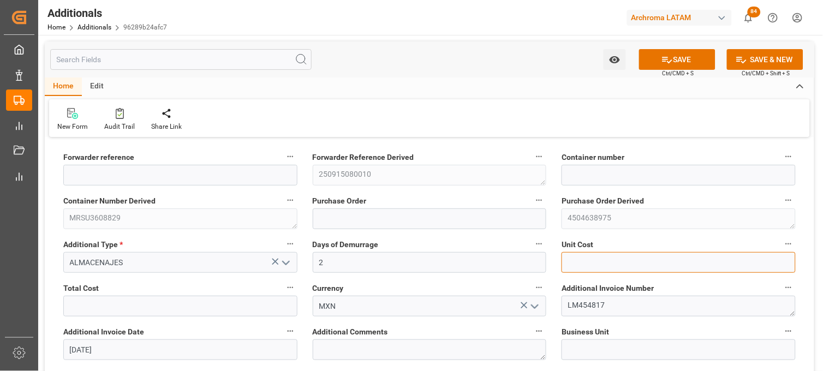
click at [585, 260] on input "text" at bounding box center [679, 262] width 234 height 21
type input "2995.92"
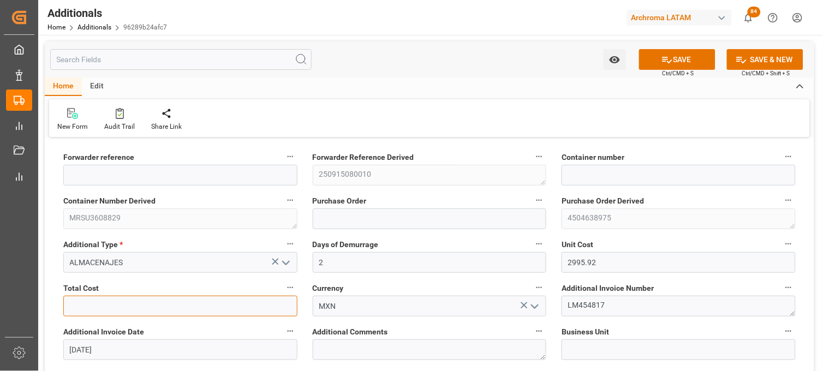
click at [116, 309] on input "text" at bounding box center [180, 306] width 234 height 21
type input "5991.84"
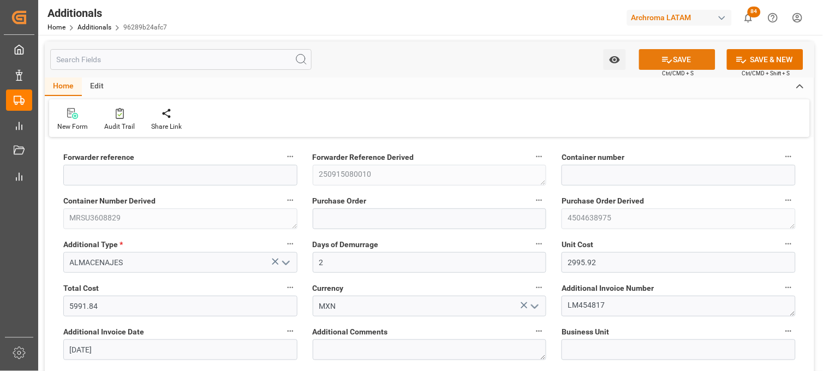
click at [667, 57] on icon at bounding box center [667, 59] width 11 height 11
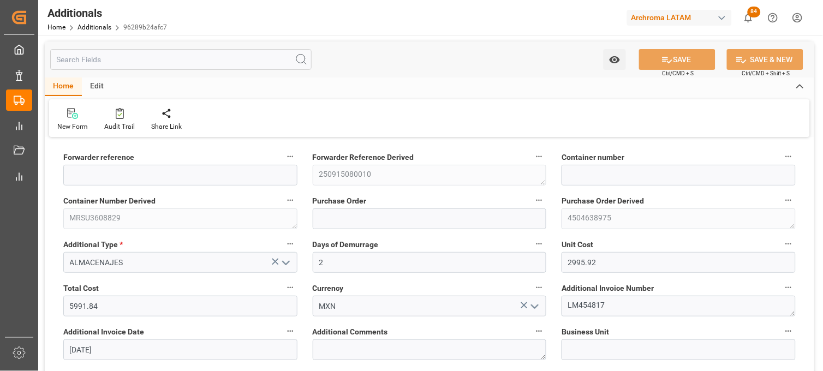
type input "250915080010"
type input "MRSU3608829"
type input "4504638975"
type input "TEXTIL"
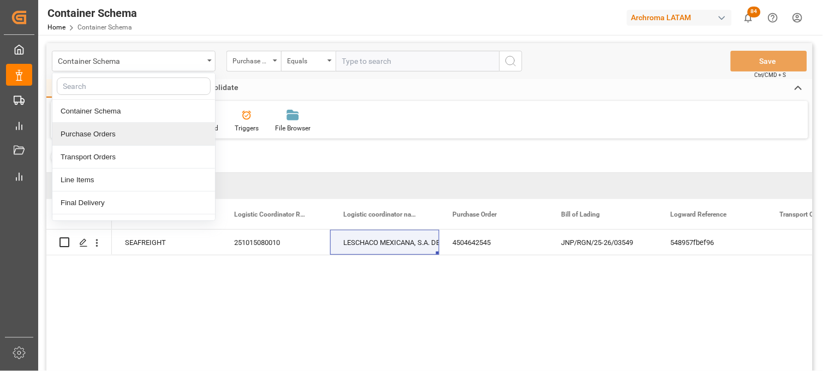
click at [98, 134] on div "Purchase Orders" at bounding box center [133, 134] width 163 height 23
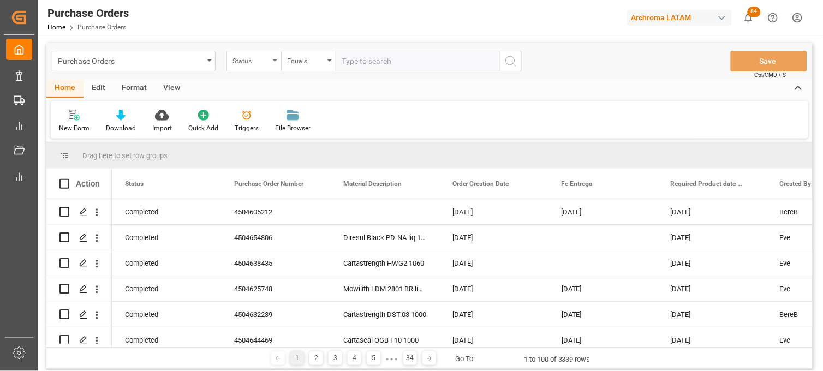
click at [275, 64] on div "Status" at bounding box center [254, 61] width 55 height 21
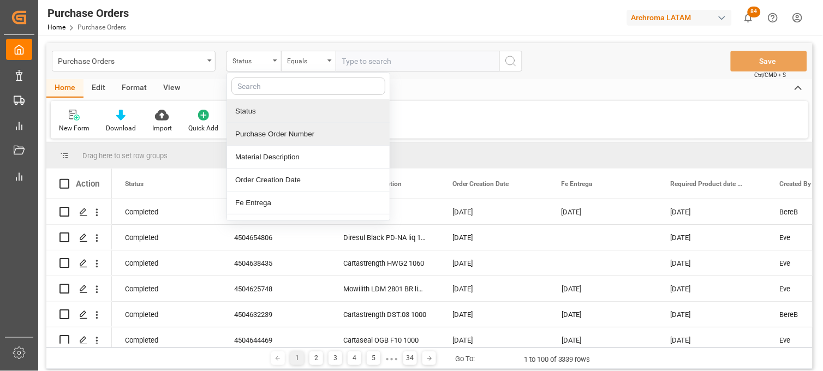
click at [280, 133] on div "Purchase Order Number" at bounding box center [308, 134] width 163 height 23
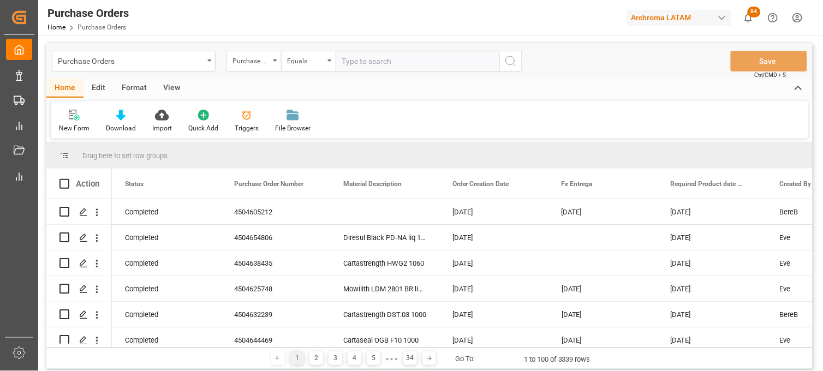
click at [368, 52] on input "text" at bounding box center [418, 61] width 164 height 21
paste input "4504629096"
type input "4504629096"
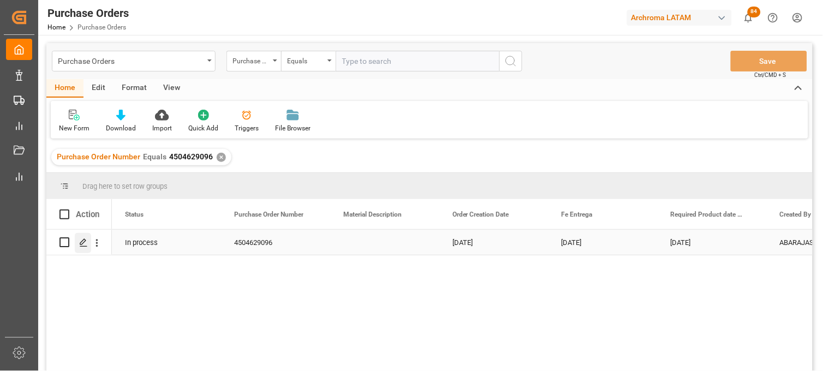
click at [86, 246] on line "Press SPACE to select this row." at bounding box center [83, 246] width 7 height 0
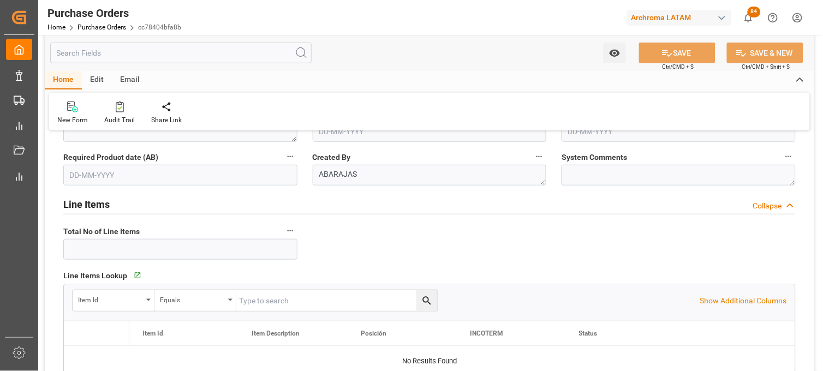
type input "1"
type input "[DATE]"
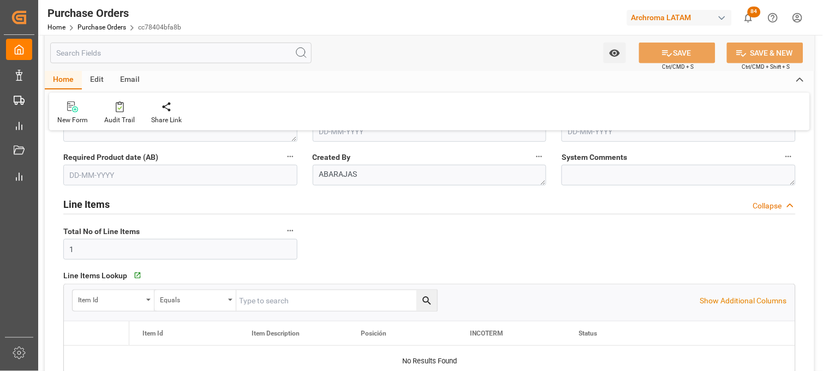
type input "[DATE]"
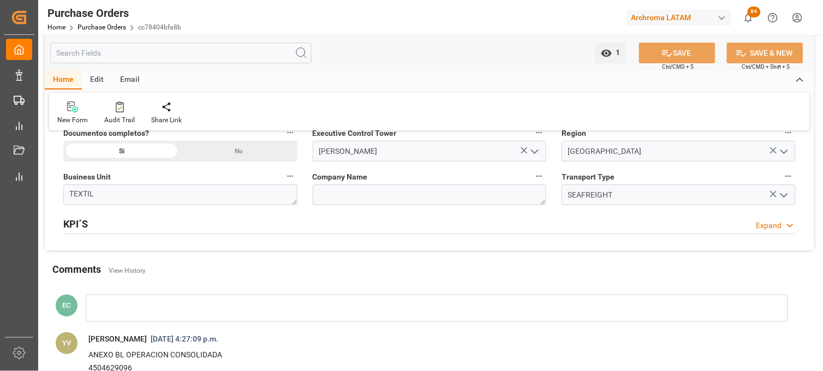
scroll to position [785, 0]
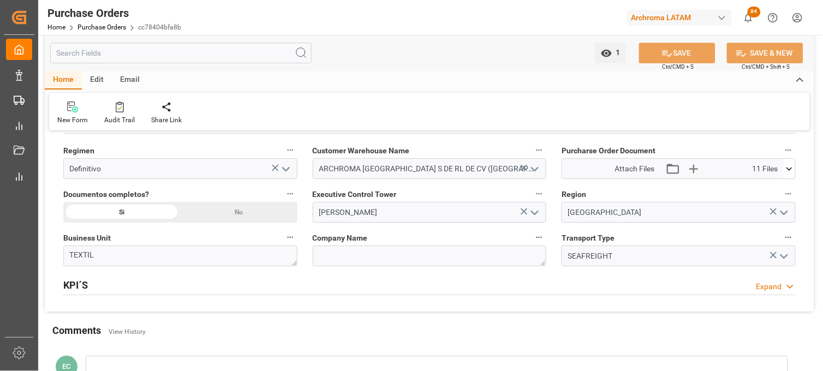
click at [792, 175] on button at bounding box center [789, 169] width 11 height 20
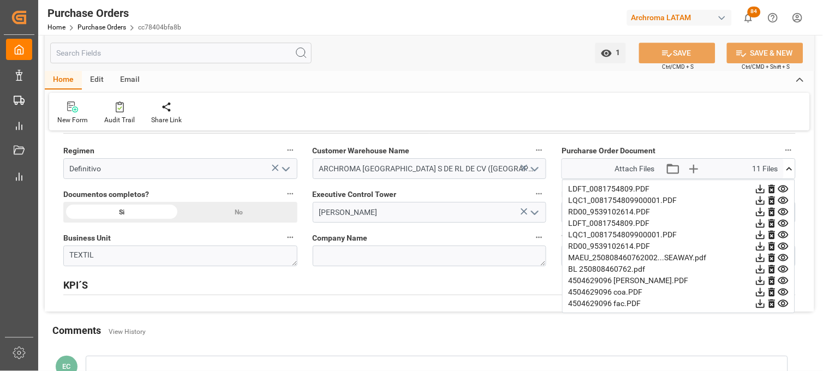
click at [761, 281] on icon at bounding box center [761, 281] width 9 height 9
click at [760, 292] on icon at bounding box center [761, 292] width 9 height 9
click at [784, 301] on icon at bounding box center [784, 303] width 10 height 7
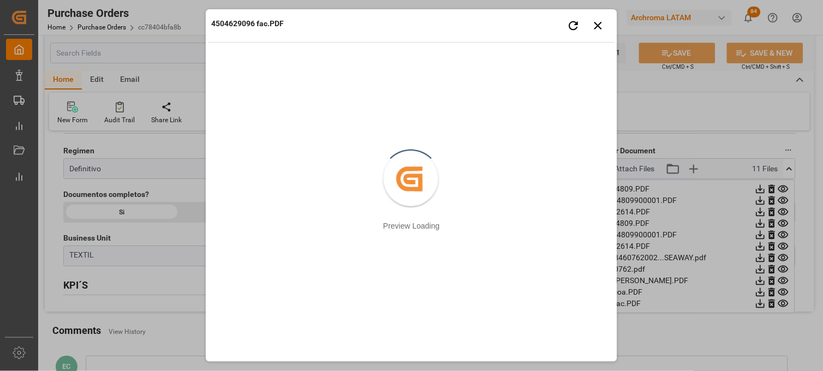
click at [659, 336] on div "4504629096 fac.PDF Retry Close preview Created by potrace 1.15, written by [PER…" at bounding box center [411, 185] width 823 height 371
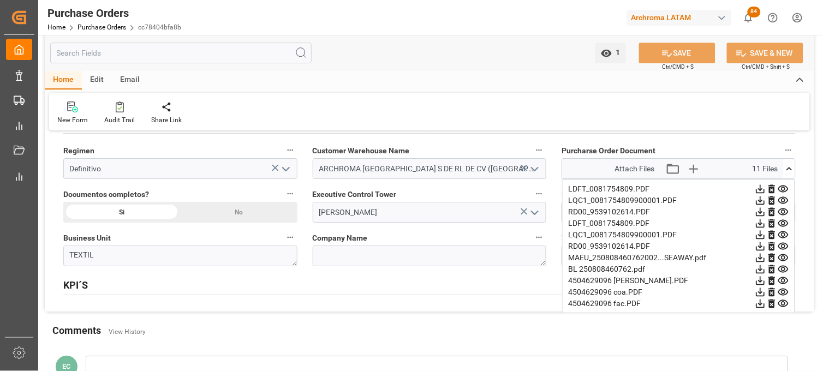
click at [781, 188] on icon at bounding box center [783, 188] width 11 height 11
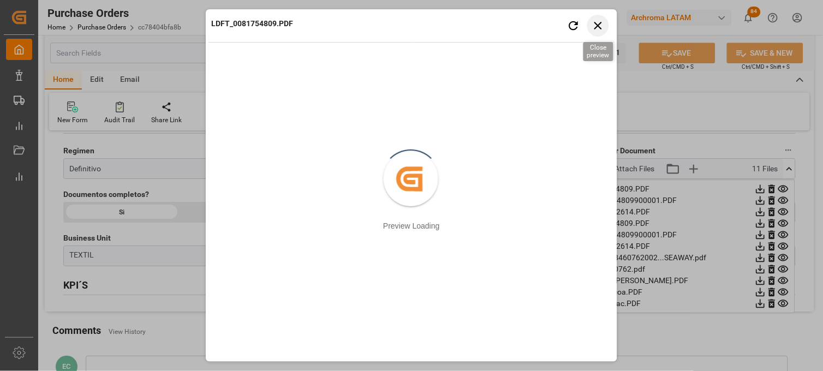
click at [599, 28] on icon "button" at bounding box center [599, 26] width 14 height 14
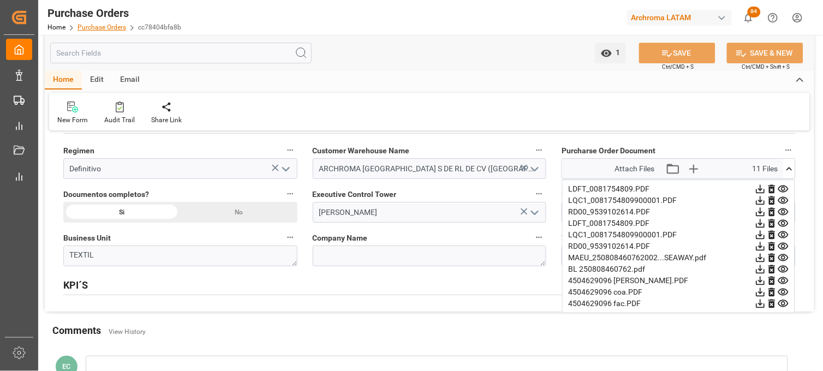
click at [99, 29] on link "Purchase Orders" at bounding box center [102, 27] width 49 height 8
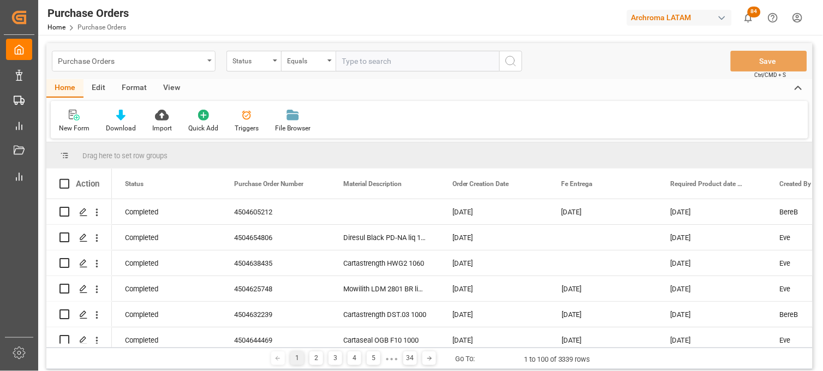
click at [204, 57] on div "Purchase Orders" at bounding box center [134, 61] width 164 height 21
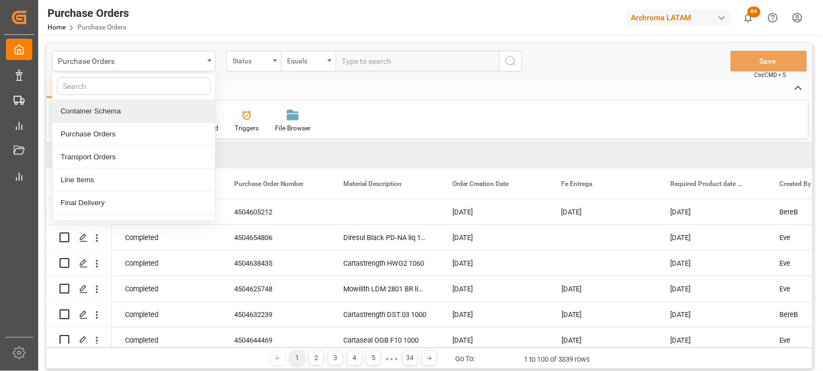
click at [127, 115] on div "Container Schema" at bounding box center [133, 111] width 163 height 23
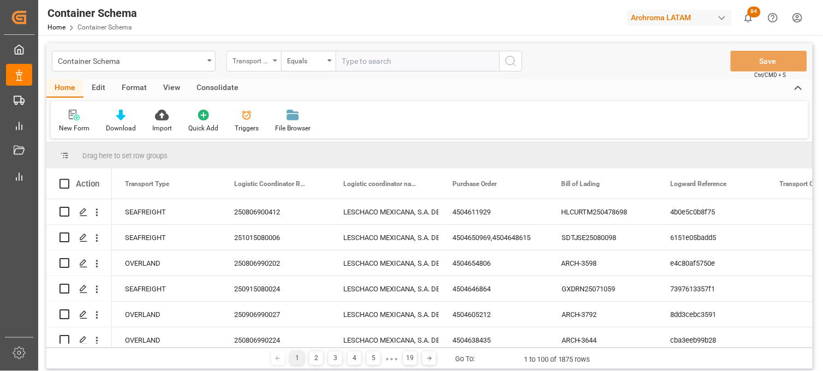
click at [271, 67] on div "Transport Type" at bounding box center [254, 61] width 55 height 21
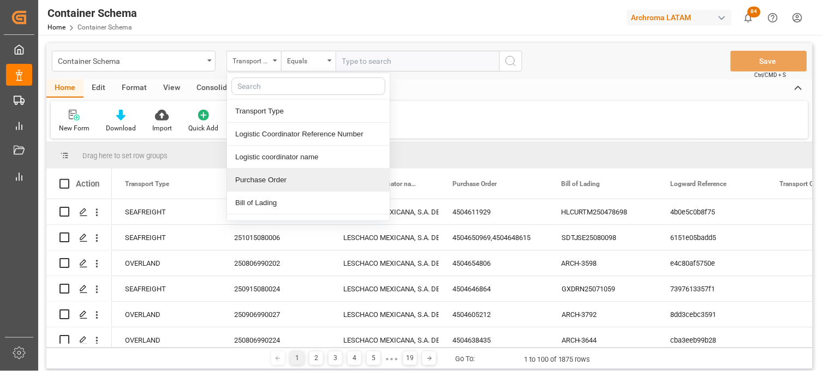
click at [258, 181] on div "Purchase Order" at bounding box center [308, 180] width 163 height 23
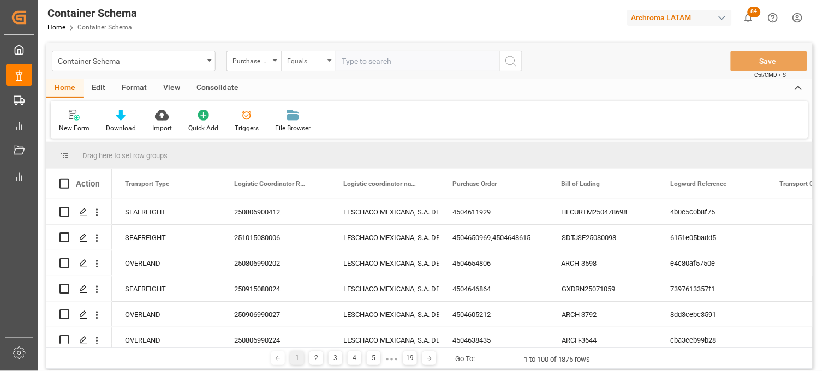
click at [334, 61] on div "Equals" at bounding box center [308, 61] width 55 height 21
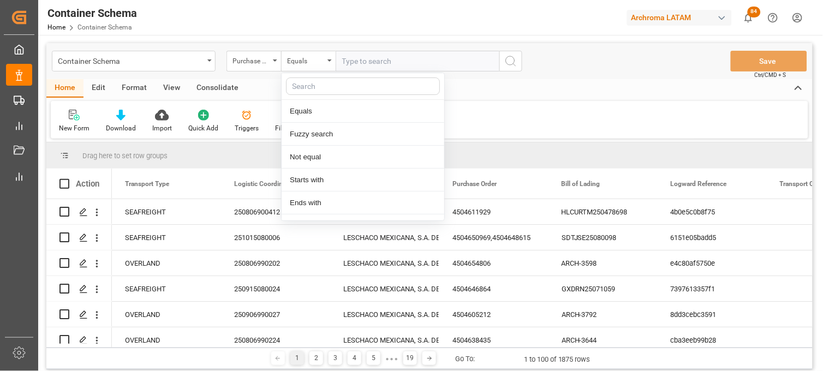
click at [349, 60] on input "text" at bounding box center [418, 61] width 164 height 21
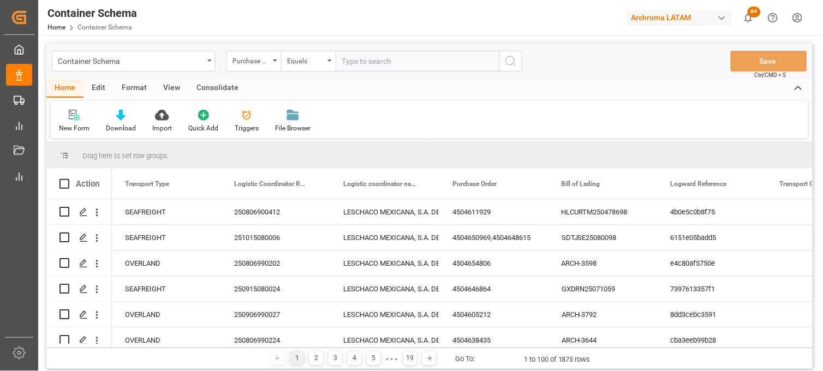
paste input "4504640025"
type input "4504640025"
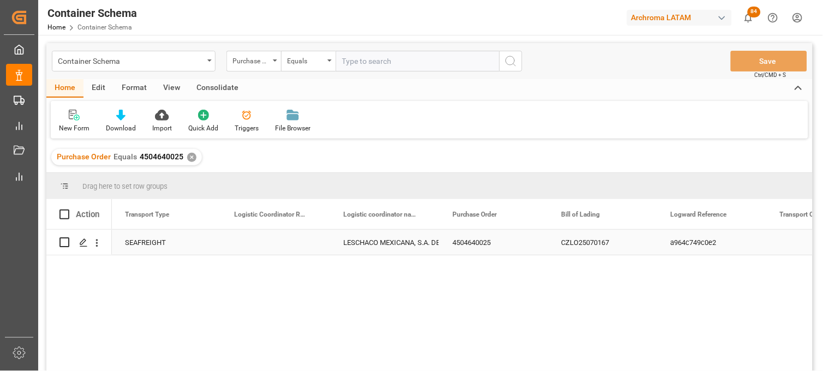
click at [269, 244] on div "Press SPACE to select this row." at bounding box center [275, 242] width 109 height 25
click at [269, 244] on input "Press SPACE to select this row." at bounding box center [276, 249] width 92 height 21
type input "251015080013"
click at [381, 246] on div "LESCHACO MEXICANA, S.A. DE C.V." at bounding box center [384, 242] width 83 height 25
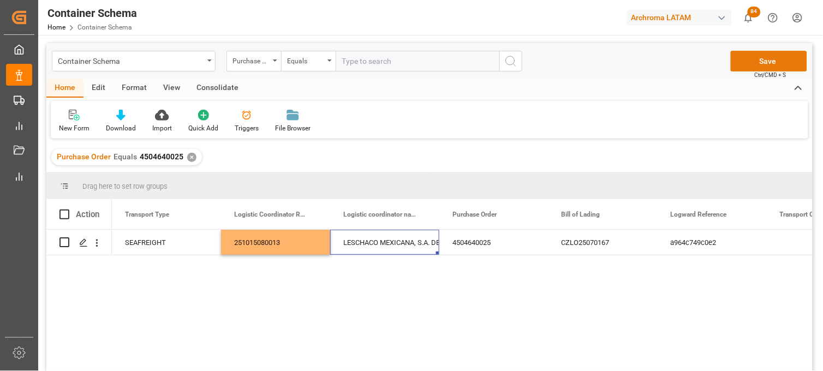
click at [738, 64] on button "Save" at bounding box center [769, 61] width 76 height 21
